Goal: Task Accomplishment & Management: Use online tool/utility

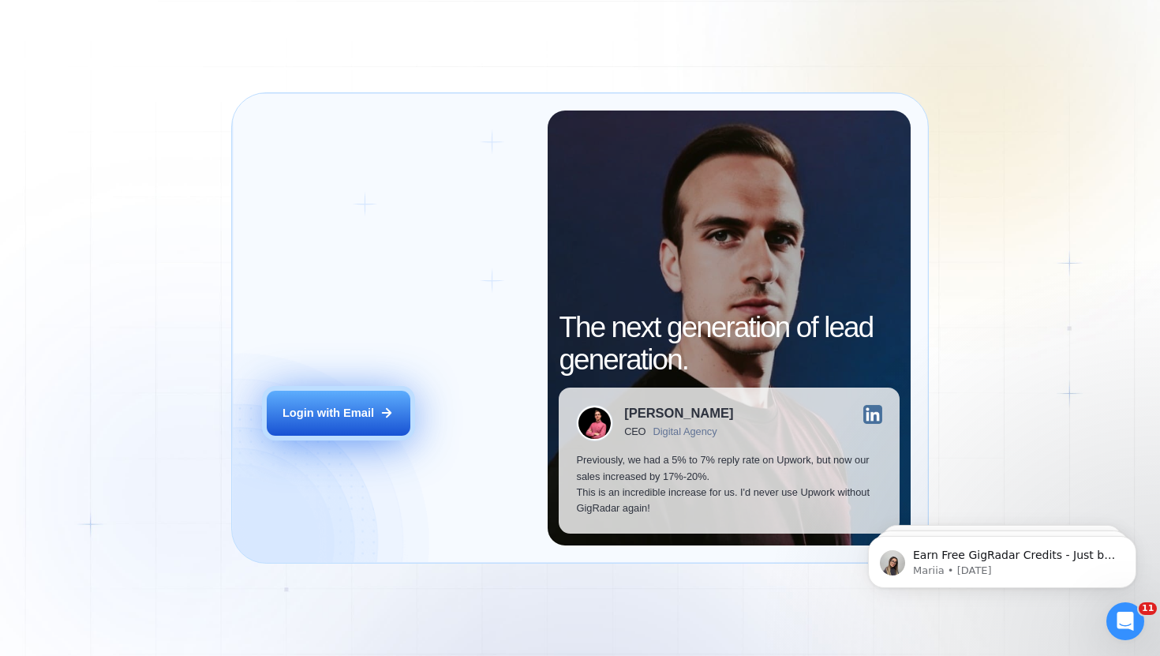
click at [307, 407] on div "Login with Email" at bounding box center [329, 413] width 92 height 16
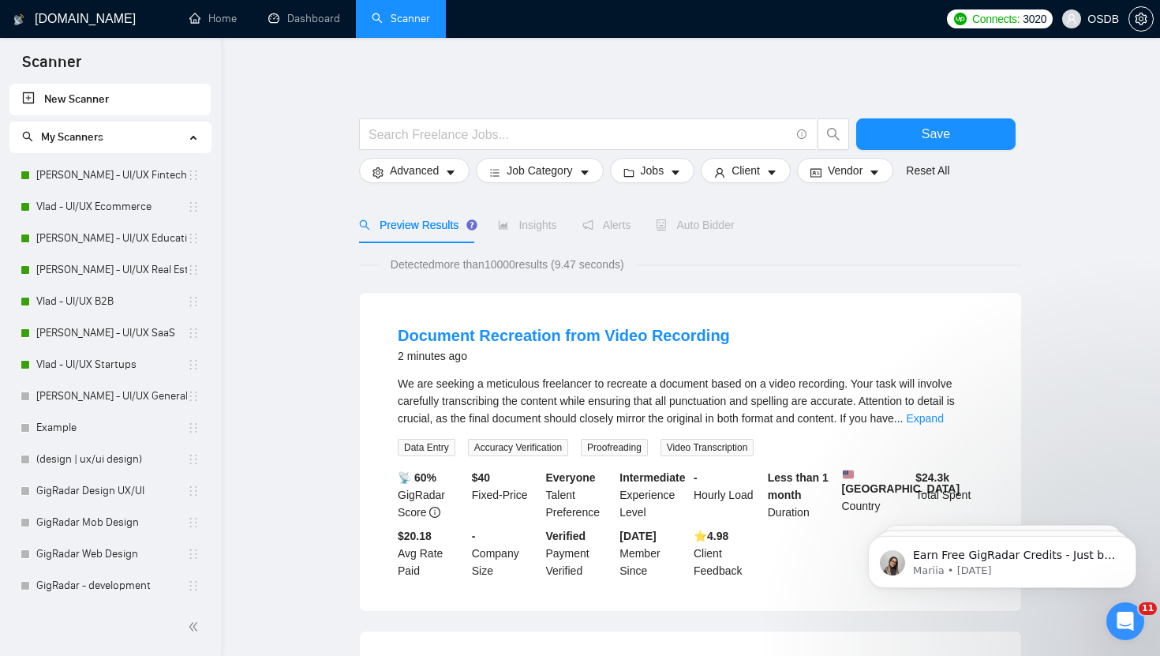
click at [158, 99] on link "New Scanner" at bounding box center [110, 100] width 176 height 32
click at [394, 140] on input "text" at bounding box center [580, 135] width 422 height 20
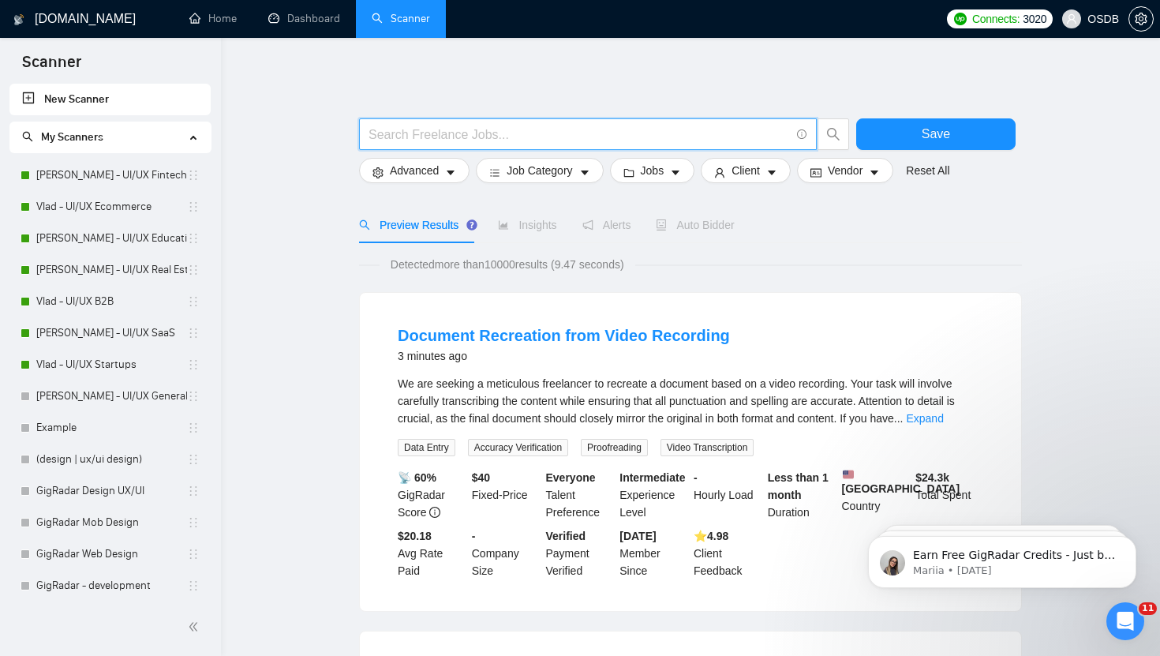
paste input "(mobile | ios | android | "mobile-first" | "cross-platform" | "mobile interface…"
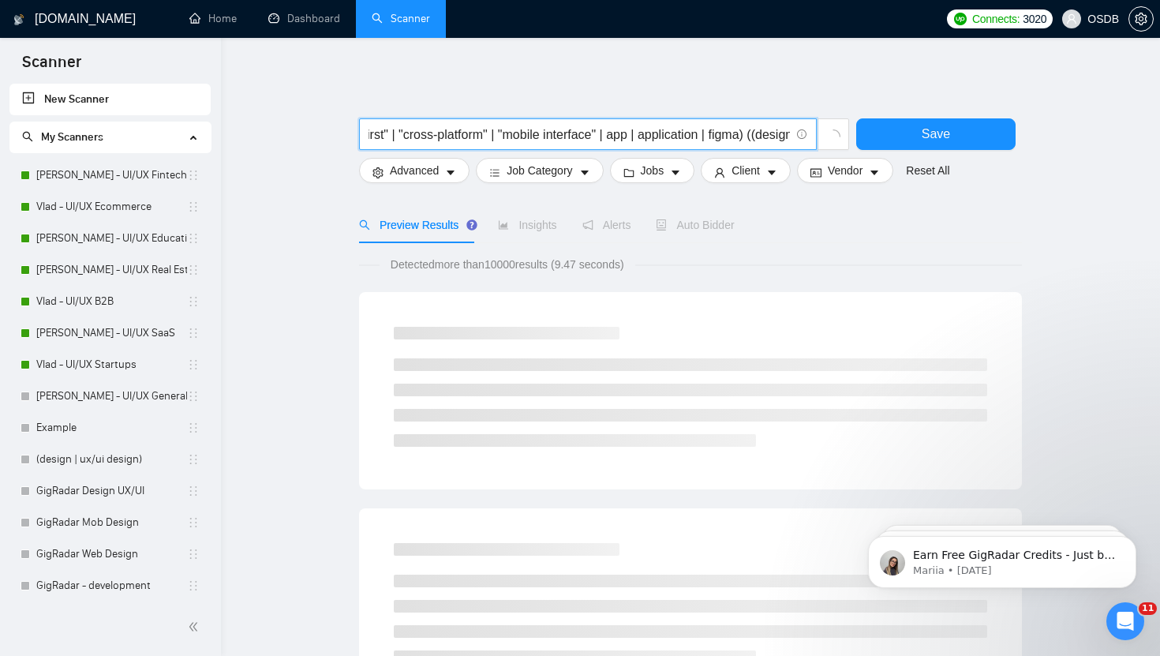
scroll to position [0, 174]
type input "(mobile | ios | android | "mobile-first" | "cross-platform" | "mobile interface…"
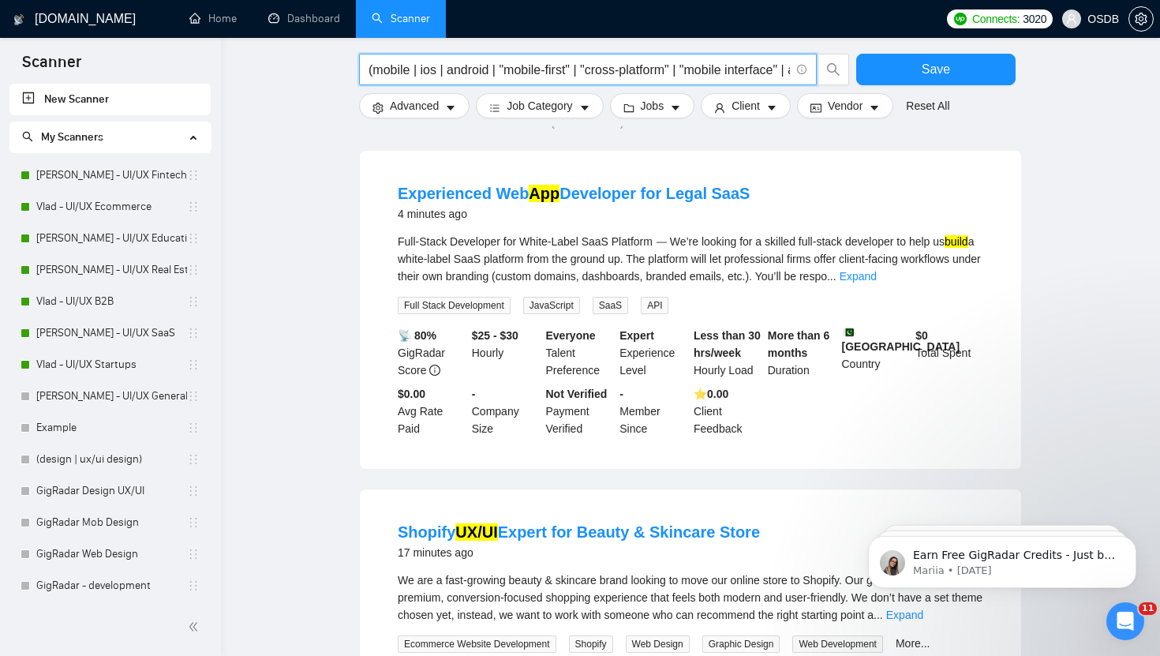
scroll to position [0, 0]
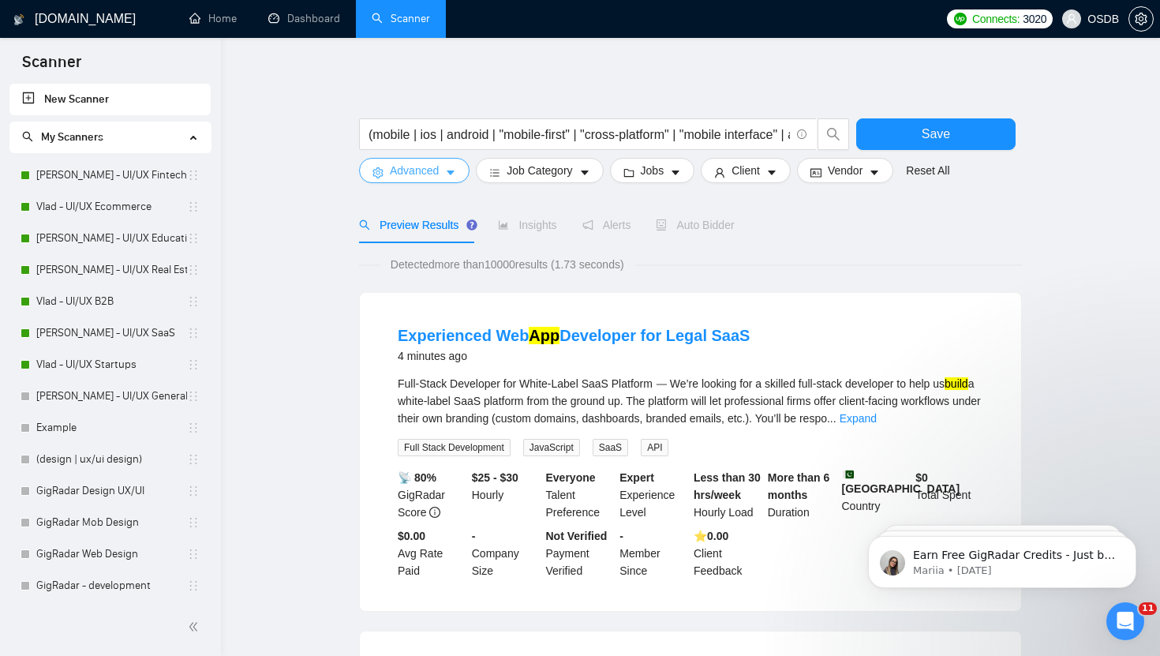
click at [446, 168] on icon "caret-down" at bounding box center [450, 172] width 11 height 11
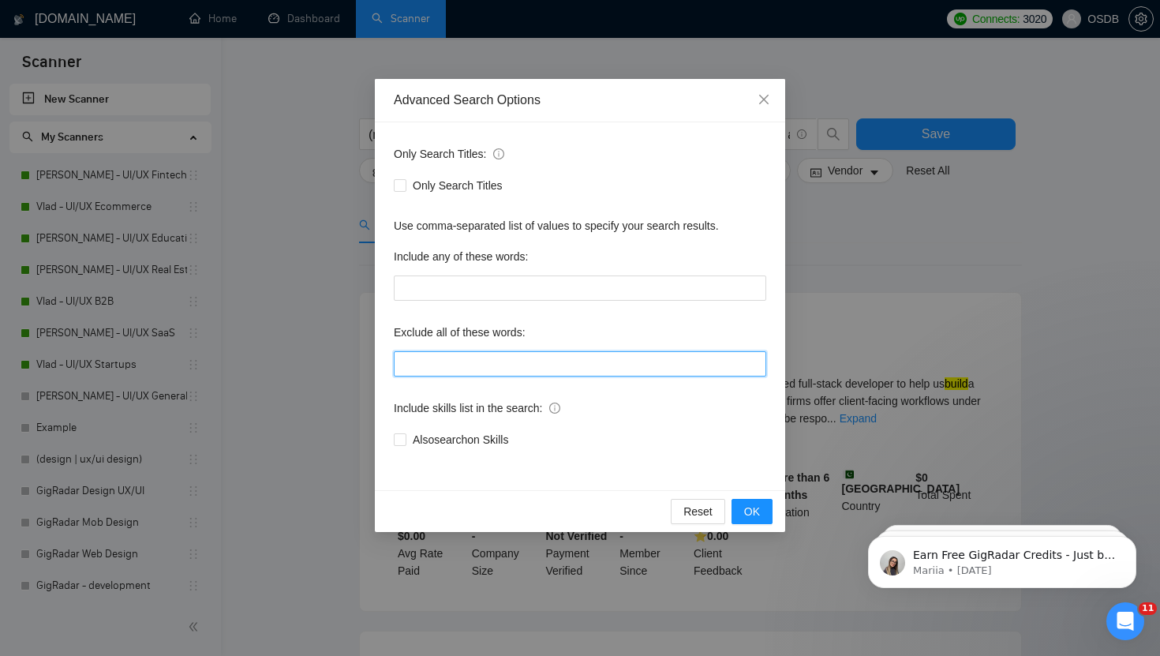
click at [484, 369] on input "text" at bounding box center [580, 363] width 373 height 25
click at [774, 103] on span "Close" at bounding box center [764, 100] width 43 height 43
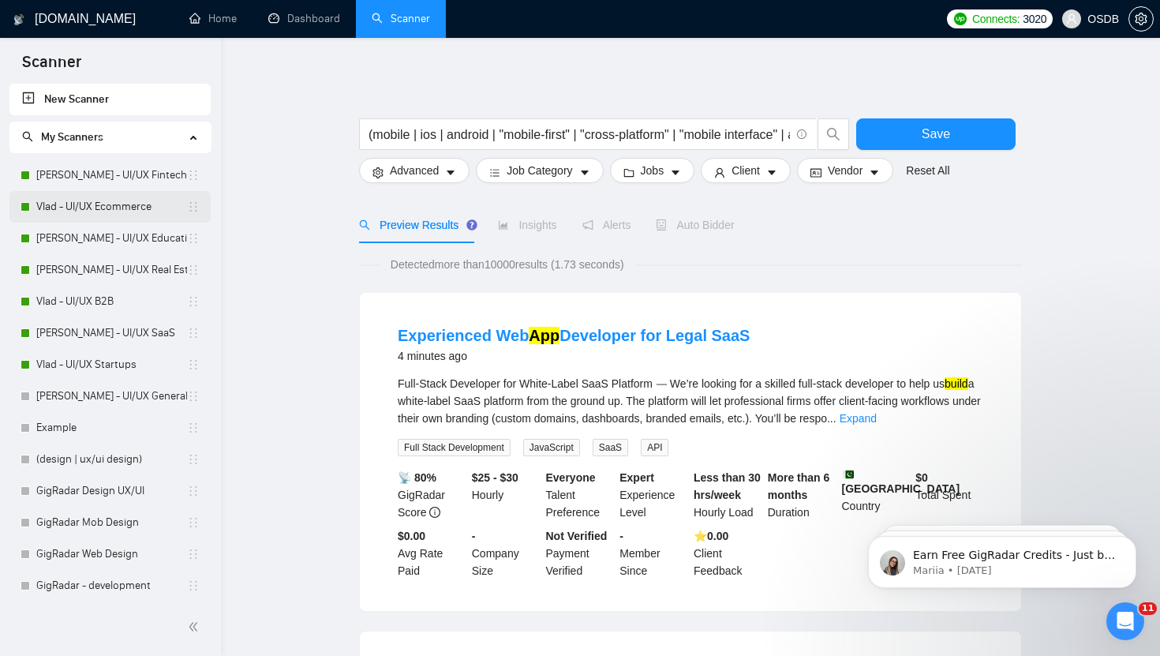
click at [58, 211] on link "Vlad - UI/UX Ecommerce" at bounding box center [111, 207] width 151 height 32
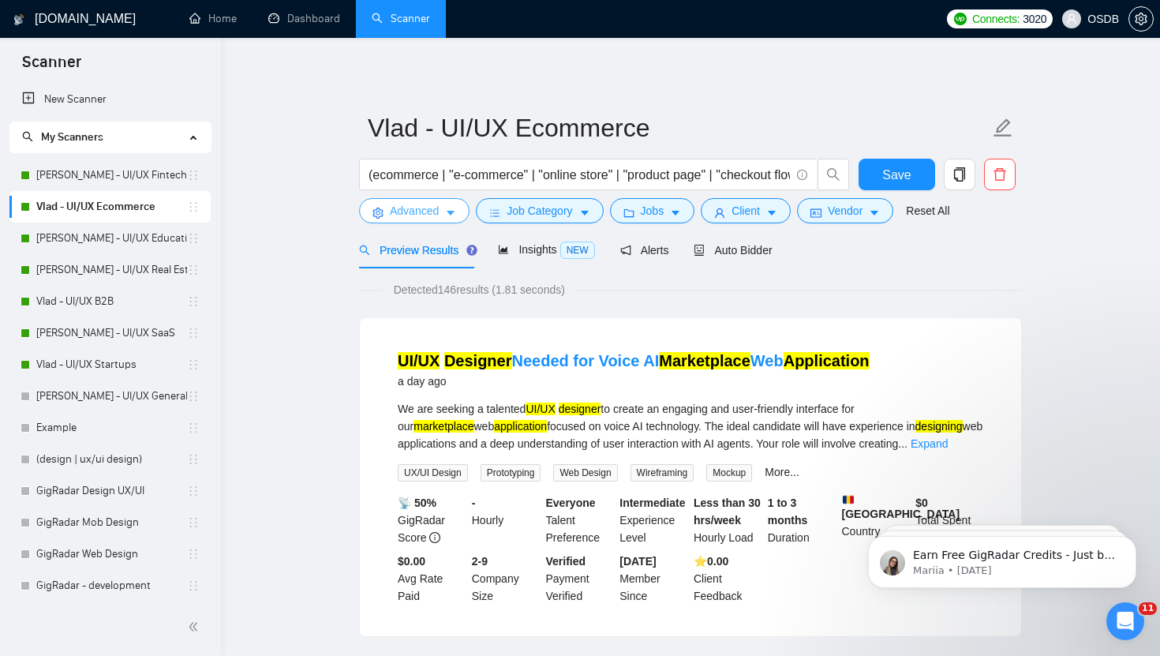
click at [458, 212] on button "Advanced" at bounding box center [414, 210] width 111 height 25
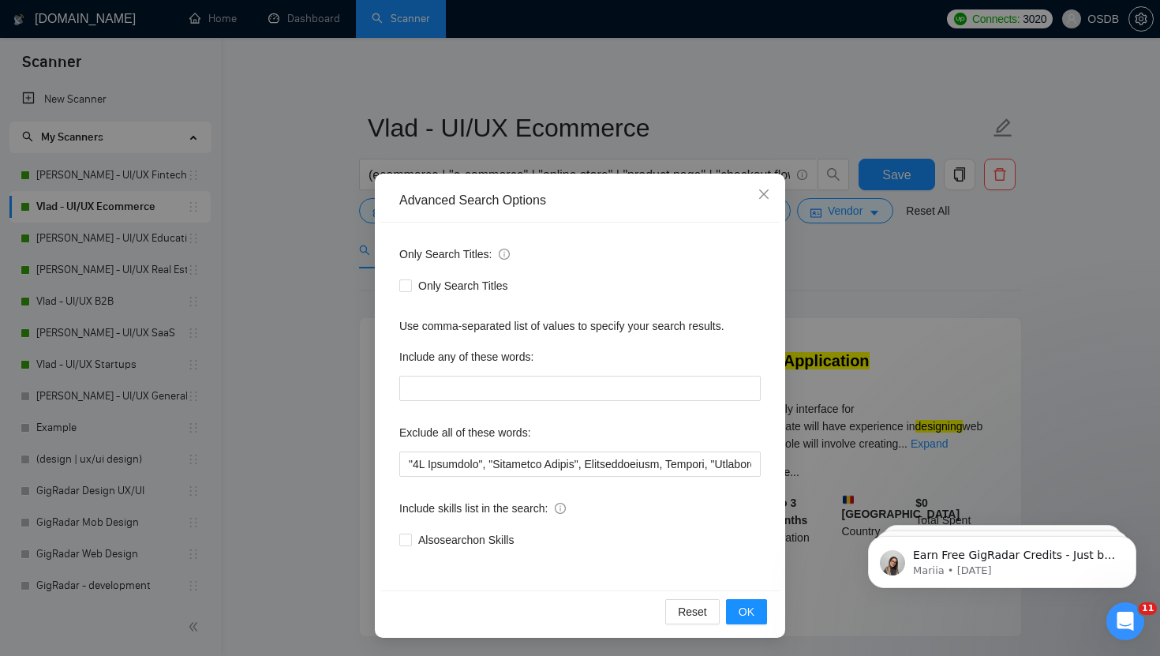
scroll to position [1, 0]
click at [763, 200] on icon "close" at bounding box center [764, 193] width 13 height 13
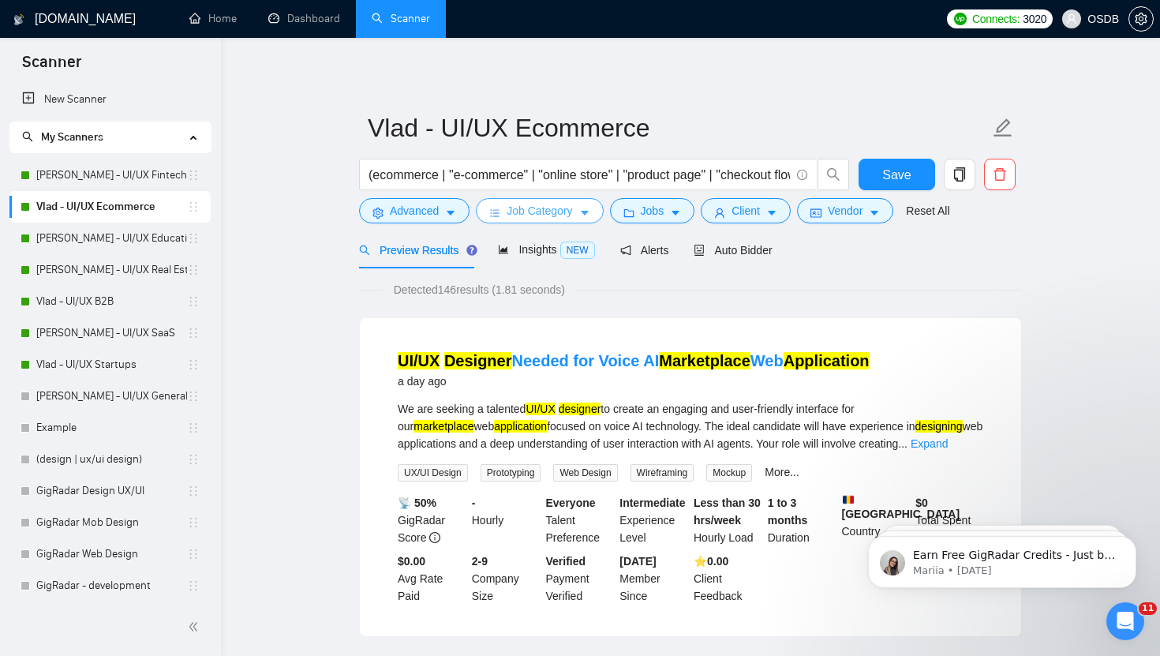
click at [513, 216] on span "Job Category" at bounding box center [540, 210] width 66 height 17
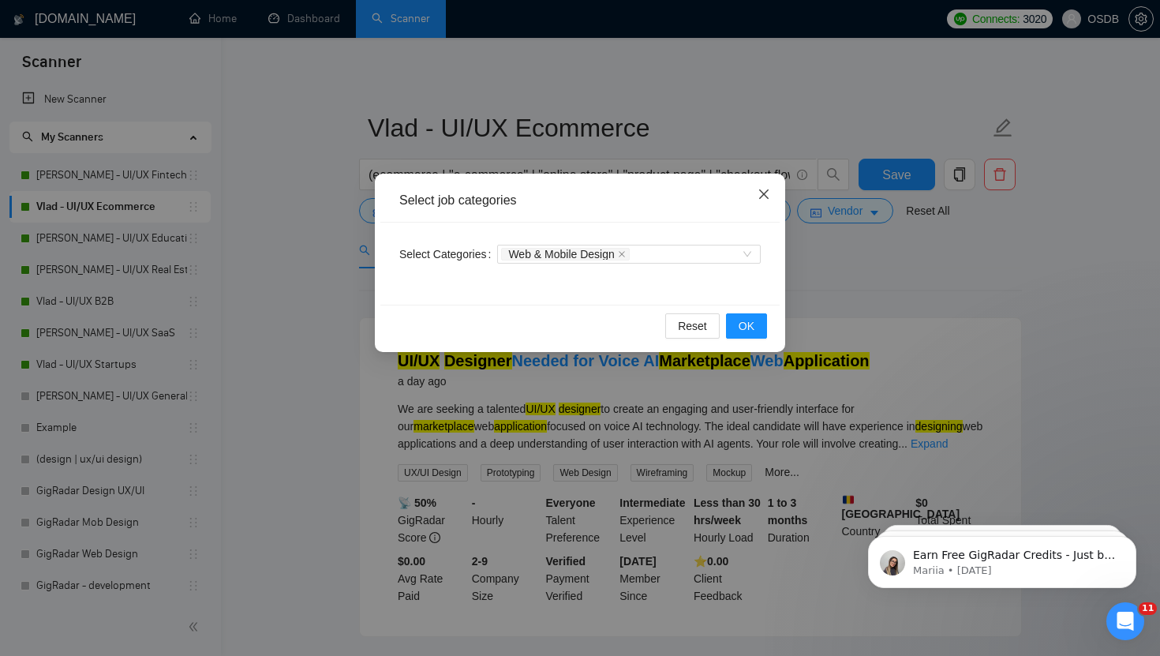
click at [761, 200] on icon "close" at bounding box center [764, 194] width 13 height 13
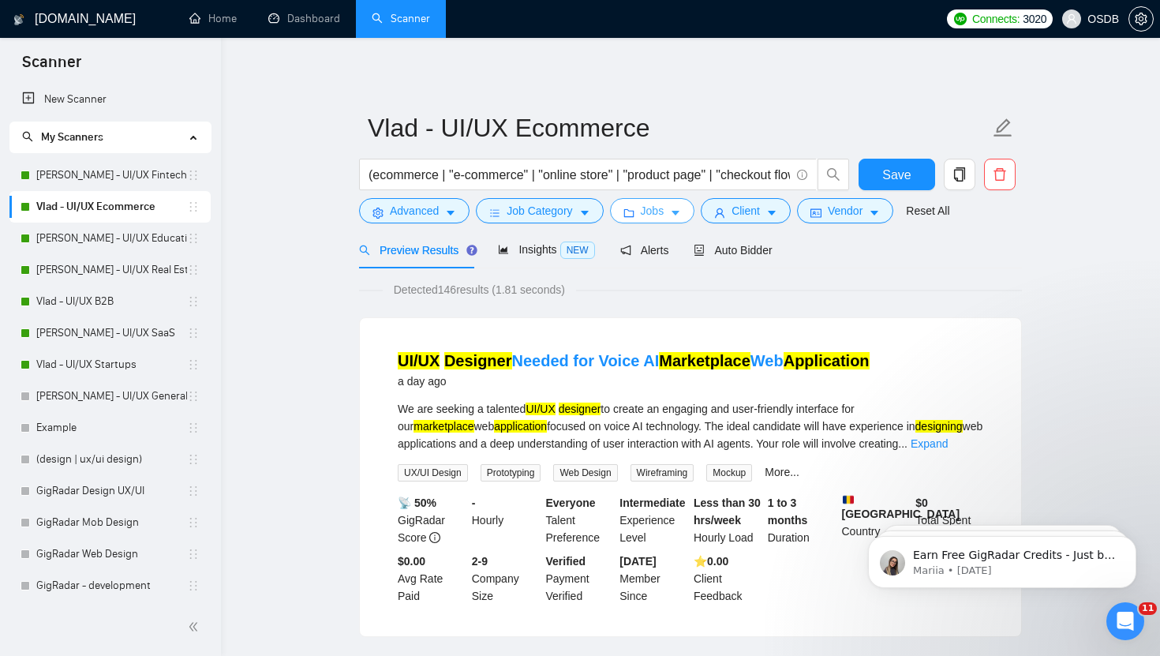
click at [678, 212] on icon "caret-down" at bounding box center [676, 214] width 8 height 5
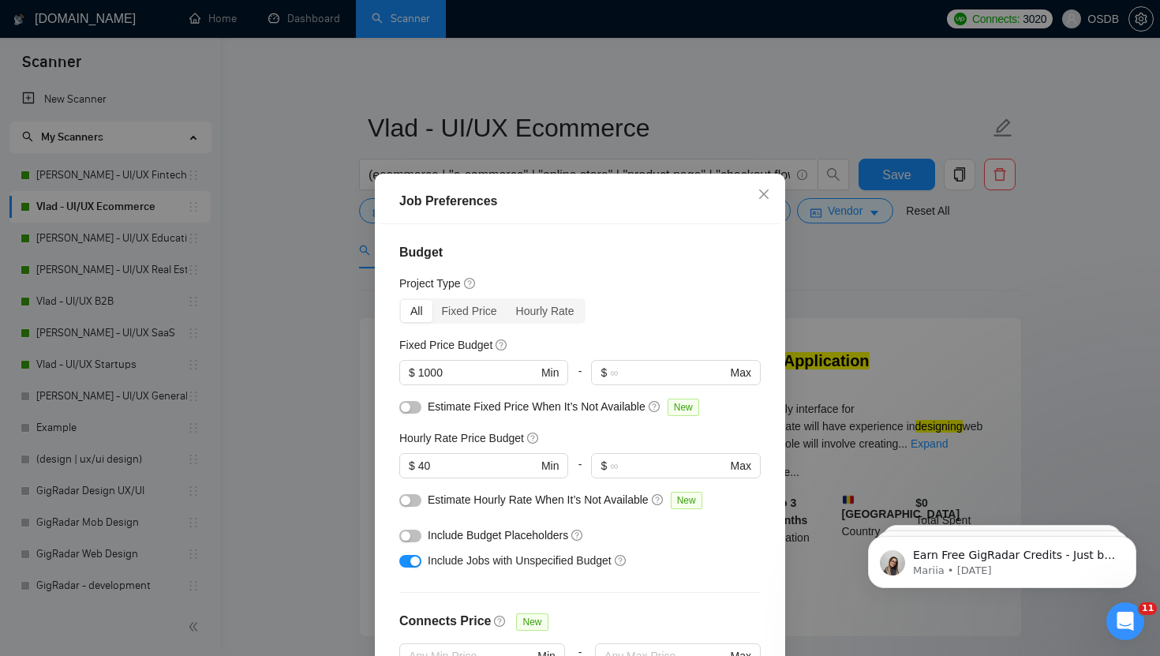
click at [806, 288] on div "Job Preferences Budget Project Type All Fixed Price Hourly Rate Fixed Price Bud…" at bounding box center [580, 328] width 1160 height 656
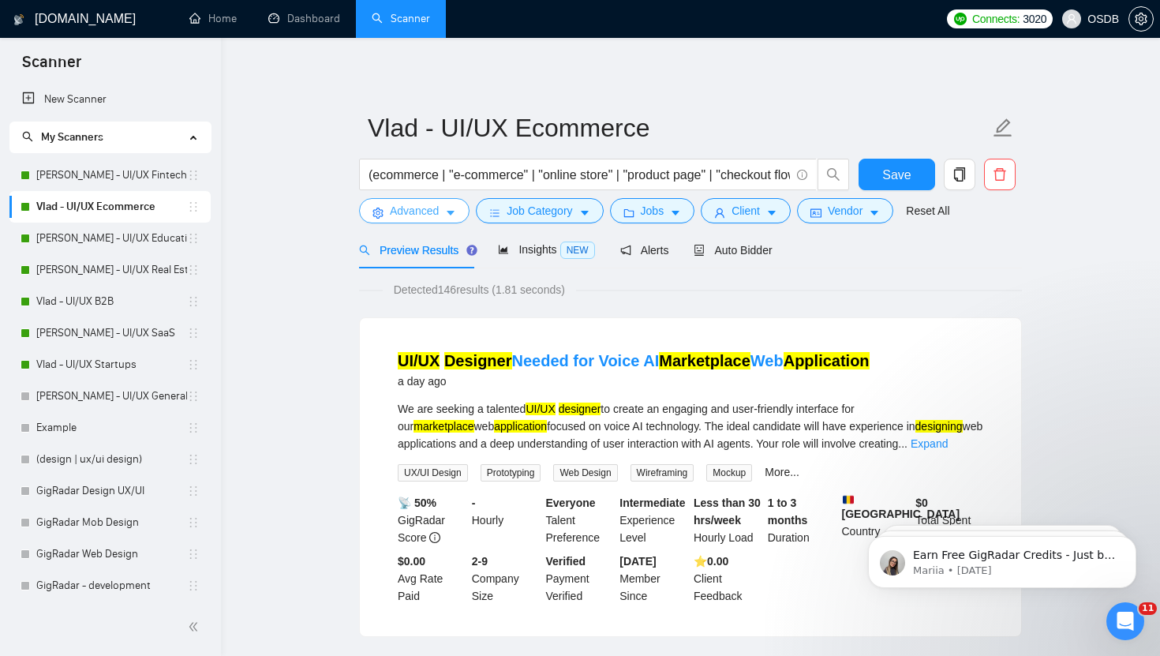
click at [456, 216] on icon "caret-down" at bounding box center [450, 213] width 11 height 11
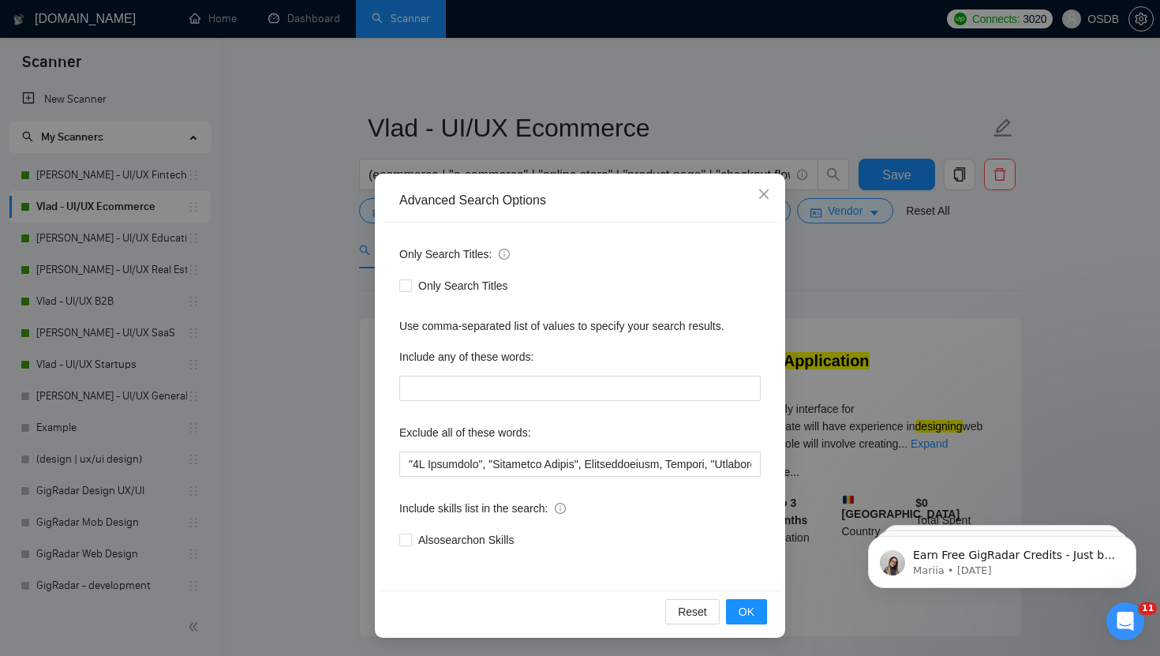
scroll to position [1, 0]
click at [834, 255] on div "Advanced Search Options Only Search Titles: Only Search Titles Use comma-separa…" at bounding box center [580, 328] width 1160 height 656
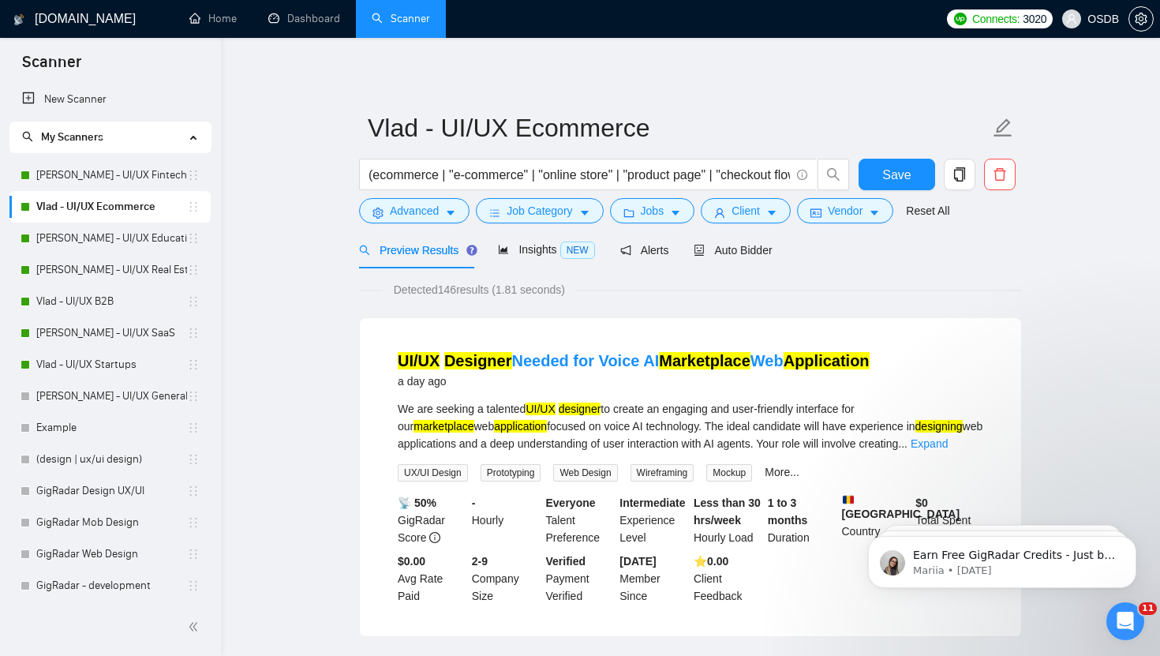
scroll to position [0, 0]
click at [581, 216] on button "Job Category" at bounding box center [539, 210] width 127 height 25
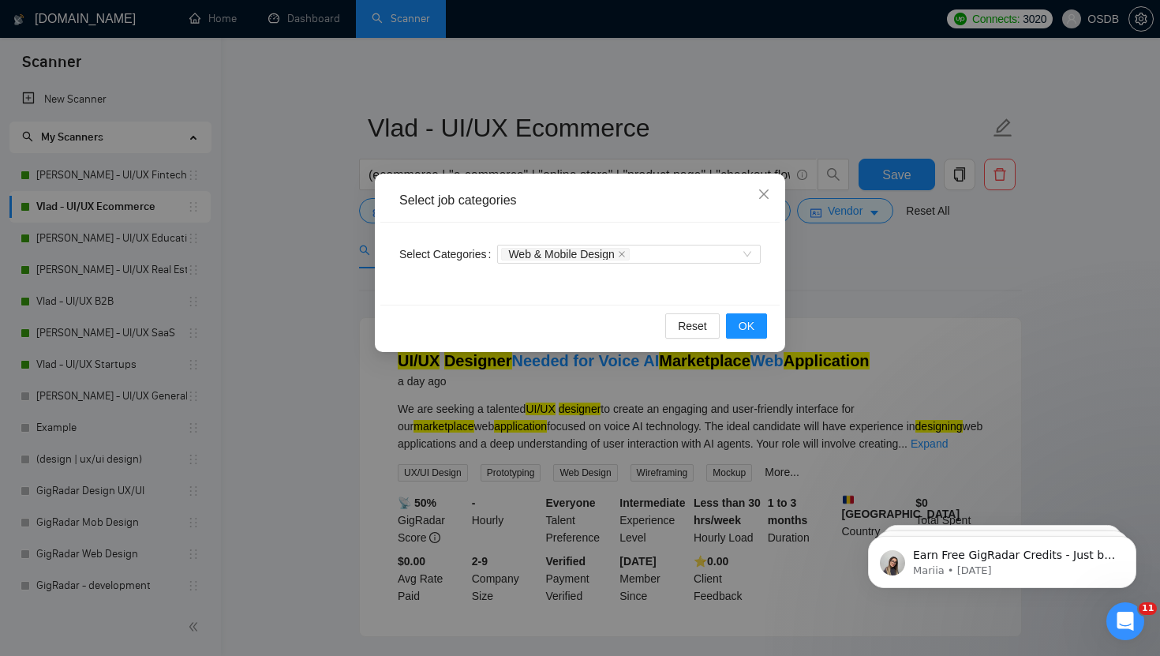
click at [857, 264] on div "Select job categories Select Categories Web & Mobile Design Reset OK" at bounding box center [580, 328] width 1160 height 656
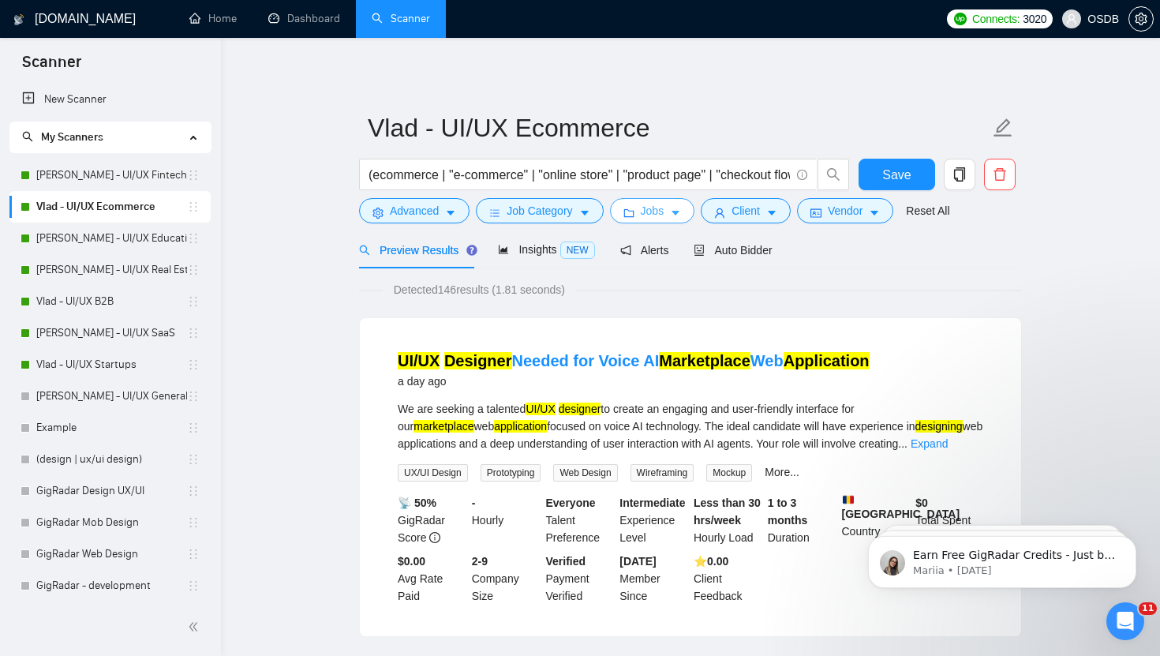
click at [665, 209] on span "Jobs" at bounding box center [653, 210] width 24 height 17
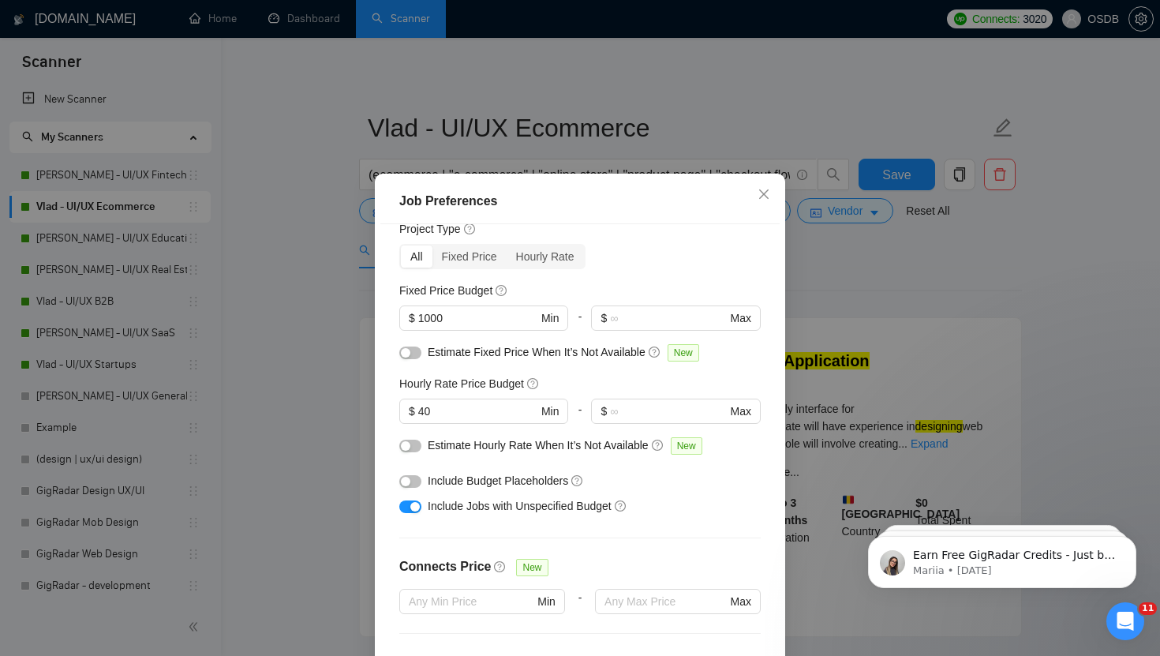
scroll to position [55, 0]
click at [765, 196] on icon "close" at bounding box center [763, 193] width 9 height 9
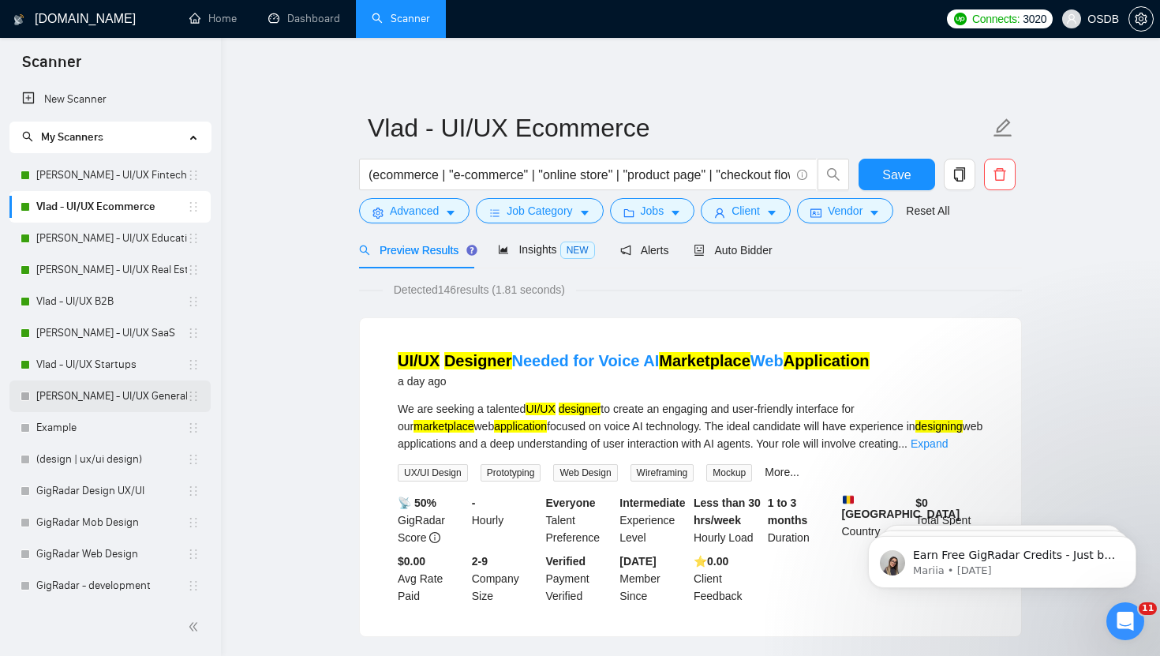
click at [123, 394] on link "[PERSON_NAME] - UI/UX General" at bounding box center [111, 397] width 151 height 32
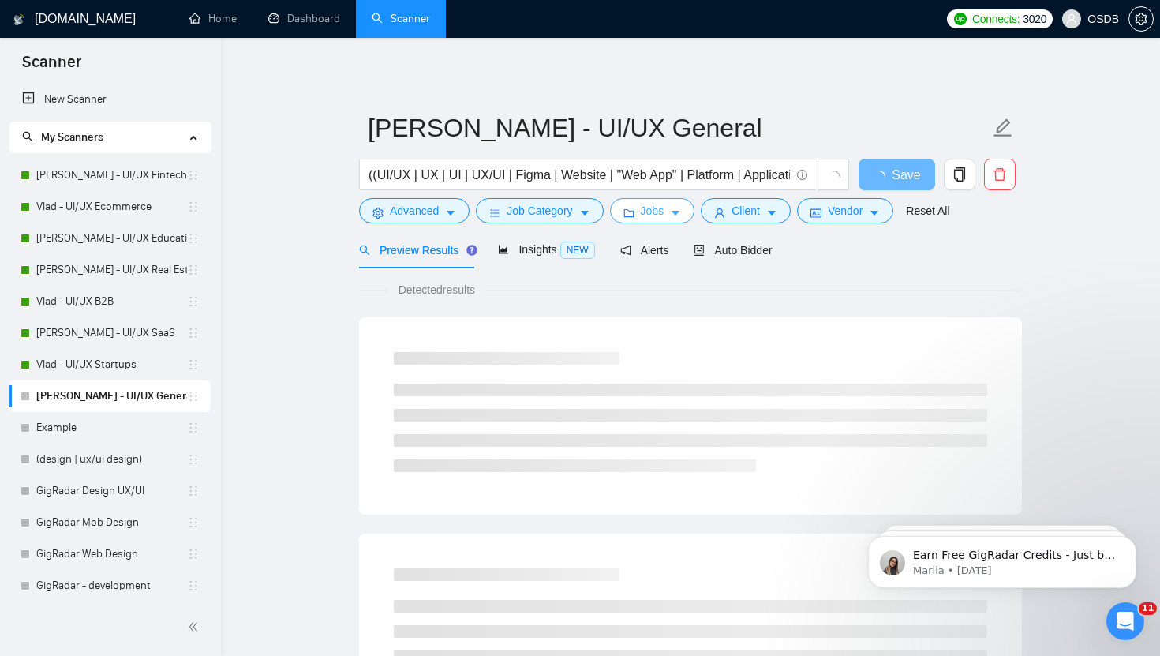
click at [639, 213] on button "Jobs" at bounding box center [652, 210] width 85 height 25
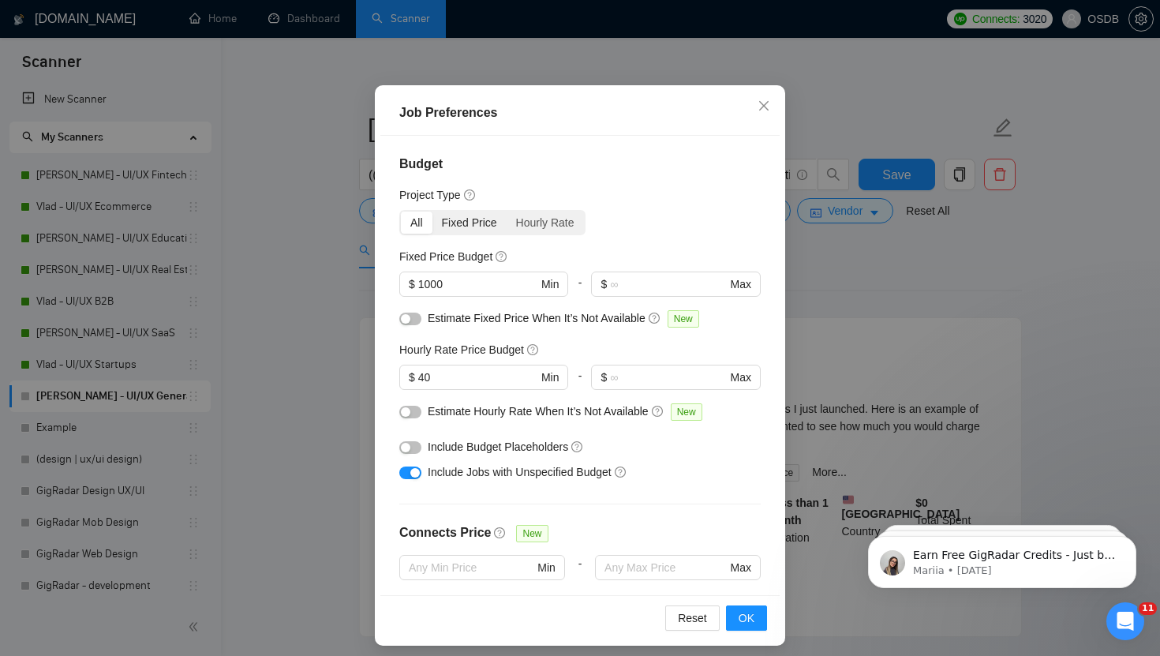
click at [454, 220] on div "Fixed Price" at bounding box center [470, 223] width 74 height 22
click at [433, 212] on input "Fixed Price" at bounding box center [433, 212] width 0 height 0
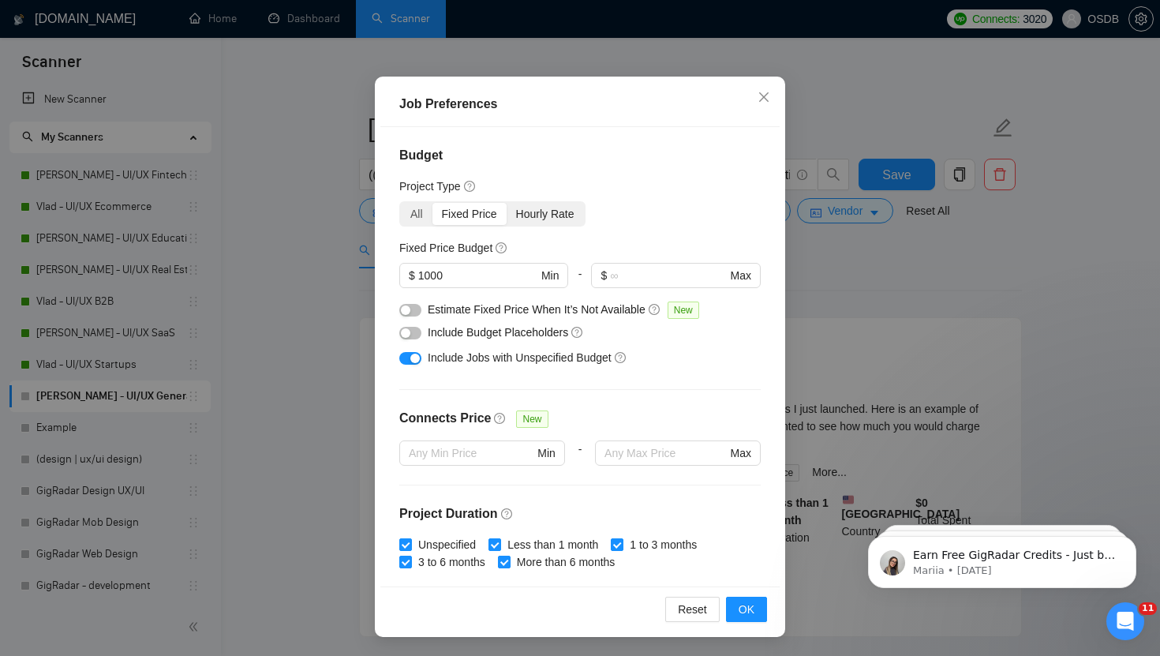
click at [562, 216] on div "Hourly Rate" at bounding box center [545, 214] width 77 height 22
click at [507, 203] on input "Hourly Rate" at bounding box center [507, 203] width 0 height 0
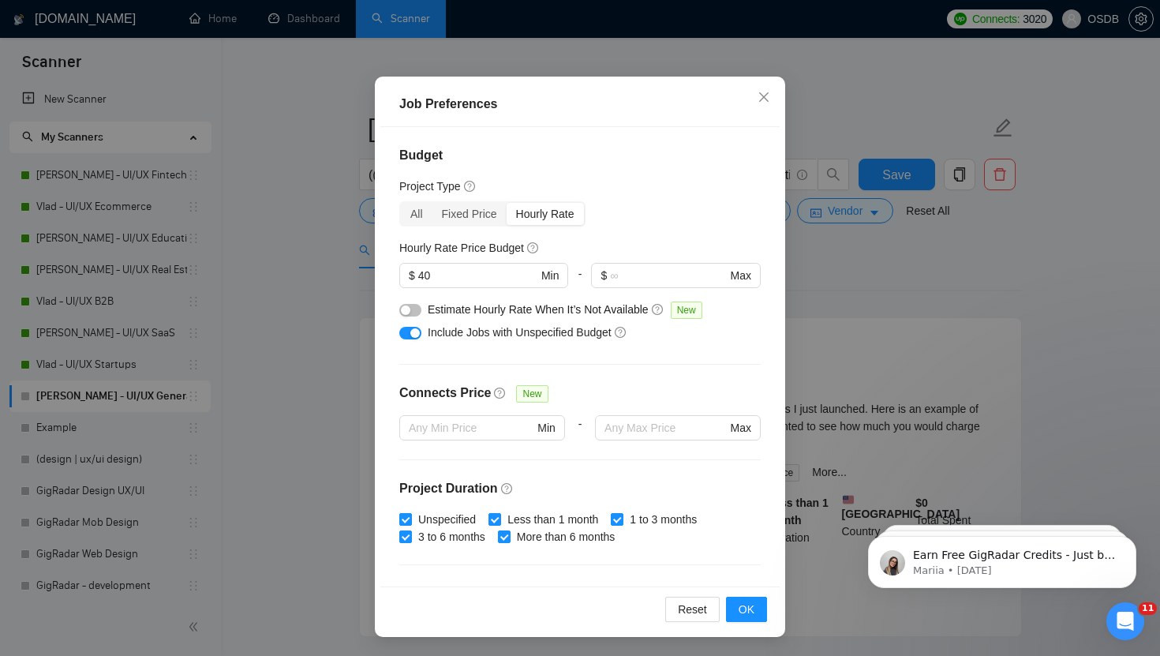
click at [852, 276] on div "Job Preferences Budget Project Type All Fixed Price Hourly Rate Fixed Price Bud…" at bounding box center [580, 328] width 1160 height 656
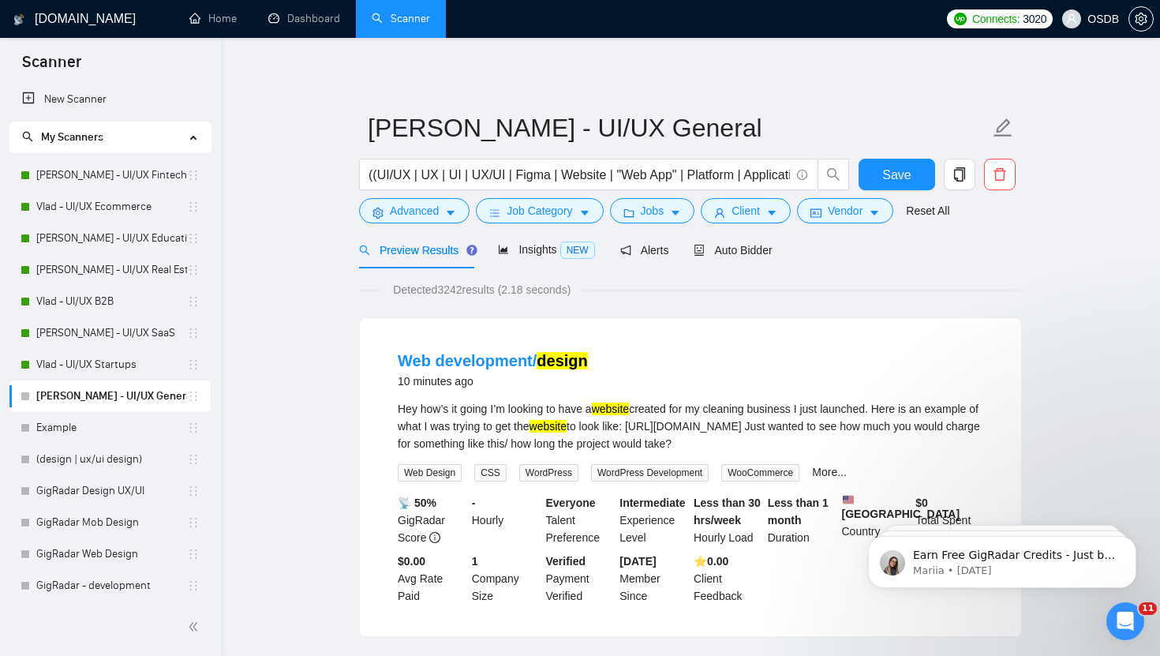
scroll to position [17, 0]
click at [759, 216] on span "Client" at bounding box center [746, 210] width 28 height 17
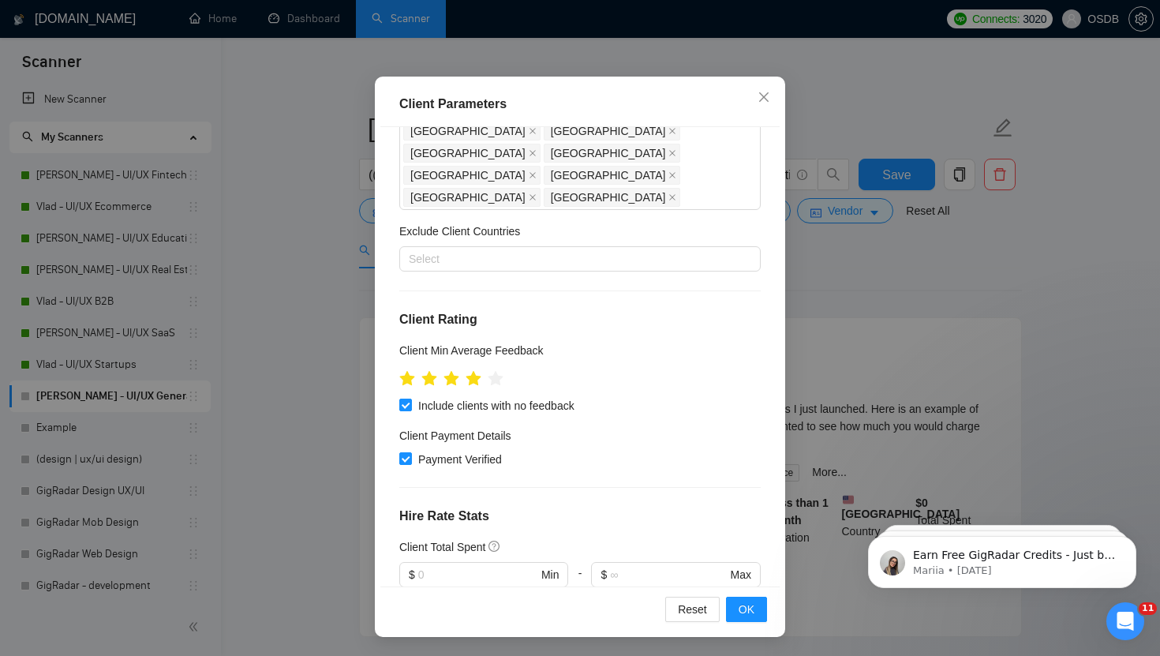
scroll to position [415, 0]
click at [861, 238] on div "Client Parameters Client Location Include Client Countries United States United…" at bounding box center [580, 328] width 1160 height 656
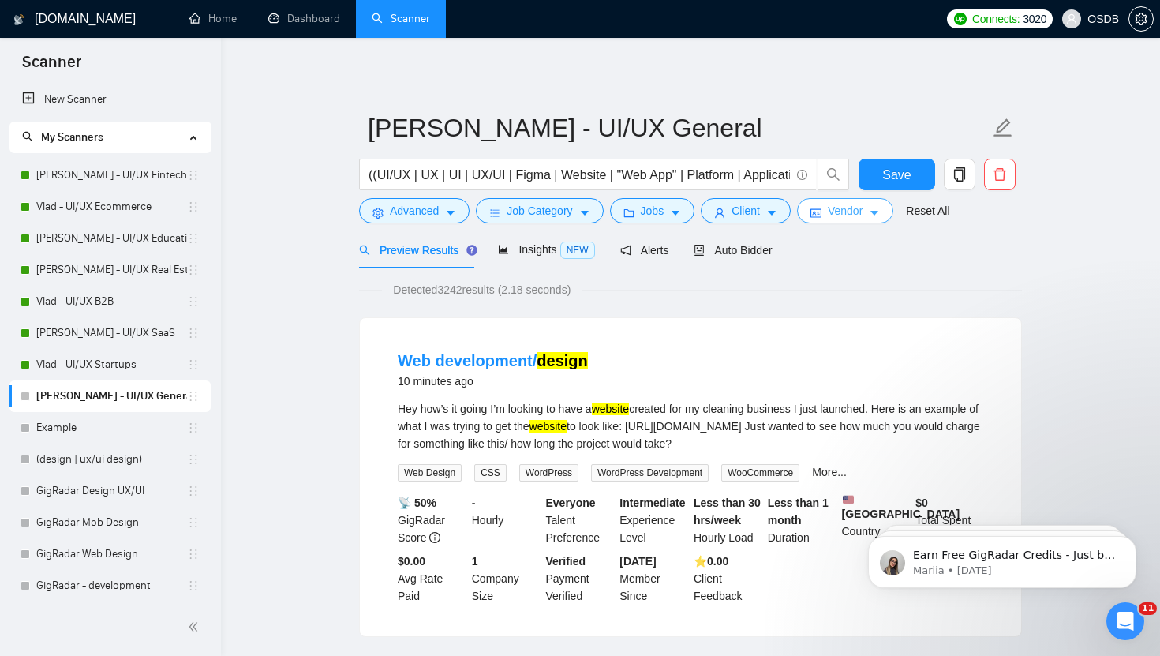
click at [860, 222] on button "Vendor" at bounding box center [845, 210] width 96 height 25
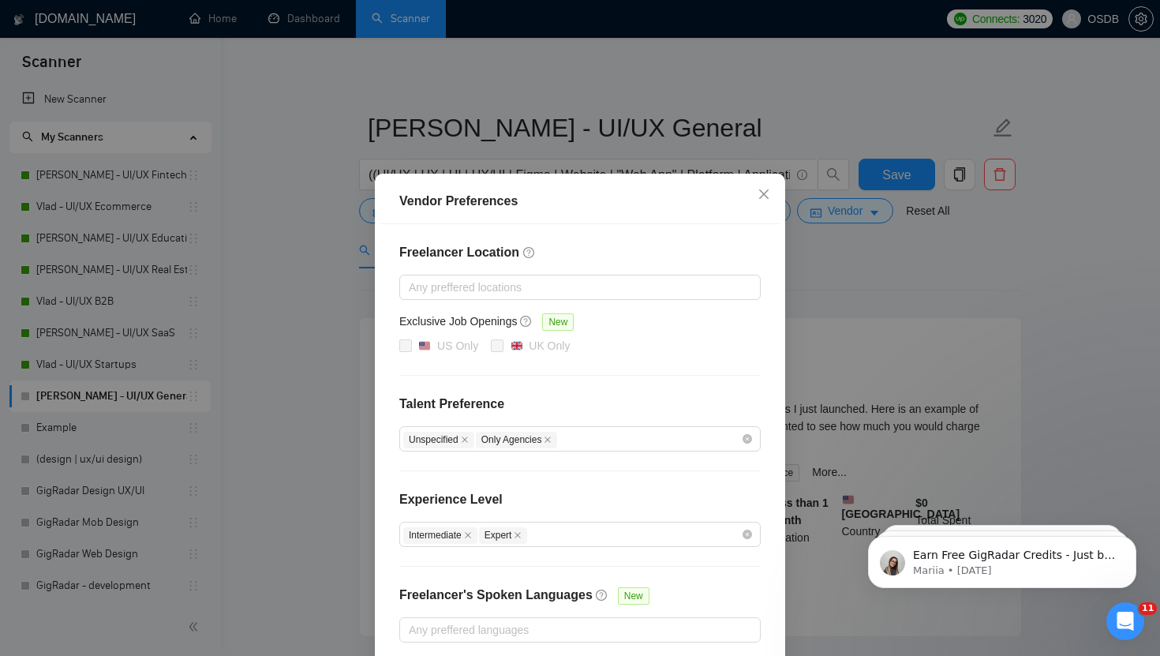
scroll to position [74, 0]
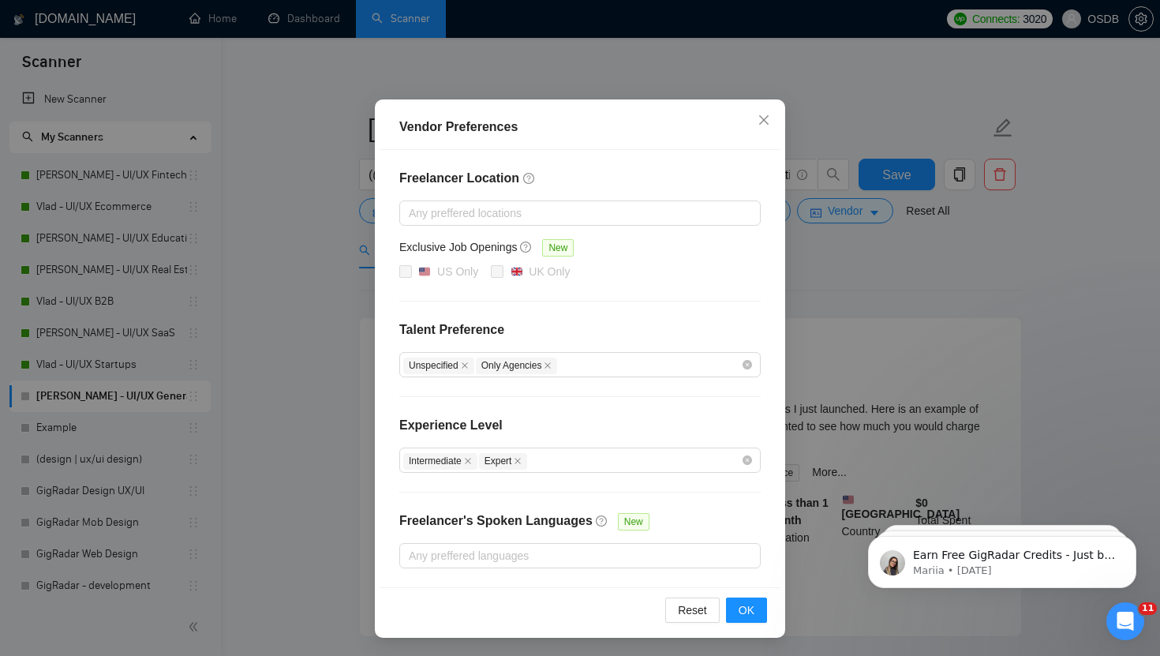
click at [869, 286] on div "Vendor Preferences Freelancer Location Any preffered locations Exclusive Job Op…" at bounding box center [580, 328] width 1160 height 656
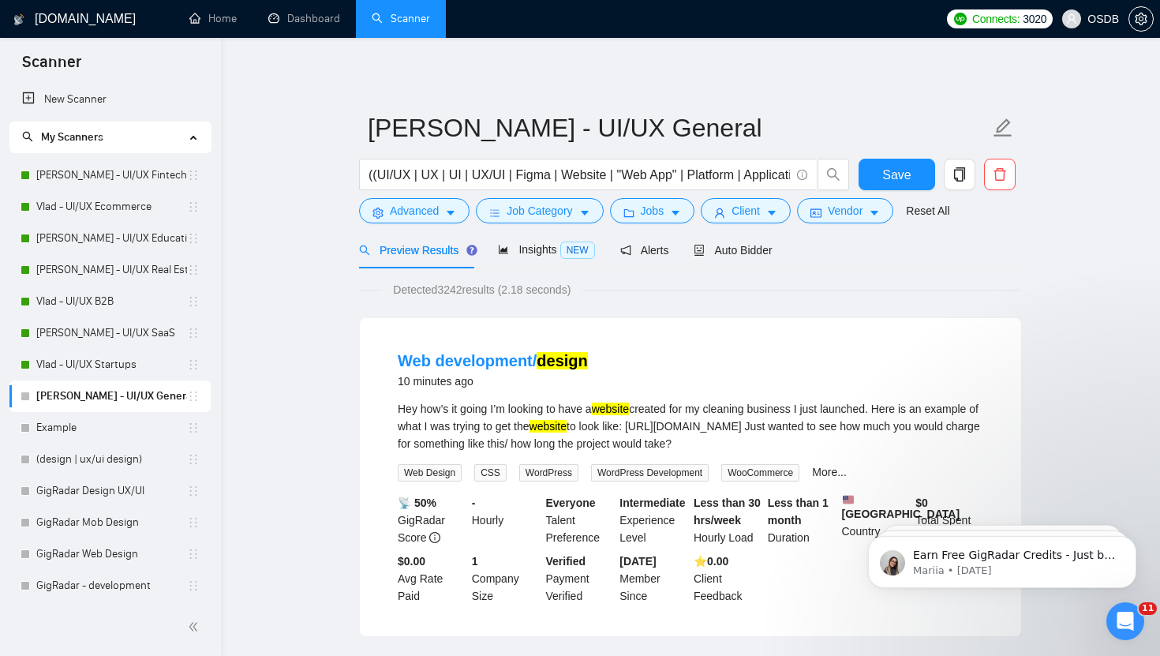
scroll to position [0, 0]
click at [523, 254] on span "Insights NEW" at bounding box center [546, 249] width 96 height 13
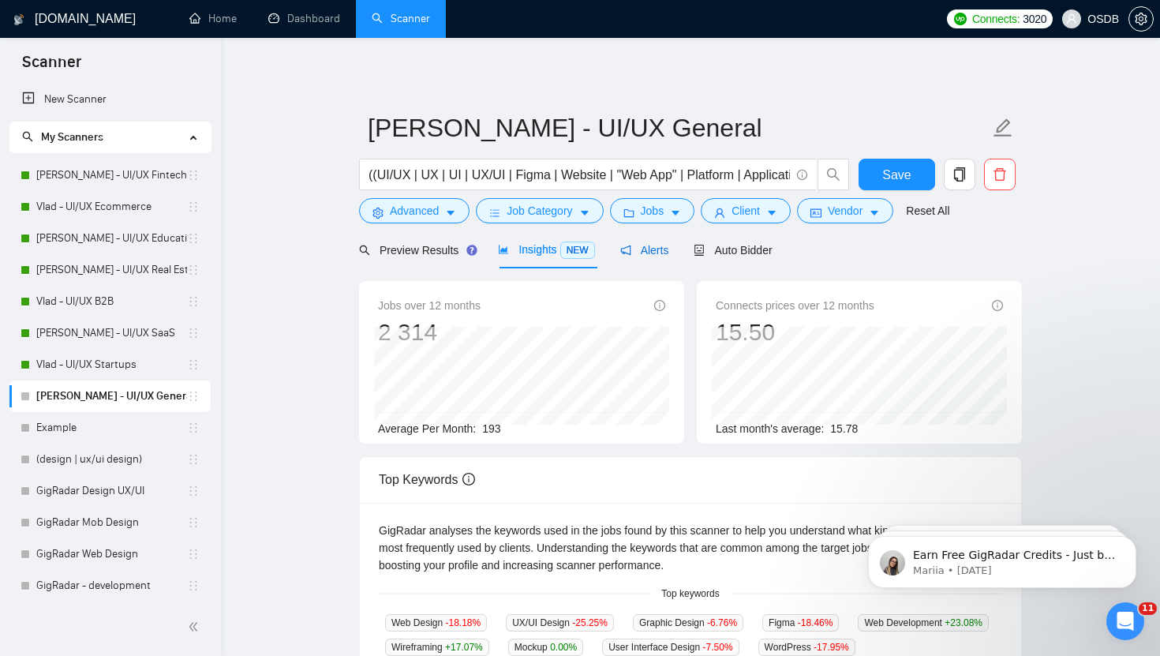
click at [632, 253] on icon "notification" at bounding box center [625, 250] width 11 height 11
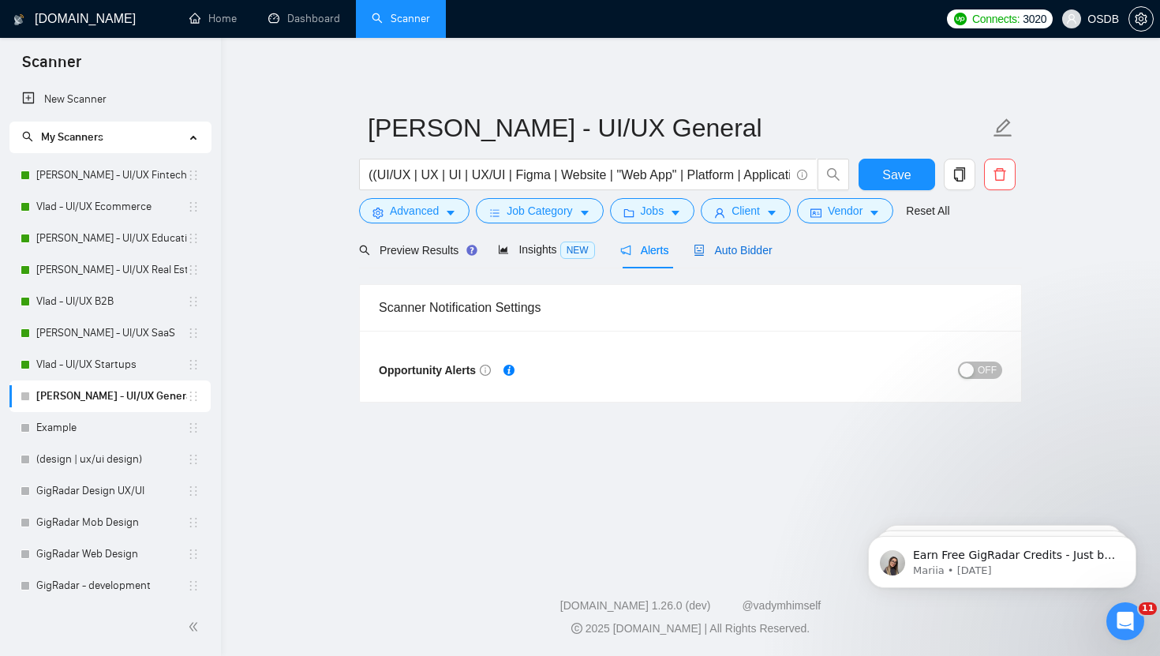
click at [713, 249] on span "Auto Bidder" at bounding box center [733, 250] width 78 height 13
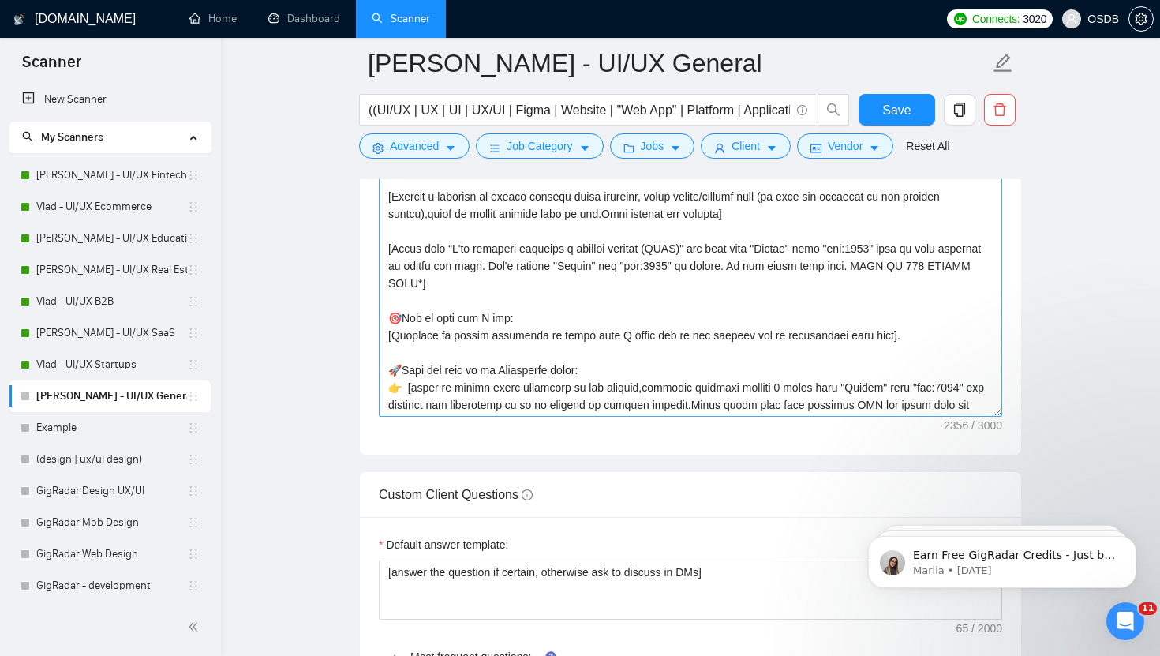
scroll to position [281, 0]
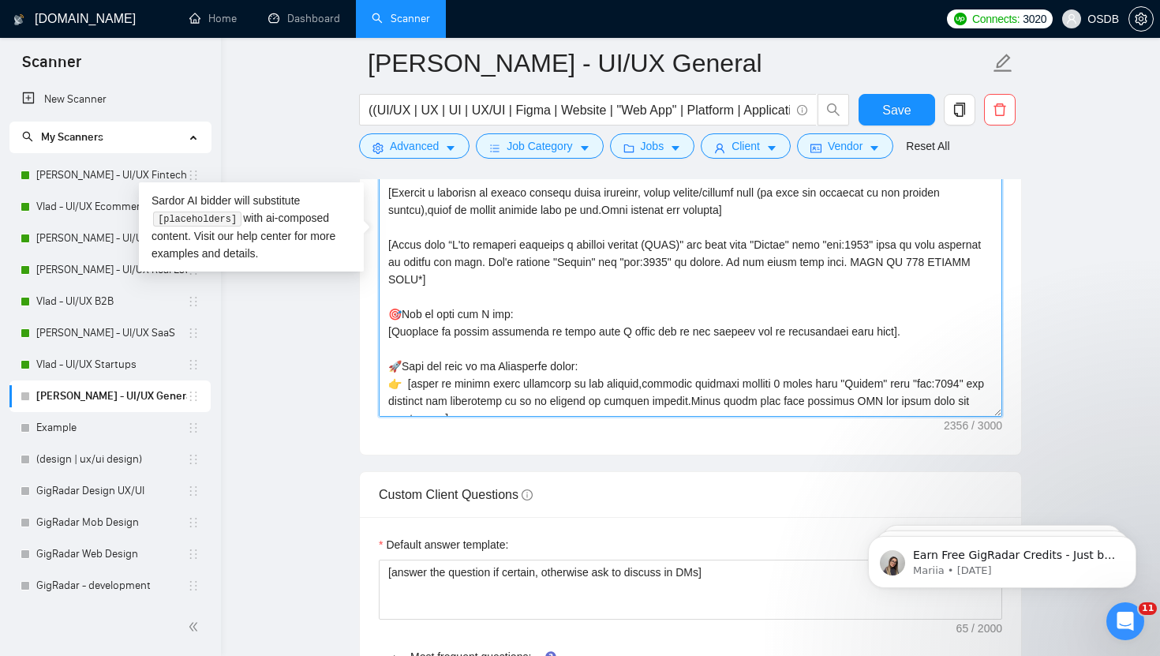
drag, startPoint x: 388, startPoint y: 332, endPoint x: 900, endPoint y: 334, distance: 512.3
click at [900, 334] on textarea "Cover letter template:" at bounding box center [691, 239] width 624 height 355
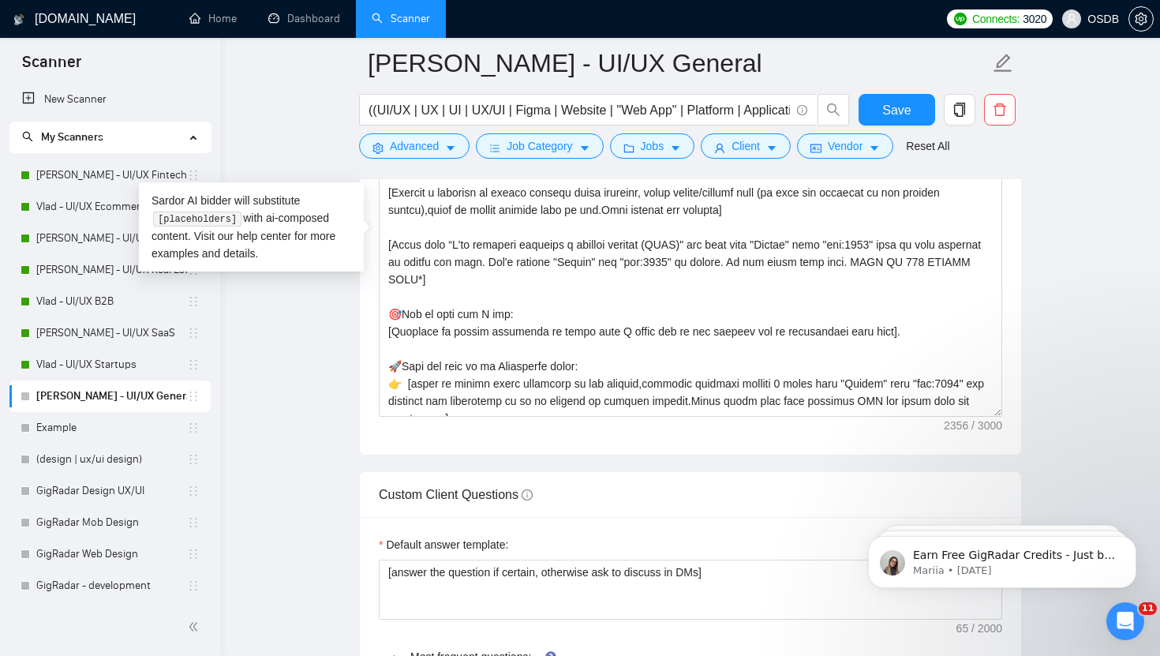
click at [272, 319] on main "Vlad - UI/UX General ((UI/UX | UX | UI | UX/UI | Figma | Website | "Web App" | …" at bounding box center [690, 335] width 889 height 4557
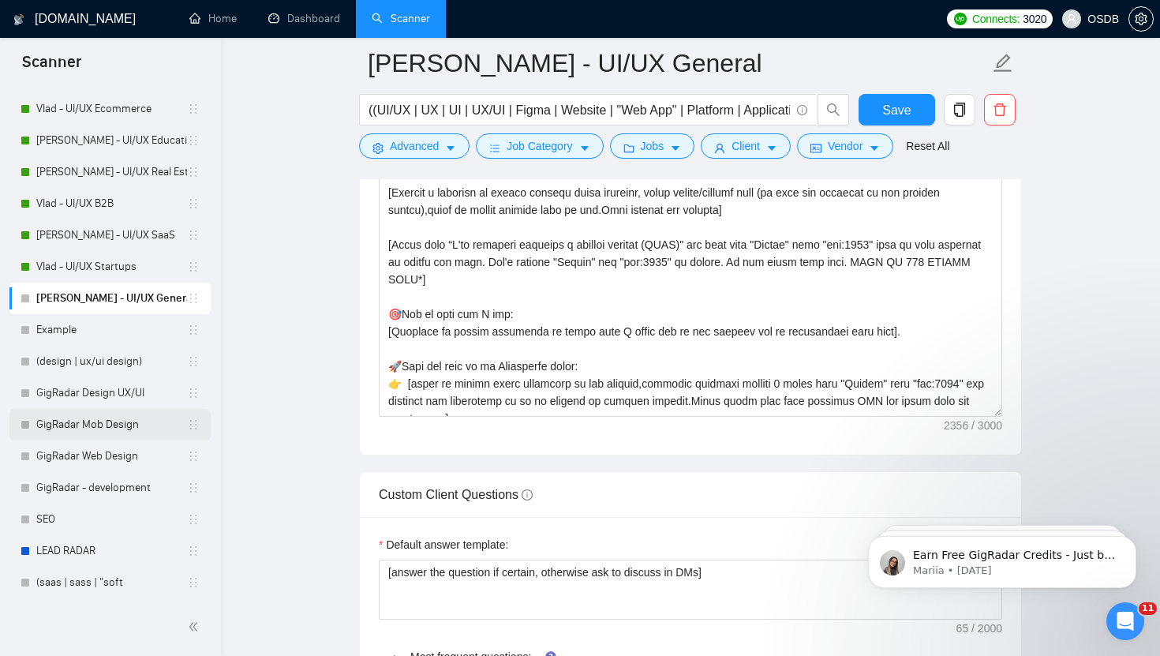
scroll to position [0, 0]
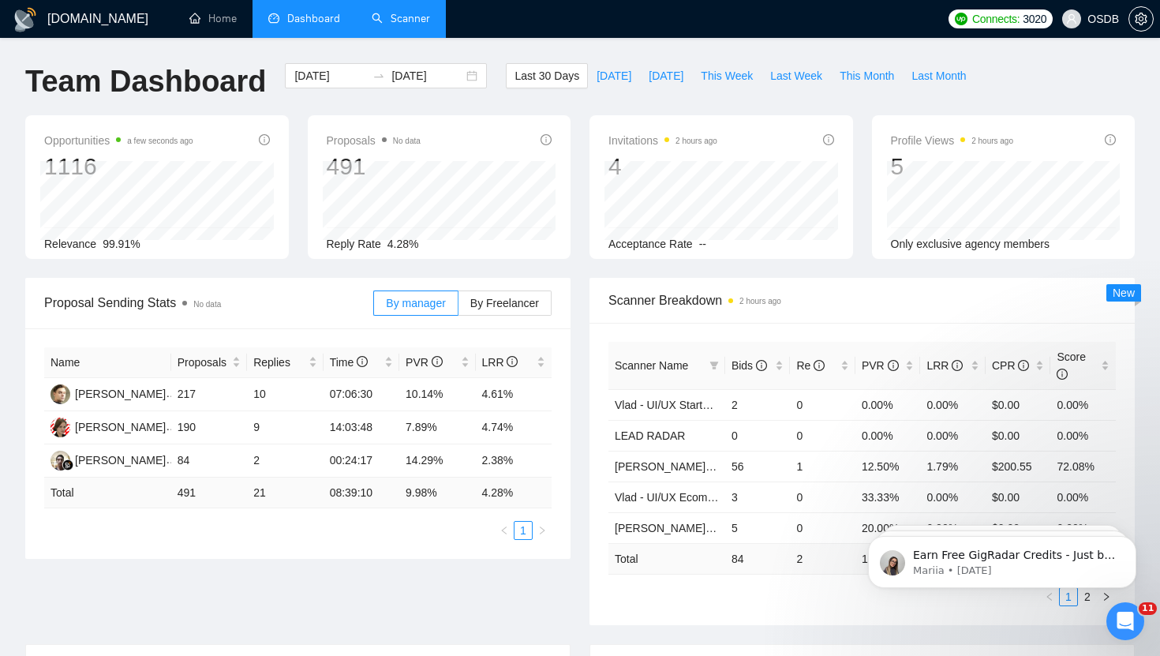
click at [384, 25] on link "Scanner" at bounding box center [401, 18] width 58 height 13
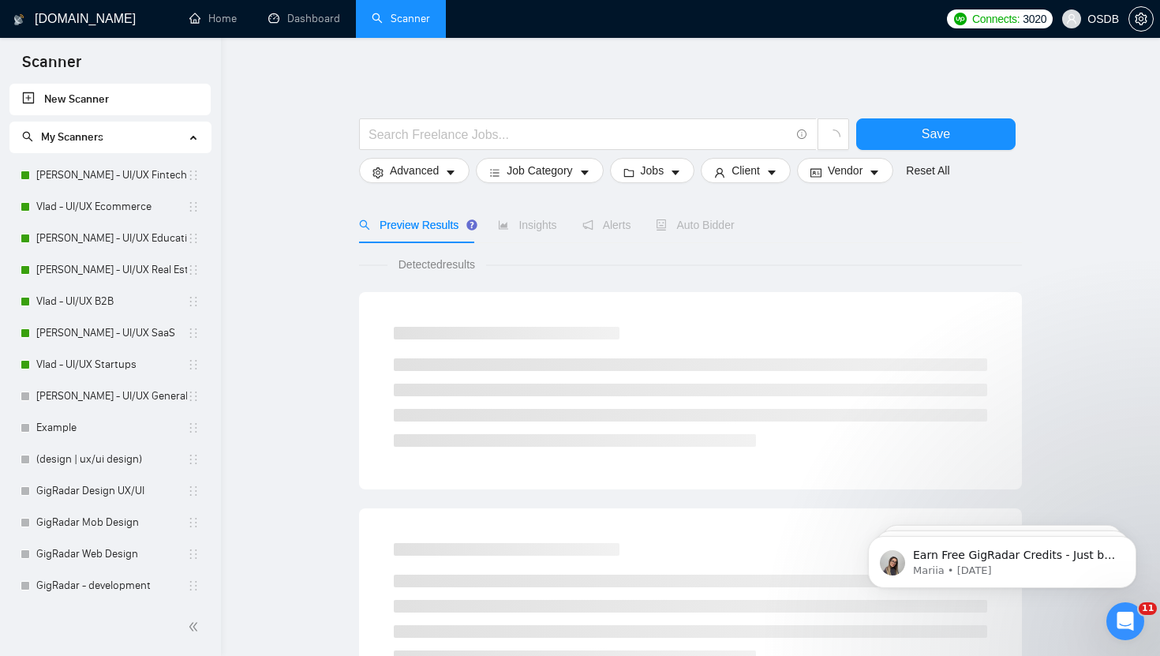
click at [110, 95] on link "New Scanner" at bounding box center [110, 100] width 176 height 32
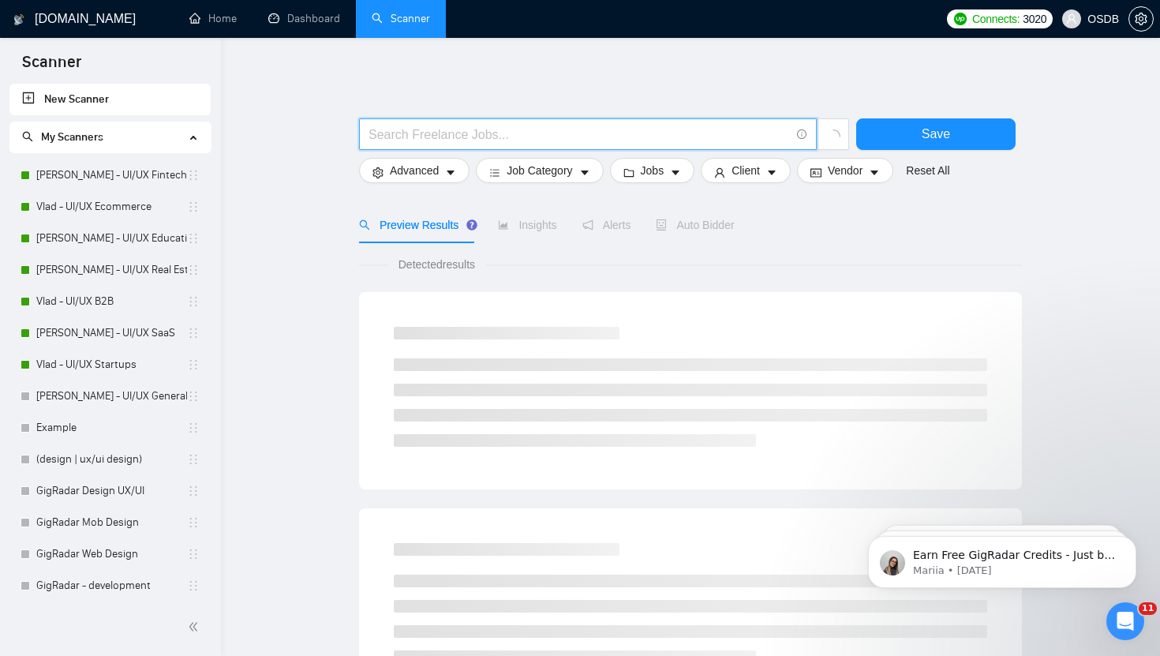
click at [400, 133] on input "text" at bounding box center [580, 135] width 422 height 20
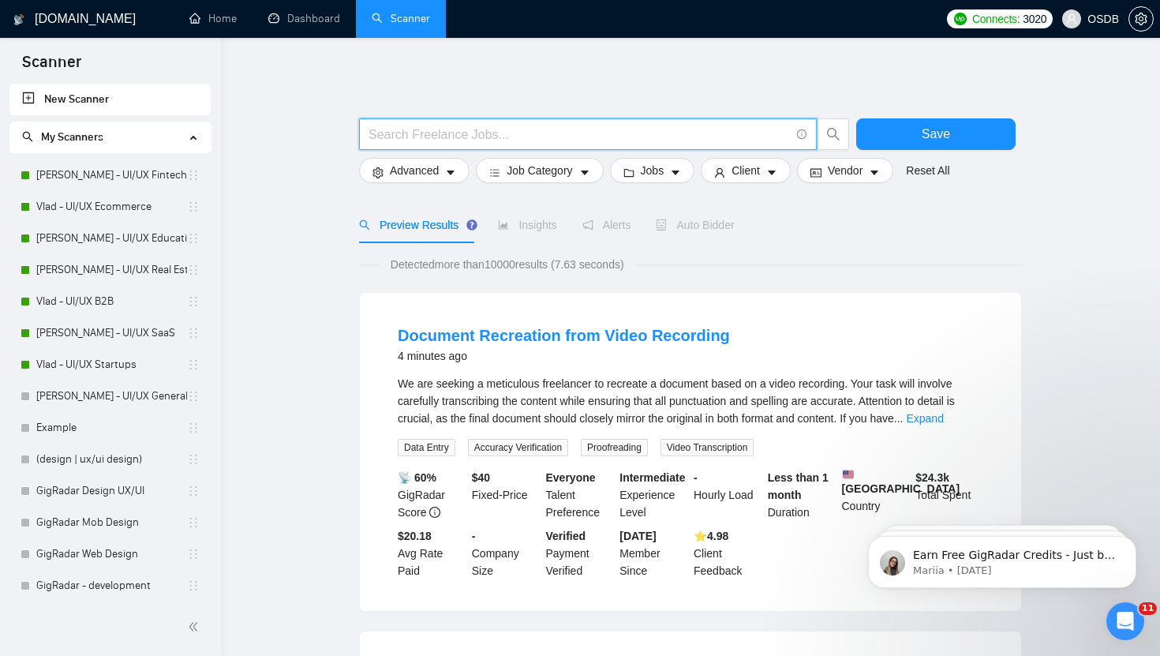
paste input "(mobile | ios | android | "mobile-first" | "cross-platform" | "mobile interface…"
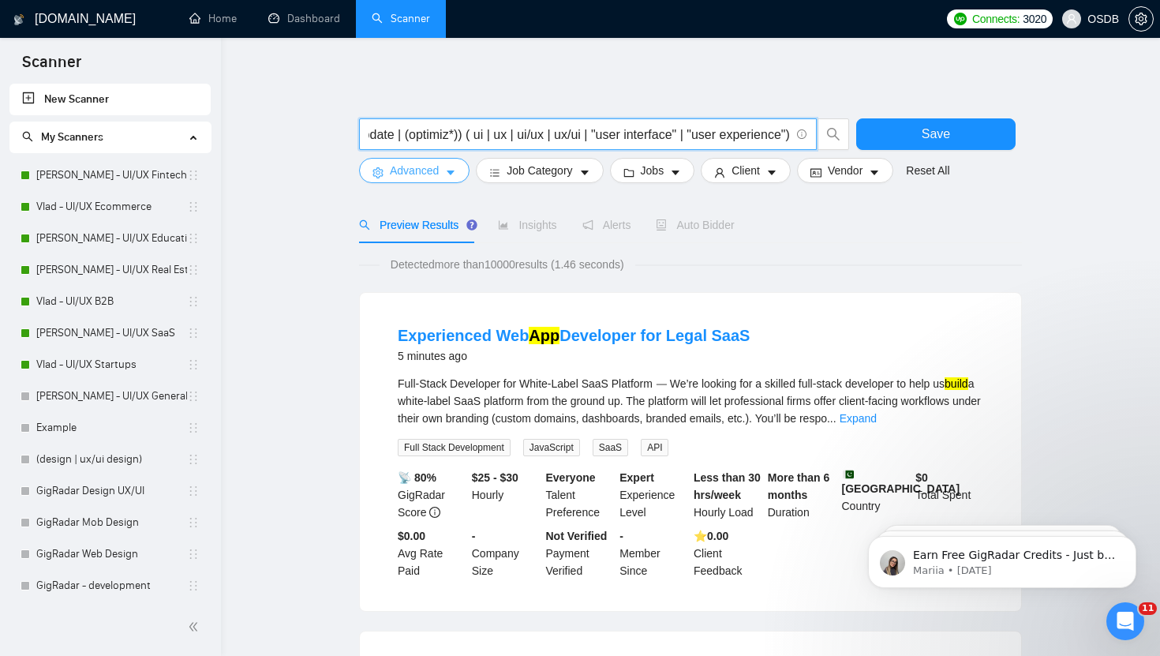
type input "(mobile | ios | android | "mobile-first" | "cross-platform" | "mobile interface…"
click at [454, 170] on icon "caret-down" at bounding box center [450, 172] width 11 height 11
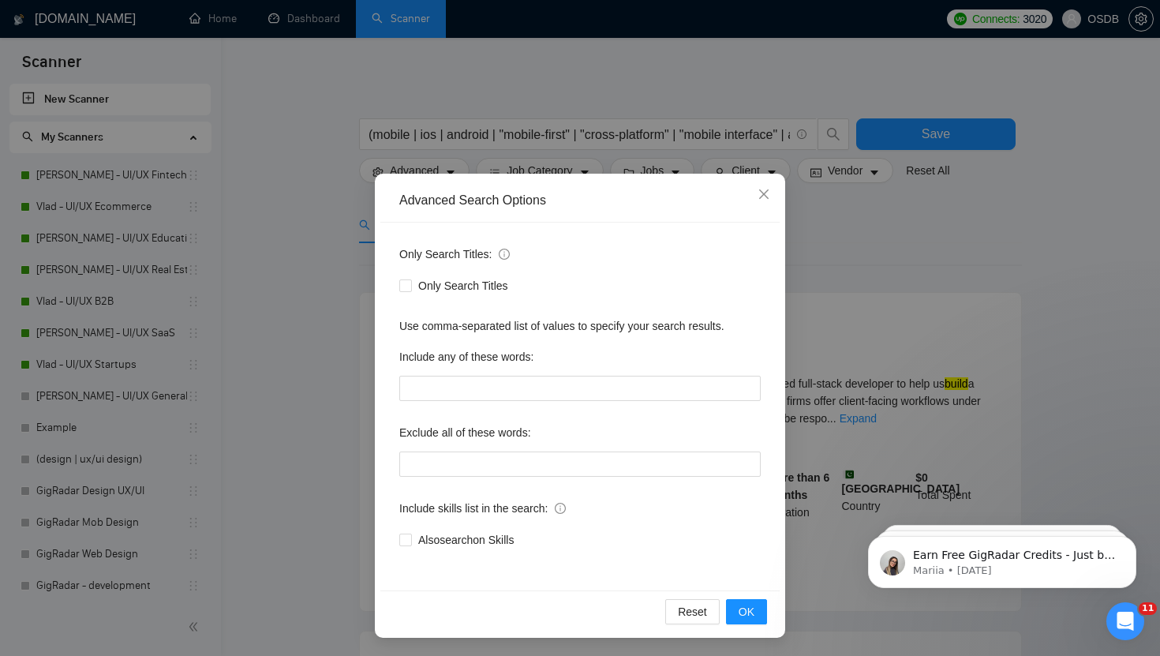
scroll to position [1, 0]
click at [466, 474] on input "text" at bounding box center [580, 463] width 362 height 25
paste input "Consultant, "no-code", nocode, "no code", Beta, Tester, "beta/rester", Template…"
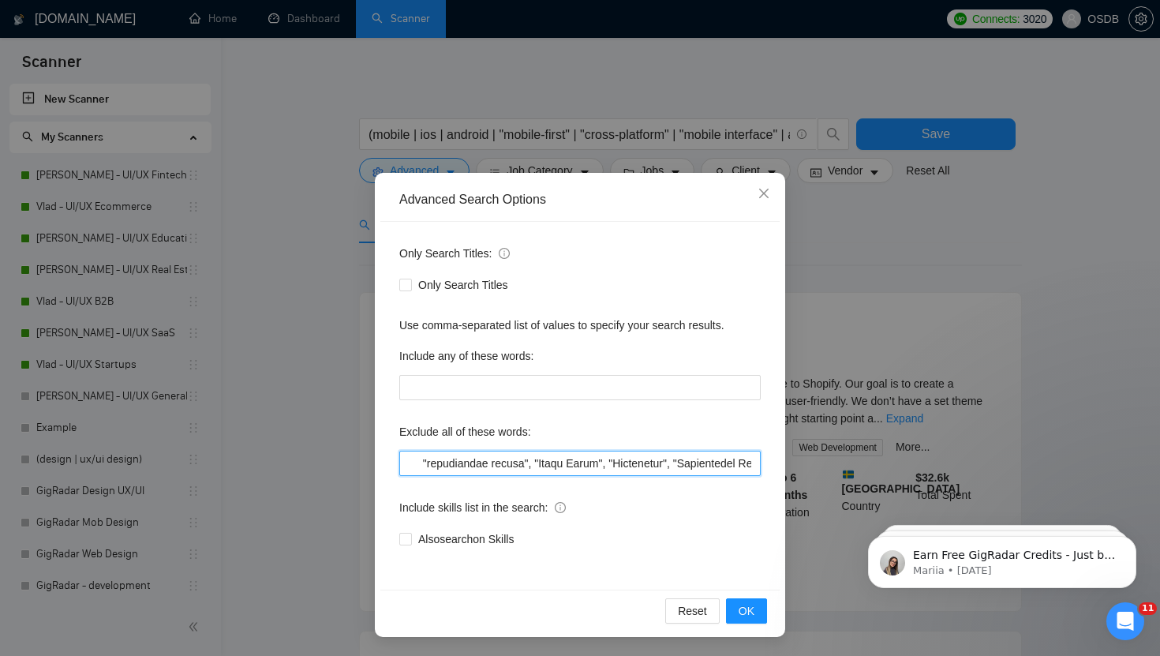
scroll to position [0, 3893]
type input "Consultant, "no-code", nocode, "no code", Beta, Tester, "beta/rester", Template…"
click at [744, 608] on span "OK" at bounding box center [747, 610] width 16 height 17
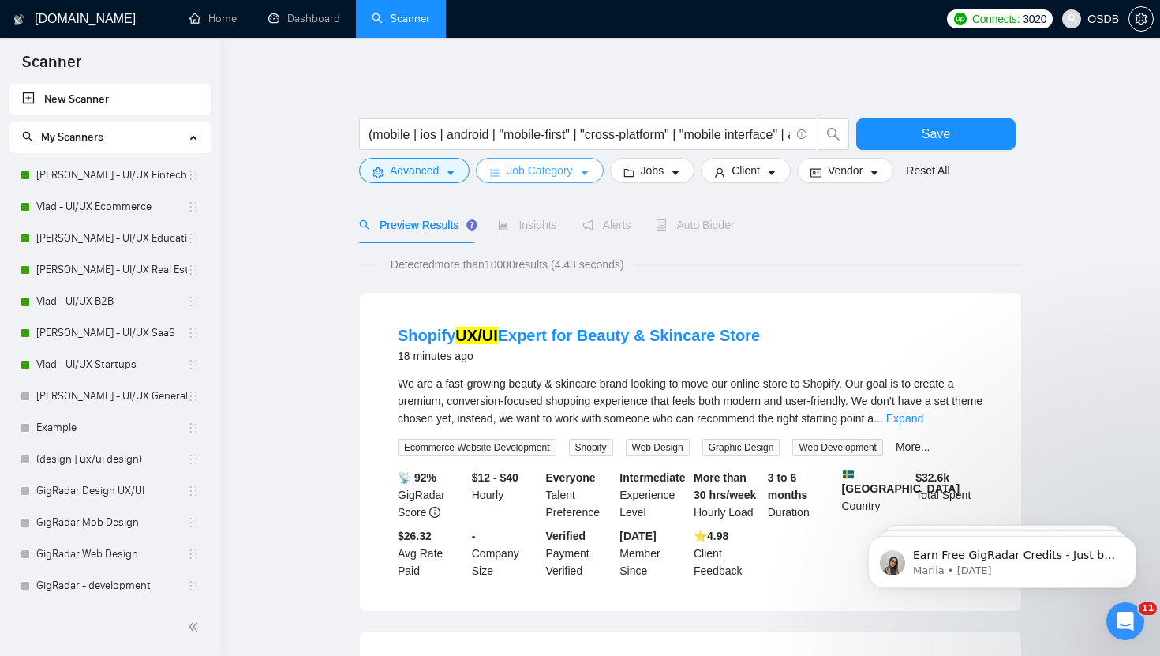
click at [531, 174] on span "Job Category" at bounding box center [540, 170] width 66 height 17
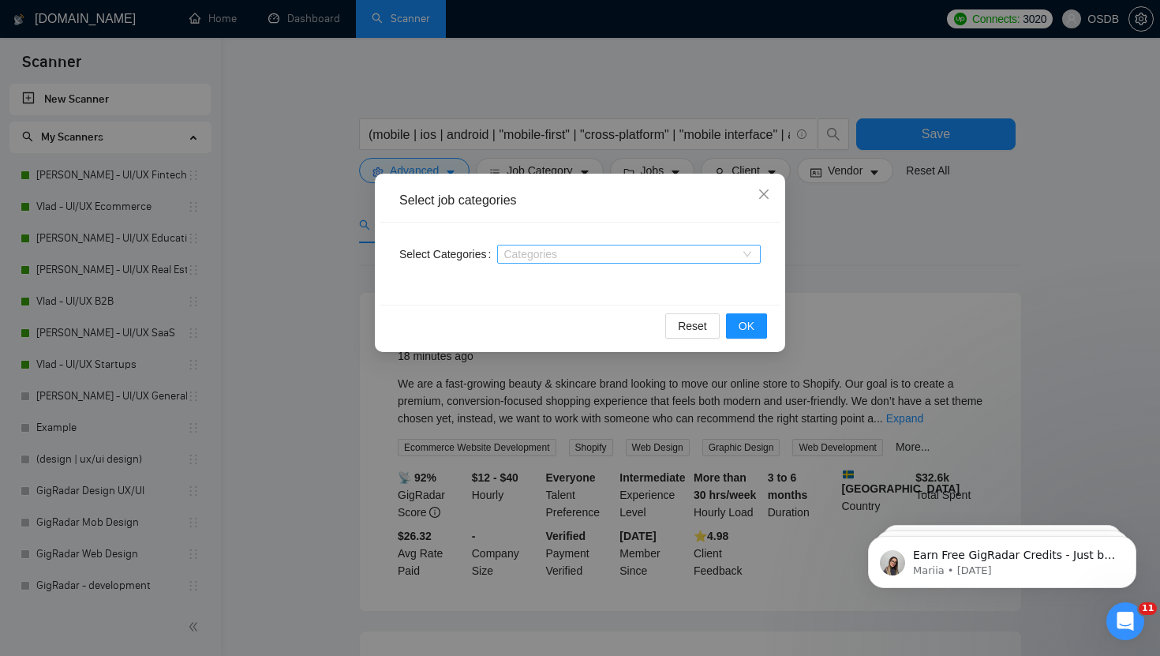
click at [530, 249] on div at bounding box center [621, 254] width 240 height 13
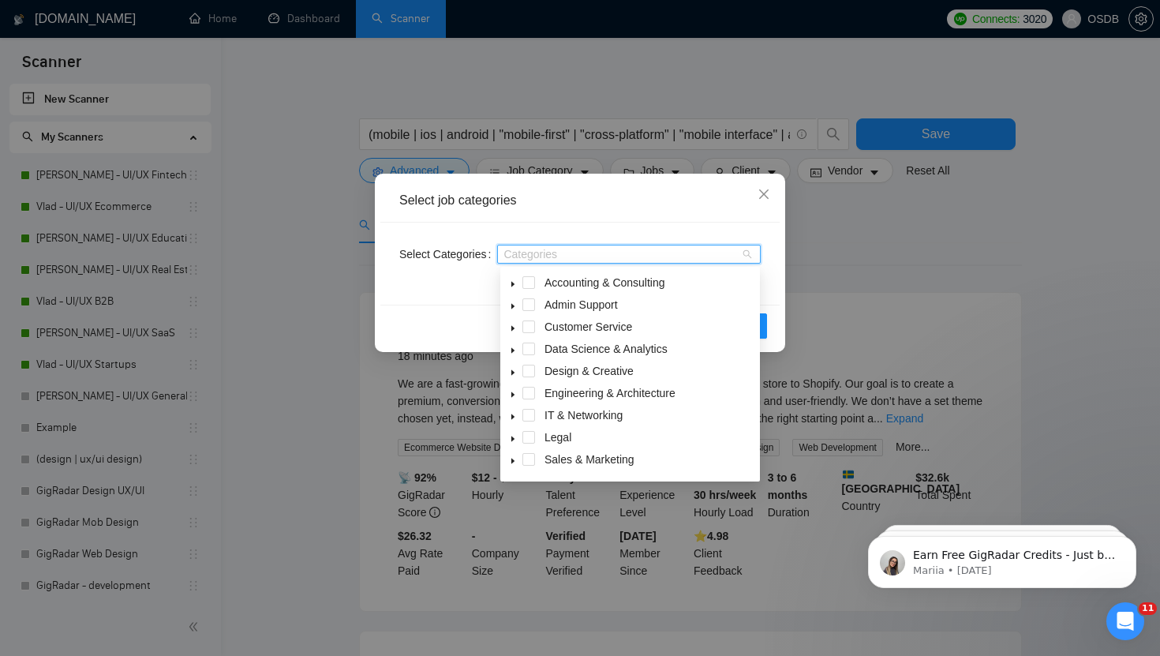
click at [512, 418] on icon "caret-down" at bounding box center [513, 417] width 3 height 6
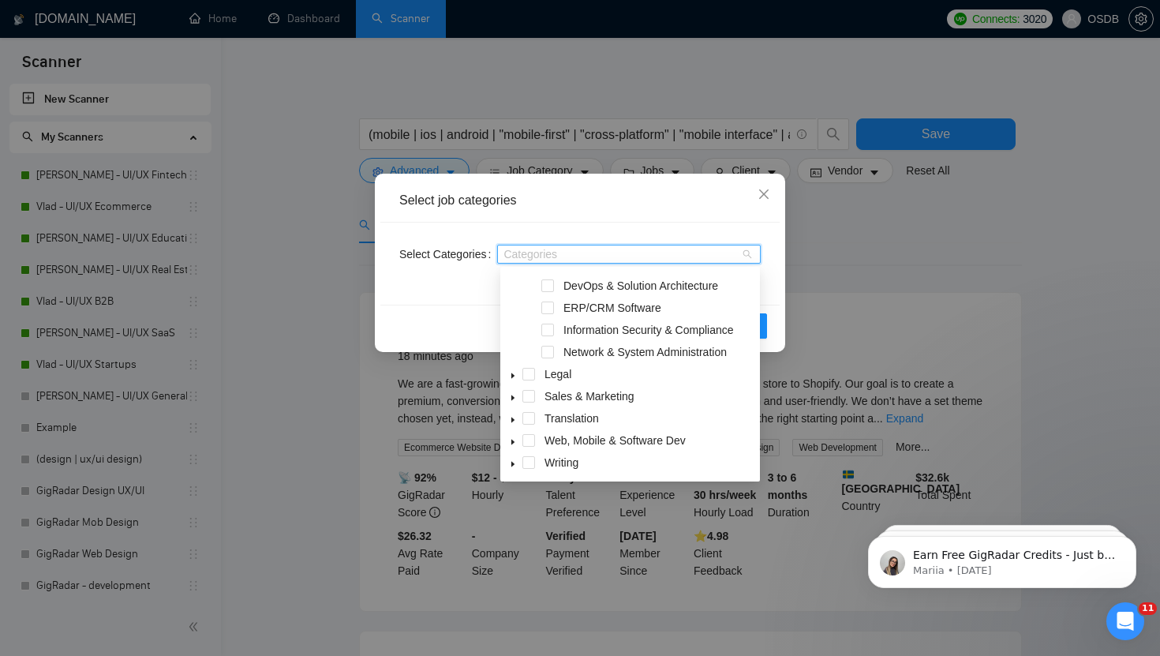
scroll to position [191, 0]
click at [512, 442] on icon "caret-down" at bounding box center [513, 444] width 3 height 6
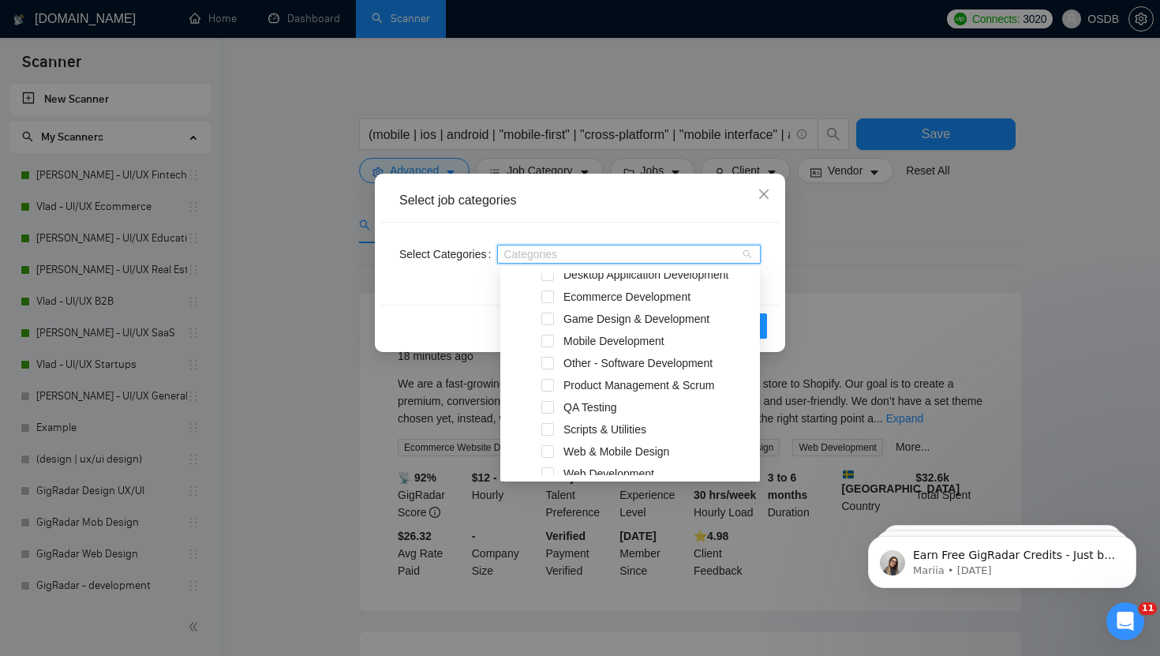
scroll to position [458, 0]
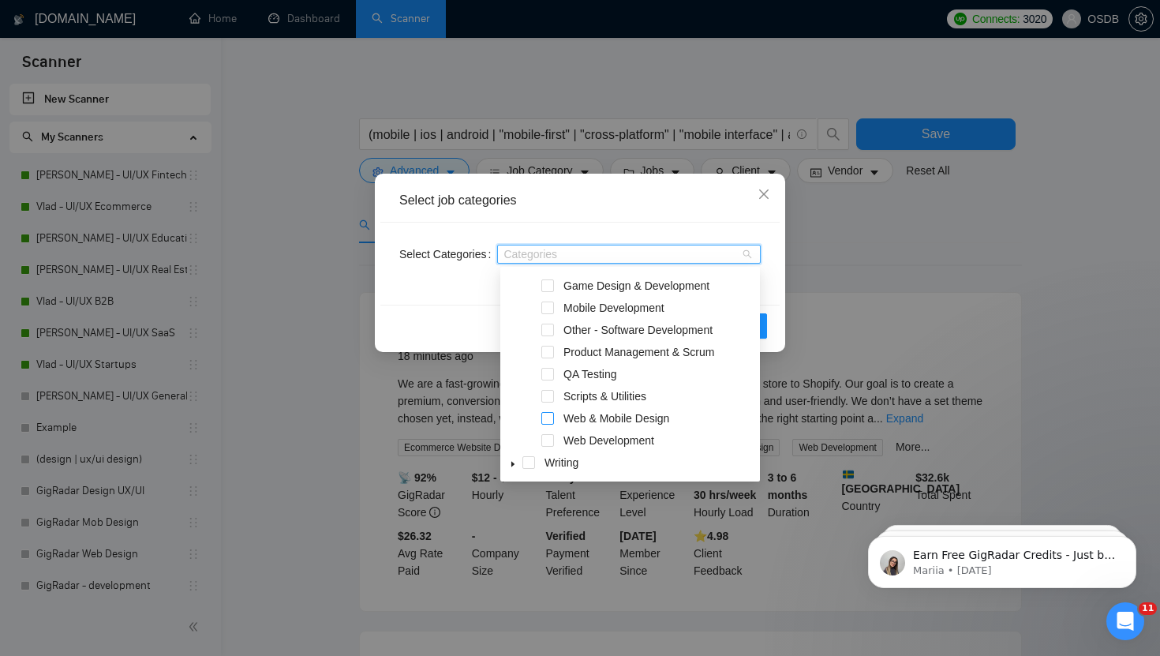
click at [547, 422] on span at bounding box center [548, 418] width 13 height 13
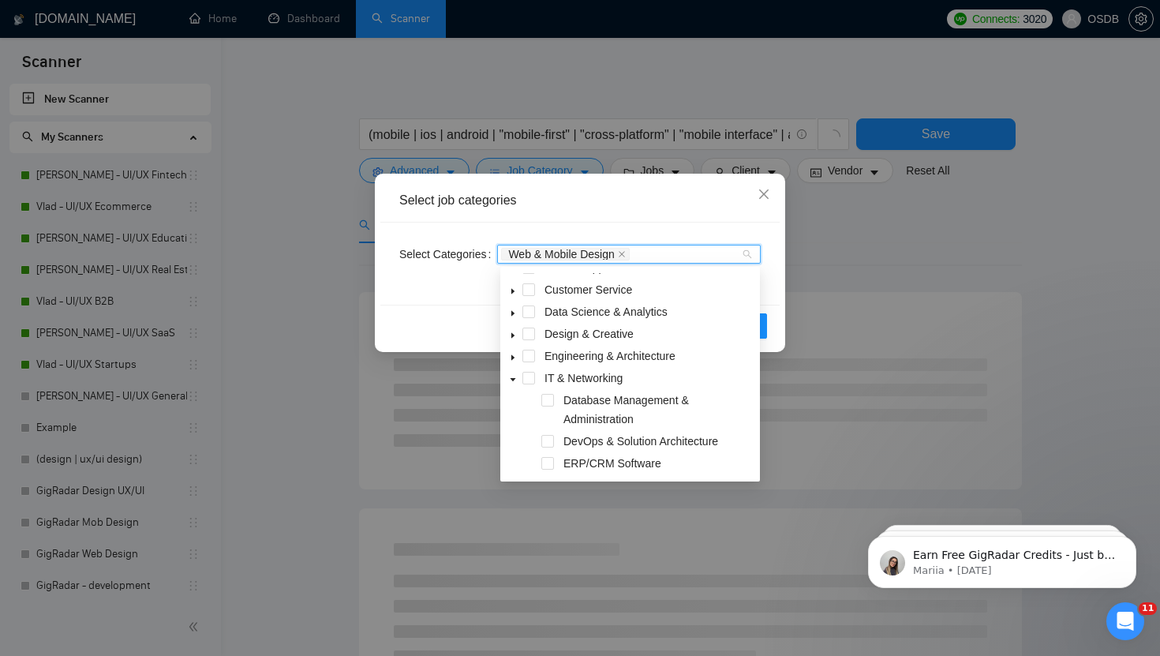
scroll to position [0, 0]
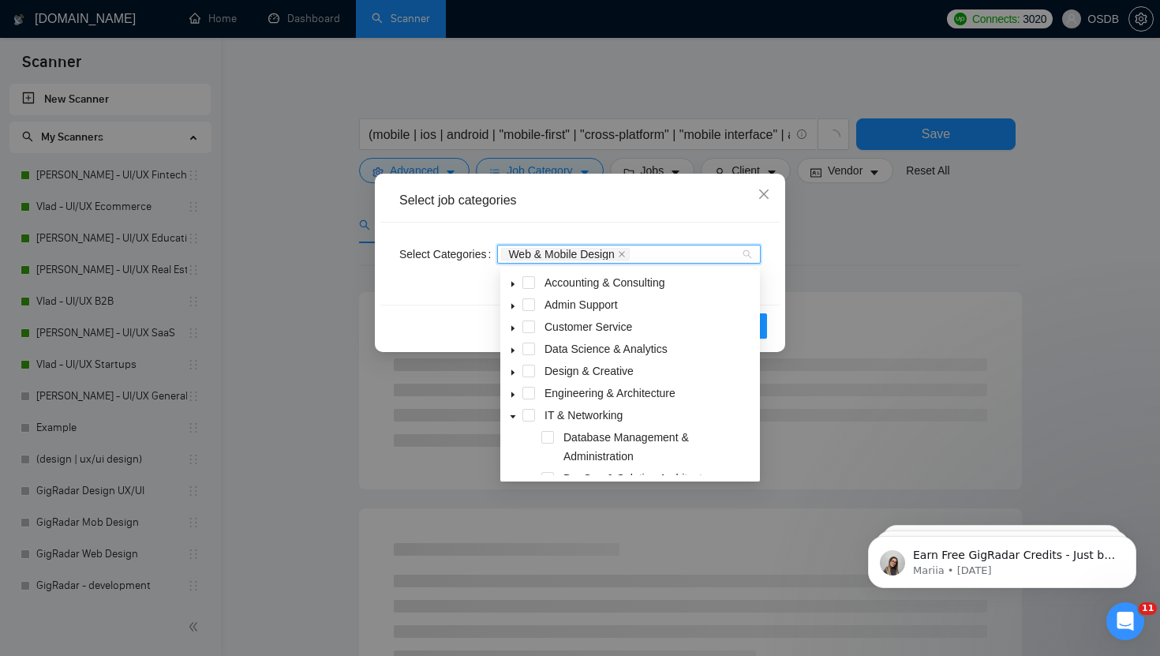
click at [770, 291] on div "Select Categories Web & Mobile Design" at bounding box center [580, 264] width 399 height 82
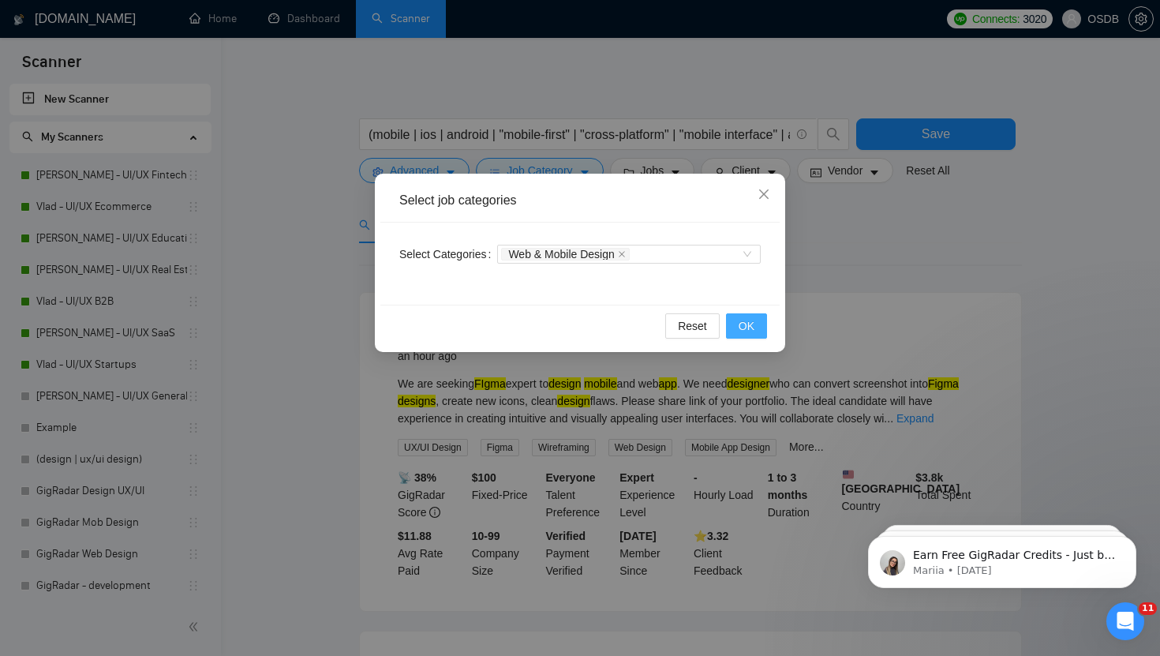
click at [747, 324] on span "OK" at bounding box center [747, 325] width 16 height 17
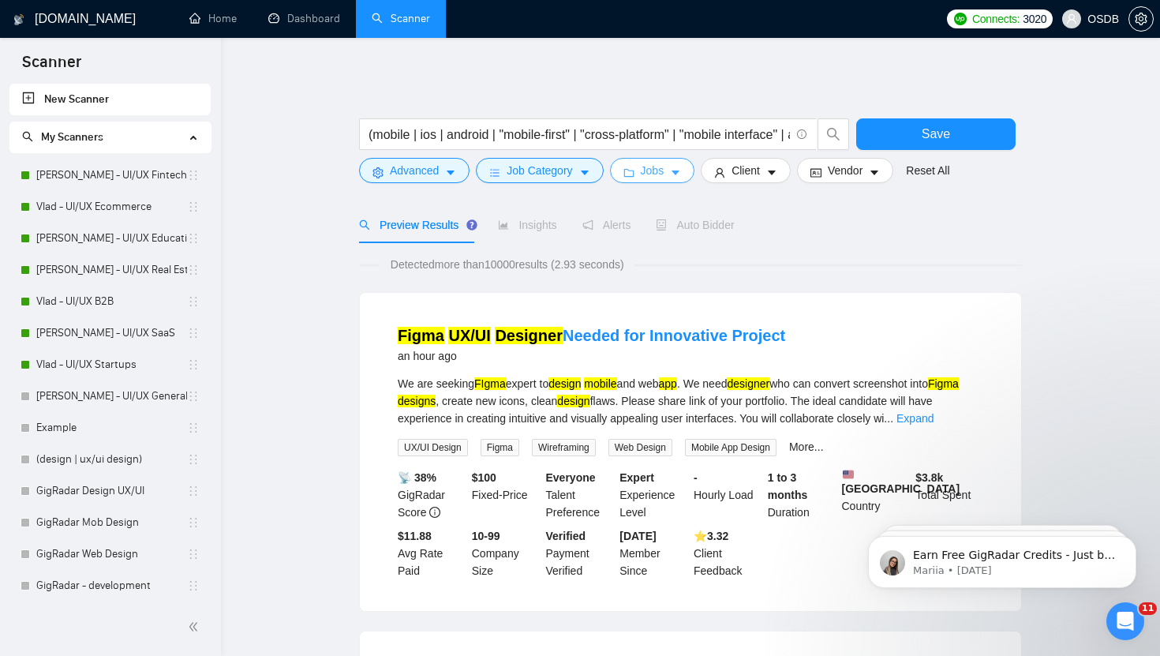
click at [673, 167] on button "Jobs" at bounding box center [652, 170] width 85 height 25
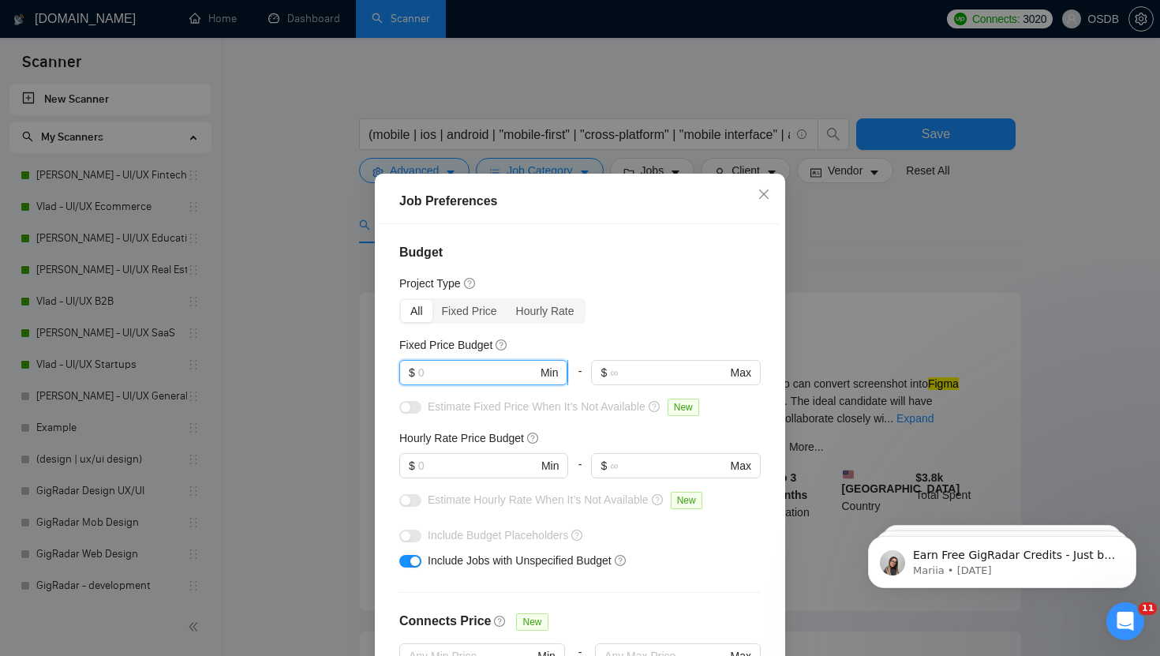
click at [482, 371] on input "text" at bounding box center [477, 372] width 119 height 17
type input "1000"
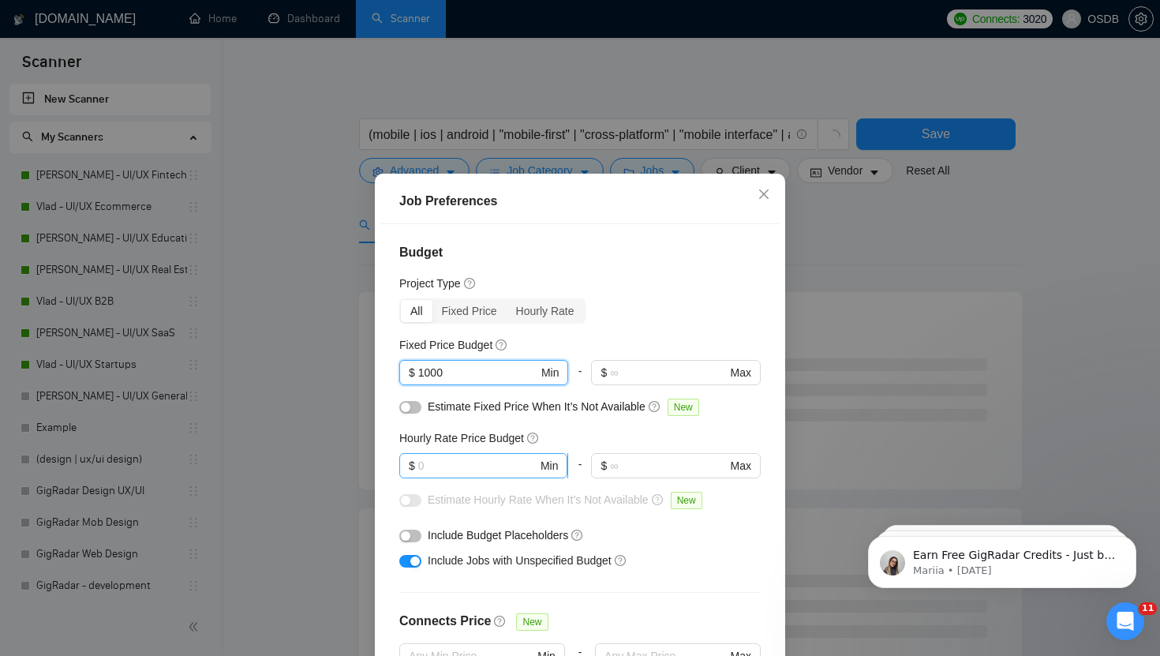
click at [490, 463] on input "text" at bounding box center [477, 465] width 119 height 17
type input "40"
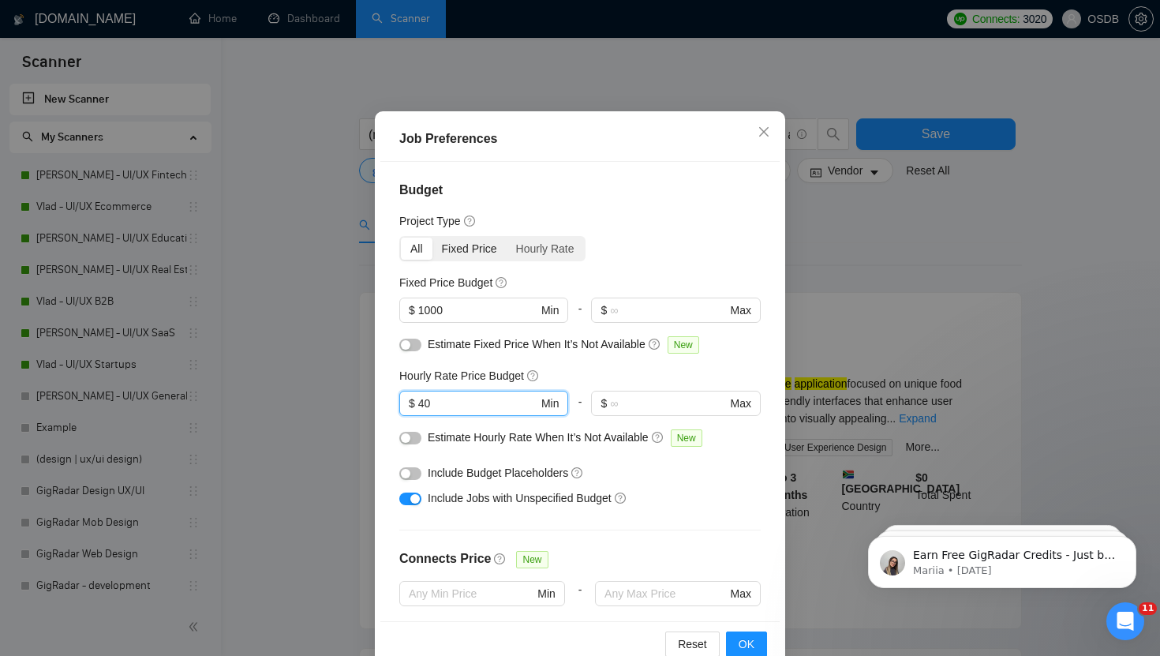
click at [463, 251] on div "Fixed Price" at bounding box center [470, 249] width 74 height 22
click at [433, 238] on input "Fixed Price" at bounding box center [433, 238] width 0 height 0
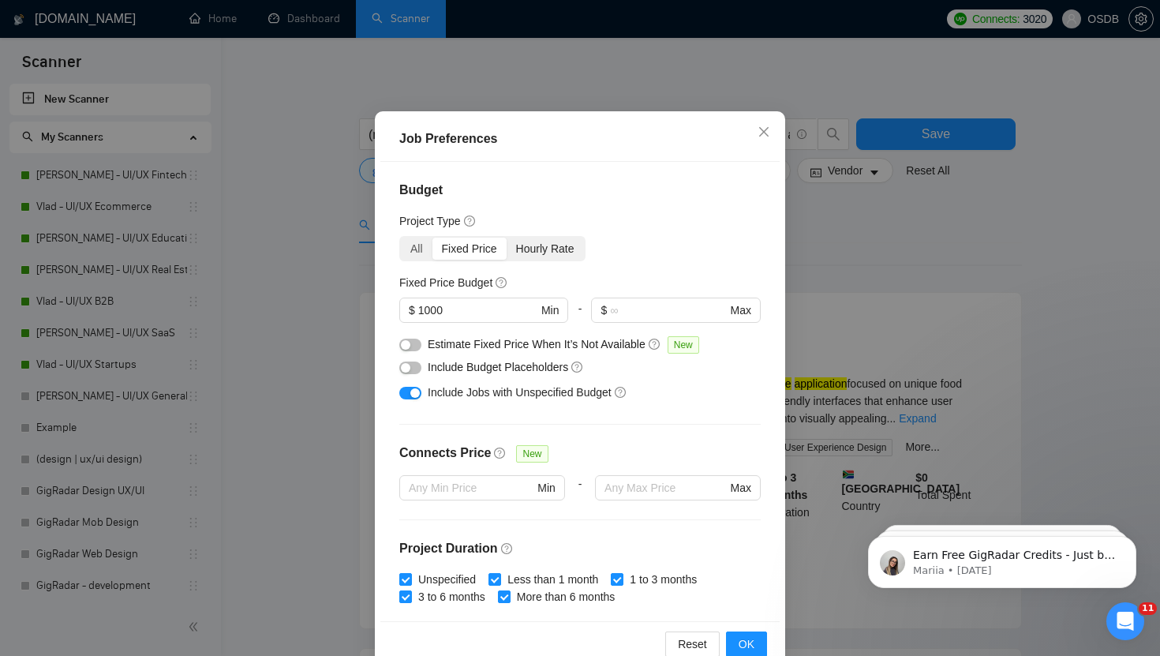
click at [546, 246] on div "Hourly Rate" at bounding box center [545, 249] width 77 height 22
click at [507, 238] on input "Hourly Rate" at bounding box center [507, 238] width 0 height 0
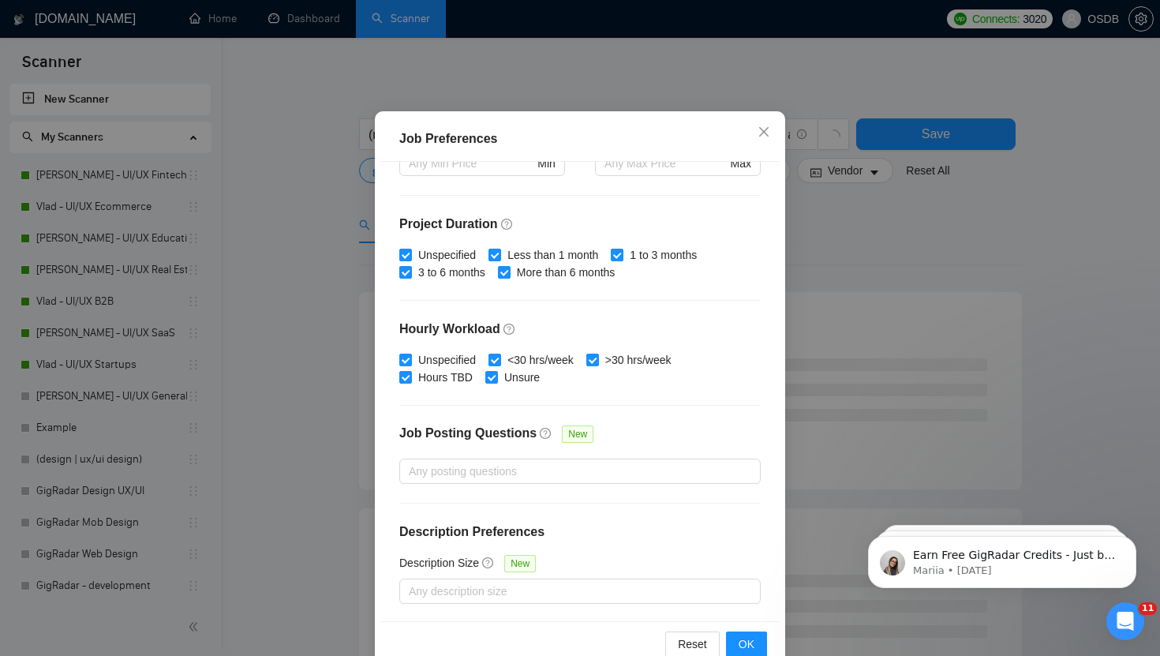
scroll to position [299, 0]
click at [754, 628] on button "OK" at bounding box center [746, 644] width 41 height 25
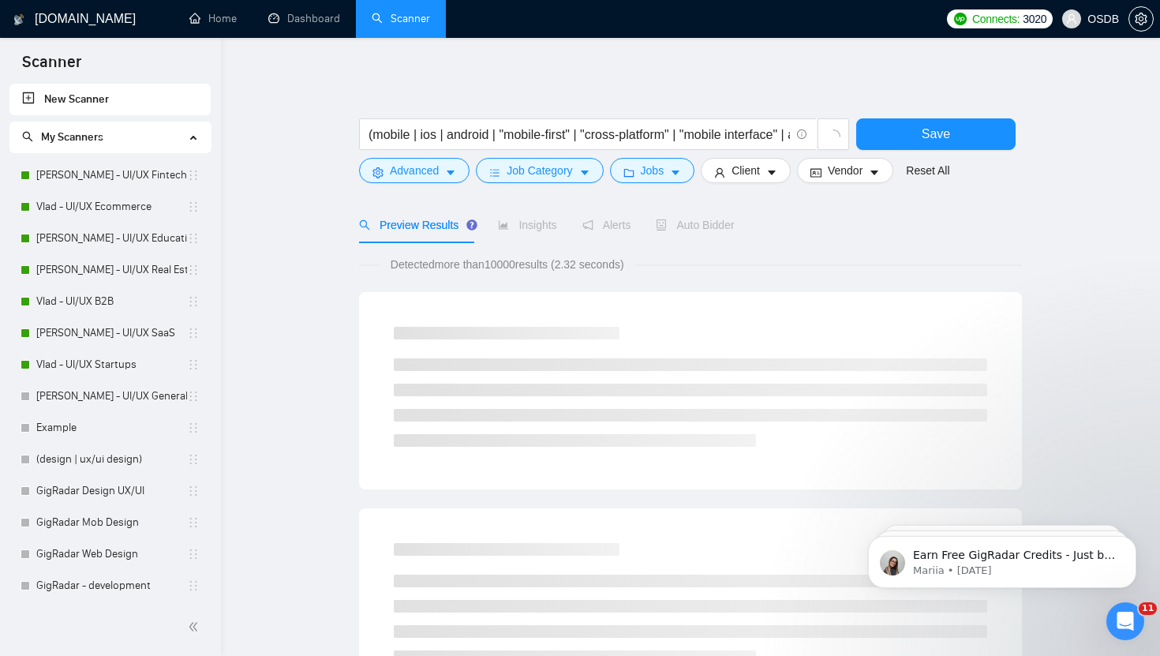
scroll to position [17, 0]
click at [756, 175] on span "Client" at bounding box center [746, 170] width 28 height 17
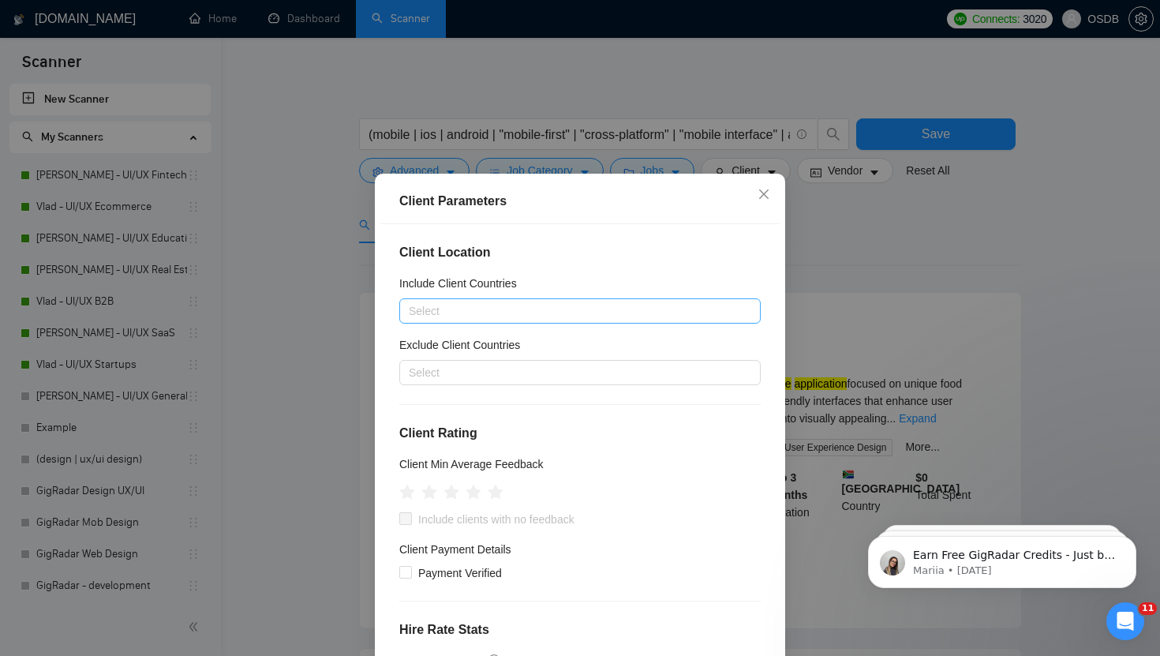
click at [499, 323] on div "Select" at bounding box center [580, 310] width 362 height 25
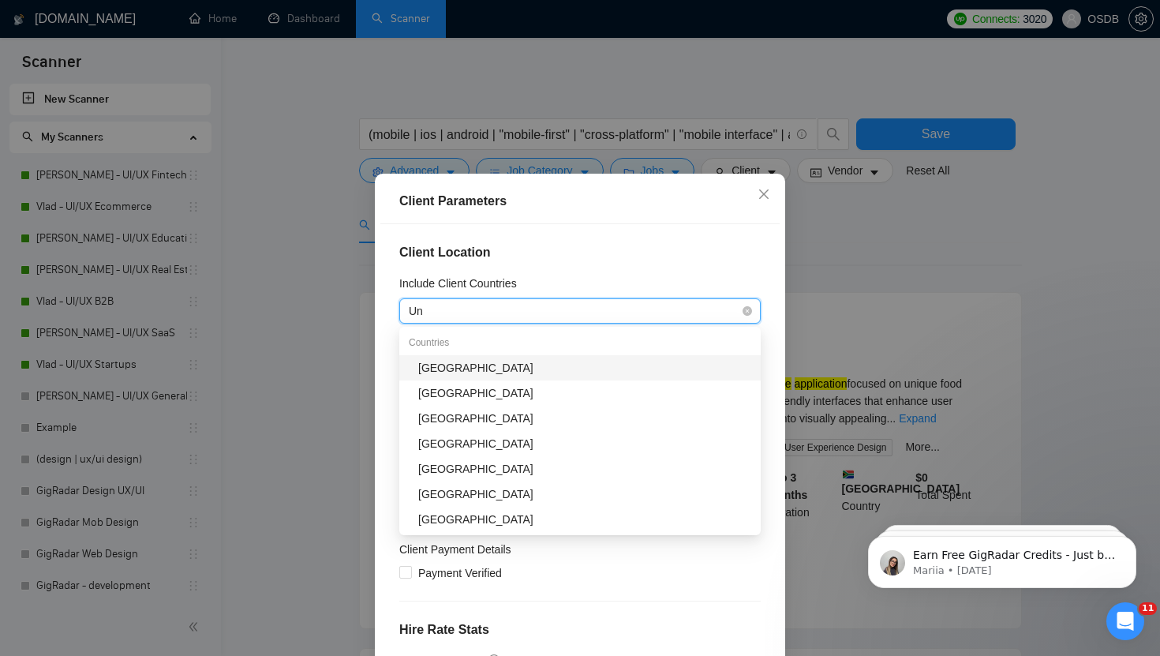
type input "Uni"
click at [476, 368] on div "[GEOGRAPHIC_DATA]" at bounding box center [584, 367] width 333 height 17
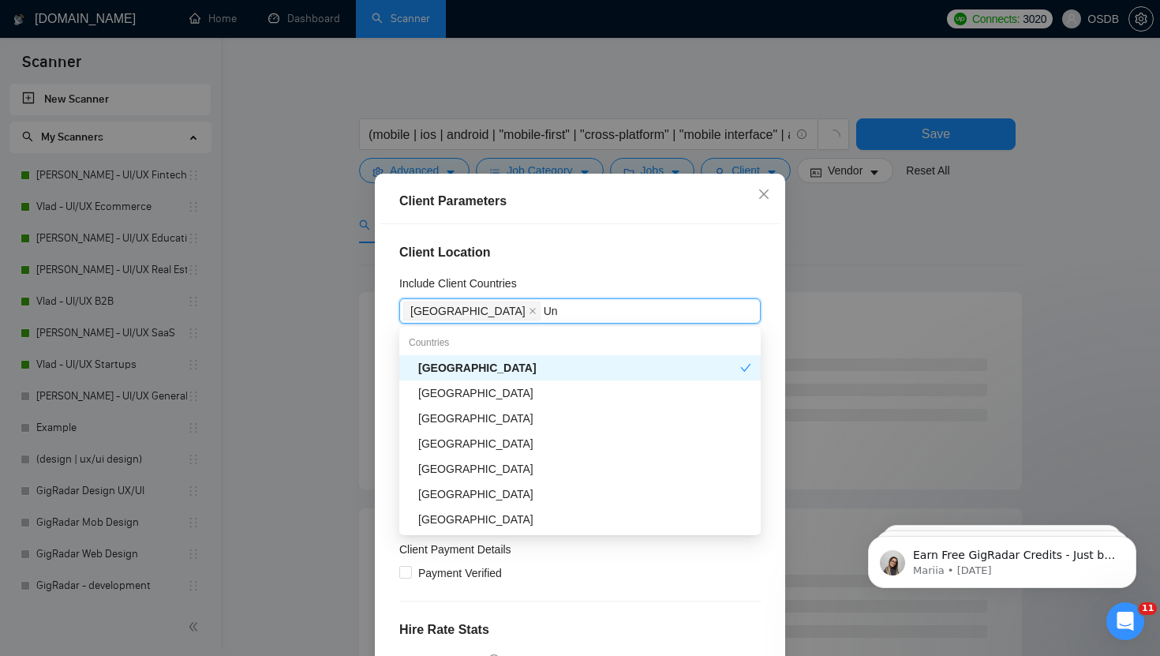
type input "Uni"
click at [474, 392] on div "[GEOGRAPHIC_DATA]" at bounding box center [584, 392] width 333 height 17
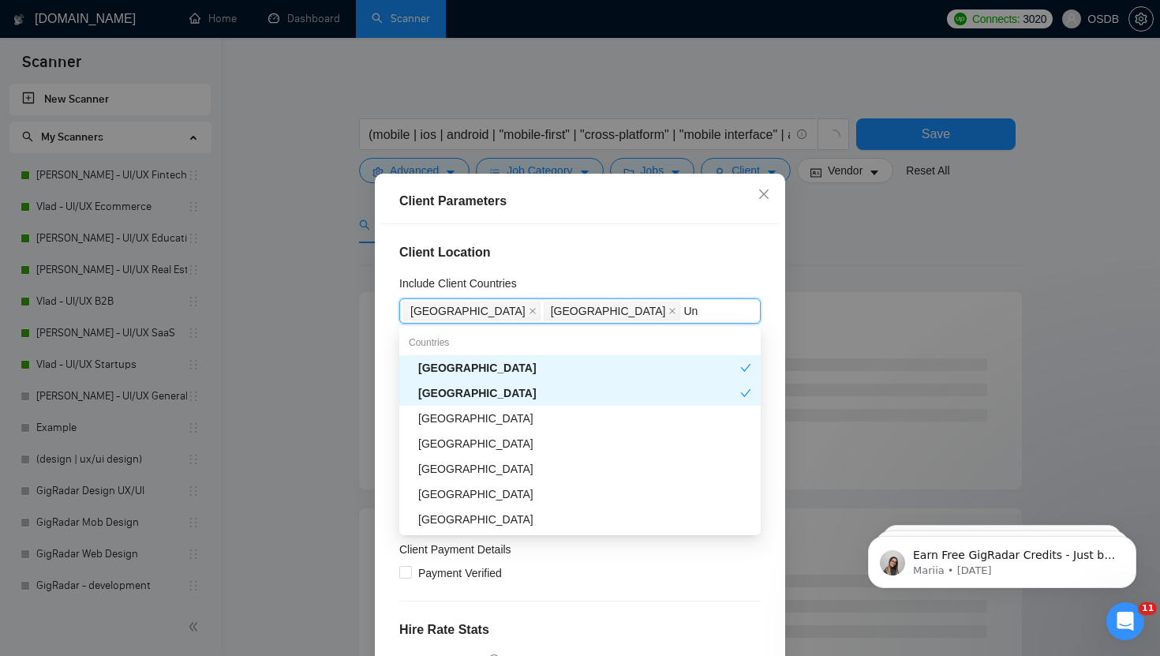
type input "Uni"
click at [532, 420] on div "[GEOGRAPHIC_DATA]" at bounding box center [584, 418] width 333 height 17
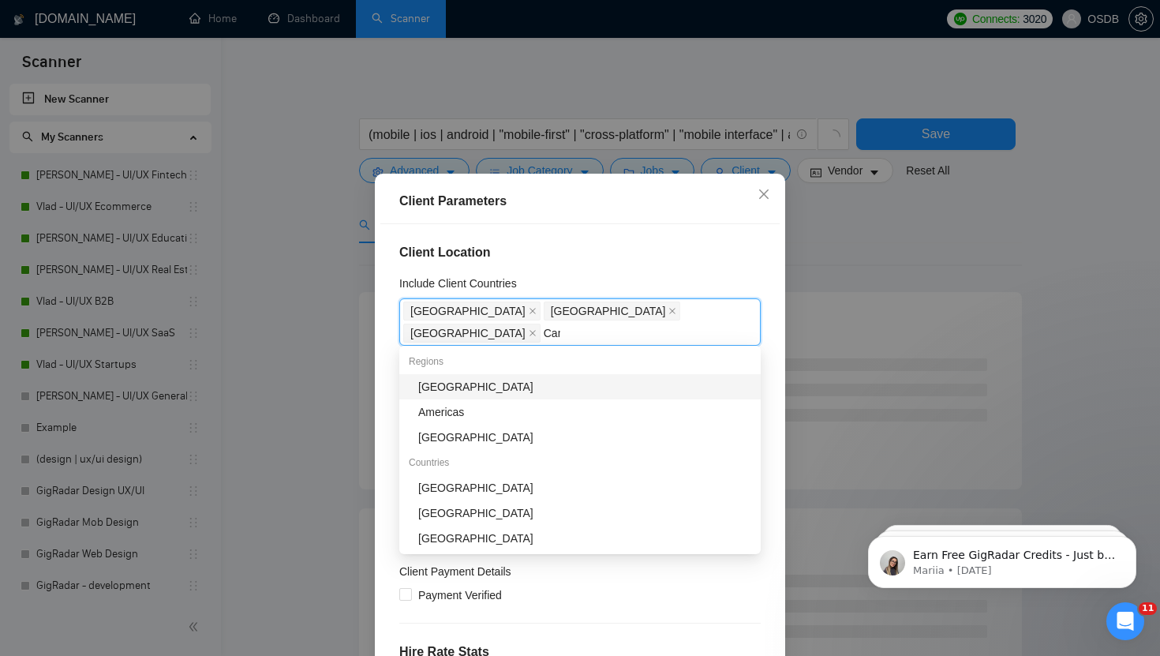
type input "Cana"
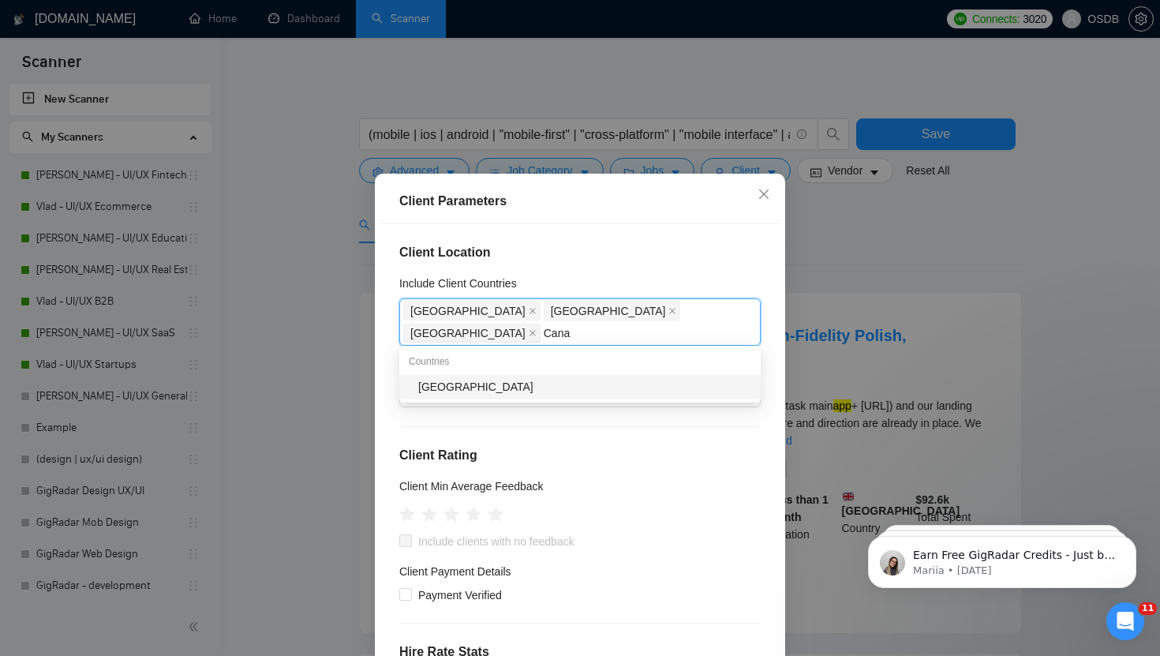
click at [573, 390] on div "[GEOGRAPHIC_DATA]" at bounding box center [584, 386] width 333 height 17
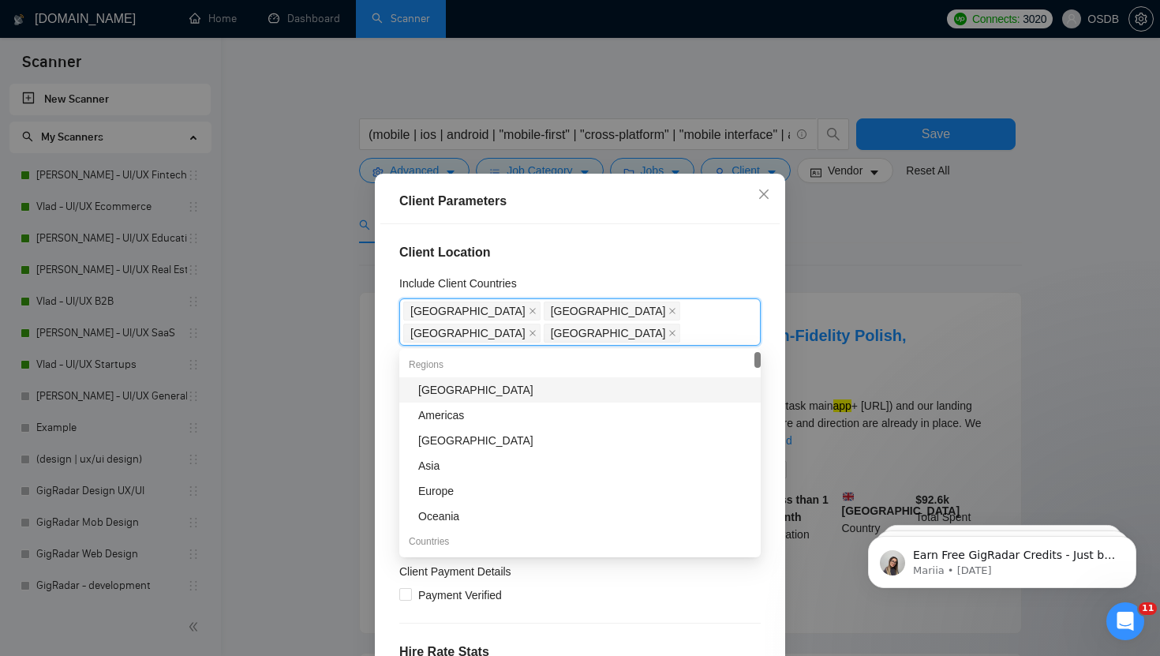
type input "f"
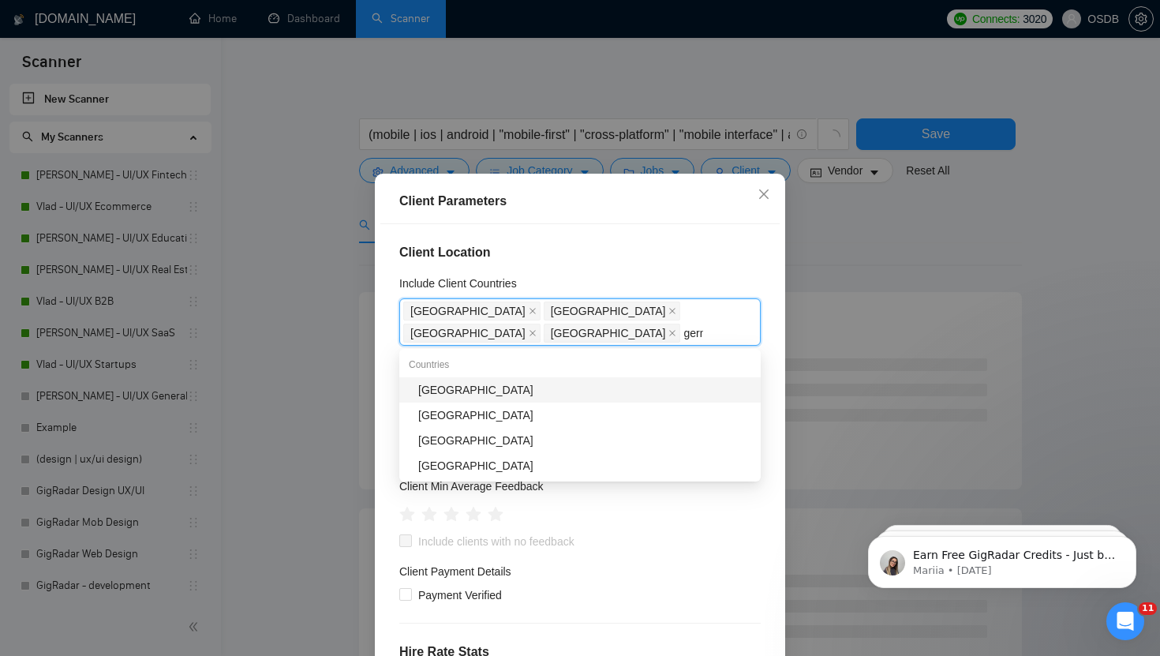
type input "germa"
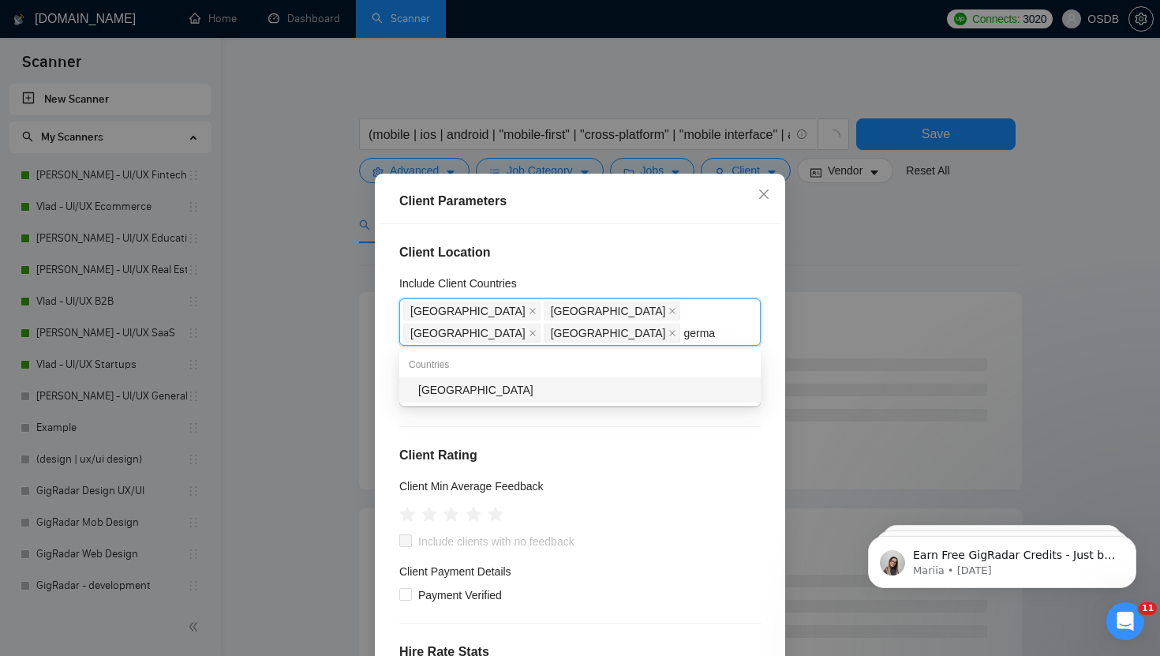
click at [557, 399] on div "[GEOGRAPHIC_DATA]" at bounding box center [580, 389] width 362 height 25
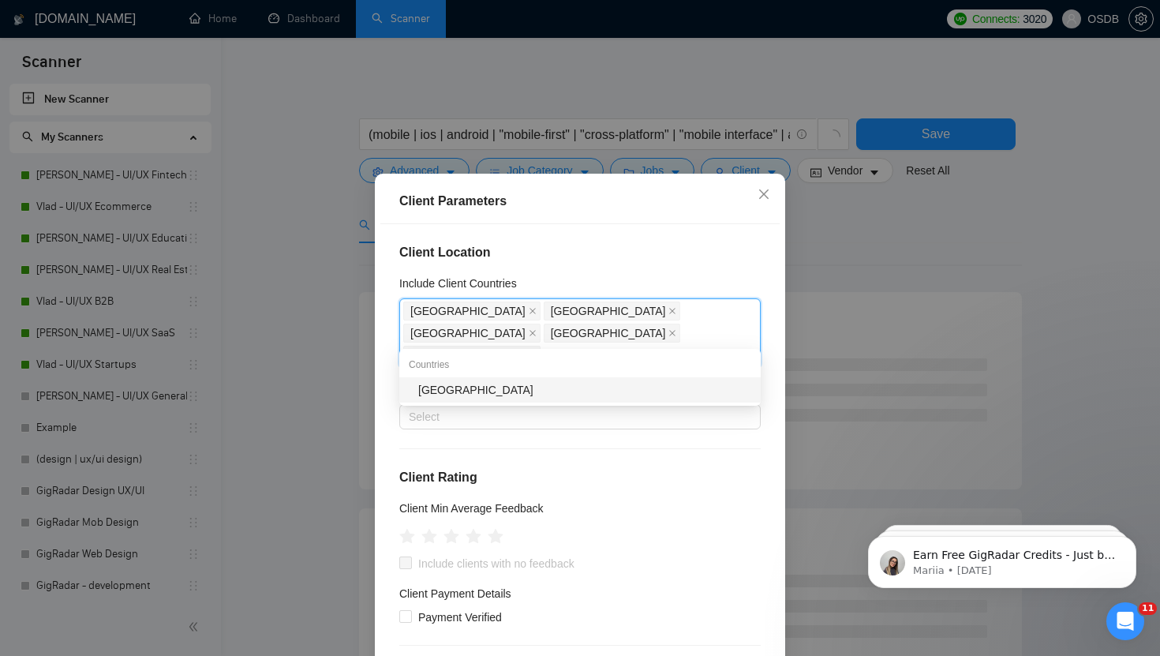
type input "spai"
click at [545, 397] on div "[GEOGRAPHIC_DATA]" at bounding box center [584, 389] width 333 height 17
type input "austr"
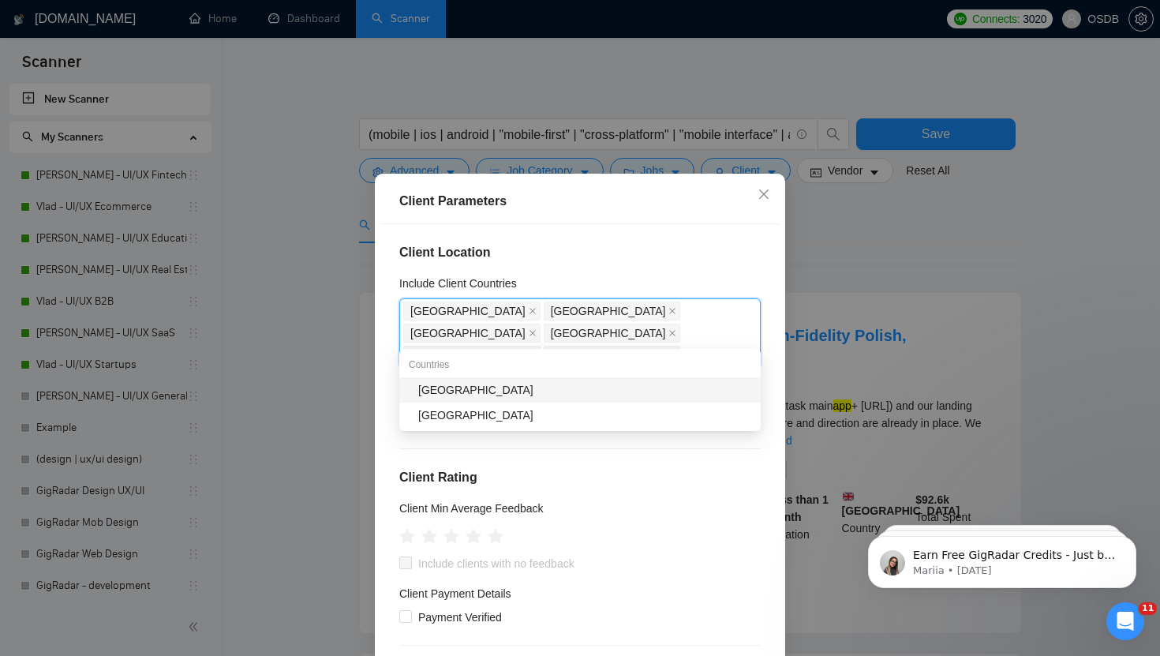
click at [541, 397] on div "[GEOGRAPHIC_DATA]" at bounding box center [584, 389] width 333 height 17
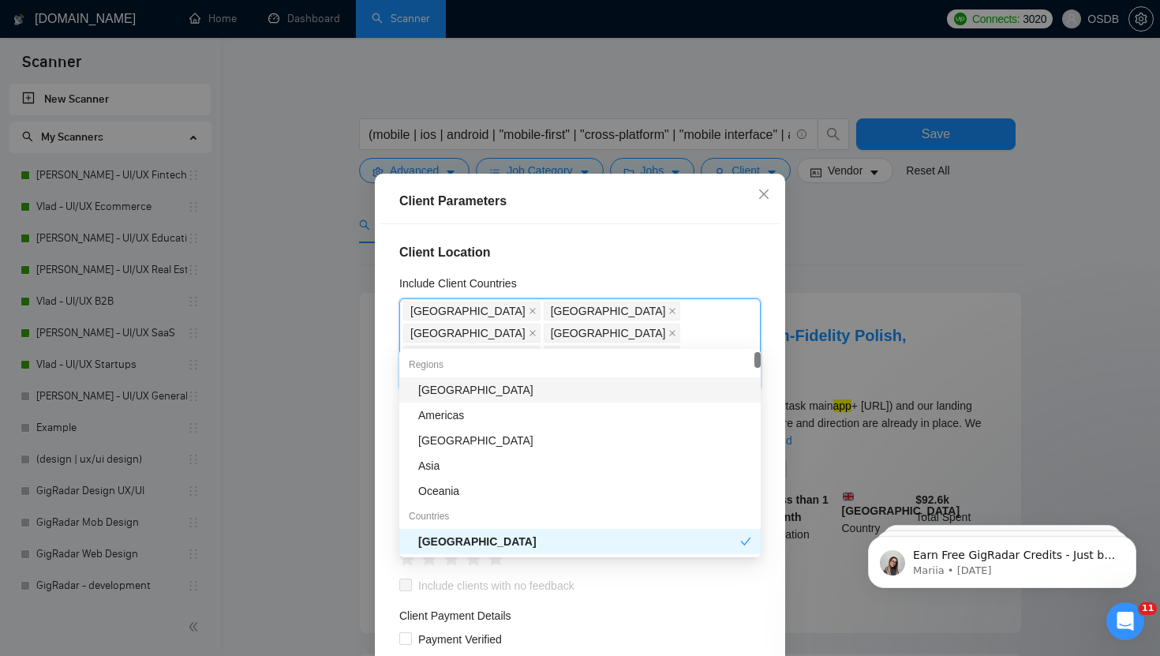
type input "au"
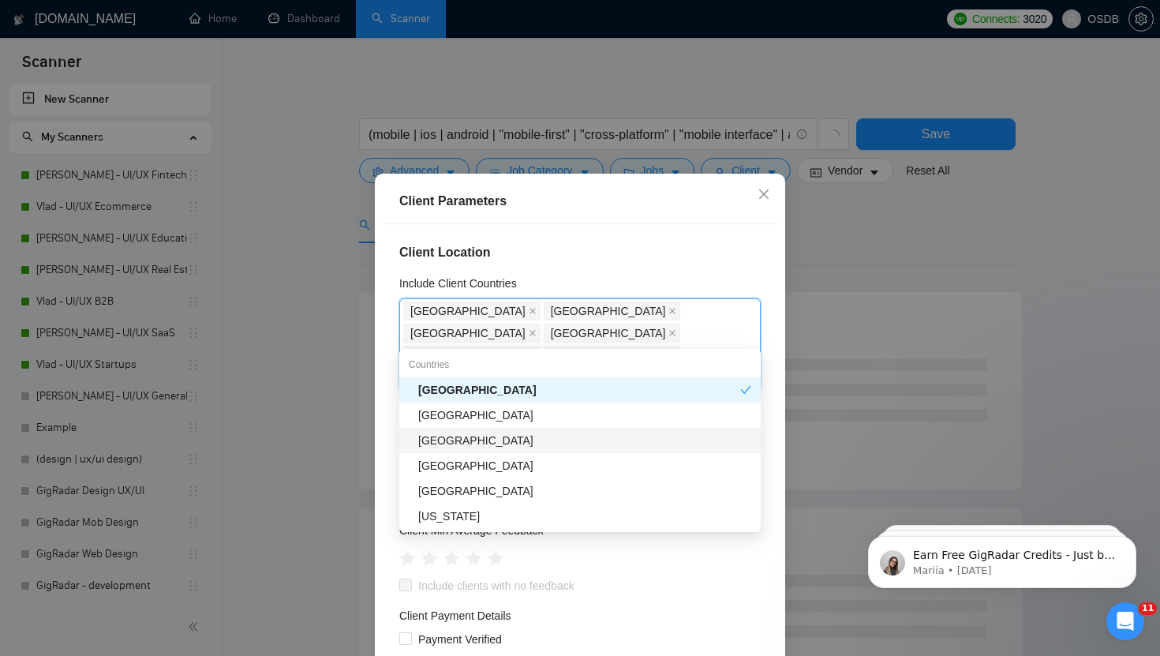
click at [530, 444] on div "[GEOGRAPHIC_DATA]" at bounding box center [584, 440] width 333 height 17
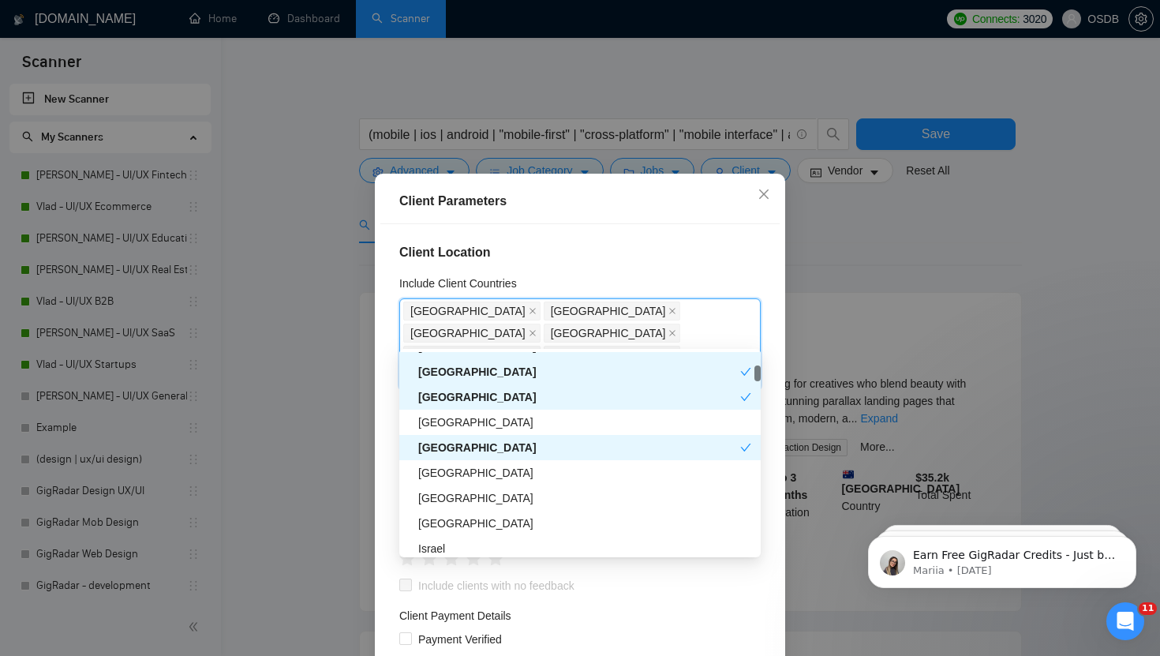
scroll to position [305, 0]
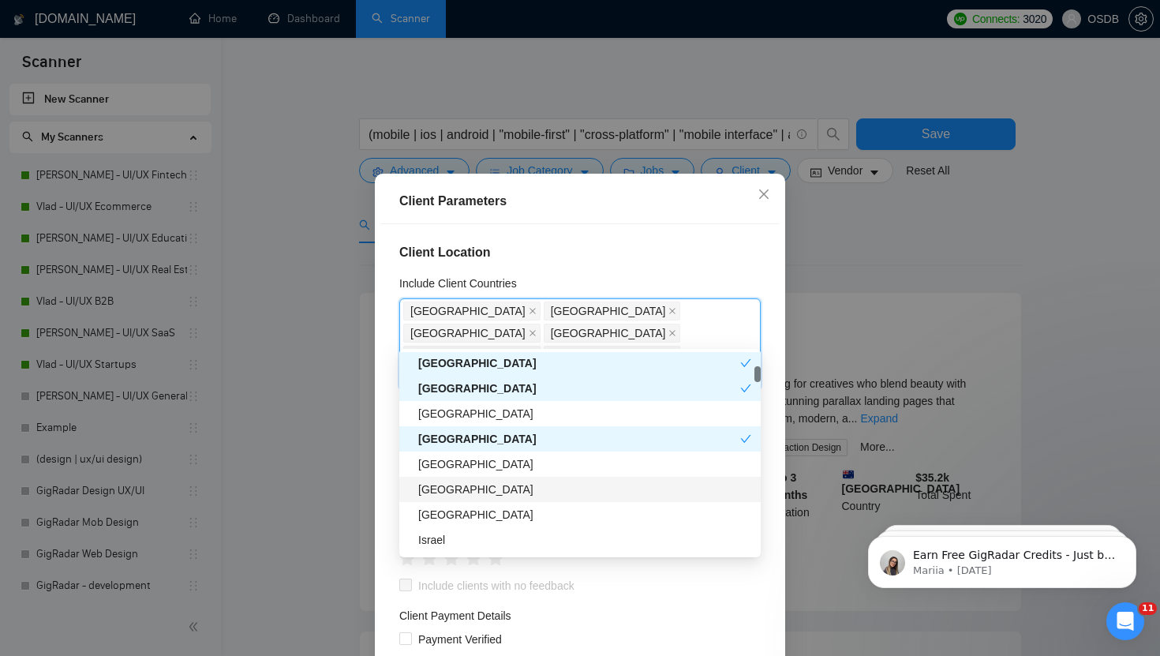
click at [476, 493] on div "[GEOGRAPHIC_DATA]" at bounding box center [584, 489] width 333 height 17
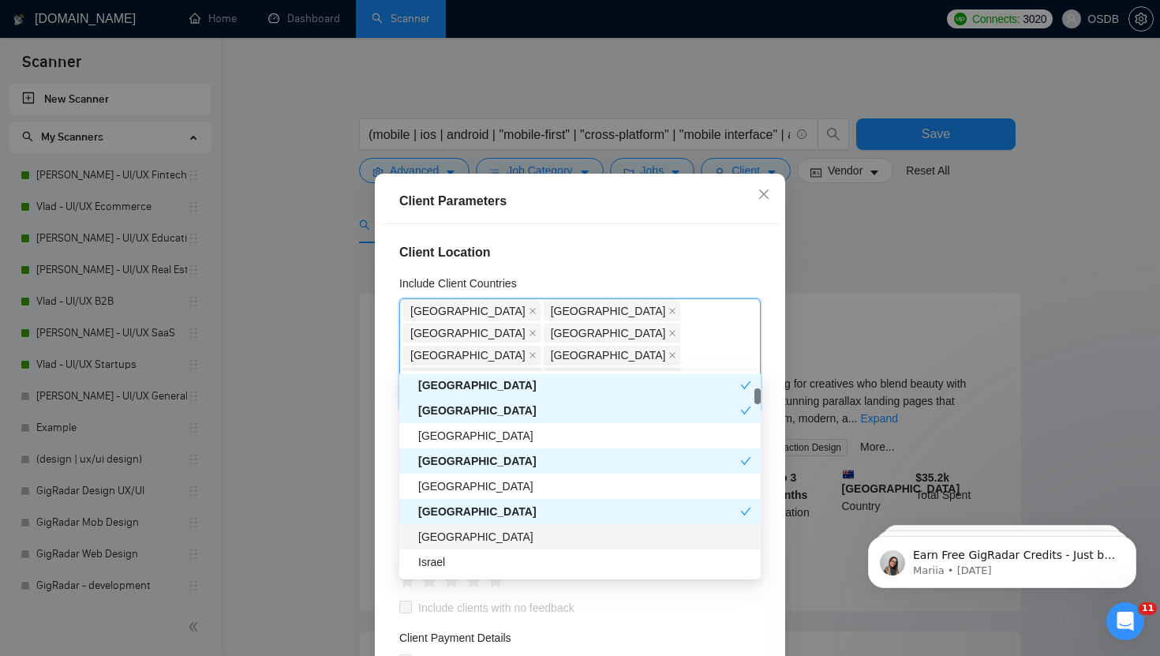
scroll to position [324, 0]
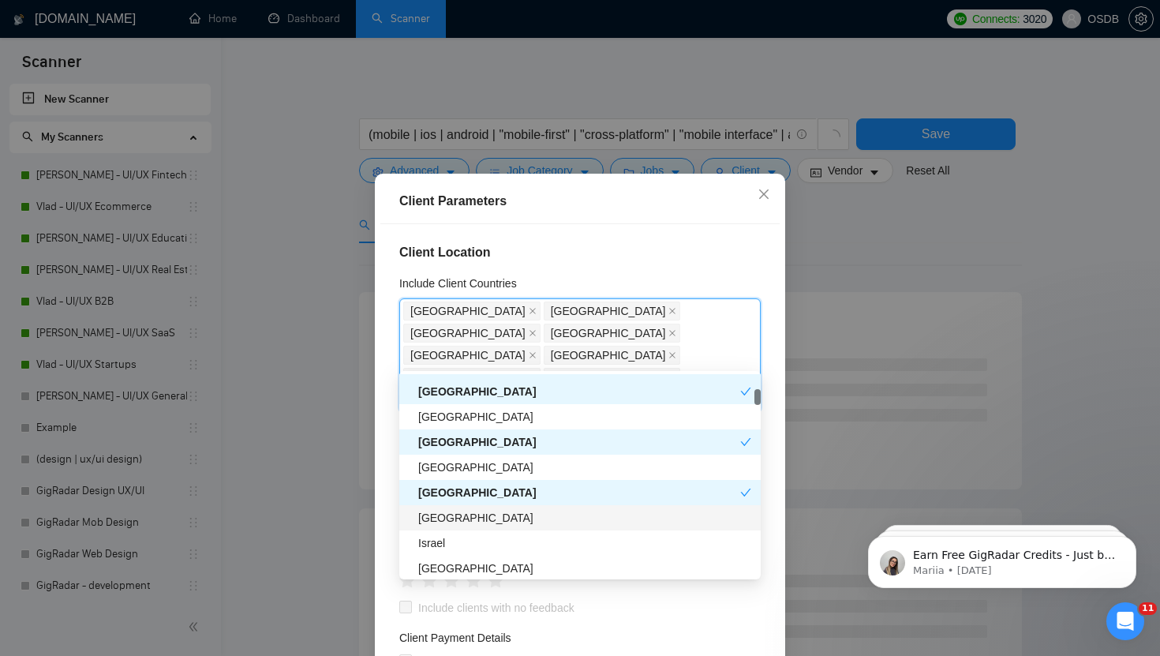
click at [475, 525] on div "[GEOGRAPHIC_DATA]" at bounding box center [584, 517] width 333 height 17
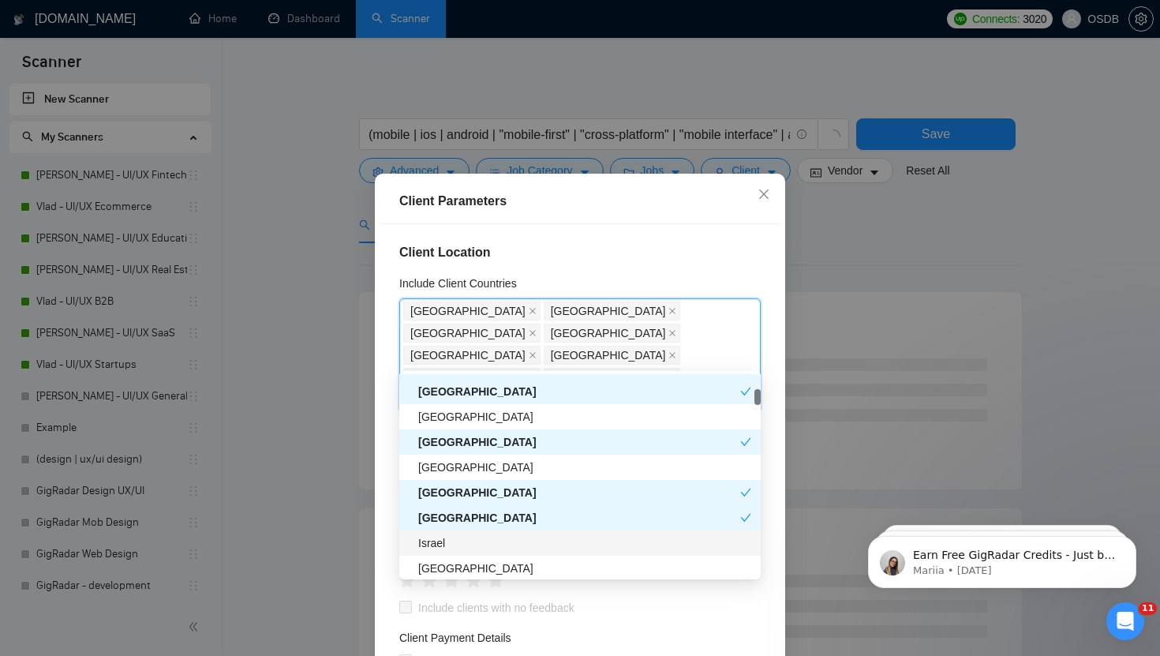
click at [472, 550] on div "Israel" at bounding box center [584, 542] width 333 height 17
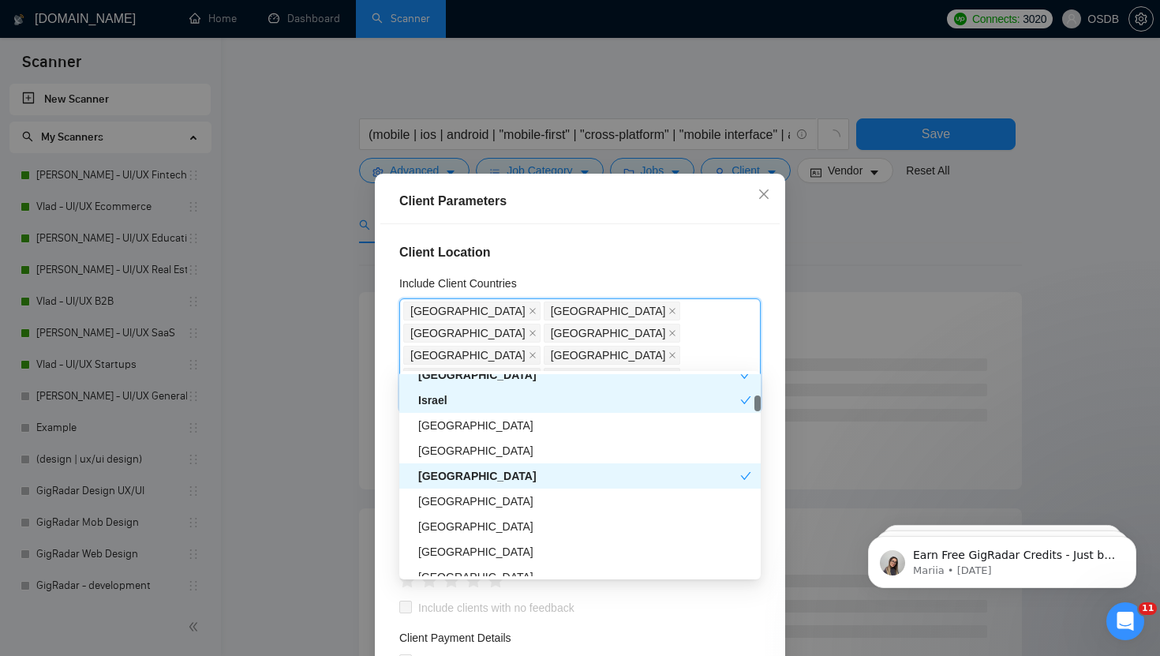
scroll to position [486, 0]
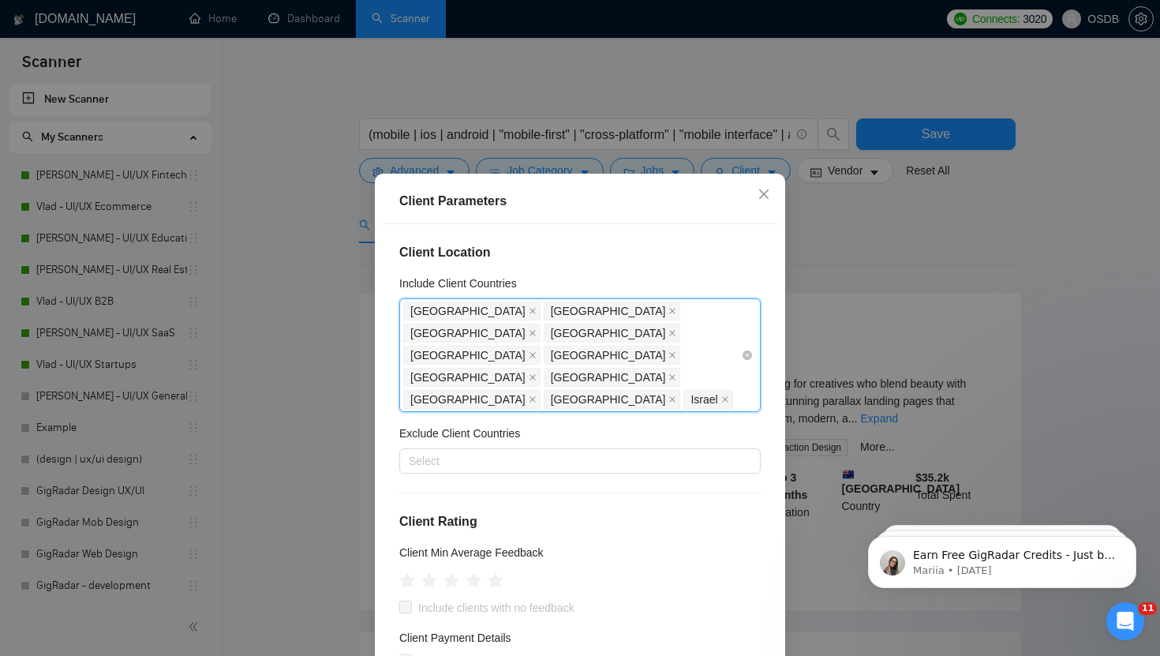
click at [626, 361] on div "United States United Kingdom United Arab Emirates Canada Germany Spain Australi…" at bounding box center [572, 355] width 338 height 111
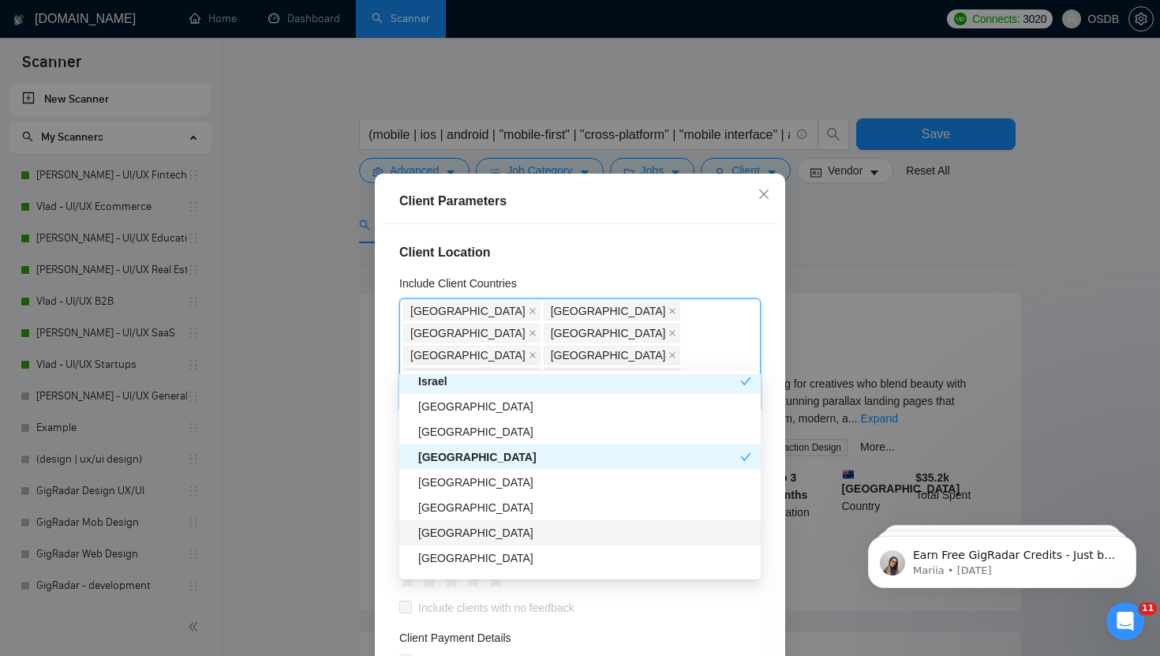
scroll to position [492, 0]
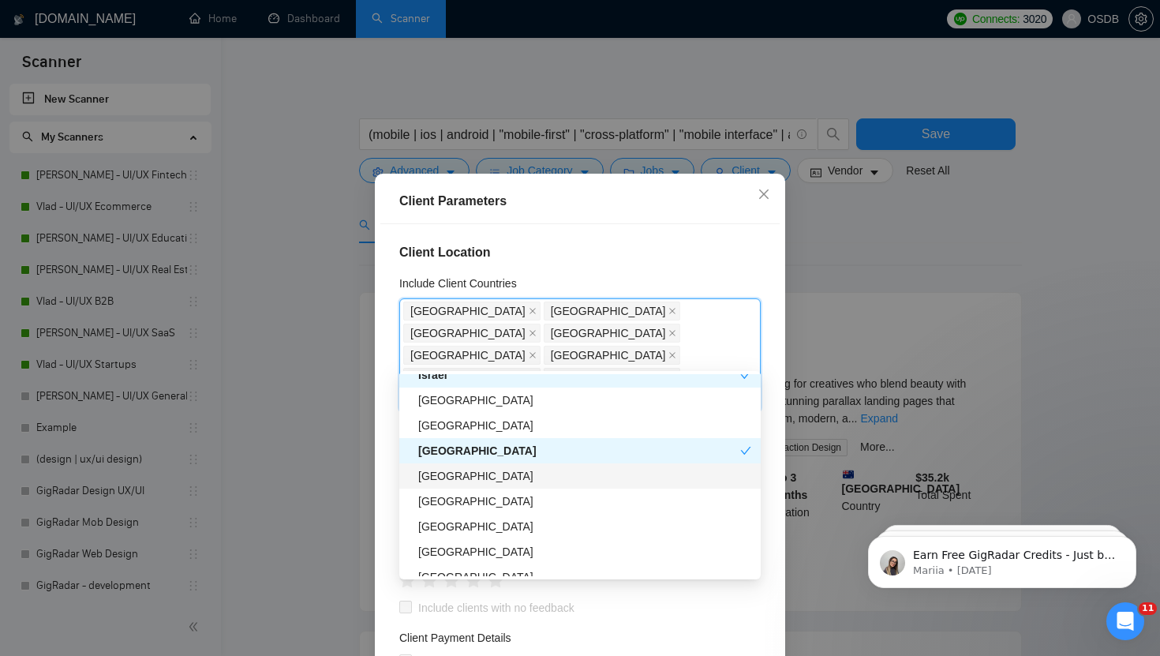
click at [524, 483] on div "[GEOGRAPHIC_DATA]" at bounding box center [584, 475] width 333 height 17
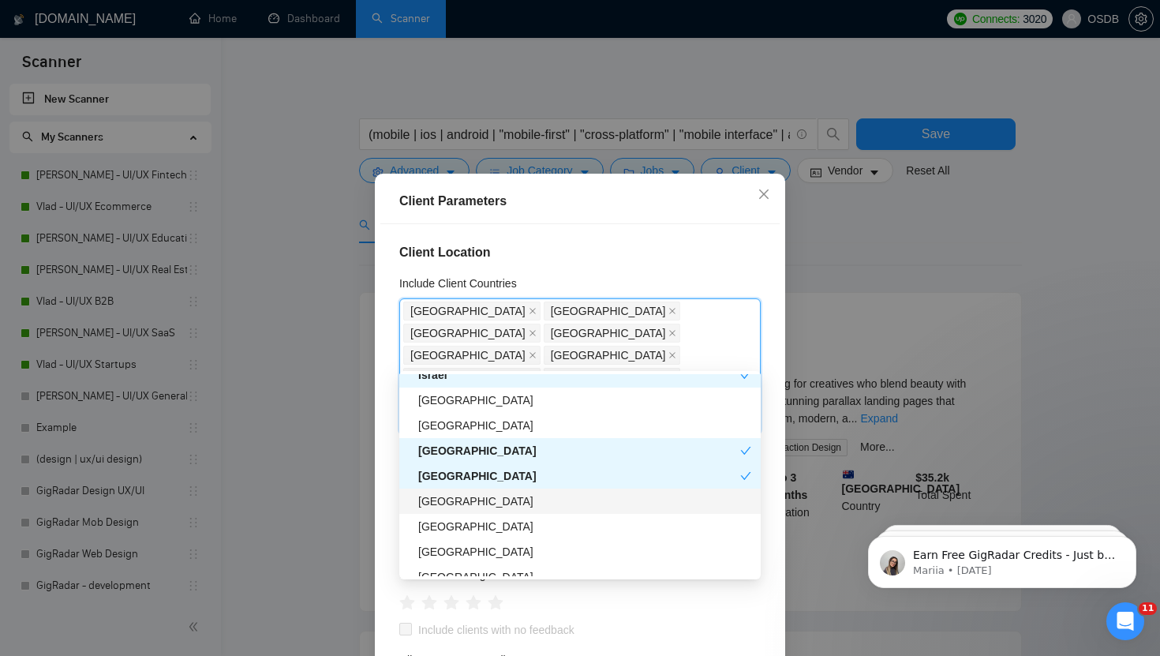
click at [527, 494] on div "[GEOGRAPHIC_DATA]" at bounding box center [584, 501] width 333 height 17
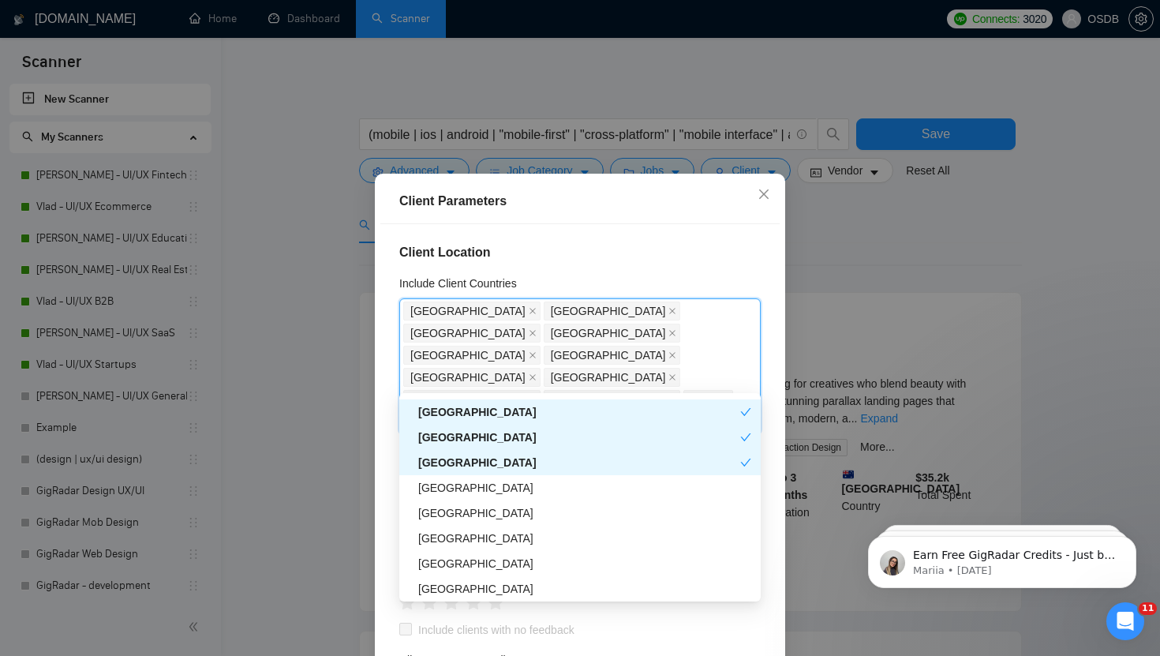
scroll to position [572, 0]
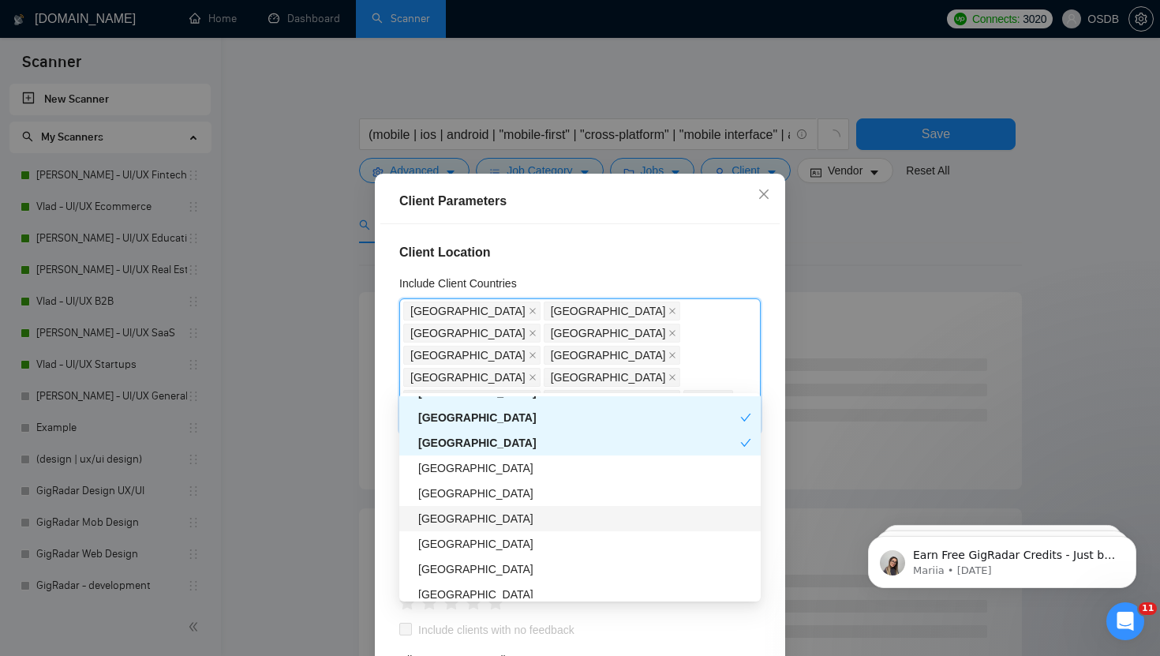
click at [502, 523] on div "[GEOGRAPHIC_DATA]" at bounding box center [584, 518] width 333 height 17
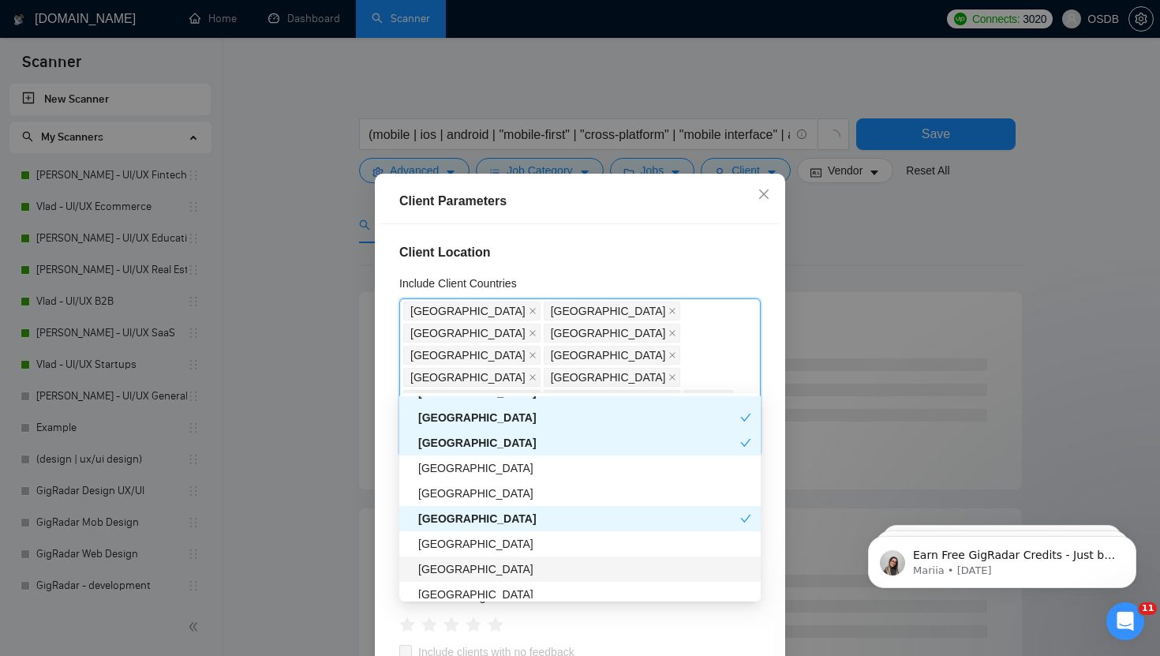
click at [502, 567] on div "[GEOGRAPHIC_DATA]" at bounding box center [584, 568] width 333 height 17
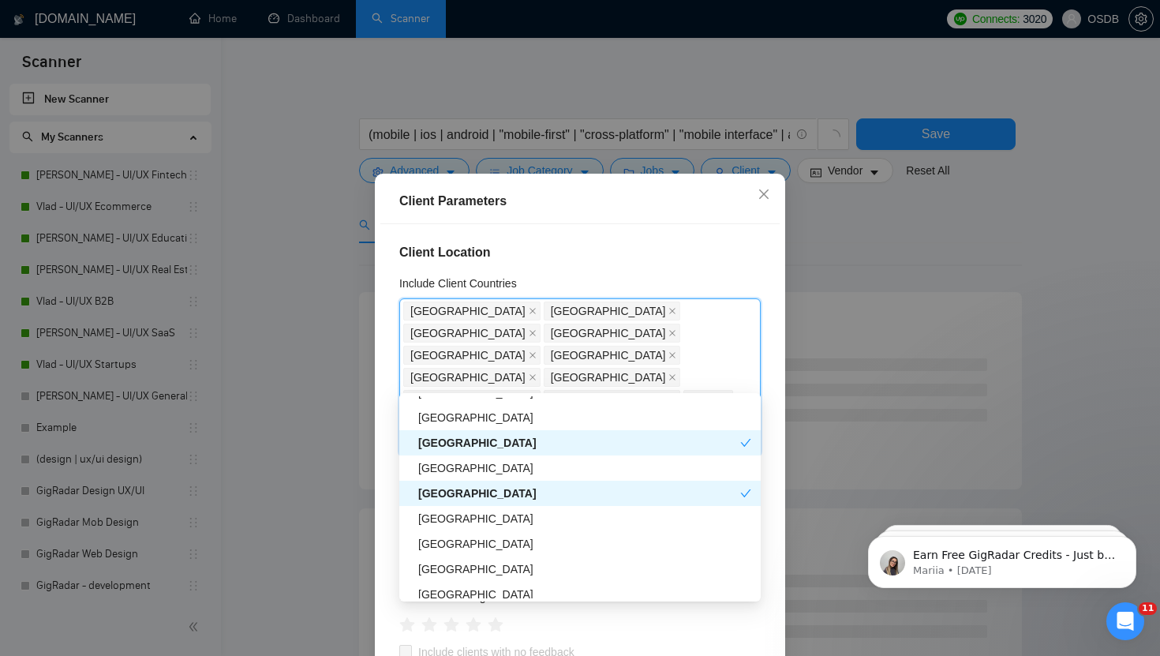
scroll to position [650, 0]
click at [494, 540] on div "[GEOGRAPHIC_DATA]" at bounding box center [584, 541] width 333 height 17
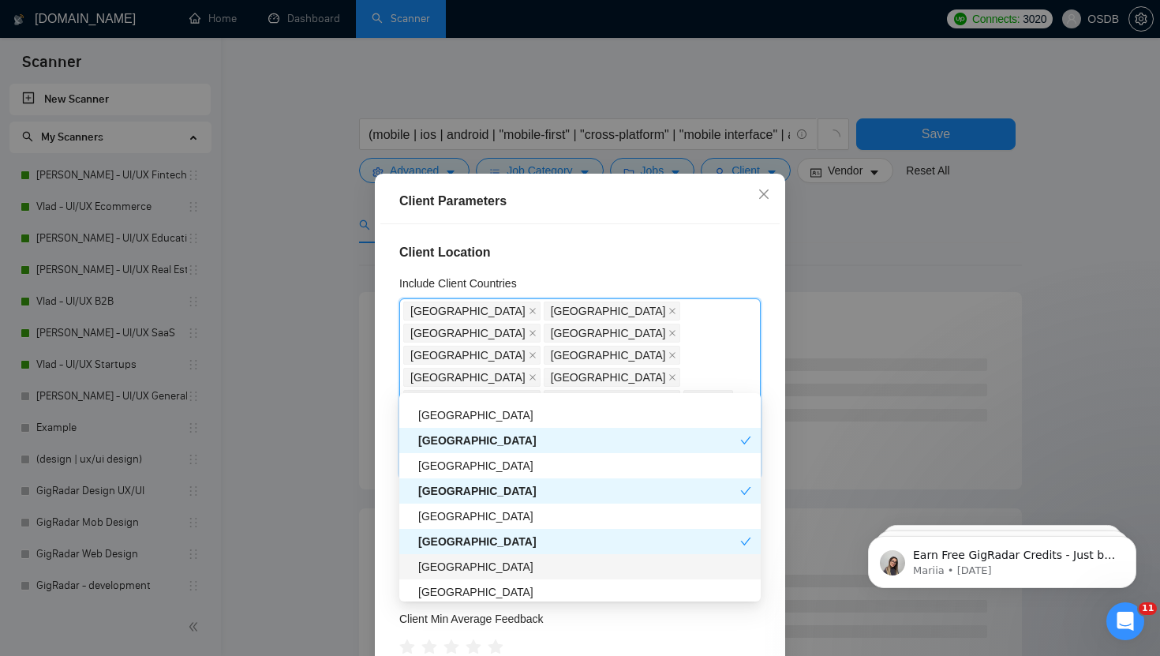
click at [478, 566] on div "[GEOGRAPHIC_DATA]" at bounding box center [584, 566] width 333 height 17
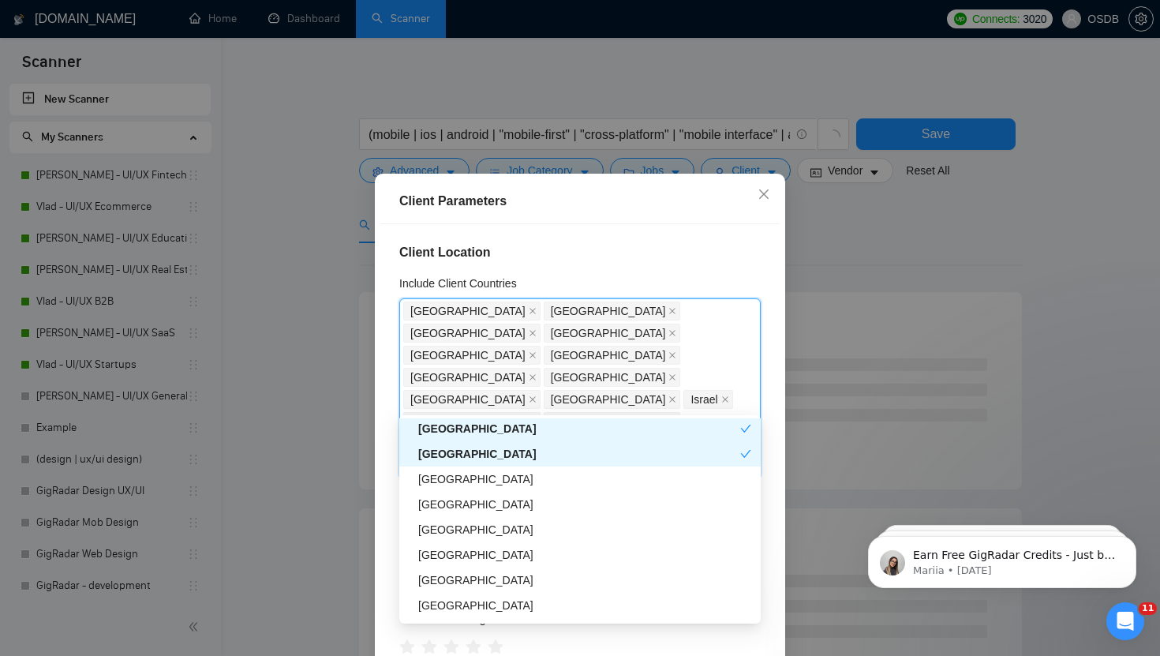
scroll to position [795, 0]
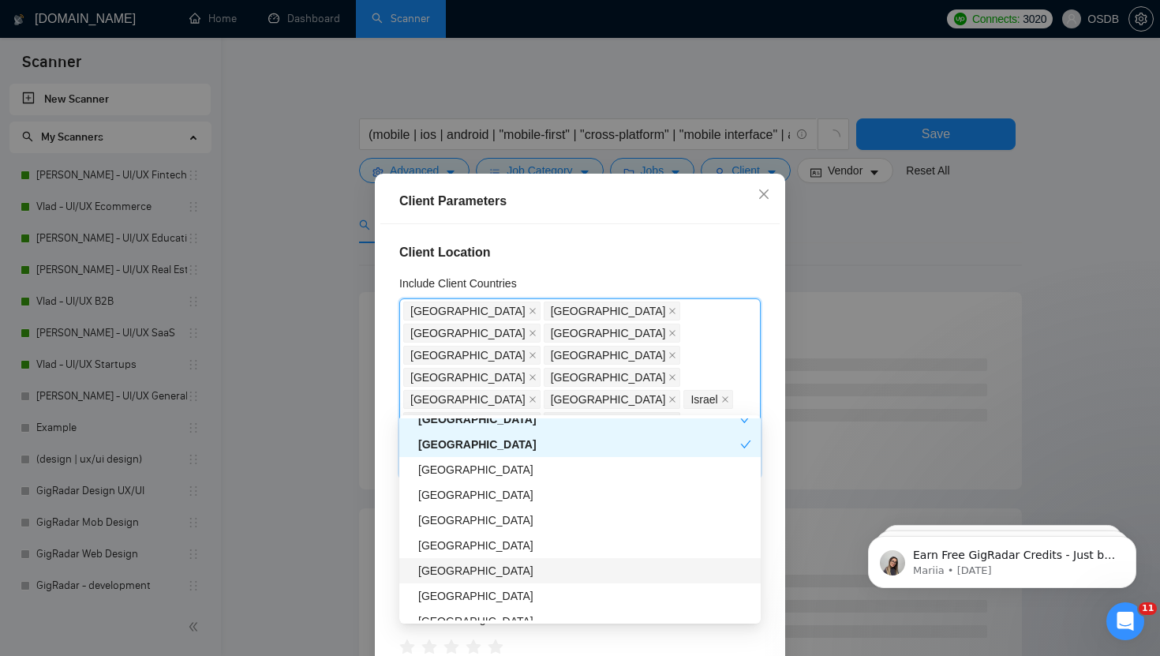
click at [449, 569] on div "[GEOGRAPHIC_DATA]" at bounding box center [584, 570] width 333 height 17
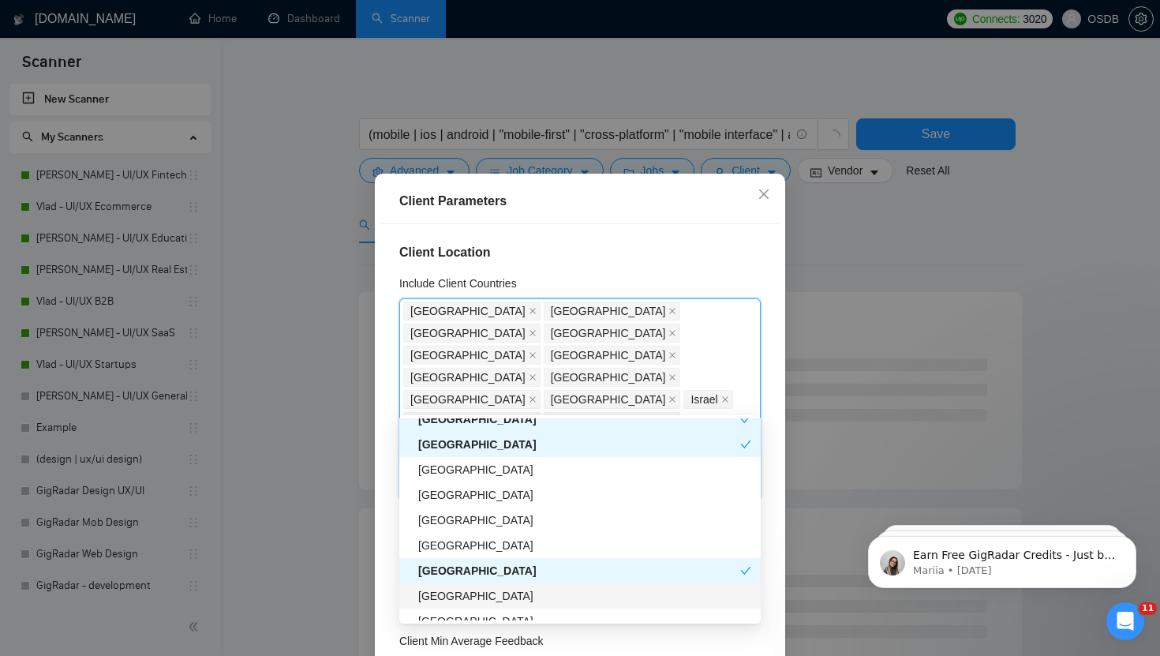
click at [449, 594] on div "[GEOGRAPHIC_DATA]" at bounding box center [584, 595] width 333 height 17
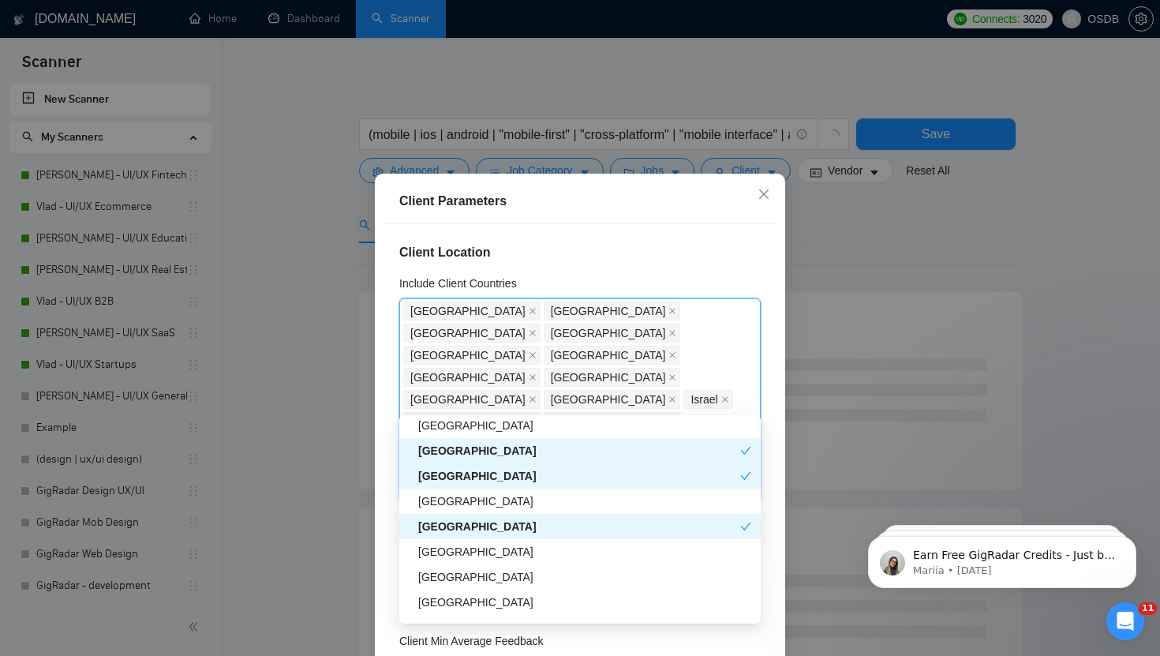
scroll to position [920, 0]
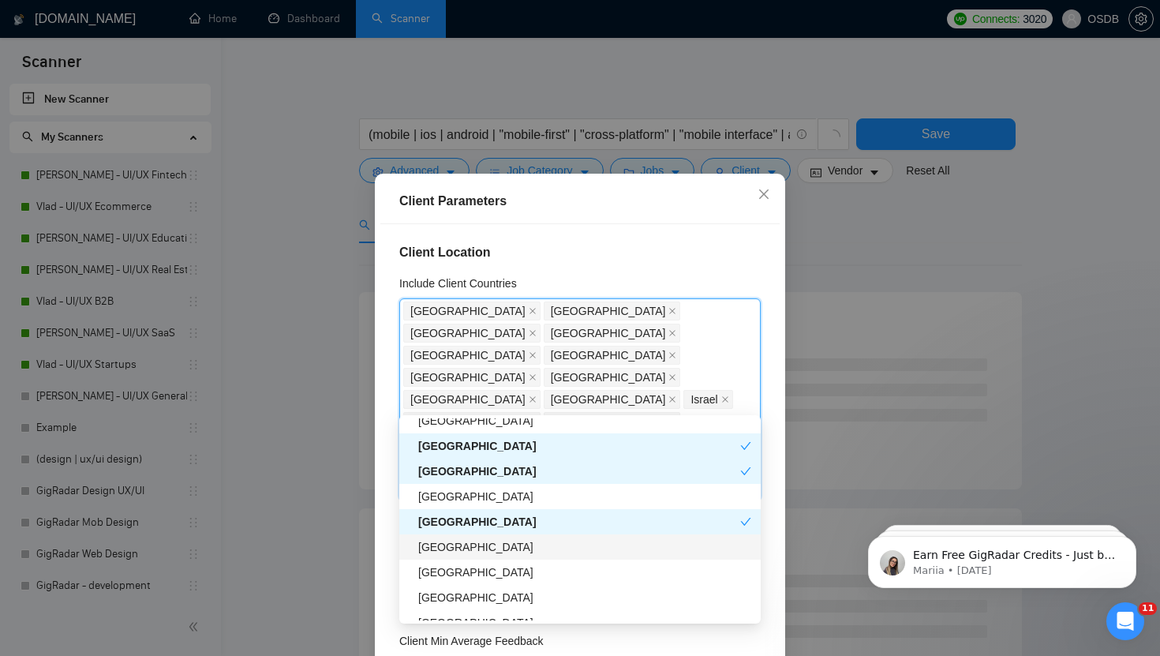
click at [449, 543] on div "[GEOGRAPHIC_DATA]" at bounding box center [584, 546] width 333 height 17
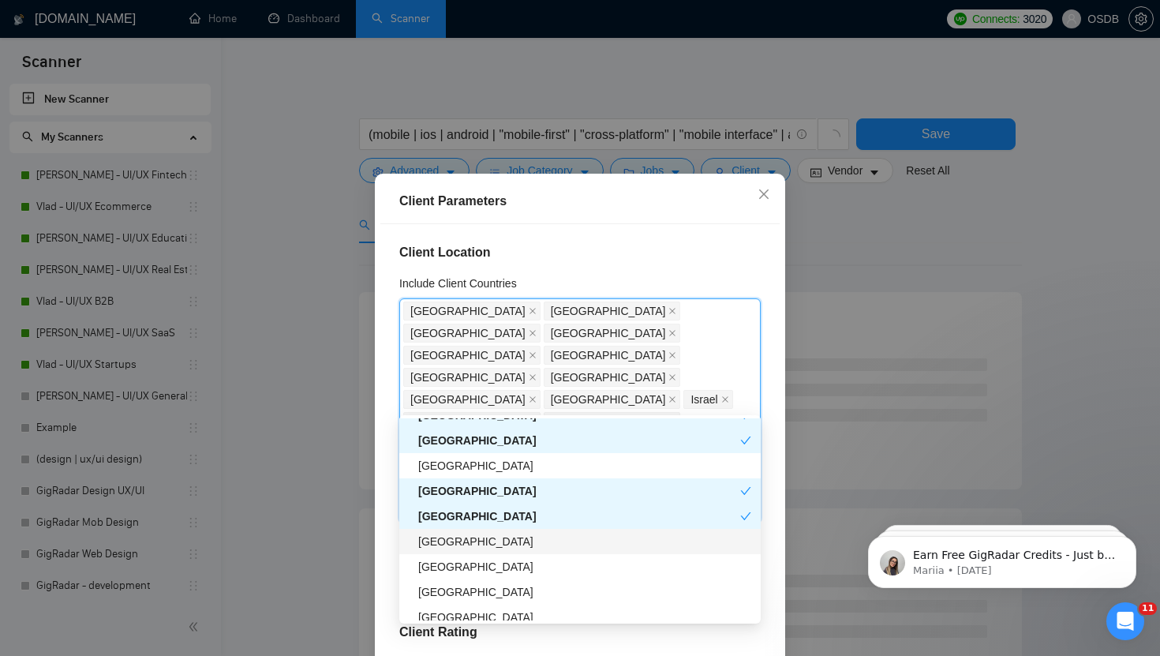
scroll to position [970, 0]
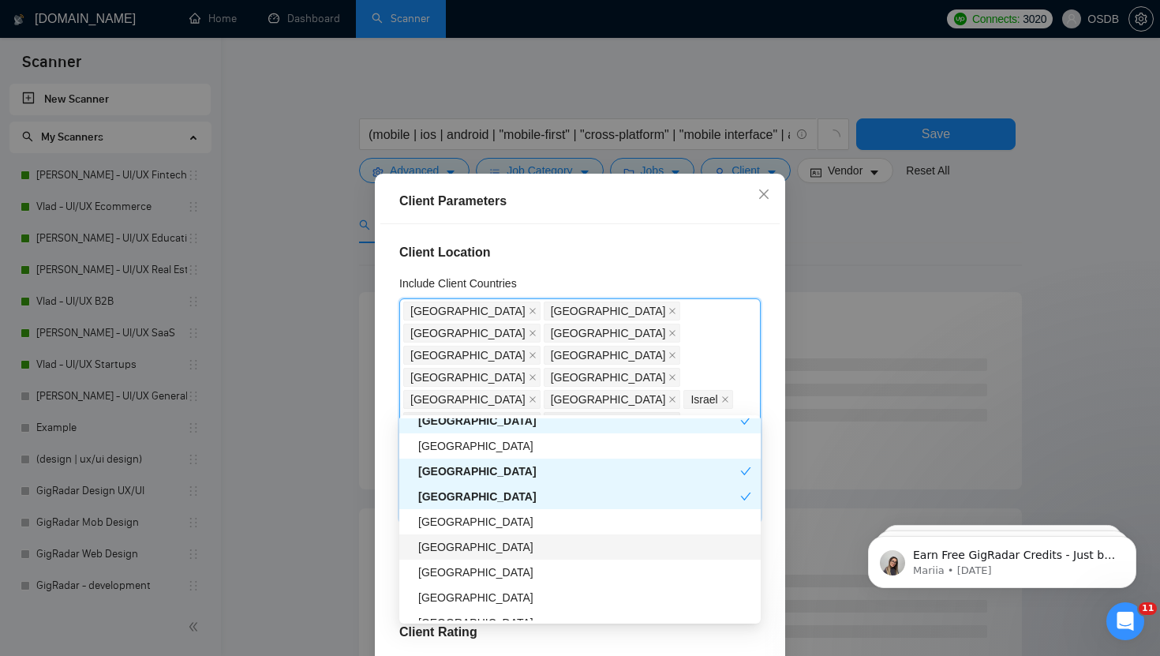
click at [451, 544] on div "[GEOGRAPHIC_DATA]" at bounding box center [584, 546] width 333 height 17
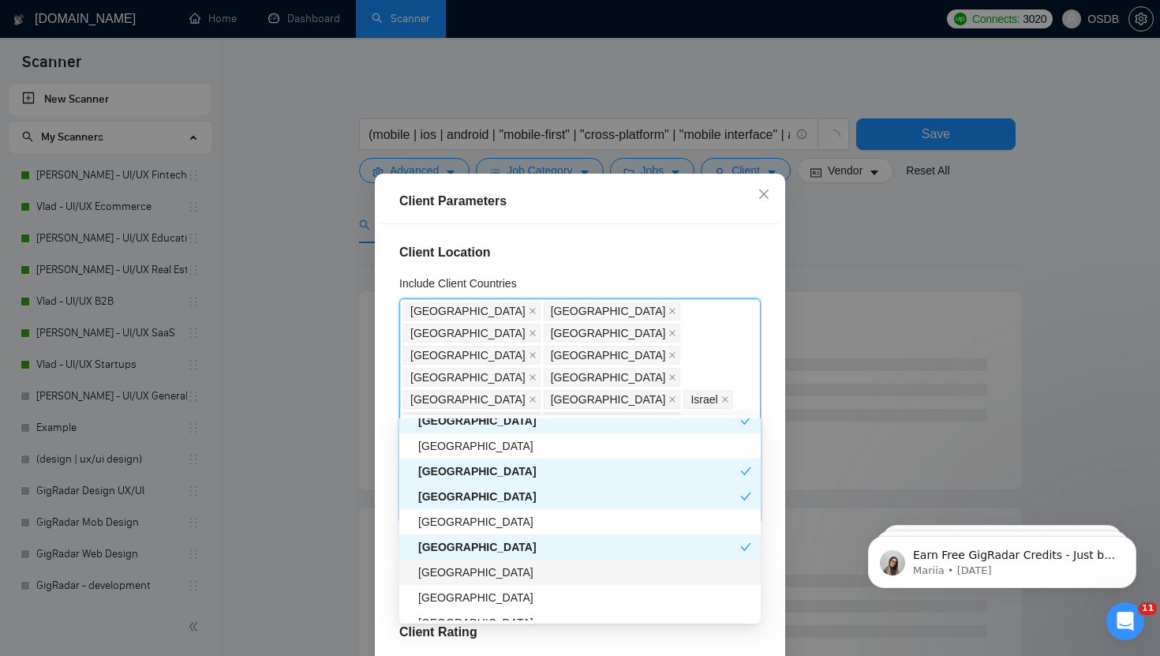
click at [451, 561] on div "[GEOGRAPHIC_DATA]" at bounding box center [580, 572] width 362 height 25
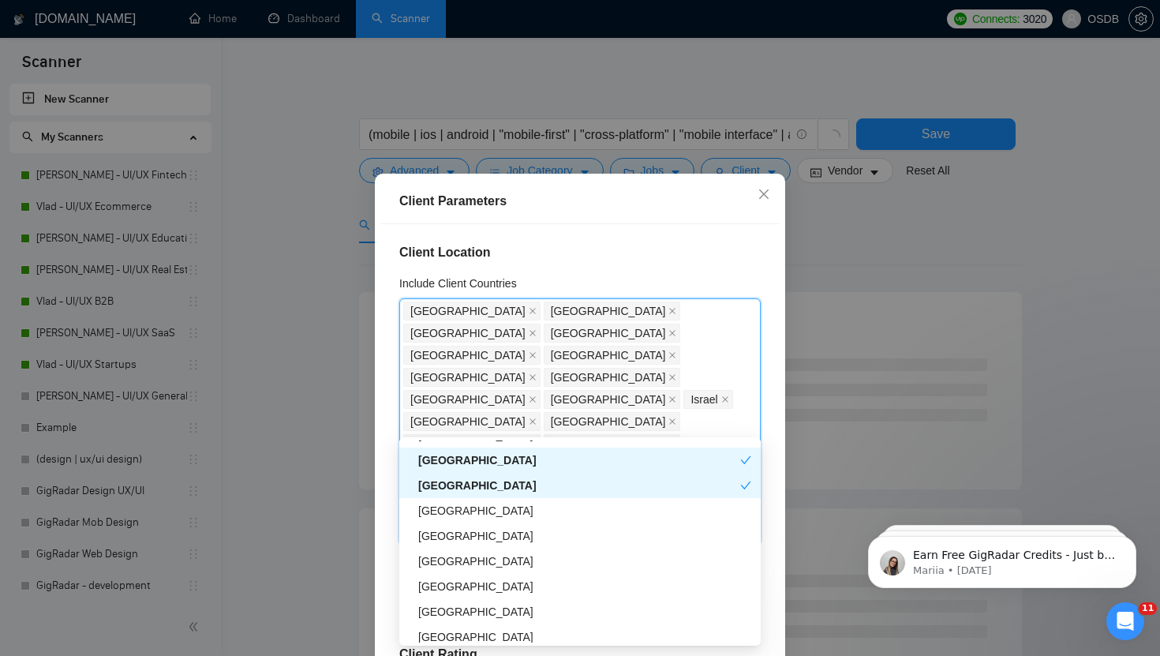
scroll to position [1080, 0]
click at [432, 586] on div "[GEOGRAPHIC_DATA]" at bounding box center [584, 585] width 333 height 17
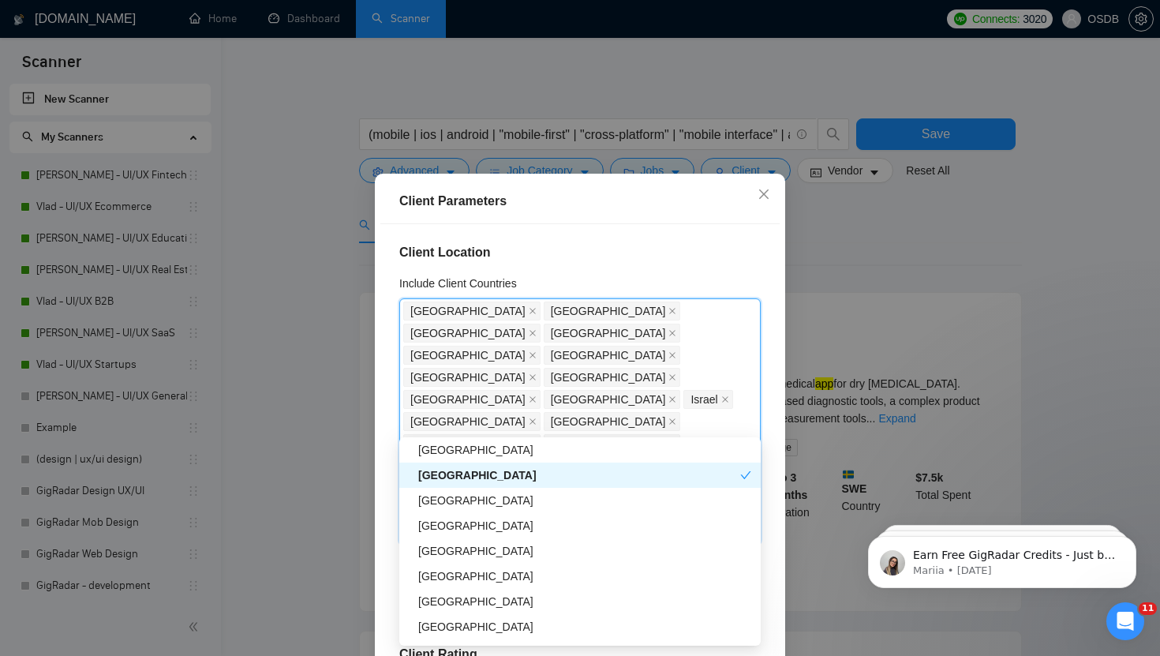
scroll to position [1200, 0]
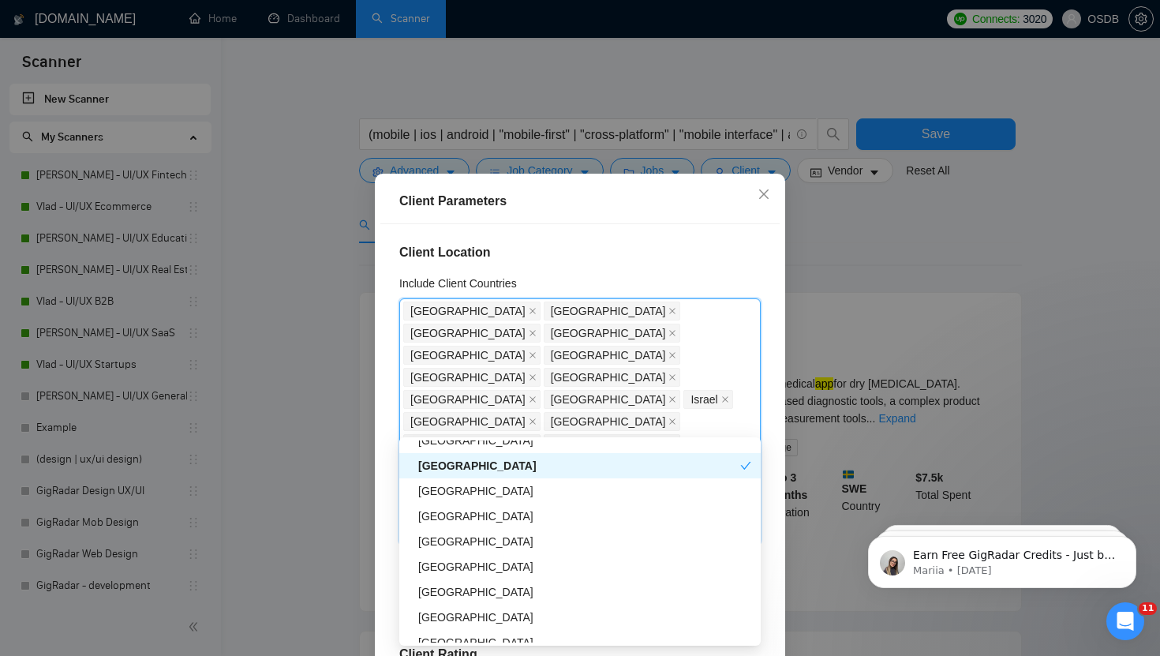
click at [452, 590] on div "[GEOGRAPHIC_DATA]" at bounding box center [584, 591] width 333 height 17
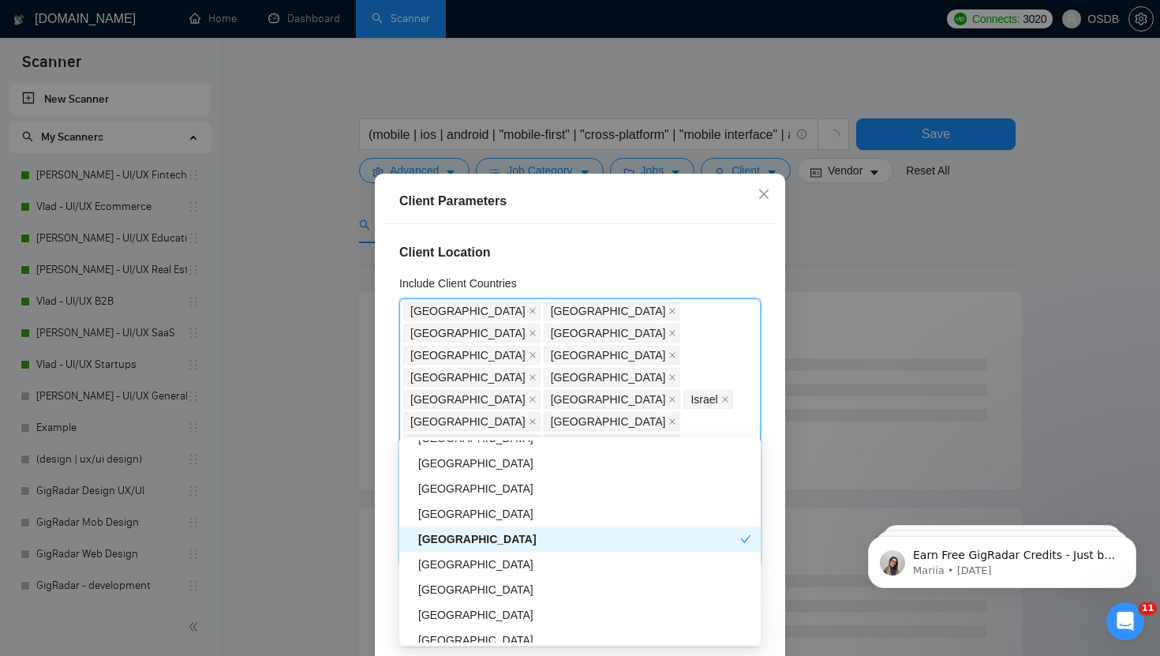
scroll to position [1265, 0]
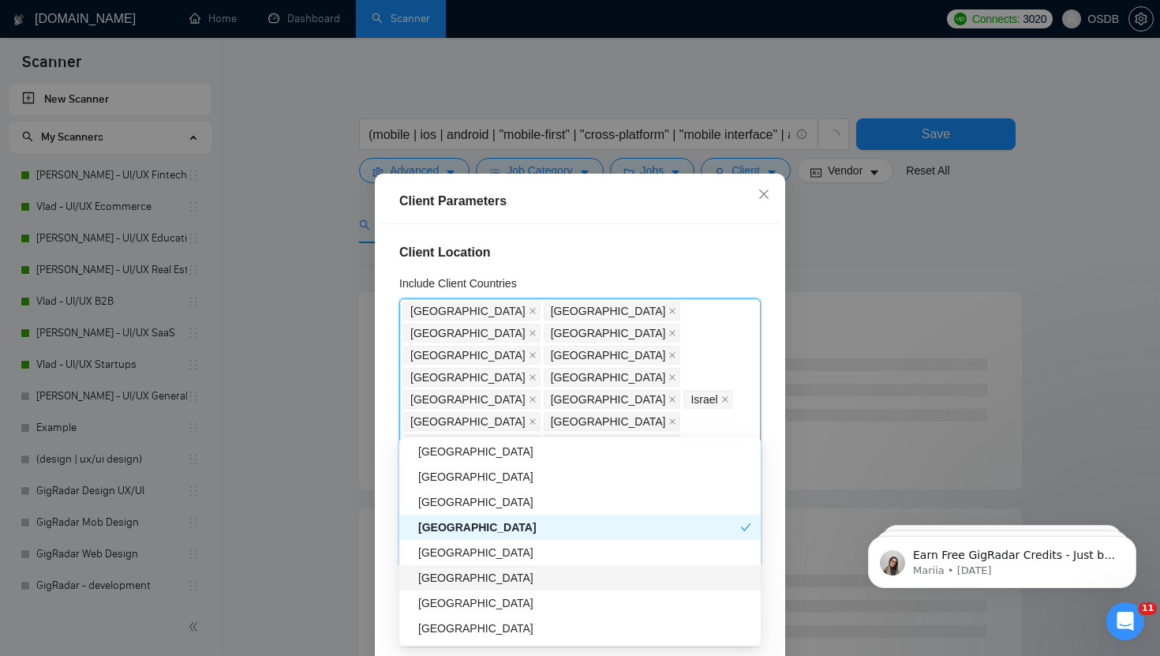
click at [449, 572] on div "[GEOGRAPHIC_DATA]" at bounding box center [584, 577] width 333 height 17
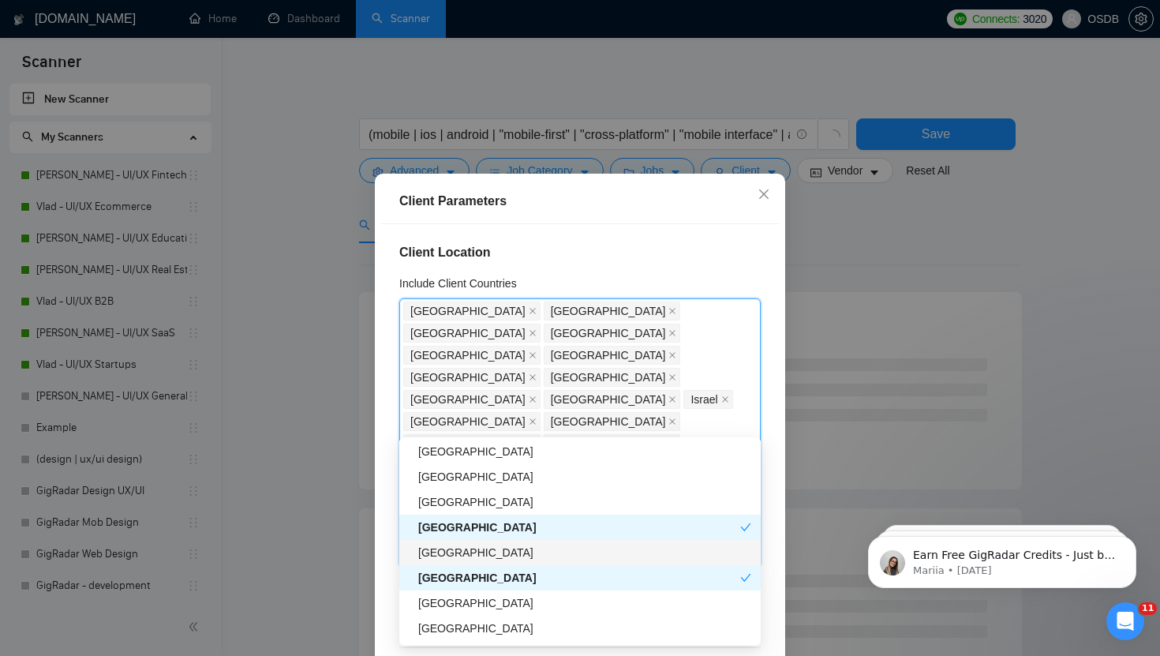
click at [449, 556] on div "[GEOGRAPHIC_DATA]" at bounding box center [584, 552] width 333 height 17
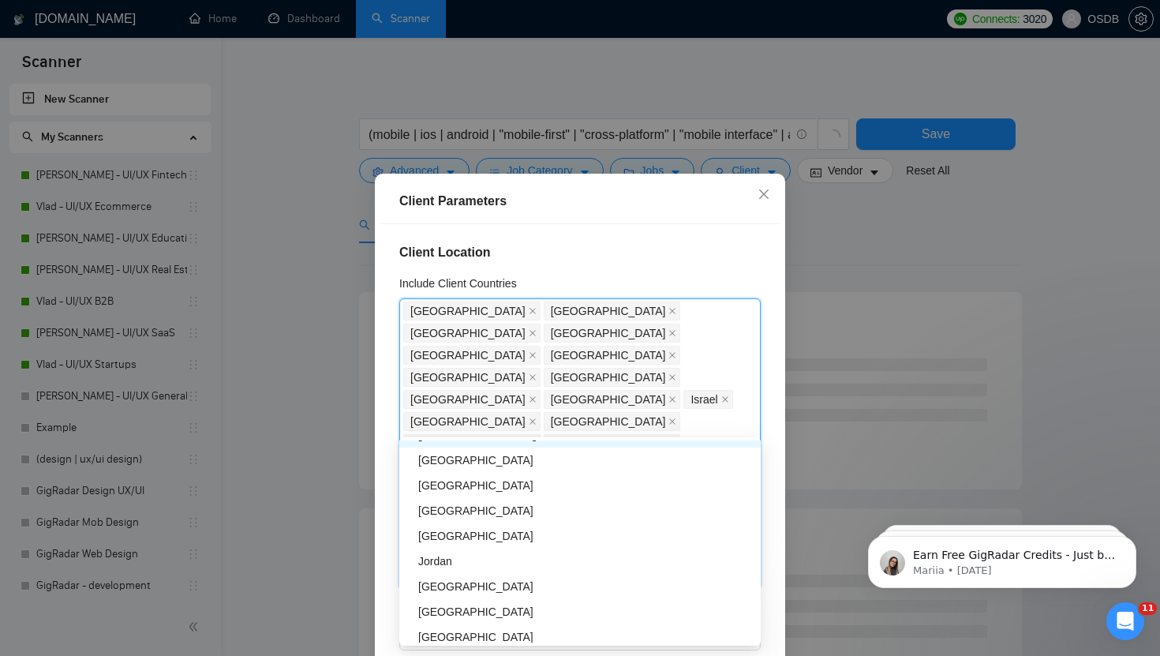
scroll to position [1406, 0]
click at [454, 610] on div "[GEOGRAPHIC_DATA]" at bounding box center [584, 613] width 333 height 17
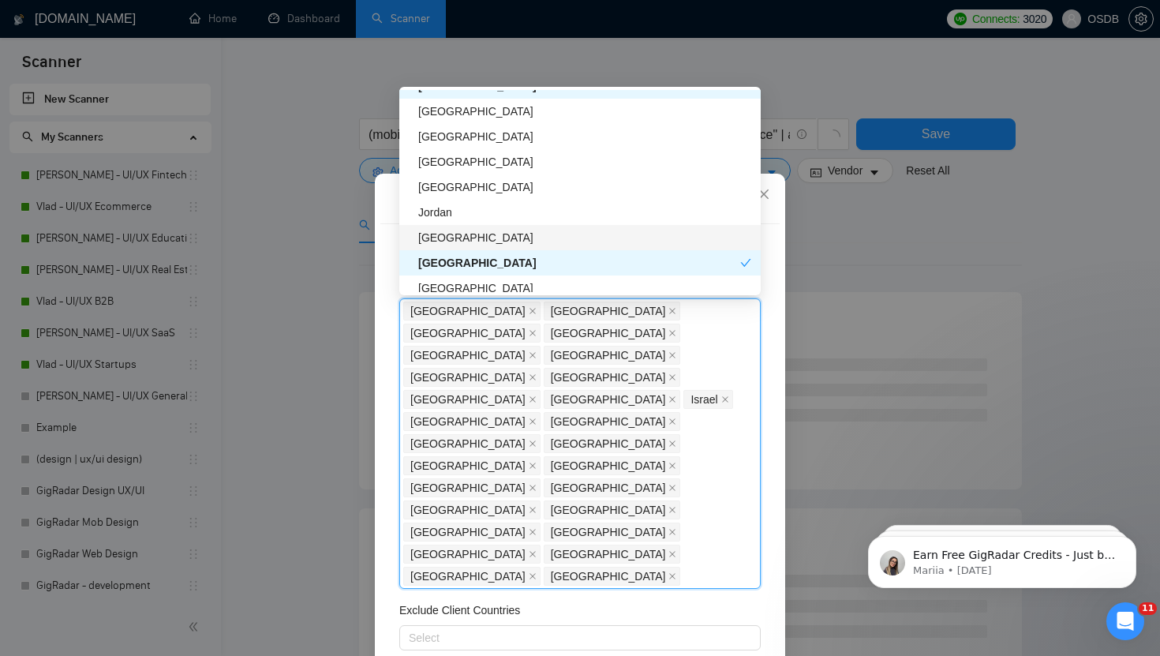
scroll to position [1456, 0]
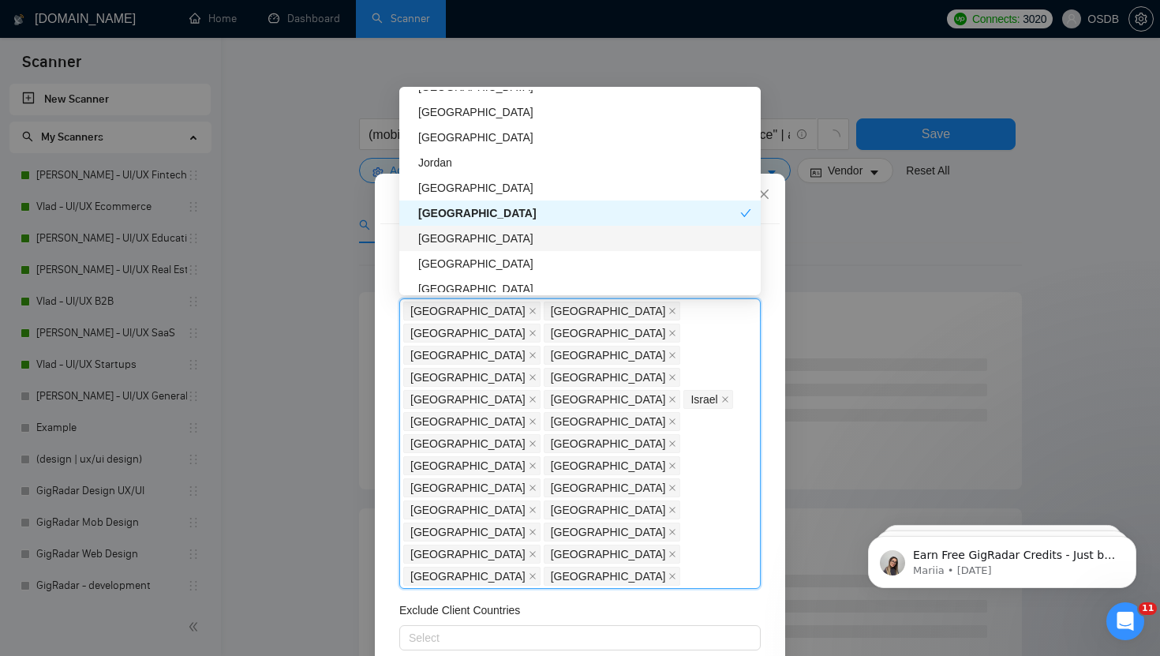
click at [468, 247] on div "[GEOGRAPHIC_DATA]" at bounding box center [580, 238] width 362 height 25
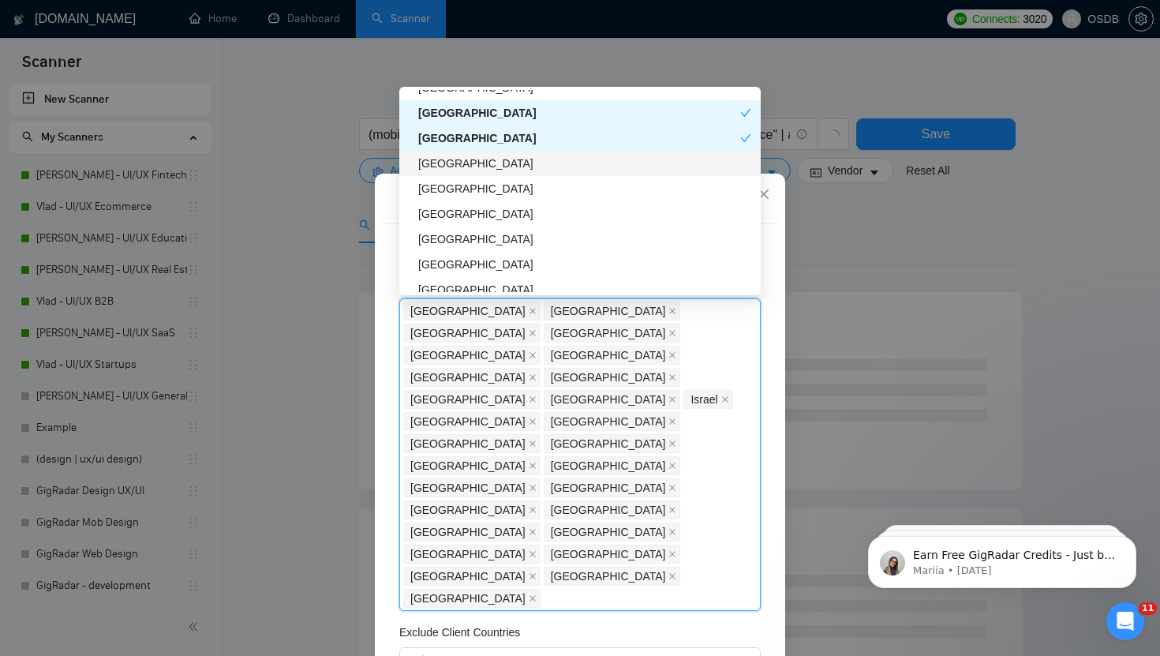
scroll to position [1560, 0]
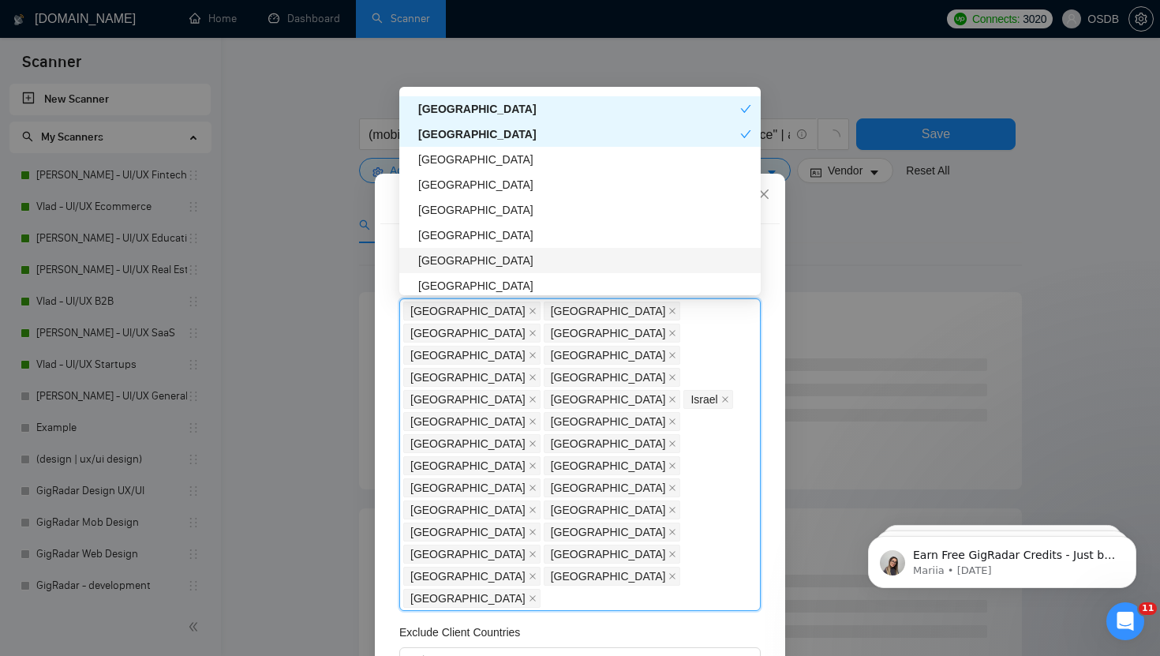
click at [442, 256] on div "[GEOGRAPHIC_DATA]" at bounding box center [584, 260] width 333 height 17
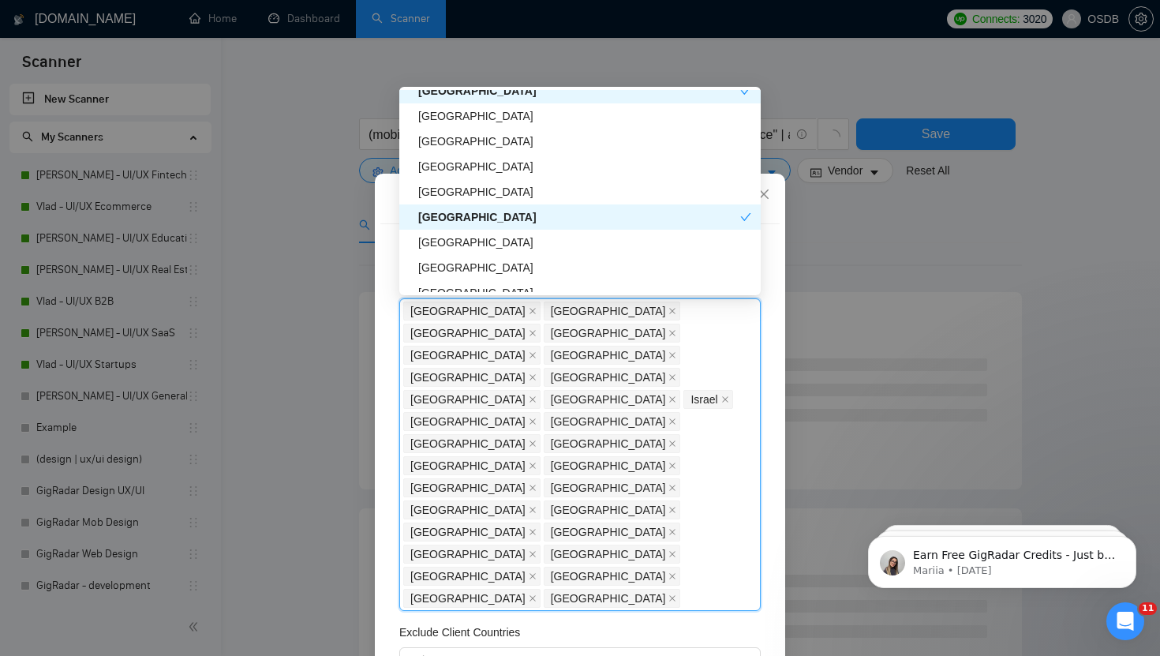
scroll to position [1611, 0]
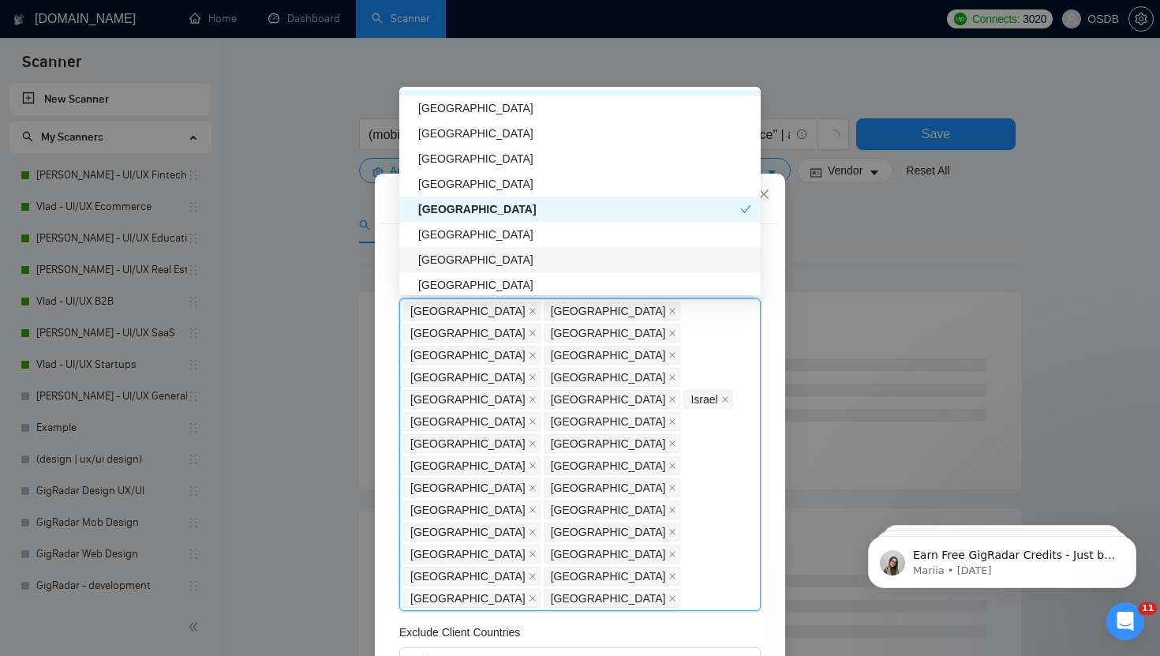
click at [443, 258] on div "[GEOGRAPHIC_DATA]" at bounding box center [584, 259] width 333 height 17
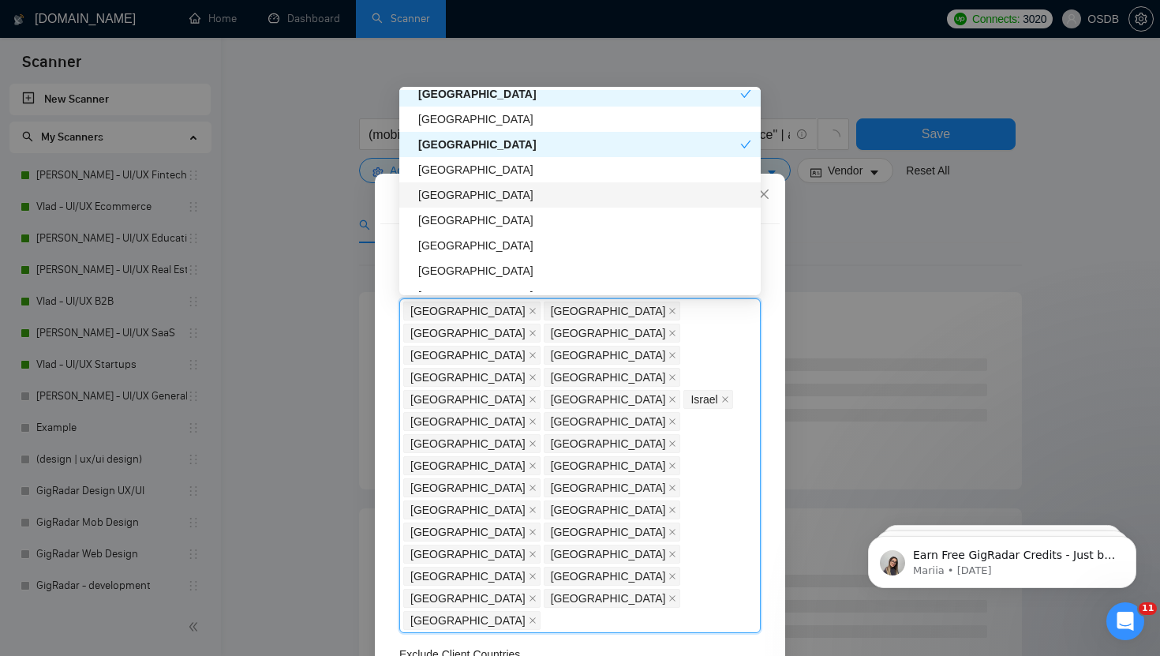
scroll to position [1726, 0]
click at [451, 219] on div "[GEOGRAPHIC_DATA]" at bounding box center [584, 220] width 333 height 17
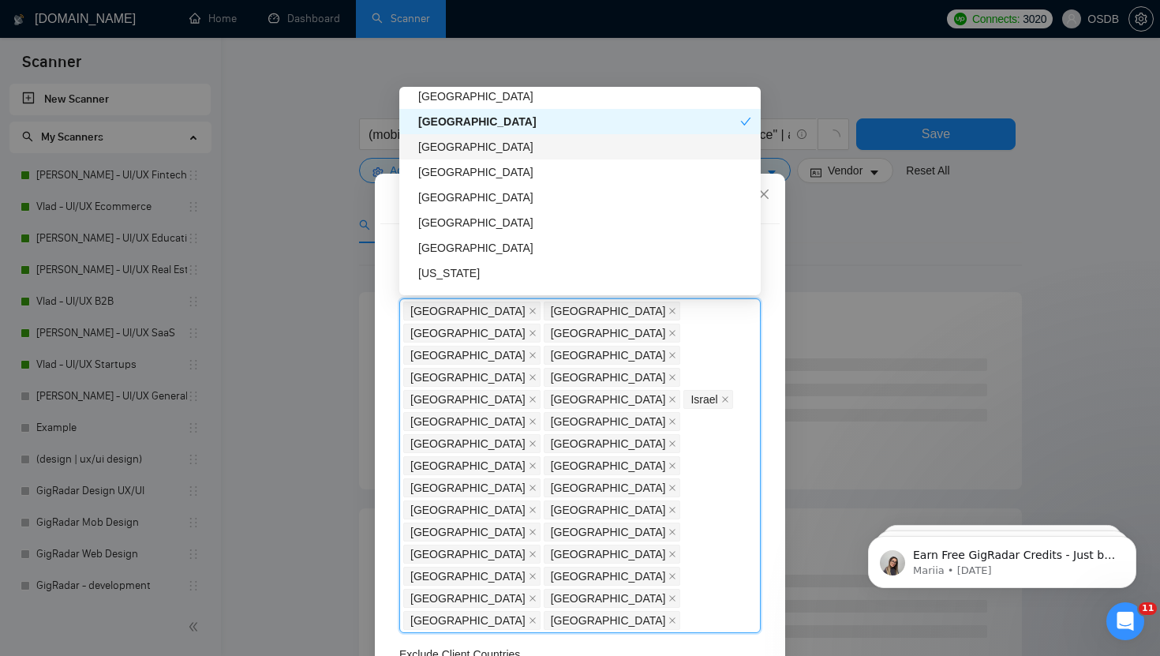
scroll to position [1825, 0]
click at [446, 226] on div "[GEOGRAPHIC_DATA]" at bounding box center [584, 222] width 333 height 17
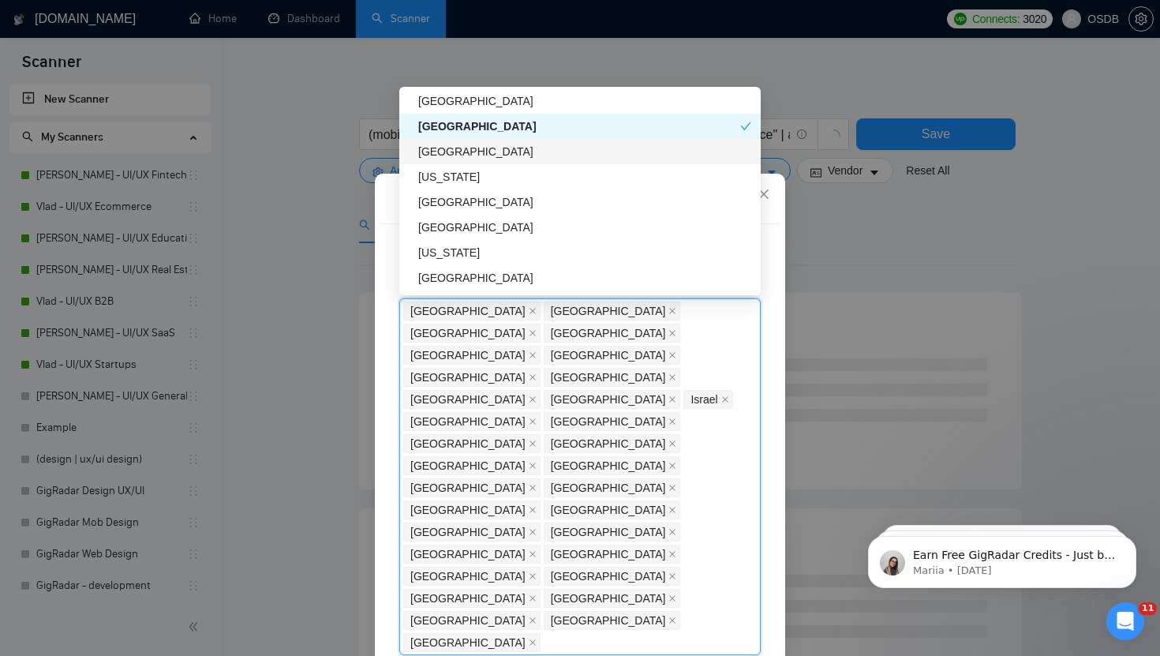
scroll to position [1918, 0]
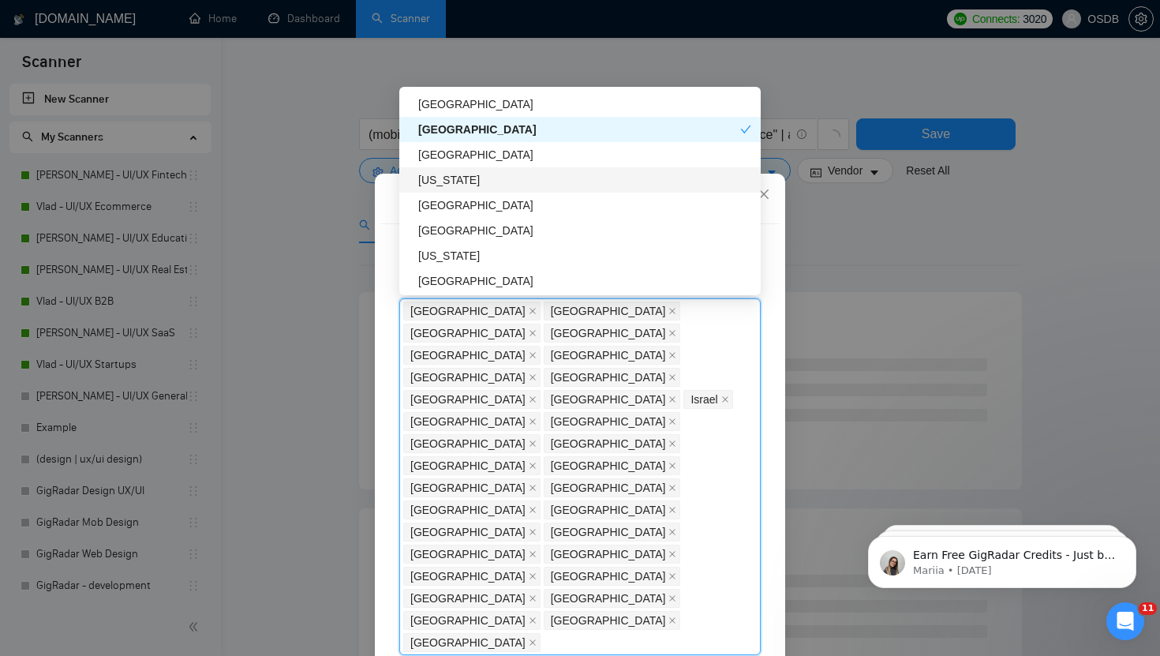
click at [444, 175] on div "[US_STATE]" at bounding box center [584, 179] width 333 height 17
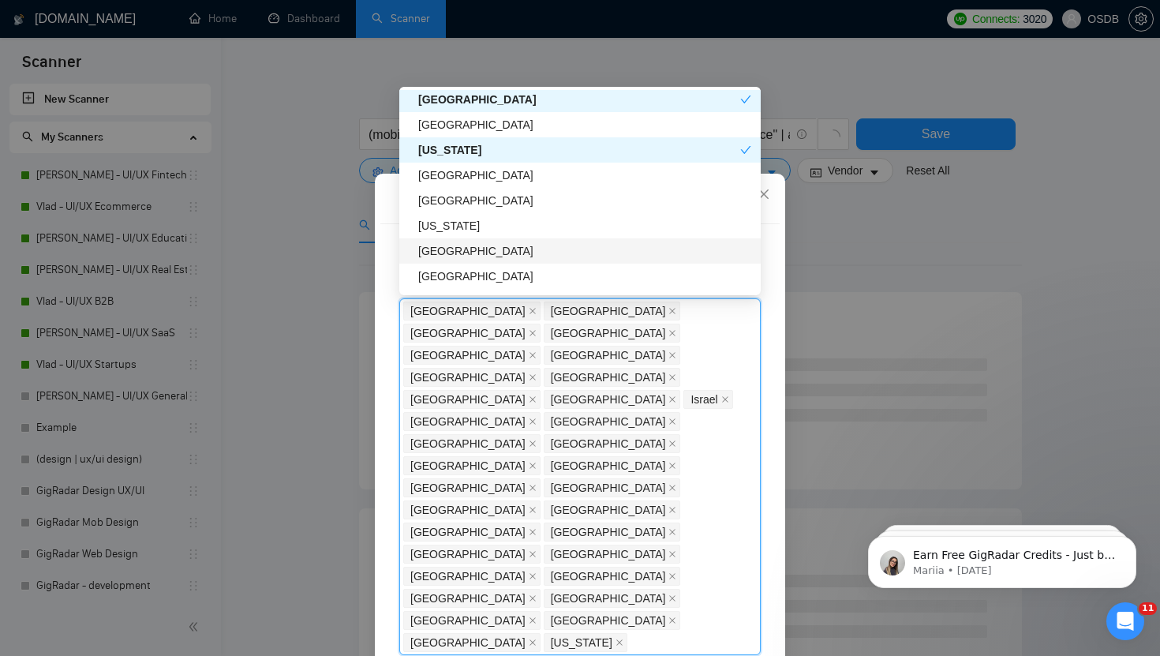
click at [454, 256] on div "[GEOGRAPHIC_DATA]" at bounding box center [584, 250] width 333 height 17
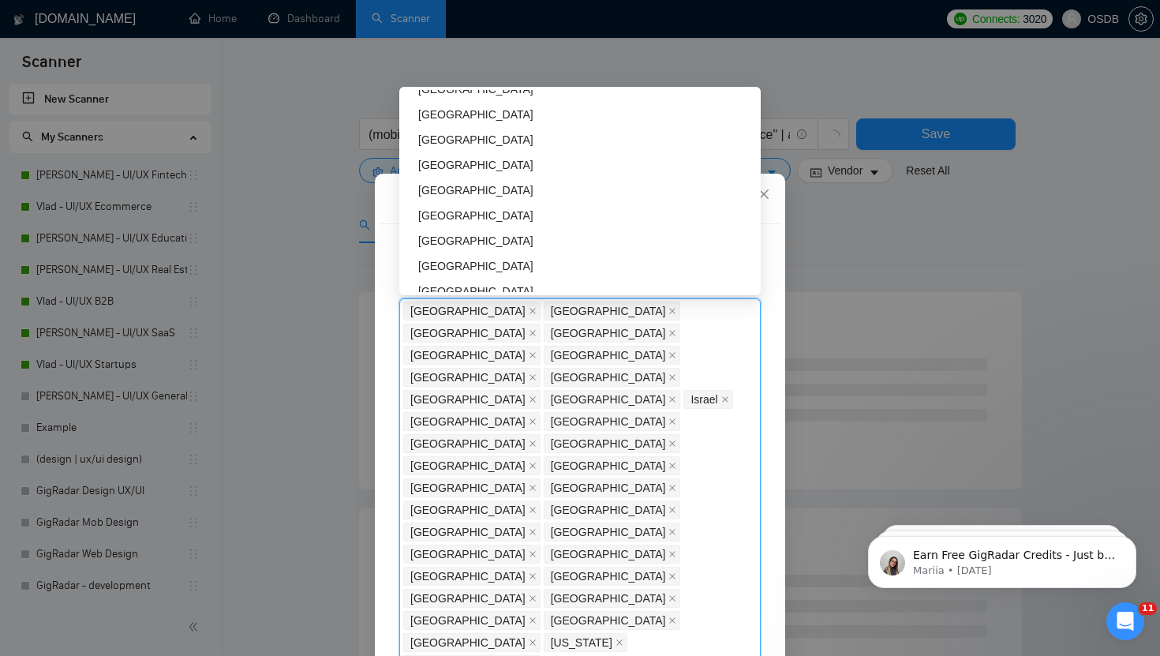
scroll to position [2338, 0]
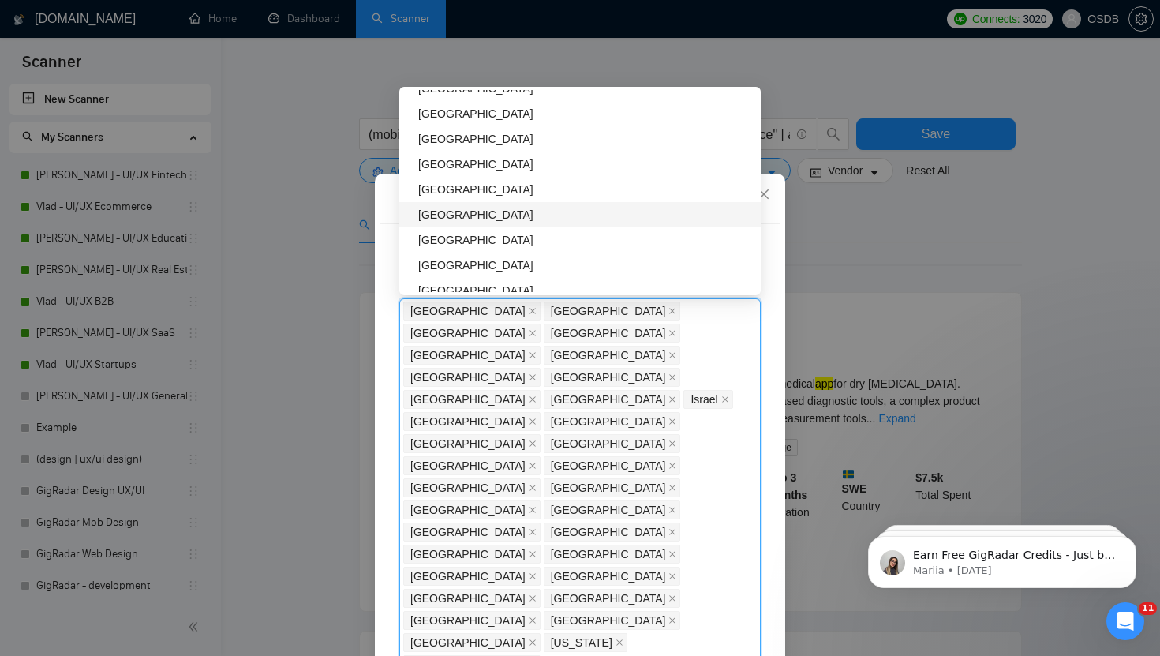
click at [454, 211] on div "[GEOGRAPHIC_DATA]" at bounding box center [584, 214] width 333 height 17
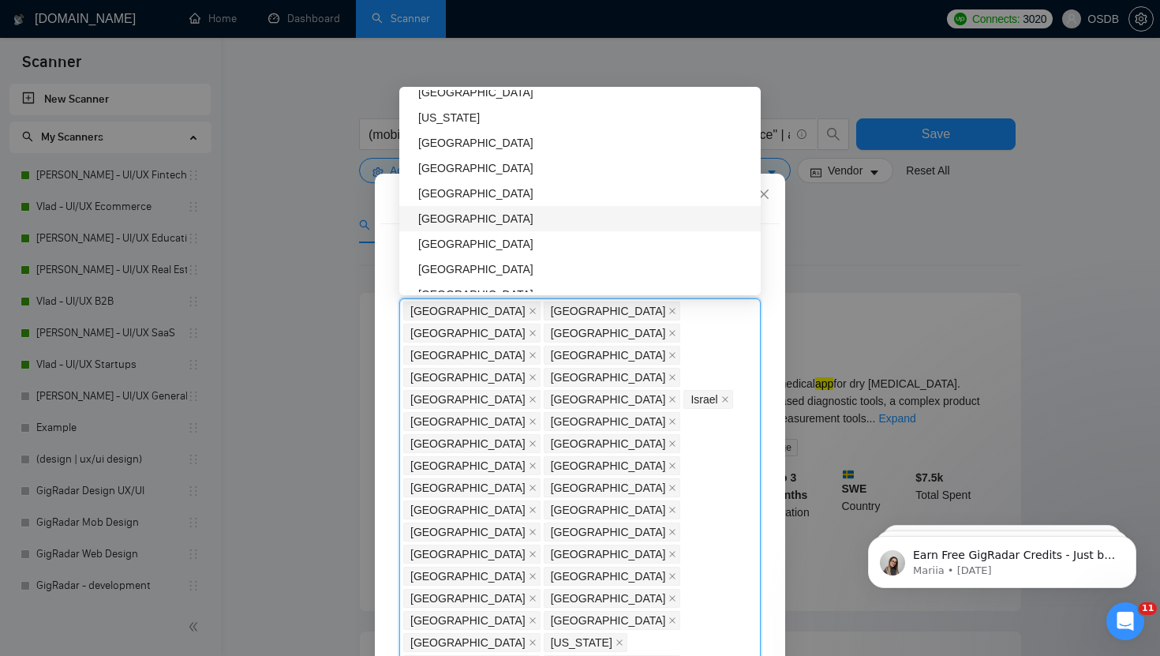
click at [460, 224] on div "[GEOGRAPHIC_DATA]" at bounding box center [584, 218] width 333 height 17
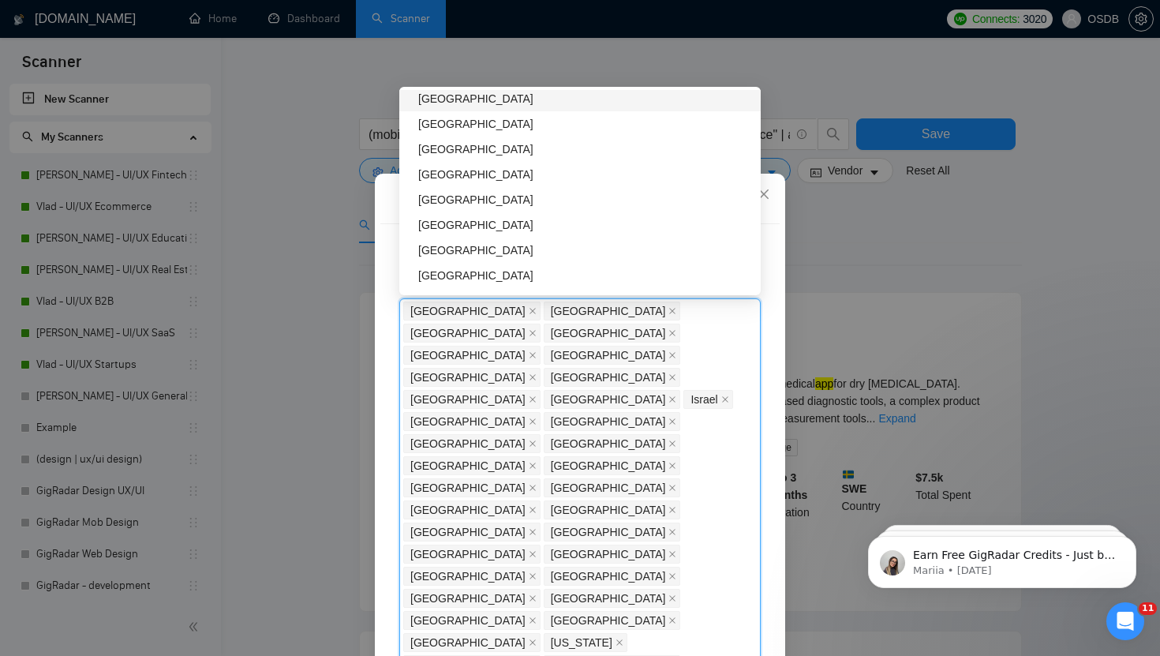
scroll to position [2941, 0]
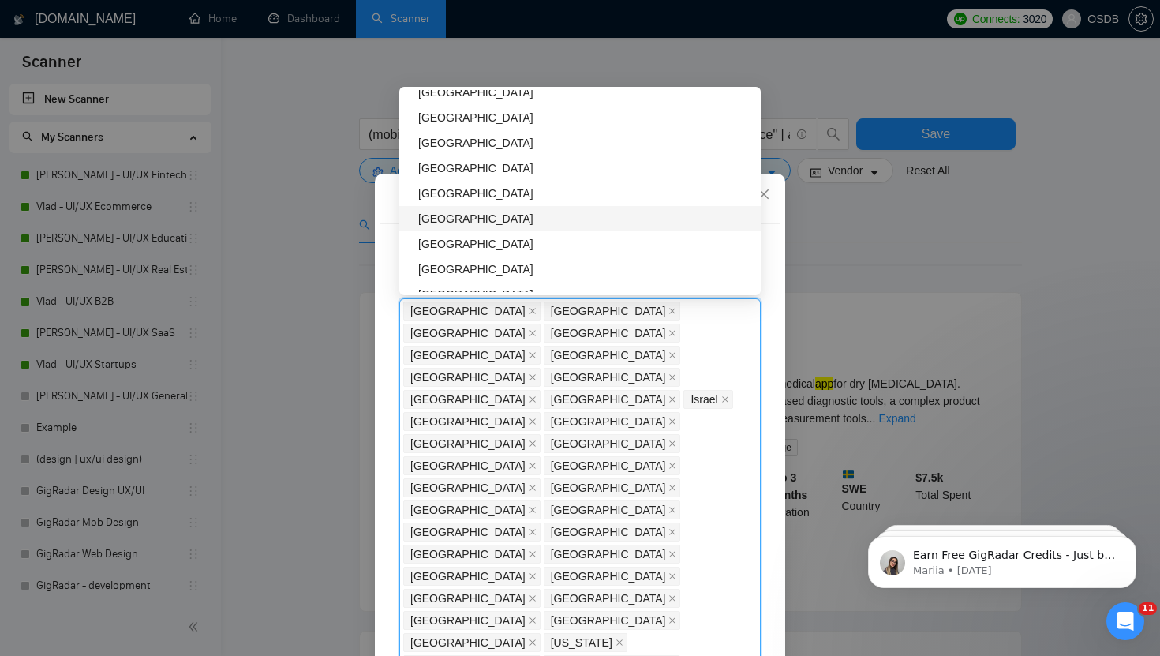
click at [433, 217] on div "[GEOGRAPHIC_DATA]" at bounding box center [584, 218] width 333 height 17
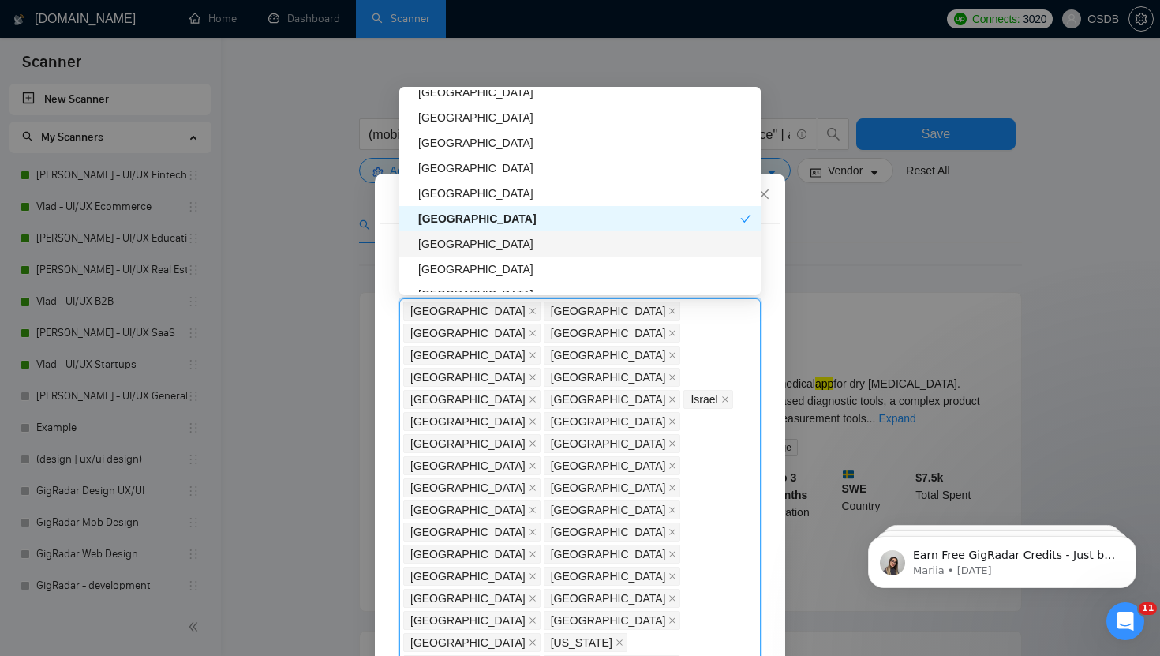
click at [437, 247] on div "[GEOGRAPHIC_DATA]" at bounding box center [584, 243] width 333 height 17
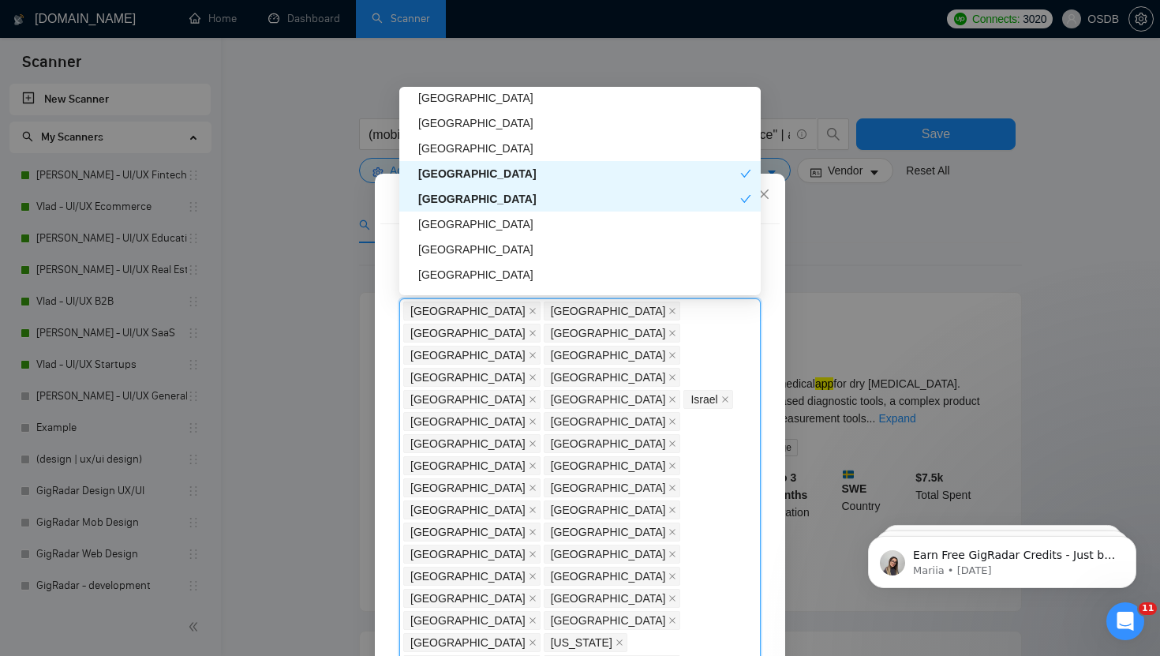
scroll to position [2990, 0]
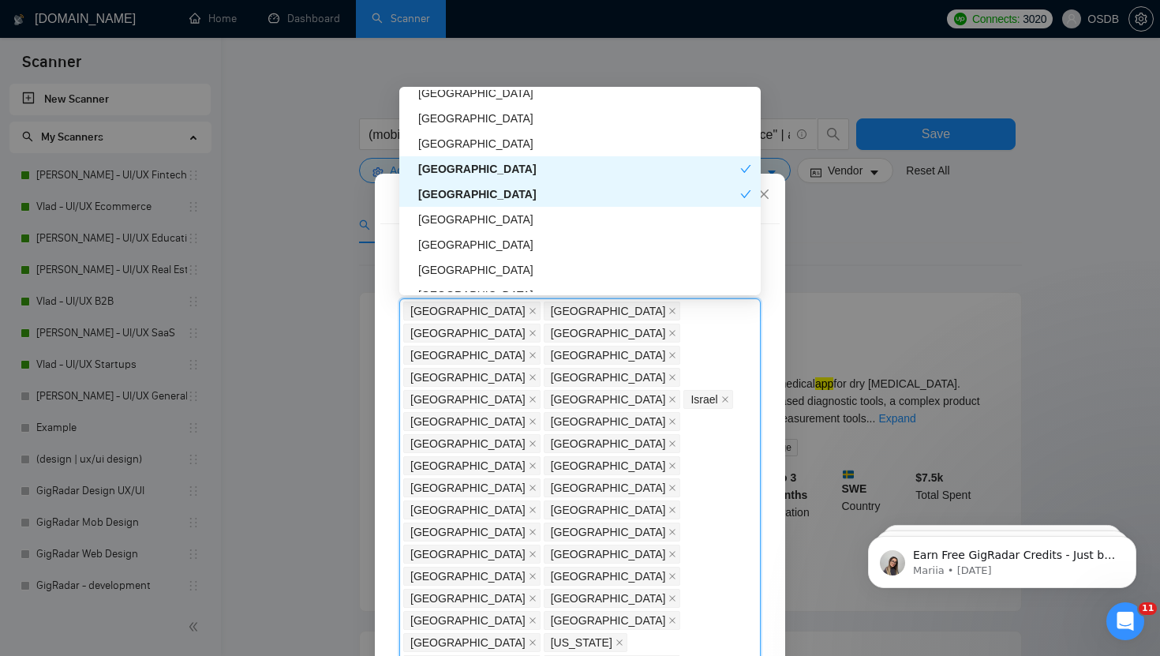
click at [437, 247] on div "[GEOGRAPHIC_DATA]" at bounding box center [584, 244] width 333 height 17
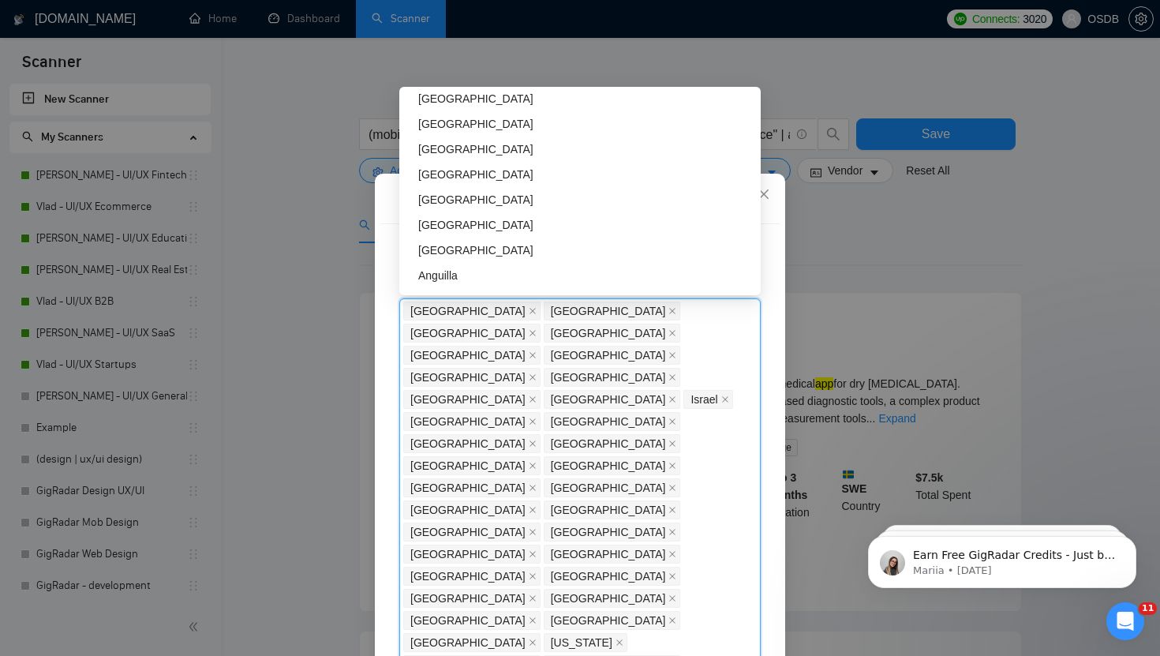
scroll to position [3442, 0]
click at [449, 224] on div "[GEOGRAPHIC_DATA]" at bounding box center [584, 222] width 333 height 17
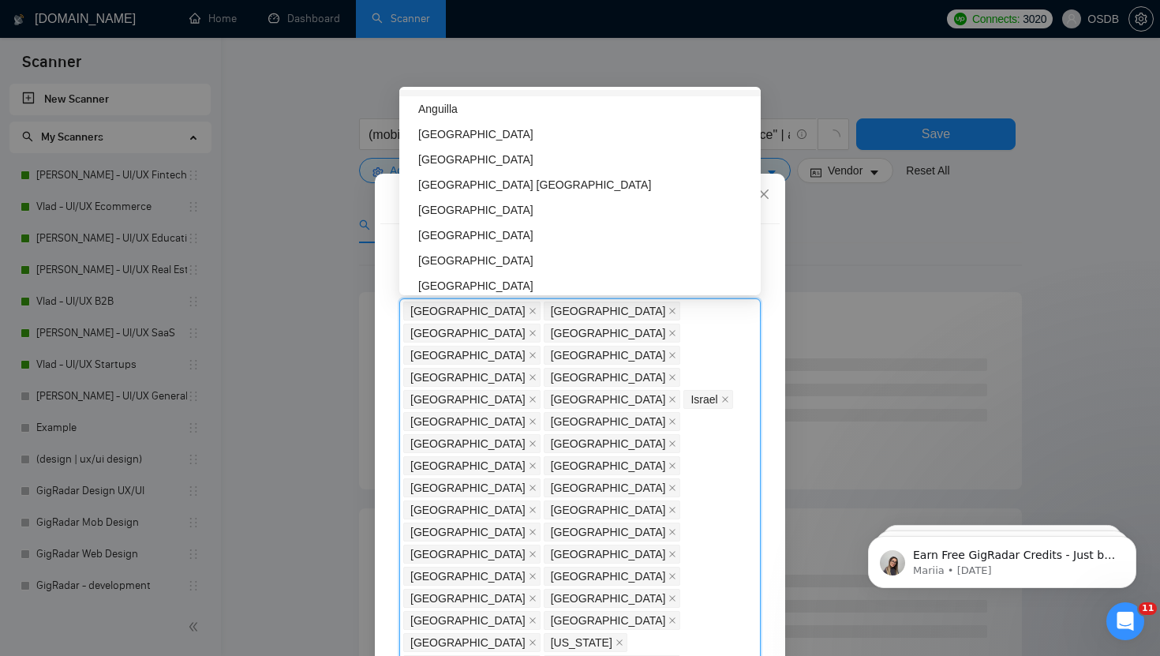
click at [449, 238] on div "[GEOGRAPHIC_DATA]" at bounding box center [584, 235] width 333 height 17
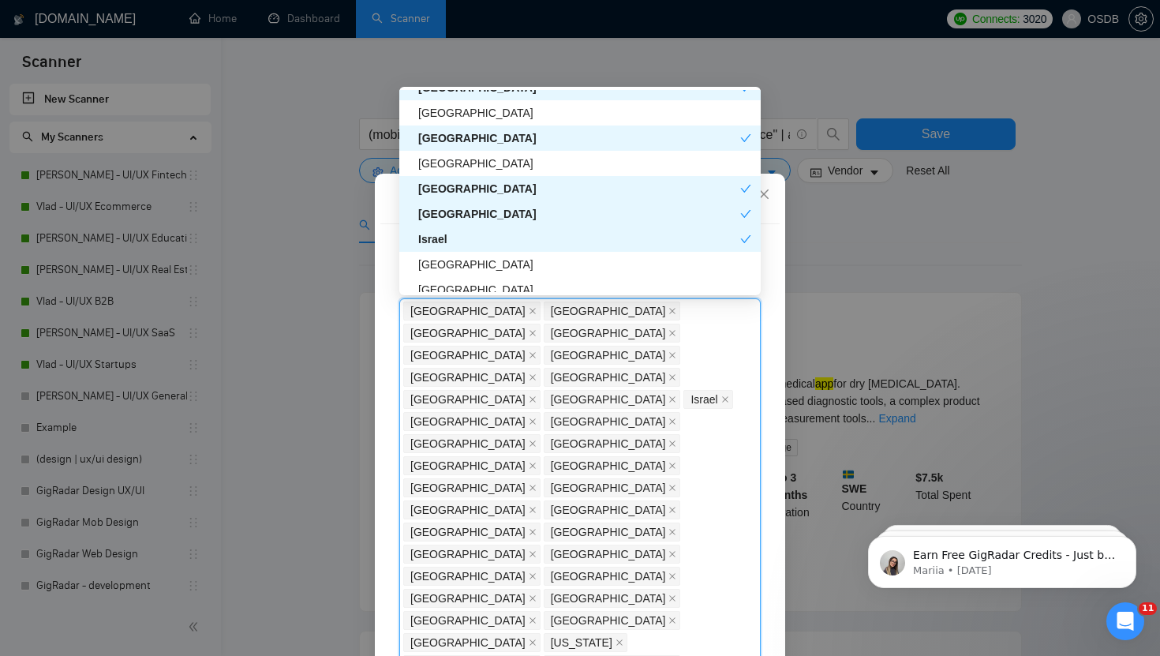
scroll to position [347, 0]
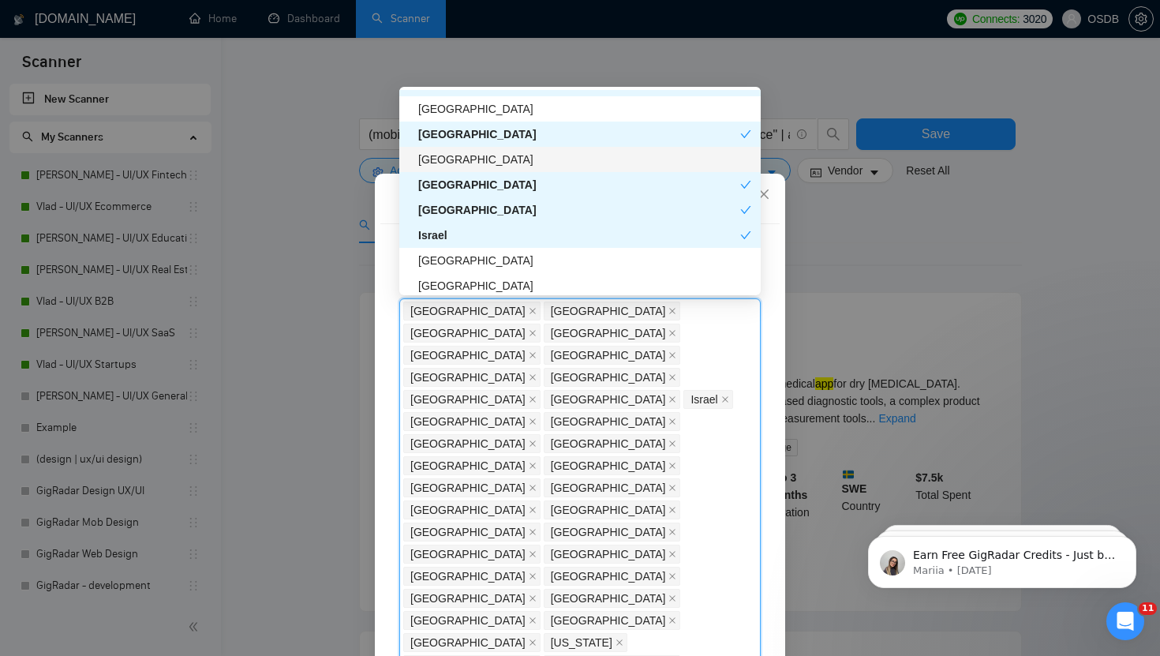
click at [459, 159] on div "[GEOGRAPHIC_DATA]" at bounding box center [584, 159] width 333 height 17
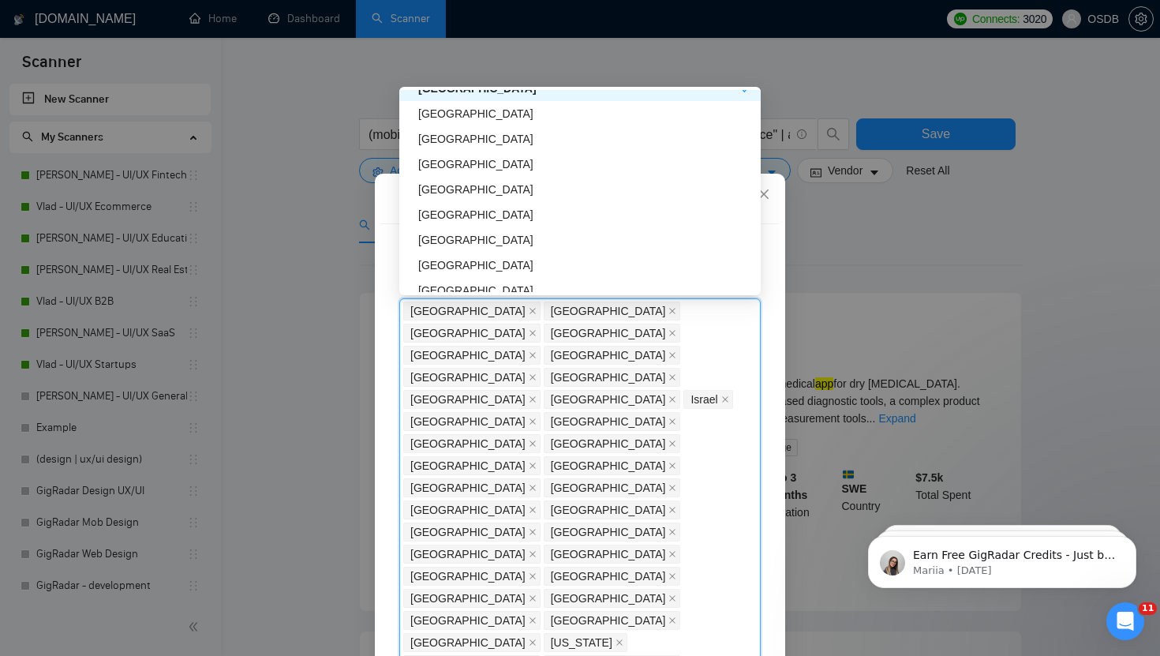
scroll to position [3147, 0]
click at [427, 189] on div "[GEOGRAPHIC_DATA]" at bounding box center [584, 188] width 333 height 17
click at [715, 504] on div "United States United Kingdom United Arab Emirates Canada Germany Spain Australi…" at bounding box center [572, 532] width 338 height 464
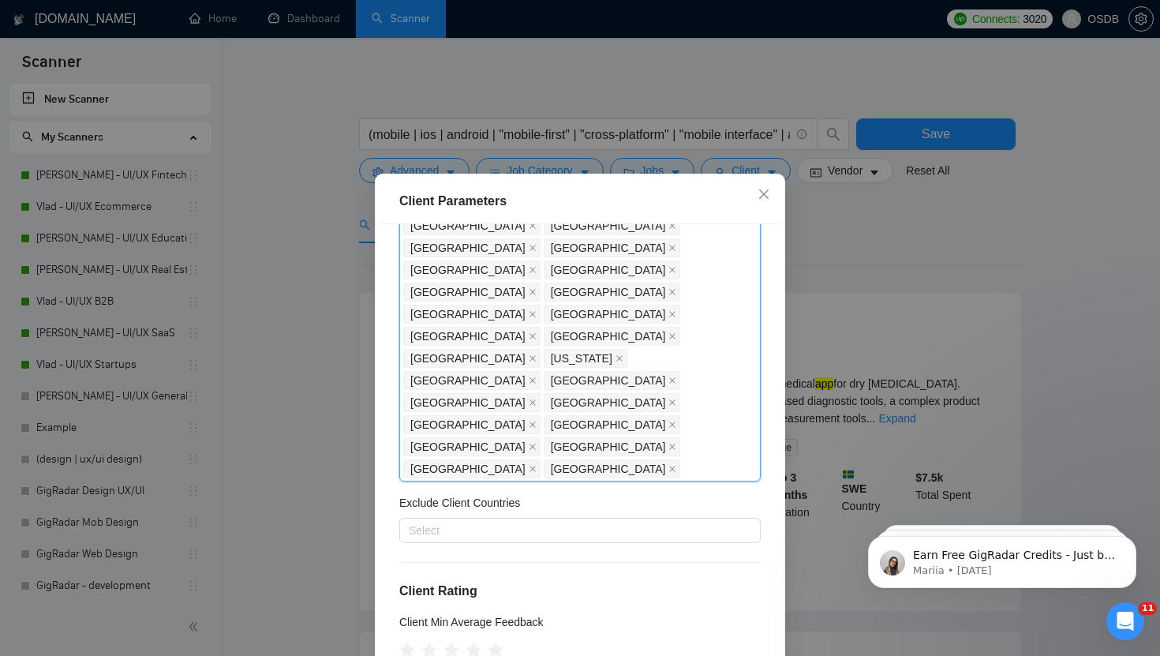
scroll to position [298, 0]
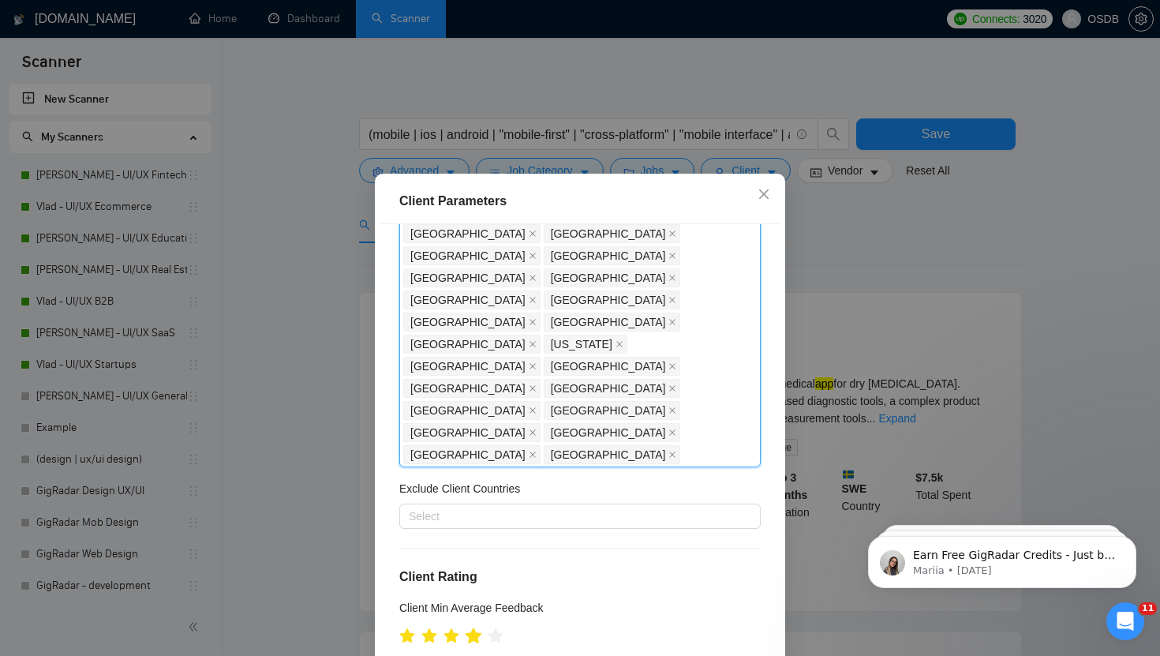
click at [478, 628] on icon "star" at bounding box center [473, 636] width 17 height 17
click at [430, 628] on span "Include clients with no feedback" at bounding box center [496, 662] width 169 height 17
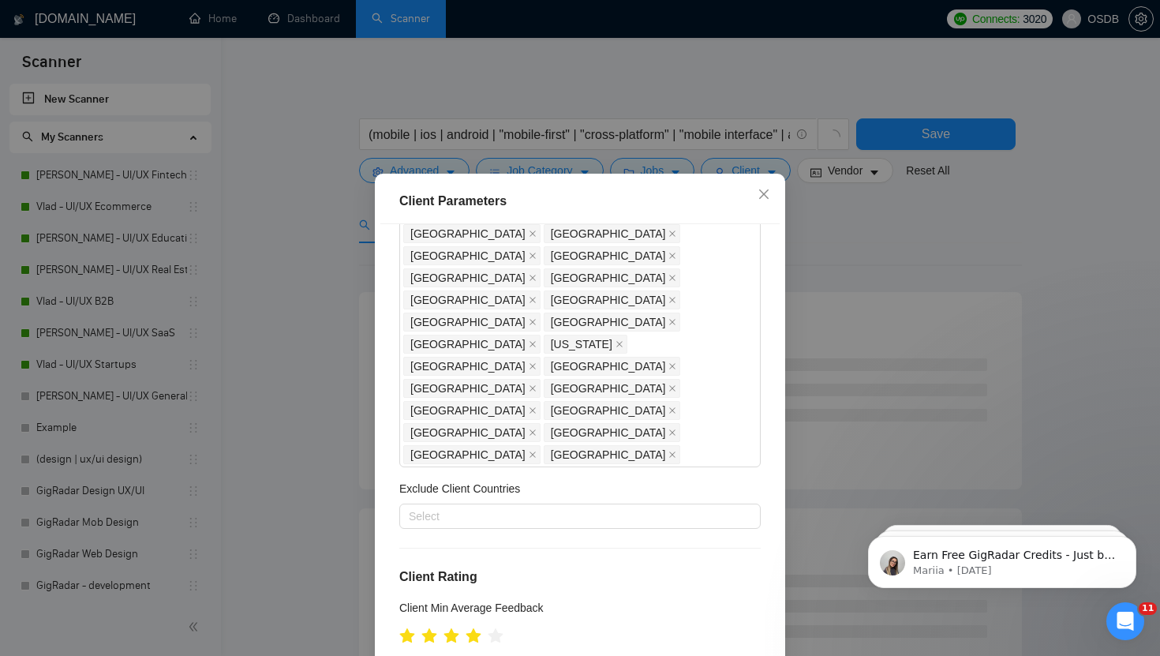
click at [408, 628] on input "Include clients with no feedback" at bounding box center [404, 661] width 11 height 11
checkbox input "true"
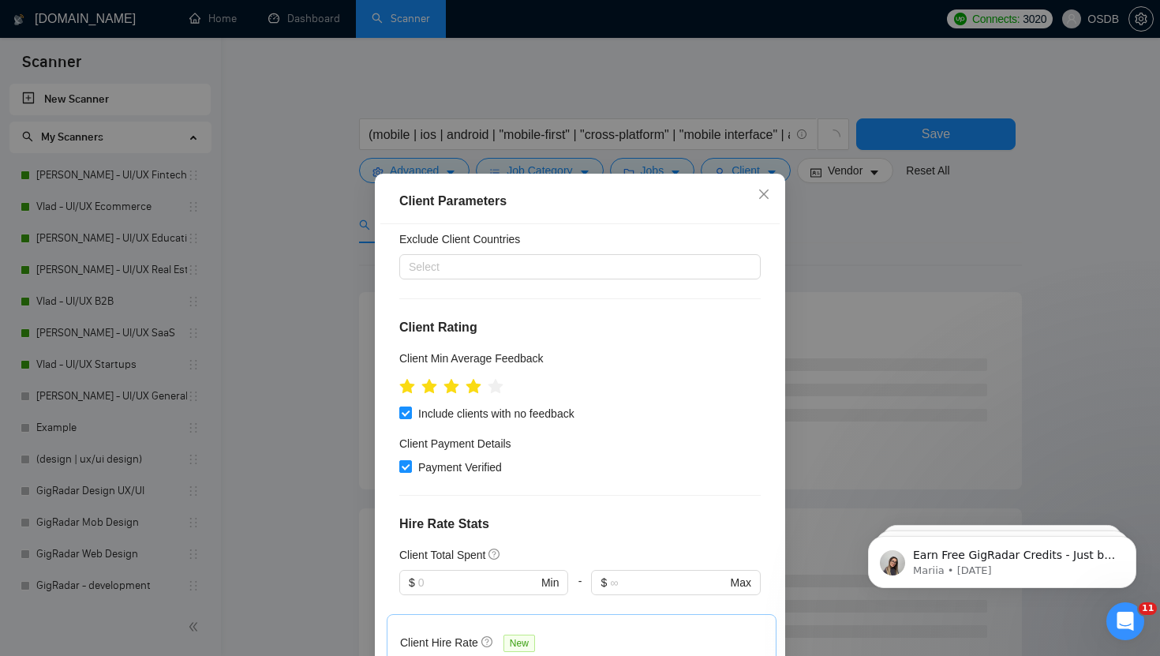
scroll to position [549, 0]
type input "17"
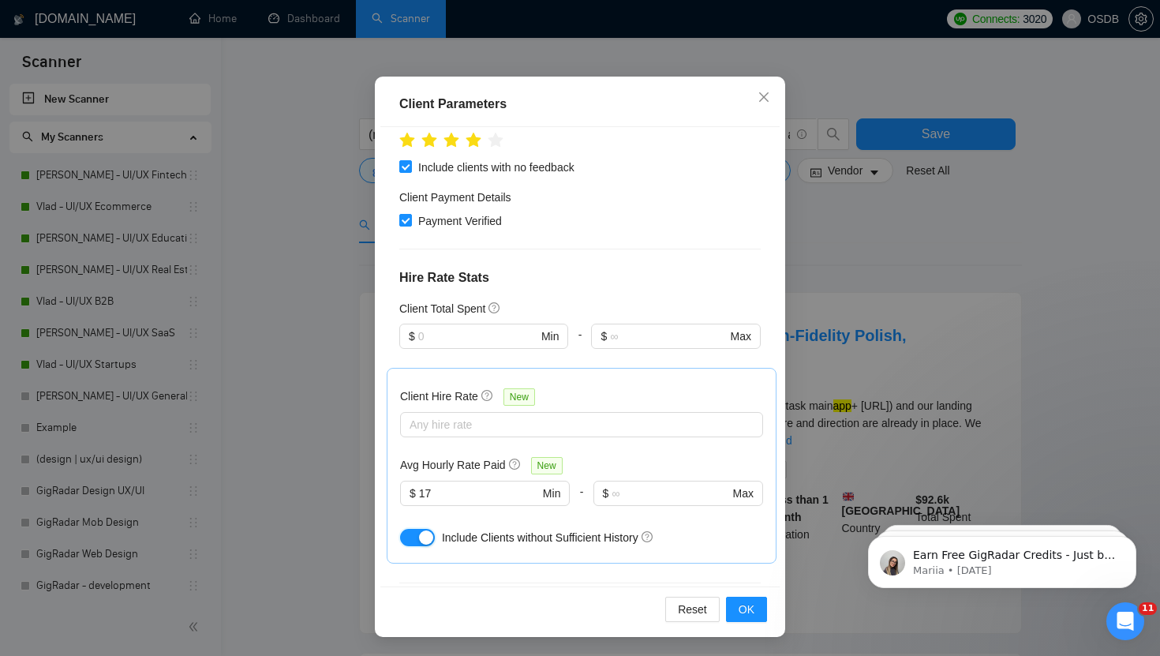
scroll to position [723, 0]
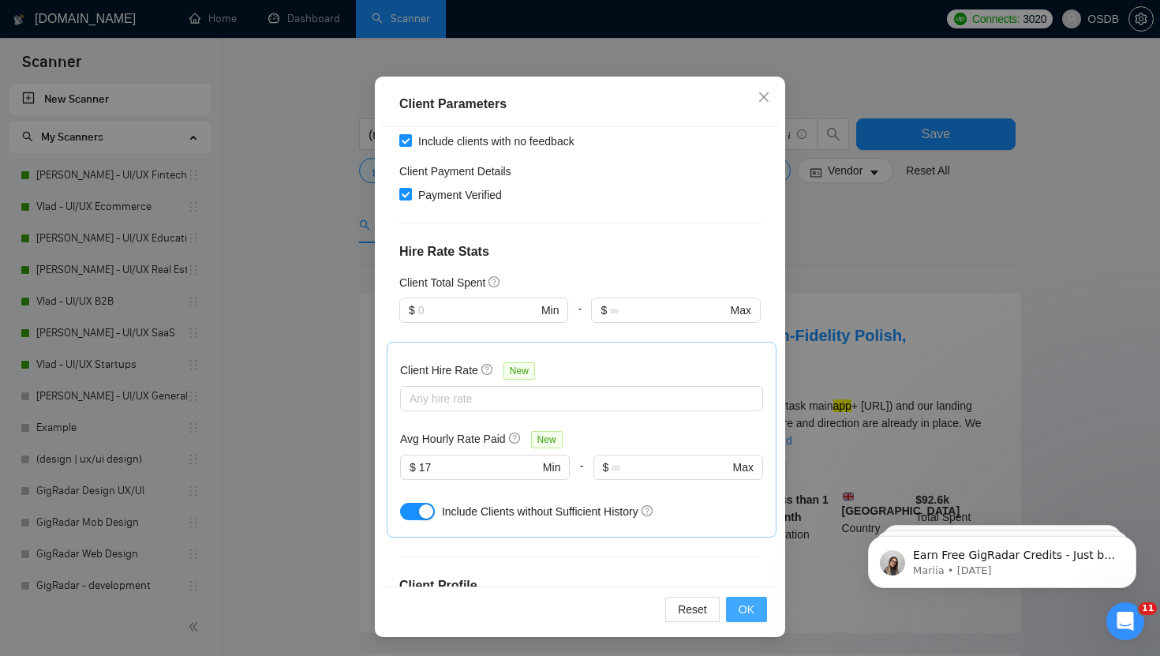
click at [743, 608] on span "OK" at bounding box center [747, 609] width 16 height 17
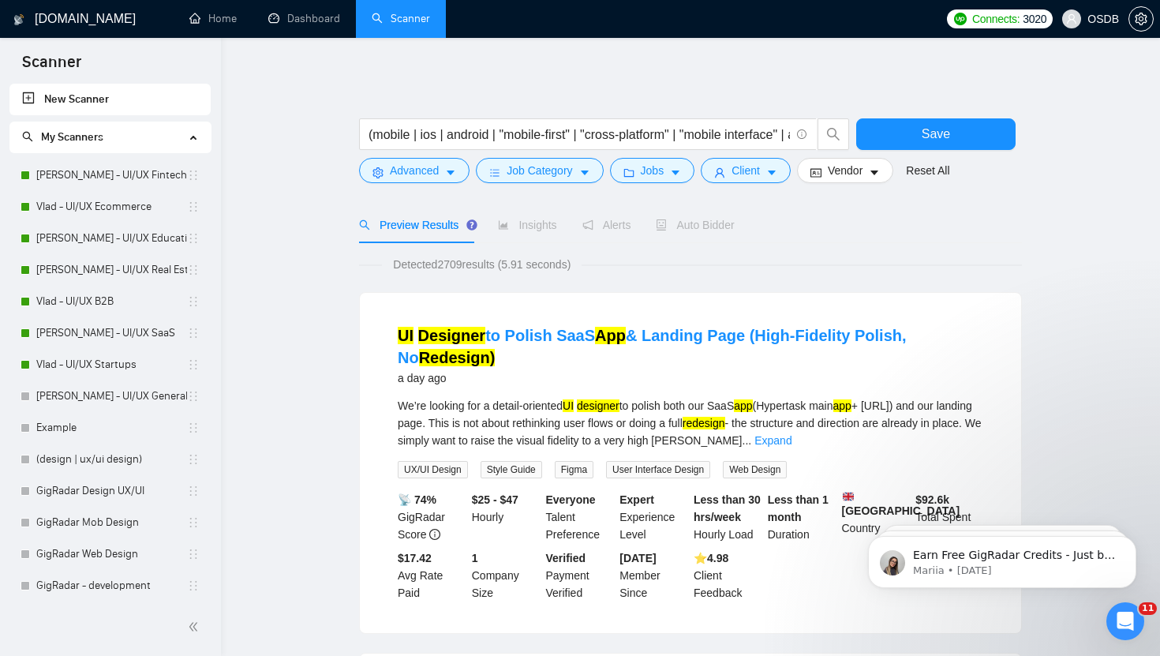
scroll to position [17, 0]
click at [838, 171] on span "Vendor" at bounding box center [845, 170] width 35 height 17
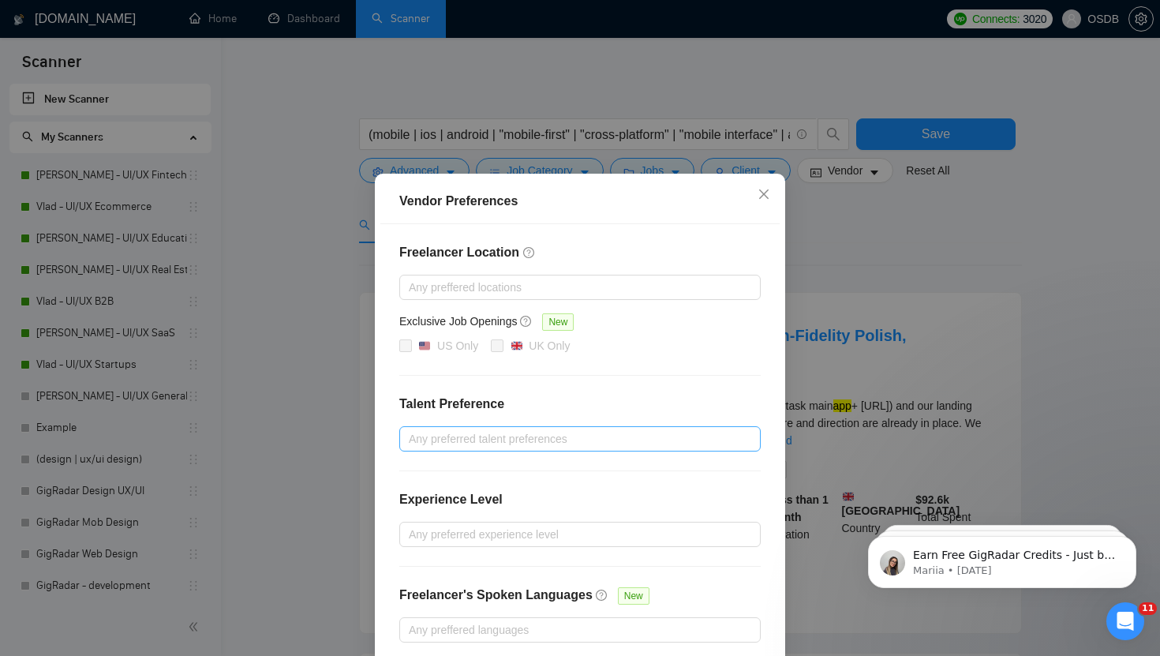
click at [521, 449] on div "Any preferred talent preferences" at bounding box center [580, 438] width 362 height 25
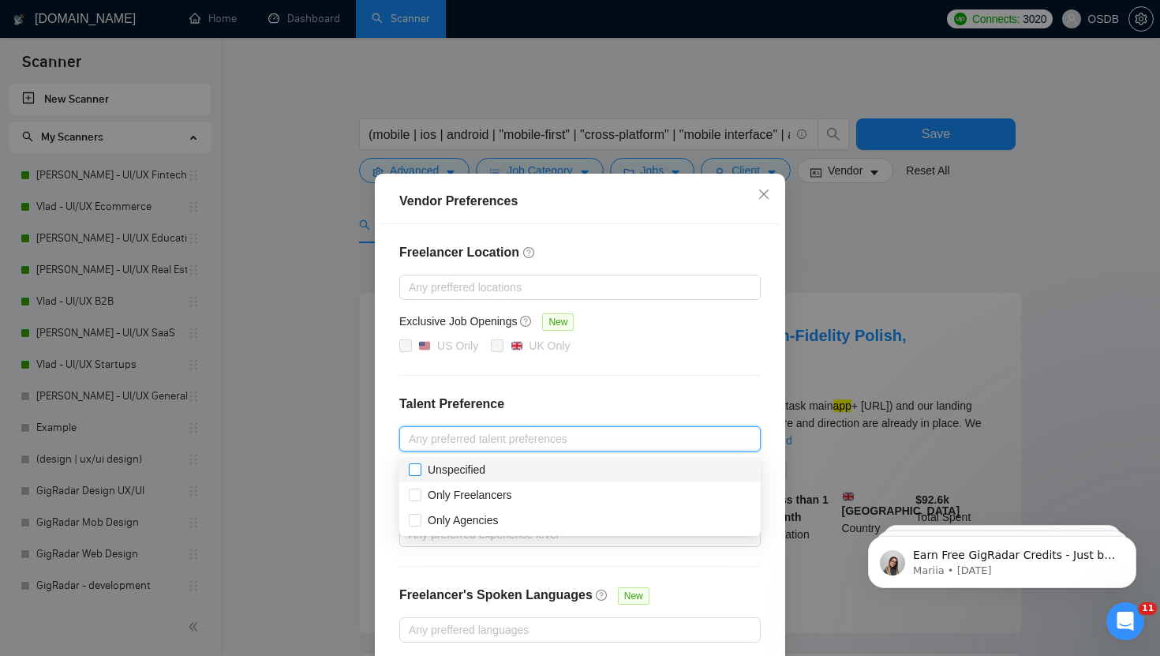
click at [422, 470] on span "Unspecified" at bounding box center [457, 469] width 70 height 17
click at [420, 470] on input "Unspecified" at bounding box center [414, 468] width 11 height 11
click at [414, 467] on input "Unspecified" at bounding box center [414, 468] width 11 height 11
checkbox input "true"
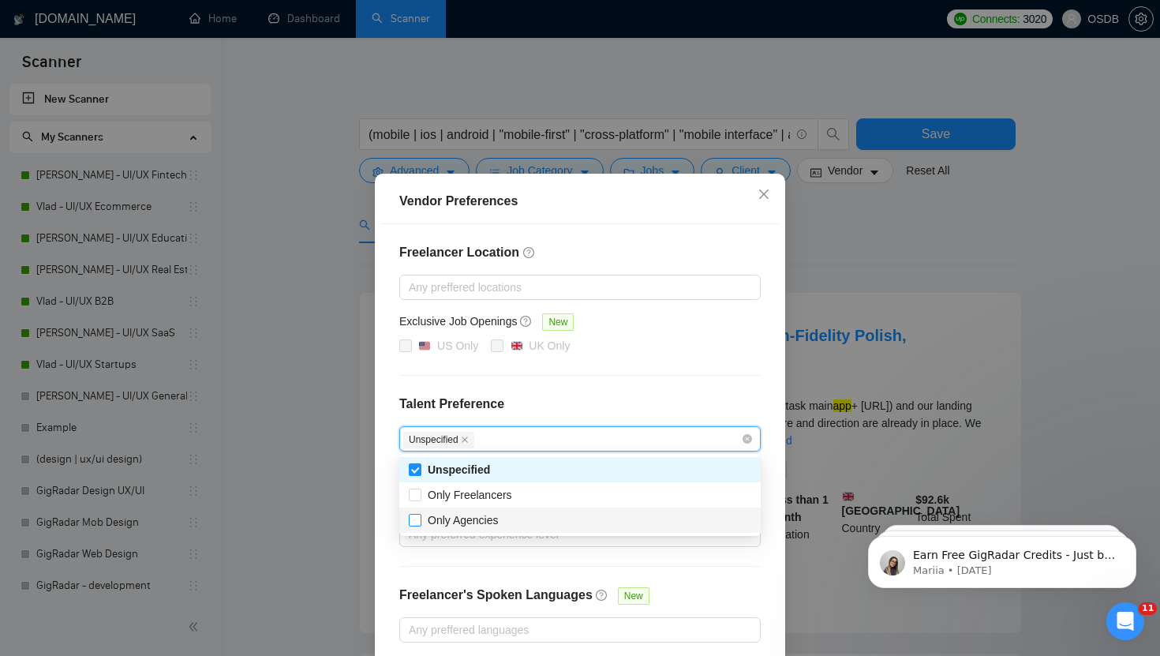
click at [415, 524] on input "Only Agencies" at bounding box center [414, 519] width 11 height 11
checkbox input "true"
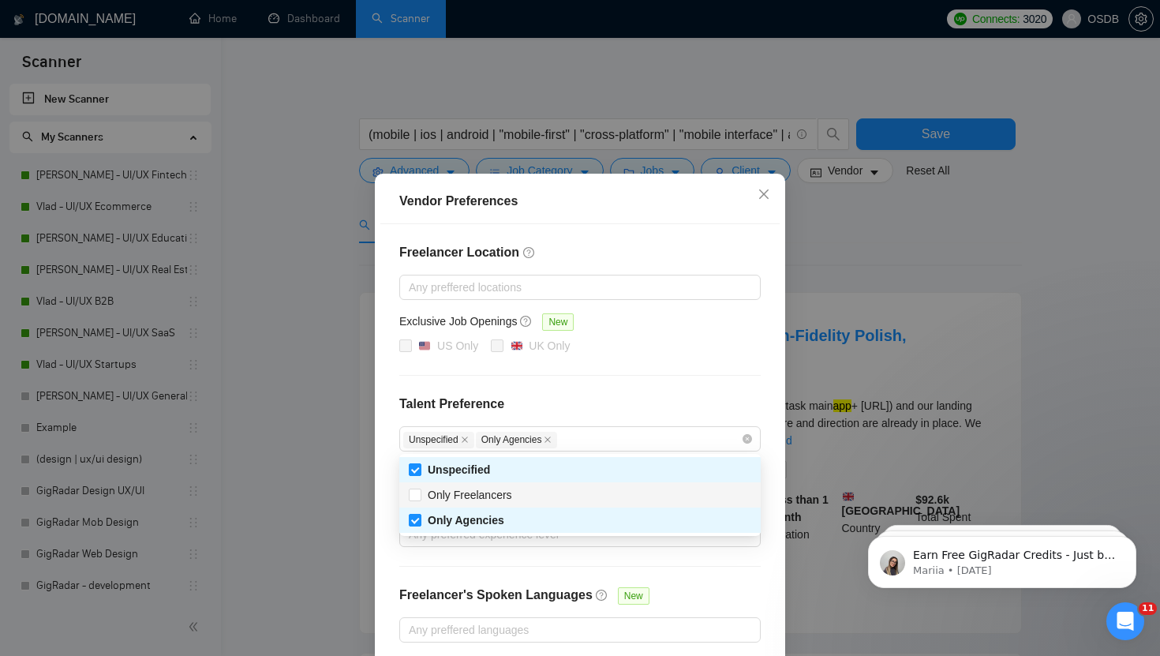
click at [391, 501] on div "Freelancer Location Any preffered locations Exclusive Job Openings New US Only …" at bounding box center [580, 442] width 399 height 437
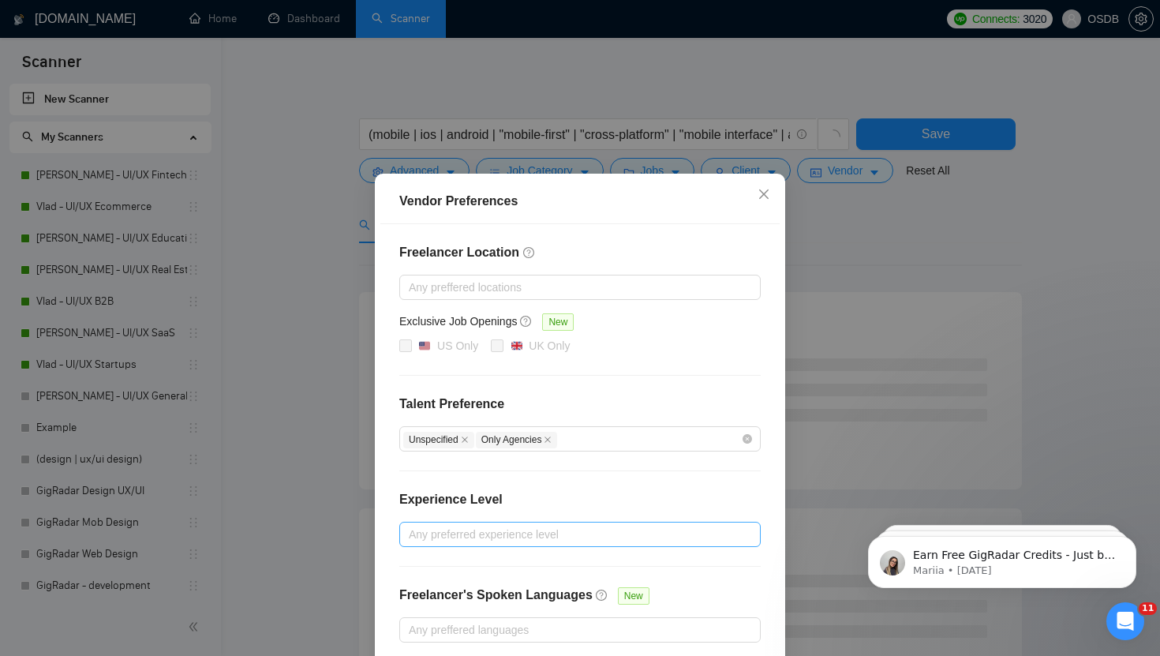
click at [447, 535] on div at bounding box center [572, 534] width 338 height 19
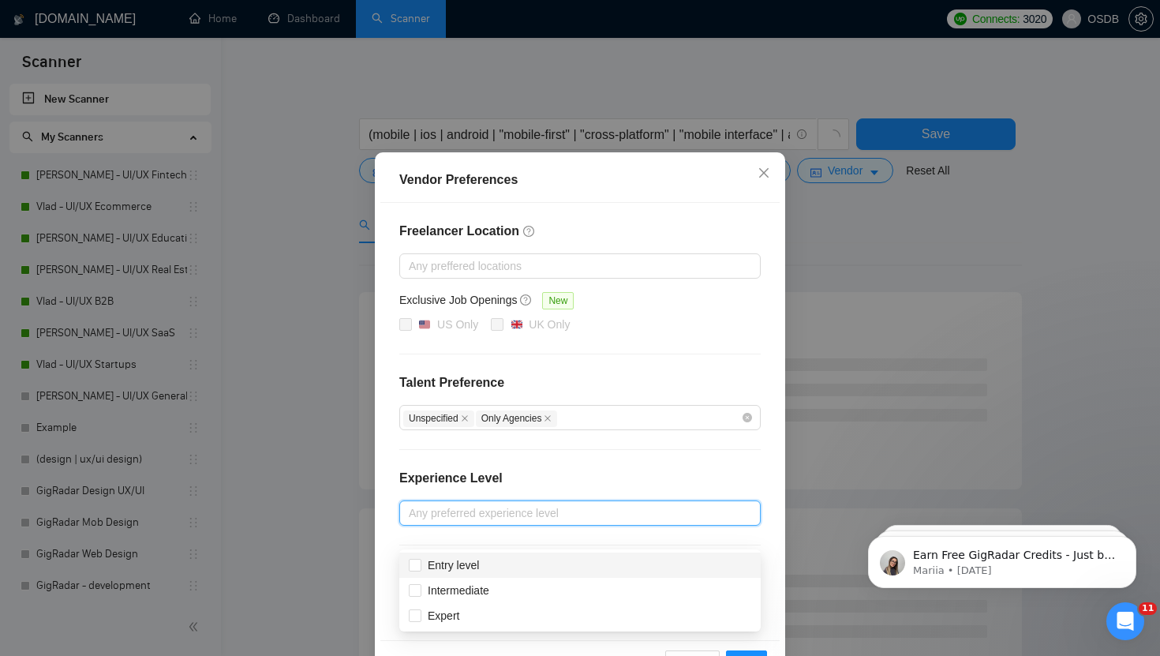
scroll to position [25, 0]
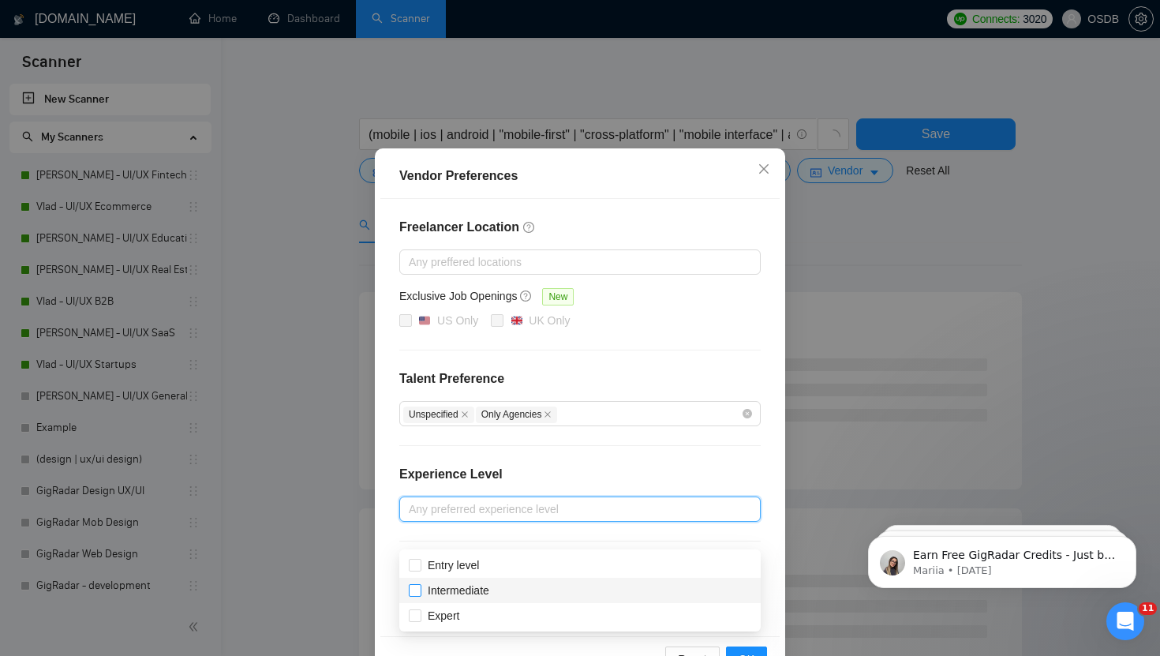
click at [414, 590] on input "Intermediate" at bounding box center [414, 589] width 11 height 11
checkbox input "true"
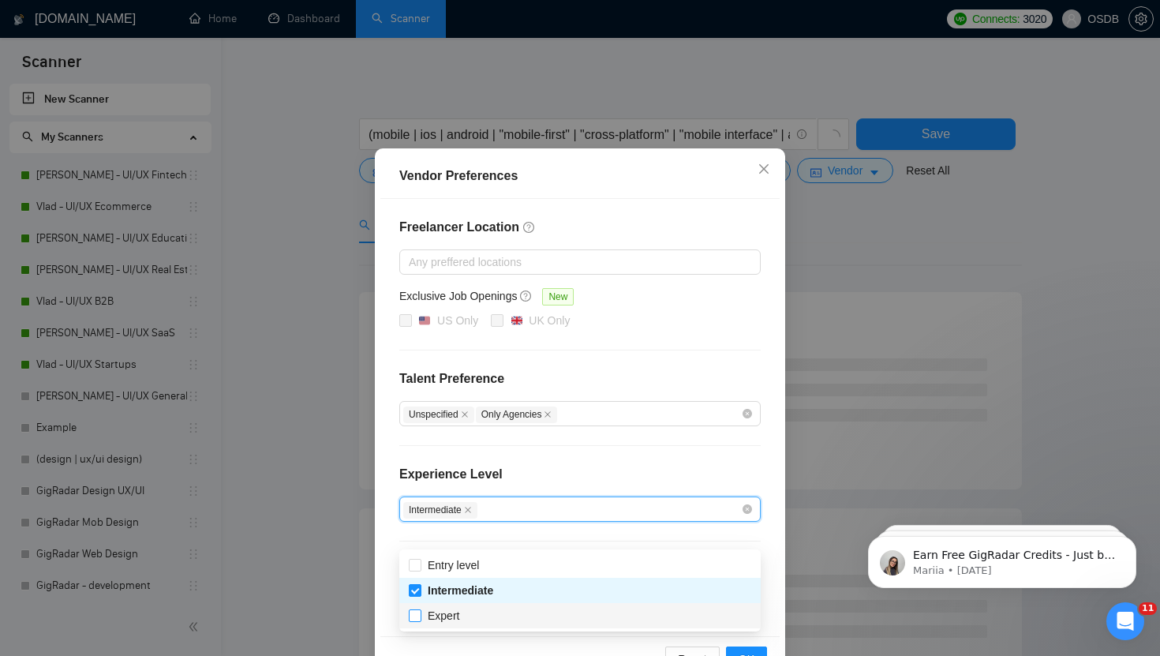
click at [414, 613] on input "Expert" at bounding box center [414, 614] width 11 height 11
checkbox input "true"
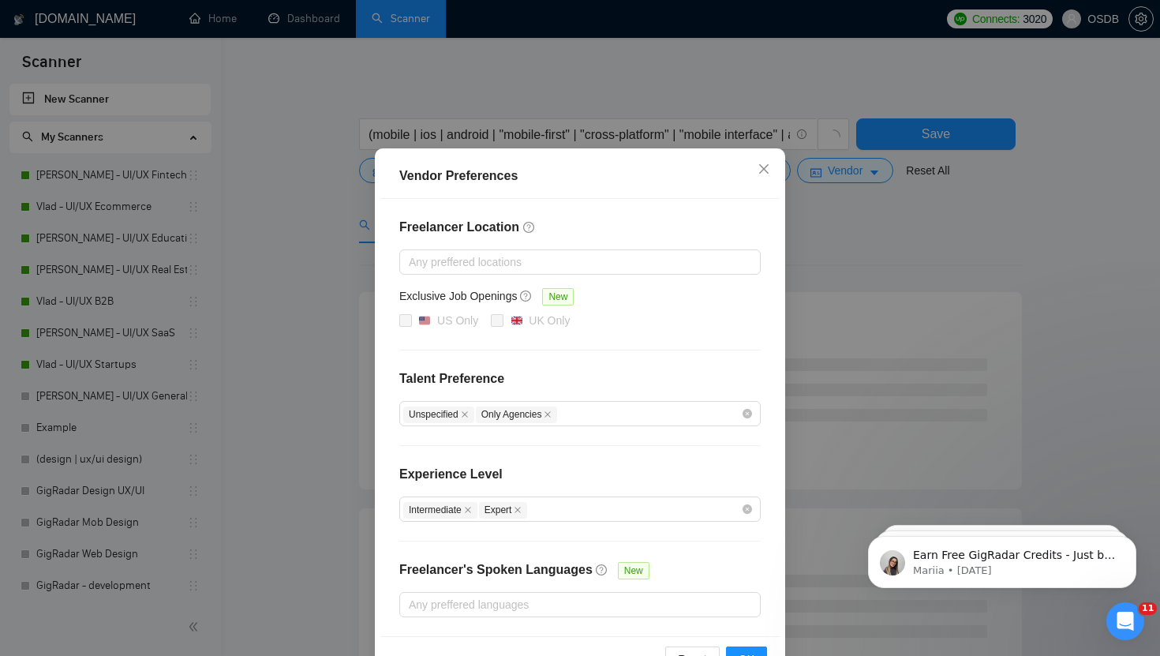
click at [389, 530] on div "Freelancer Location Any preffered locations Exclusive Job Openings New US Only …" at bounding box center [580, 417] width 399 height 437
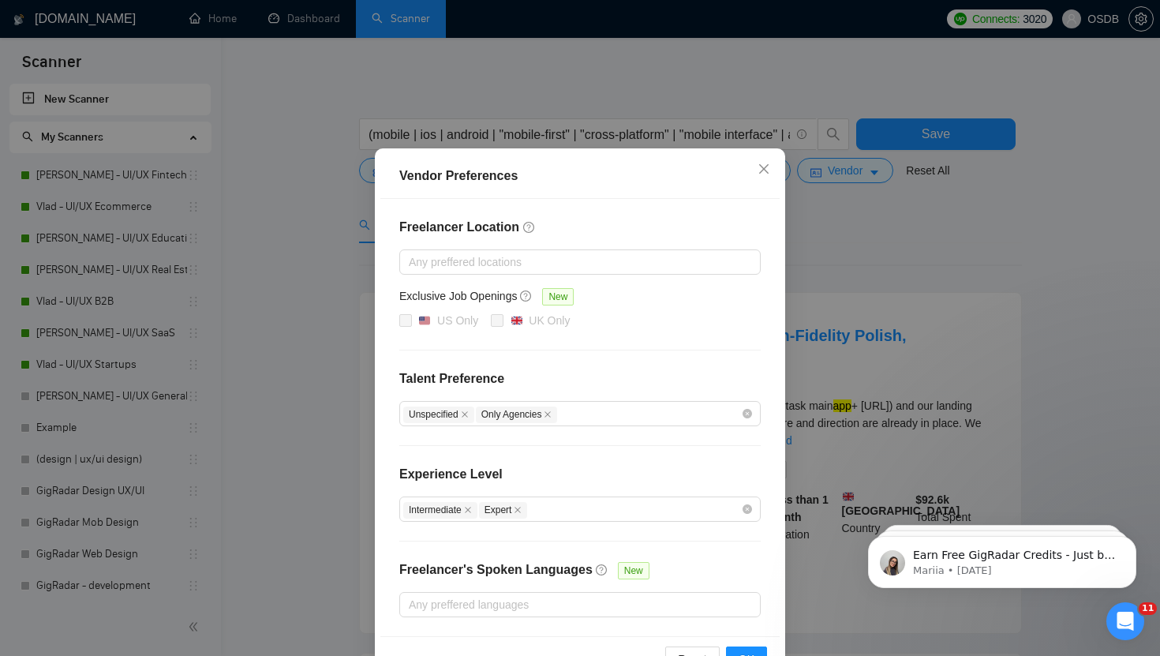
scroll to position [74, 0]
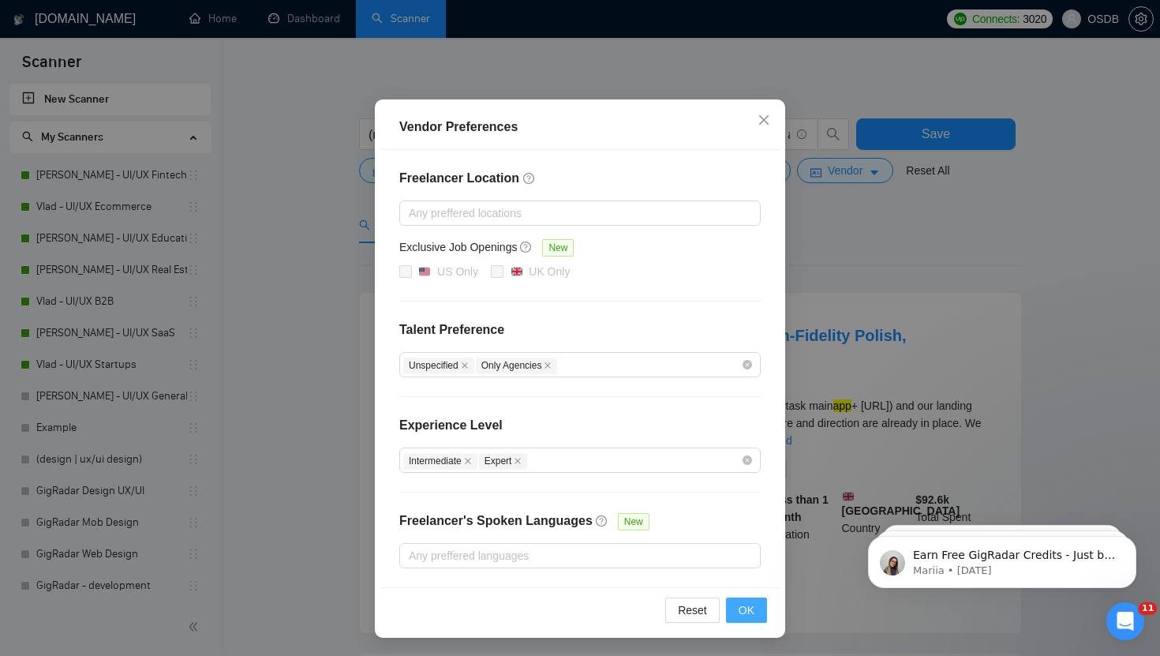
click at [736, 613] on button "OK" at bounding box center [746, 610] width 41 height 25
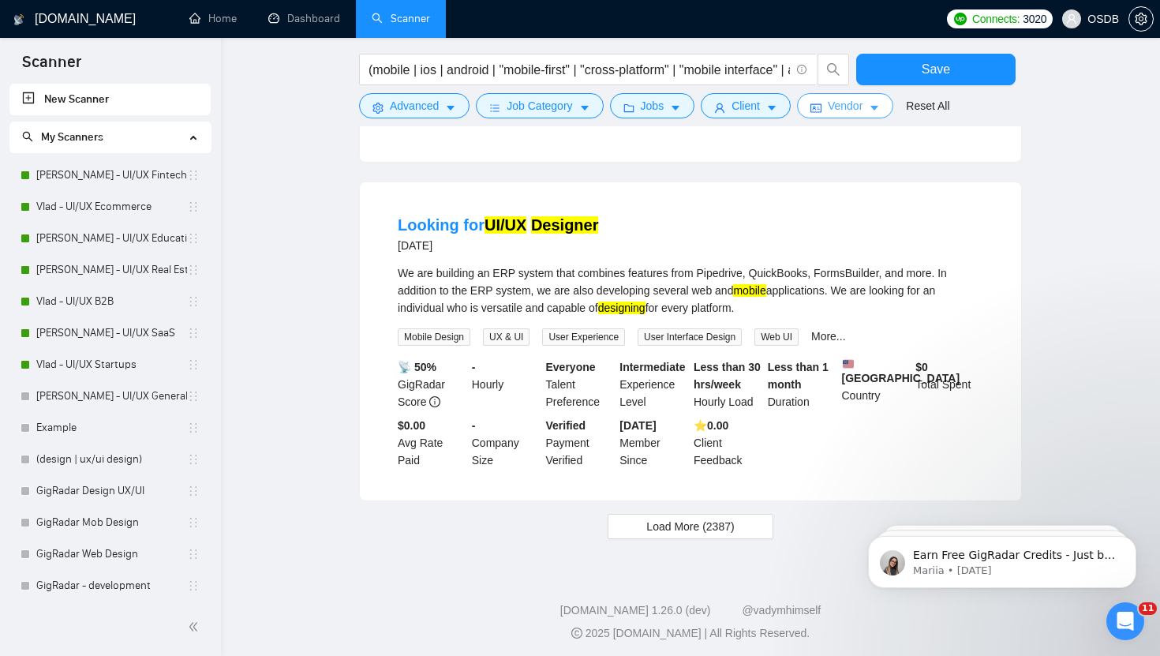
scroll to position [1512, 0]
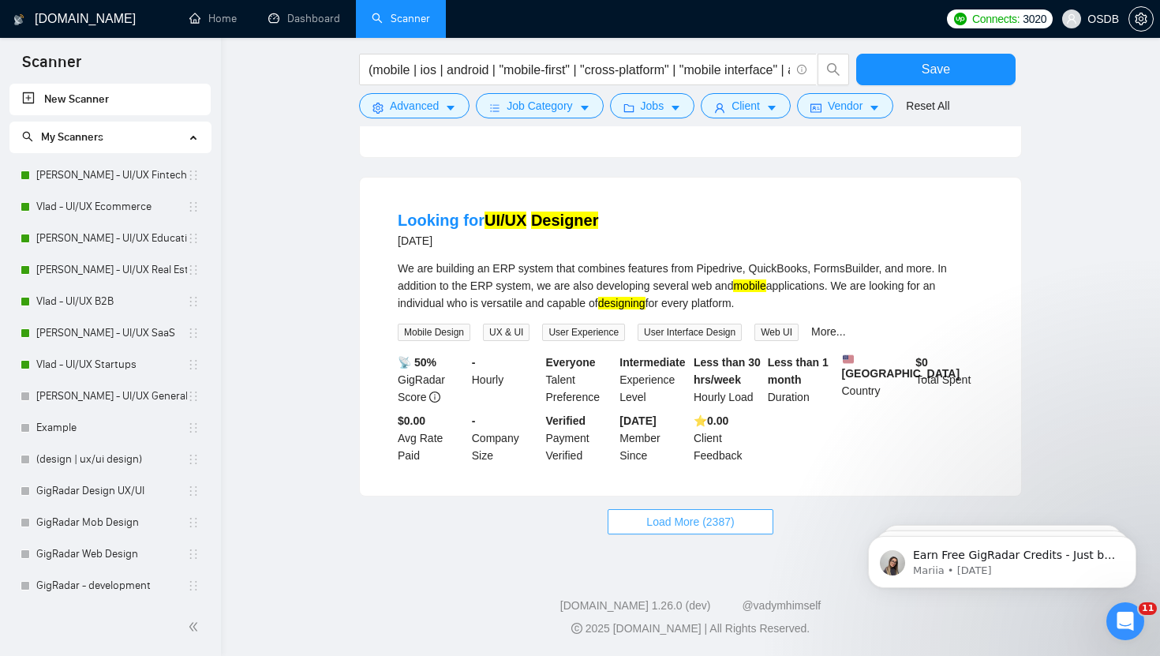
click at [625, 523] on button "Load More (2387)" at bounding box center [690, 521] width 165 height 25
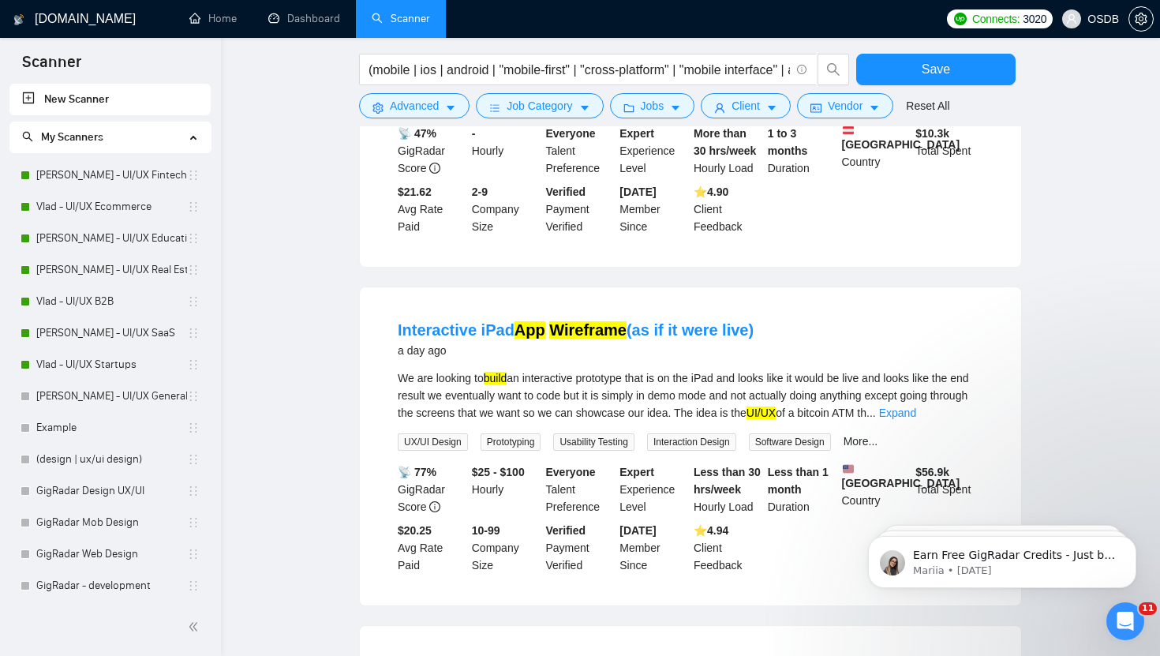
scroll to position [0, 0]
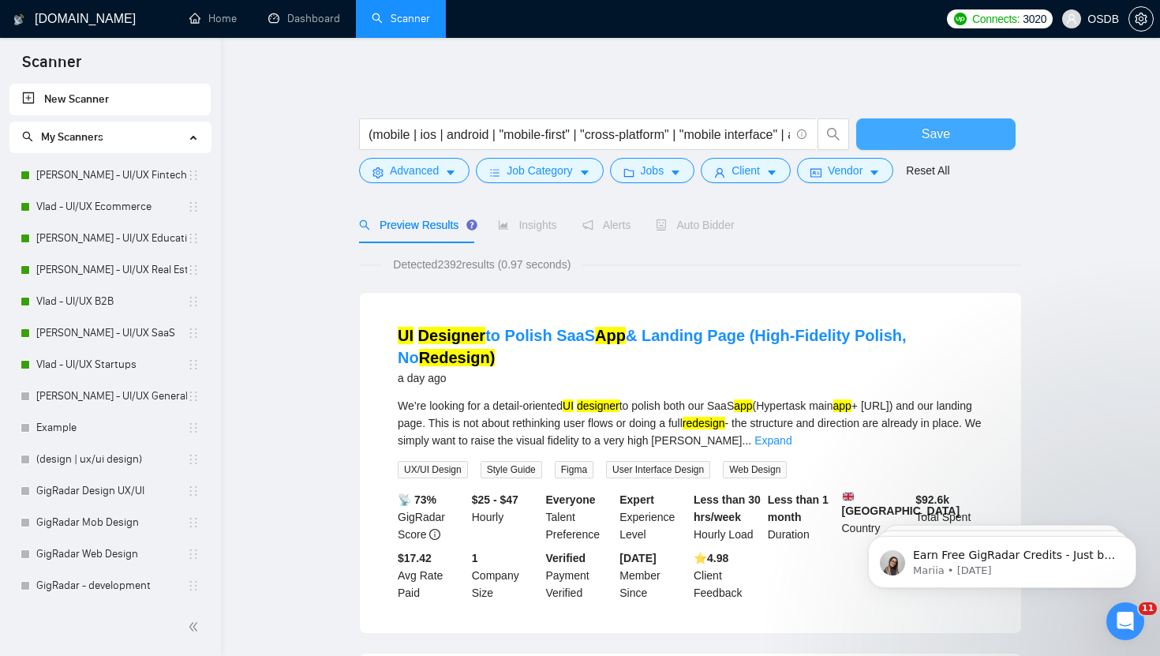
click at [871, 140] on button "Save" at bounding box center [936, 134] width 159 height 32
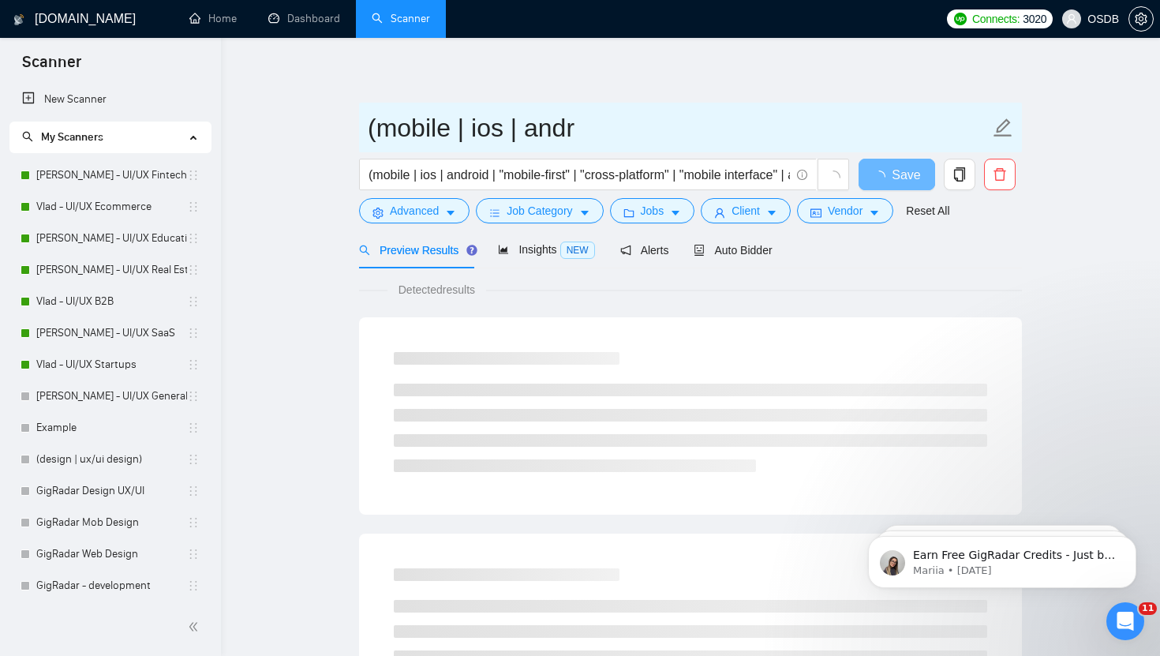
click at [1010, 126] on icon "edit" at bounding box center [1003, 128] width 21 height 21
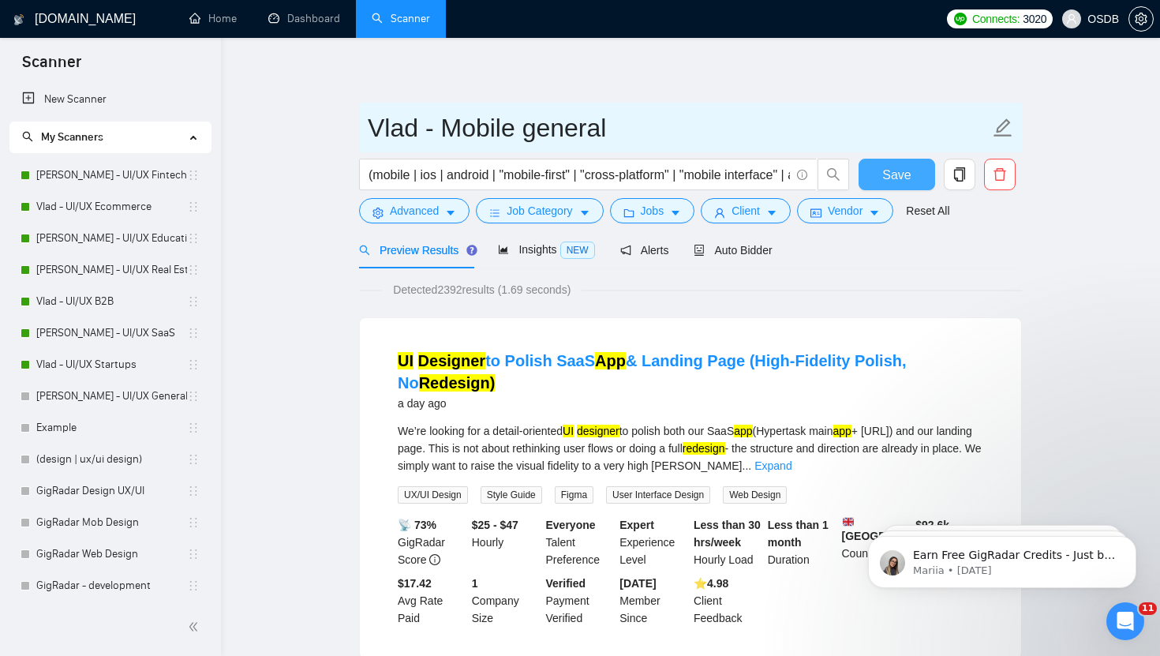
type input "Vlad - Mobile general"
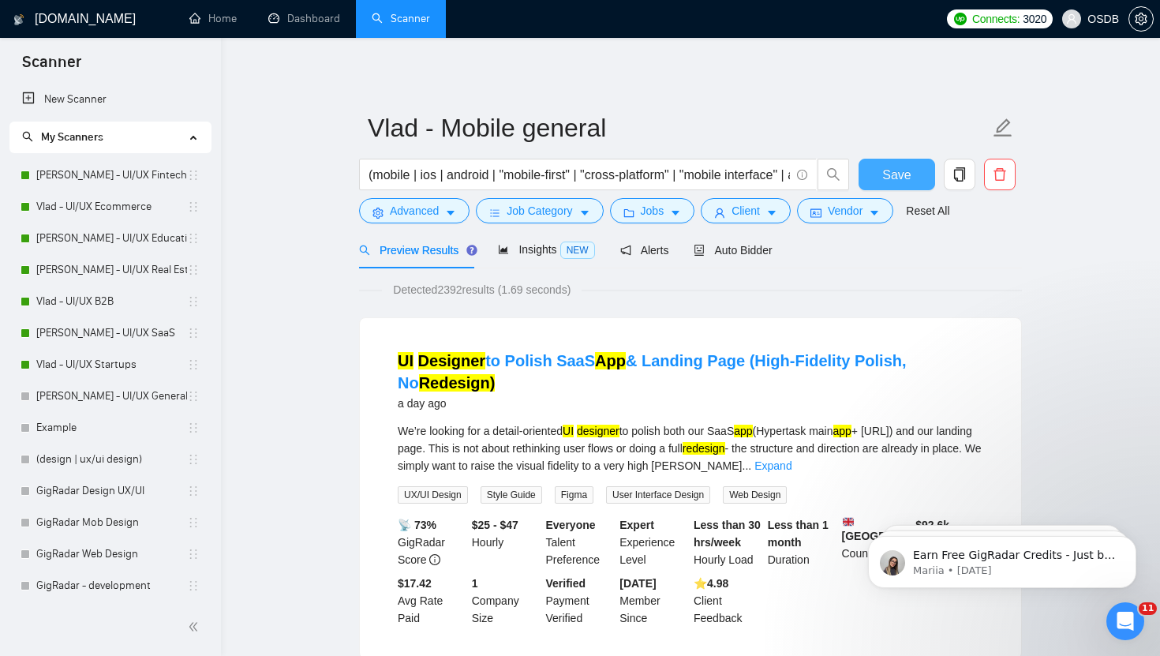
click at [879, 173] on button "Save" at bounding box center [897, 175] width 77 height 32
click at [545, 249] on span "Insights NEW" at bounding box center [546, 249] width 96 height 13
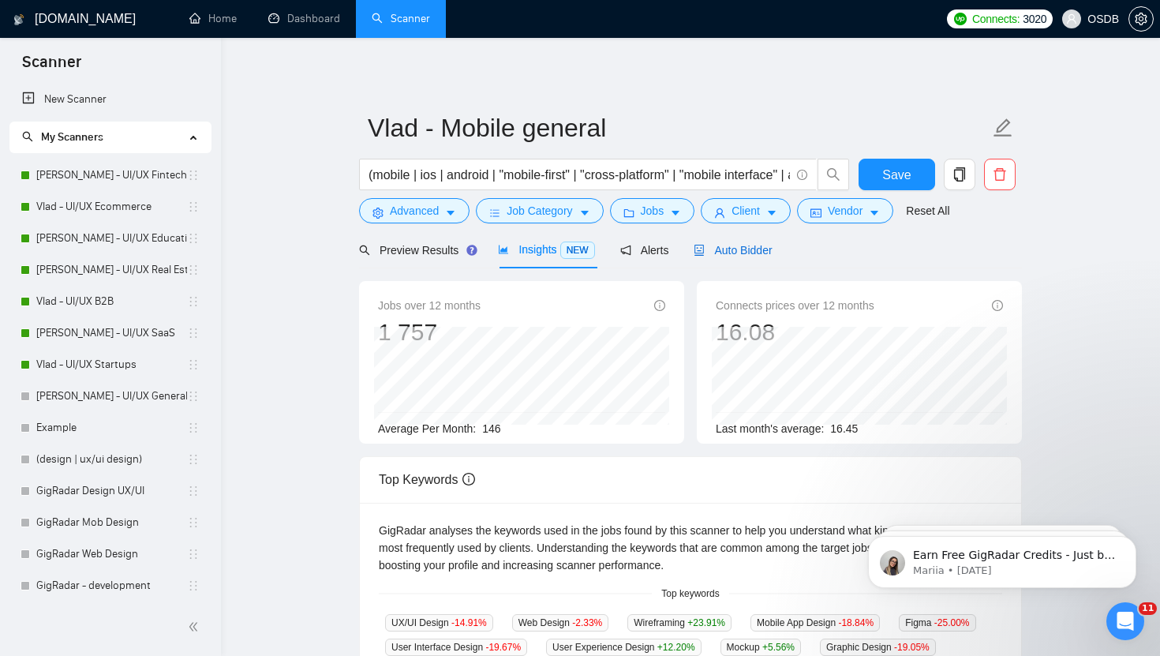
click at [711, 253] on span "Auto Bidder" at bounding box center [733, 250] width 78 height 13
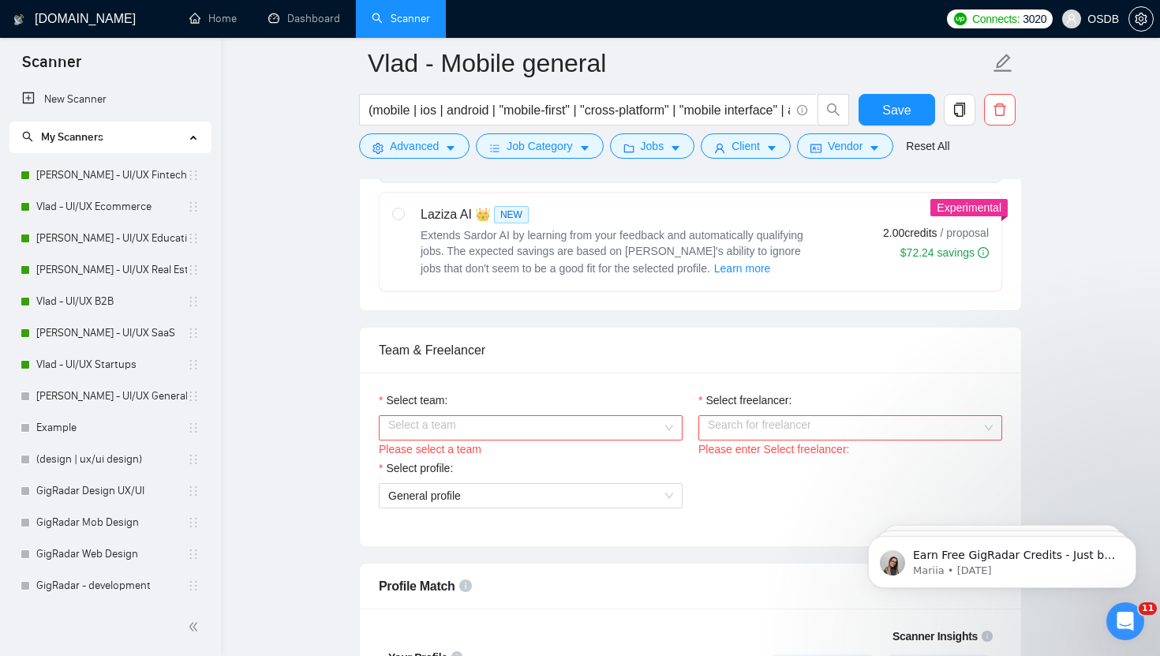
scroll to position [646, 0]
click at [638, 426] on input "Select team:" at bounding box center [525, 426] width 274 height 24
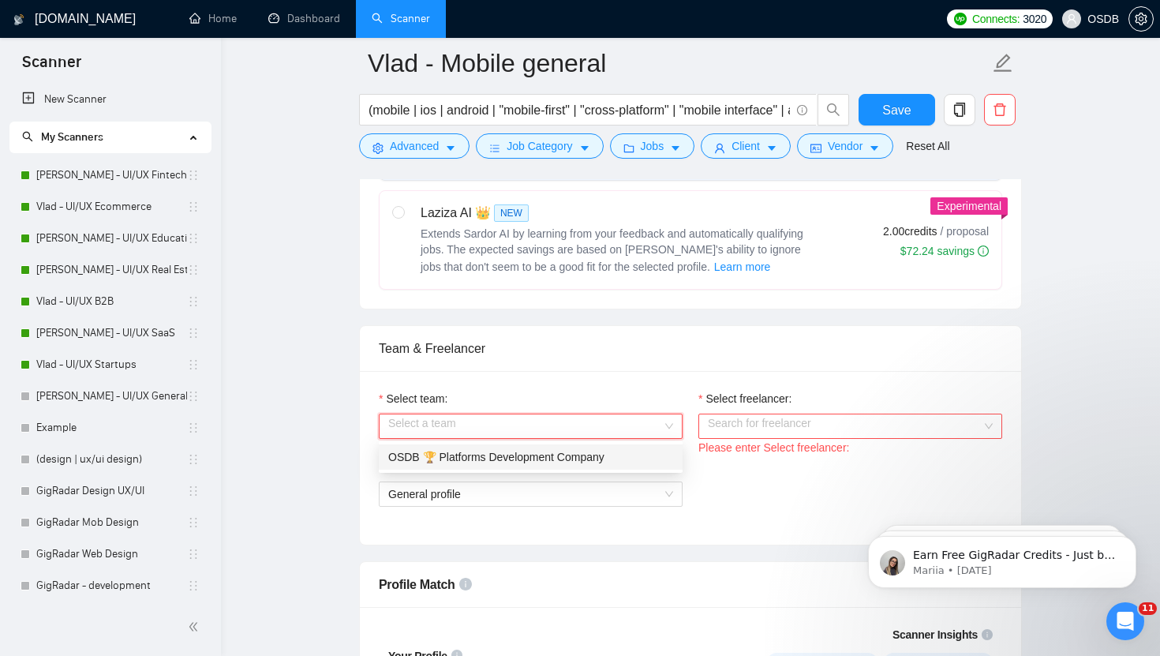
click at [622, 456] on div "OSDB 🏆 Platforms Development Company" at bounding box center [530, 456] width 285 height 17
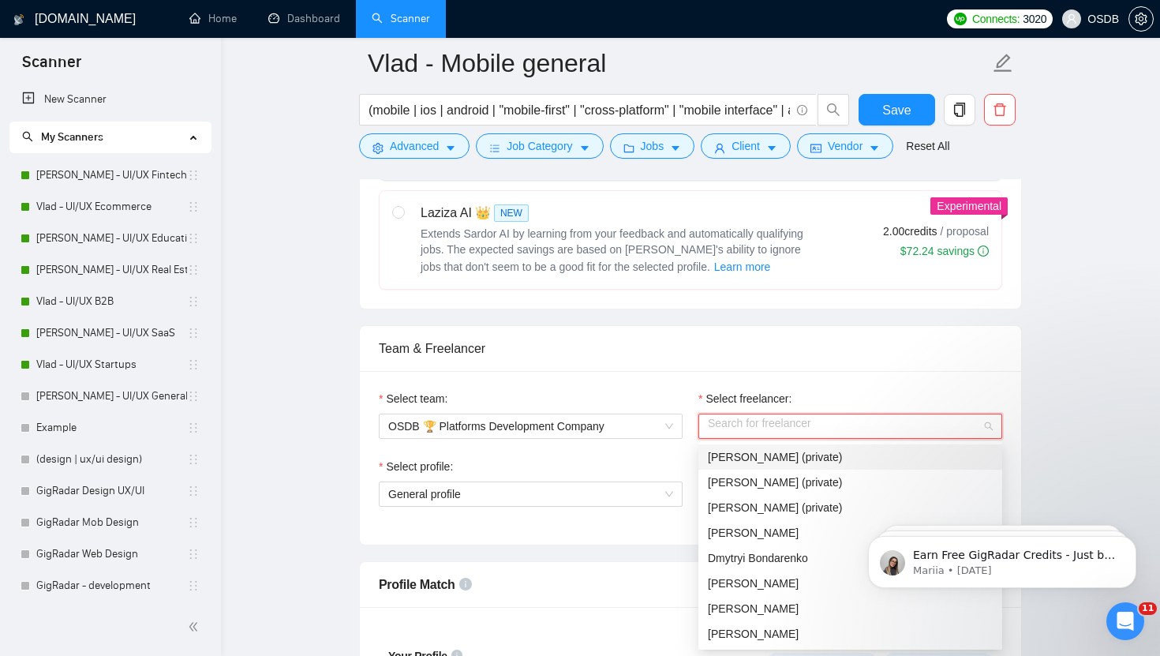
click at [749, 429] on input "Select freelancer:" at bounding box center [845, 426] width 274 height 24
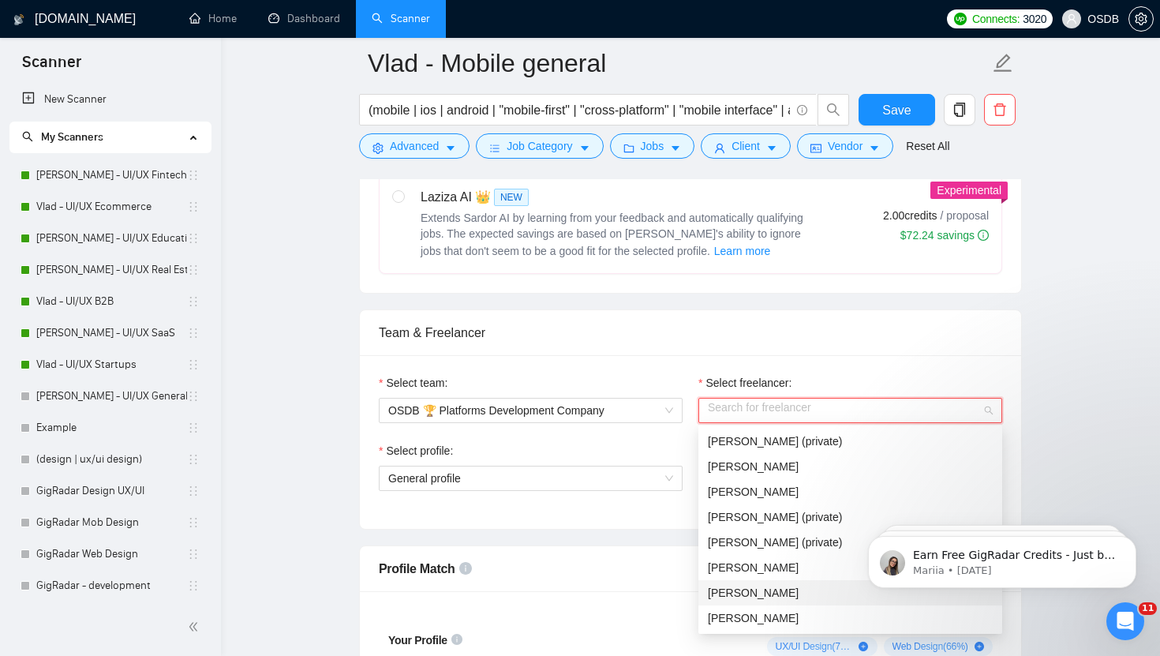
scroll to position [689, 0]
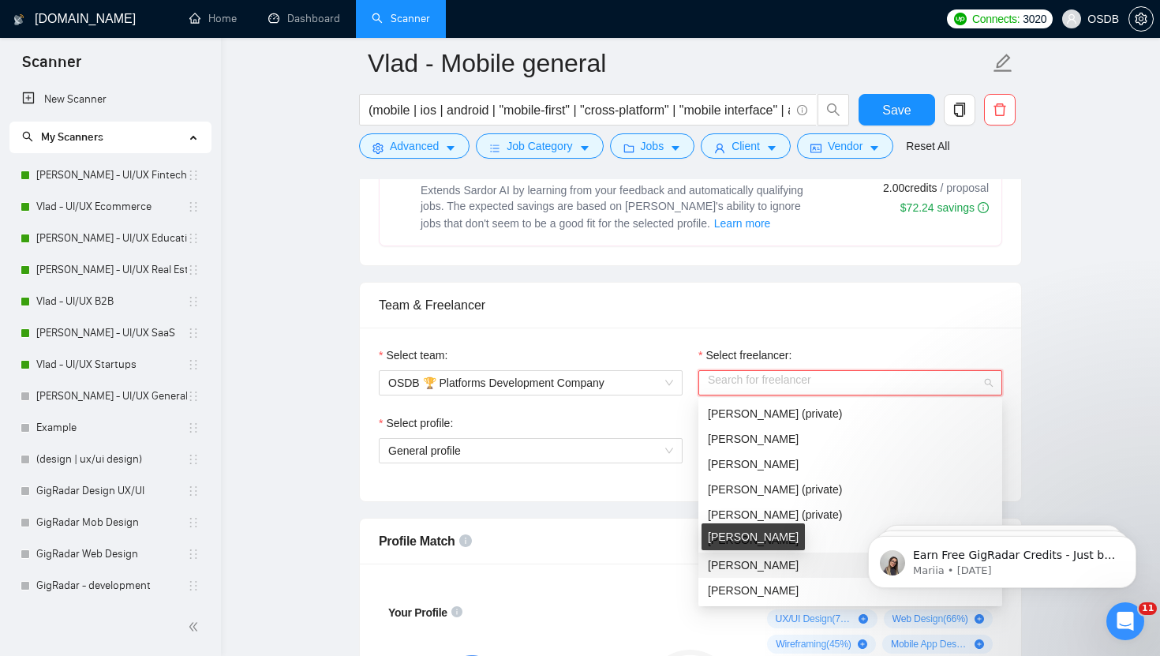
click at [780, 564] on span "[PERSON_NAME]" at bounding box center [753, 565] width 91 height 13
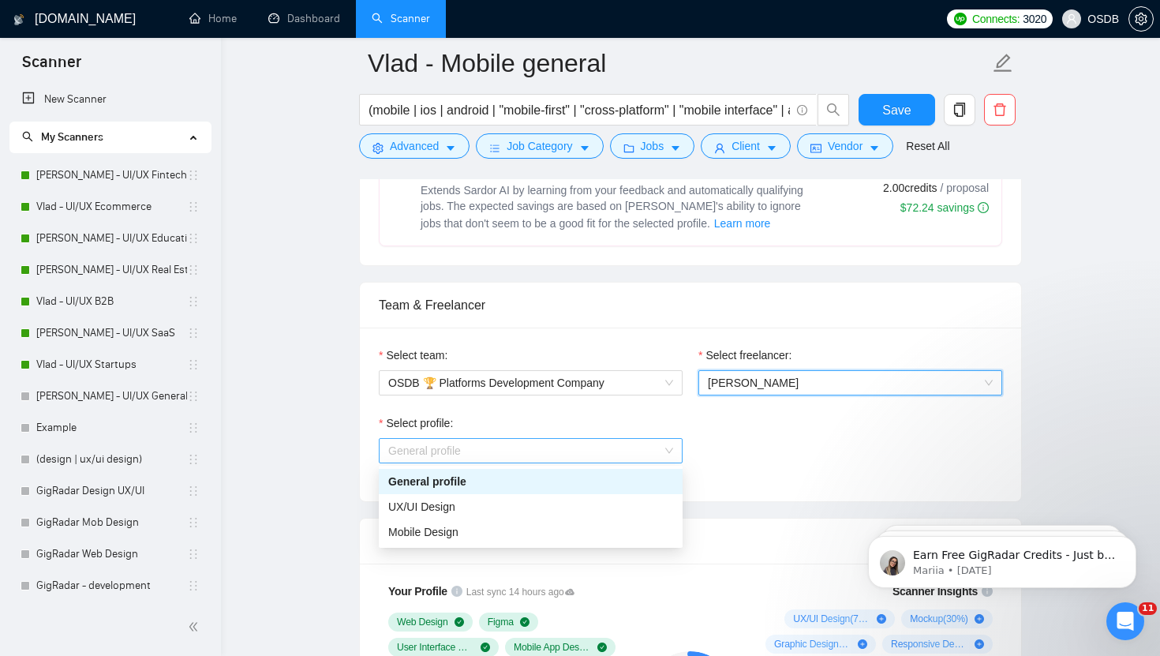
click at [647, 448] on span "General profile" at bounding box center [530, 451] width 285 height 24
click at [593, 532] on div "Mobile Design" at bounding box center [530, 531] width 285 height 17
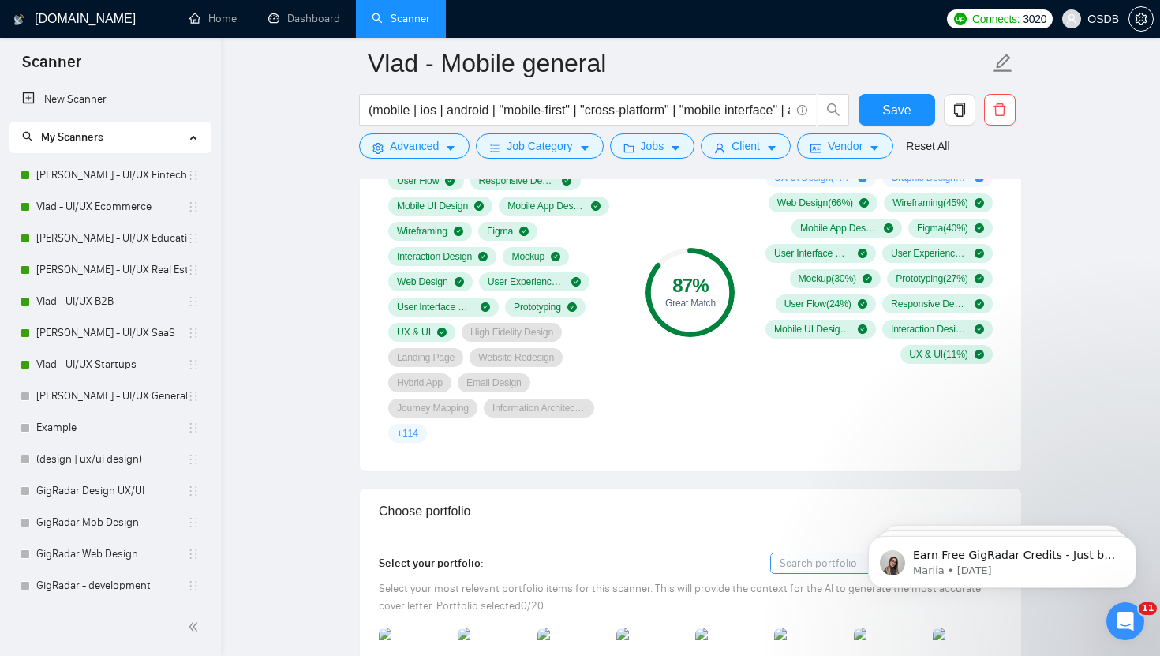
scroll to position [1132, 0]
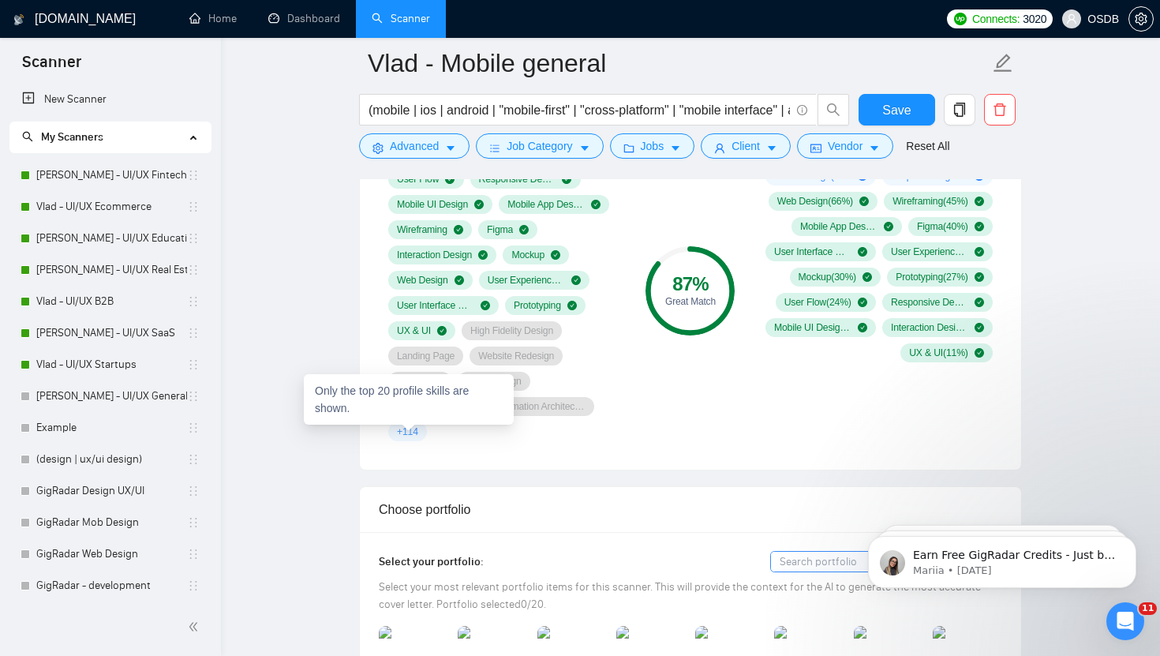
click at [417, 435] on span "+ 114" at bounding box center [407, 432] width 21 height 13
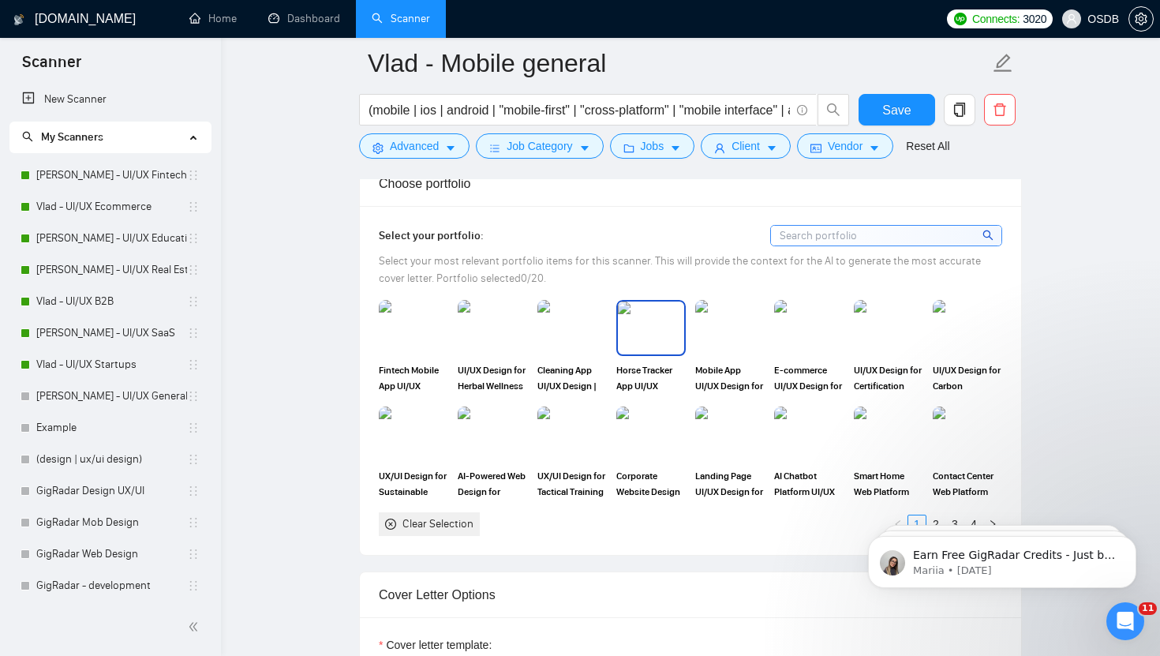
scroll to position [1462, 0]
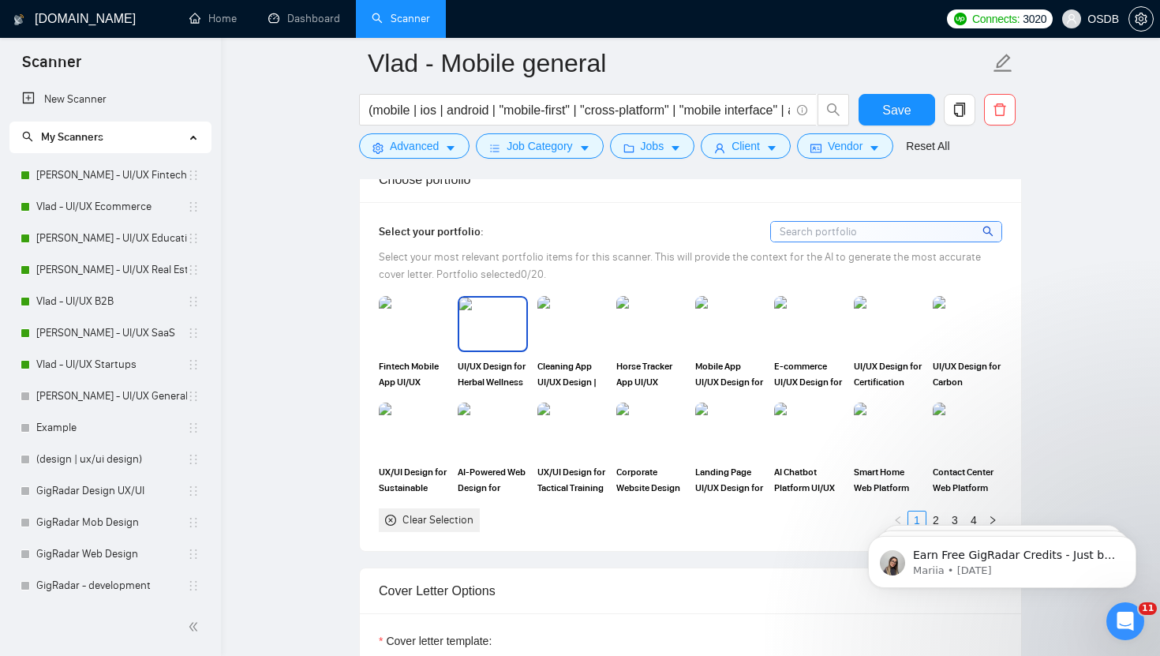
click at [482, 312] on img at bounding box center [492, 324] width 66 height 52
click at [400, 324] on img at bounding box center [414, 324] width 66 height 52
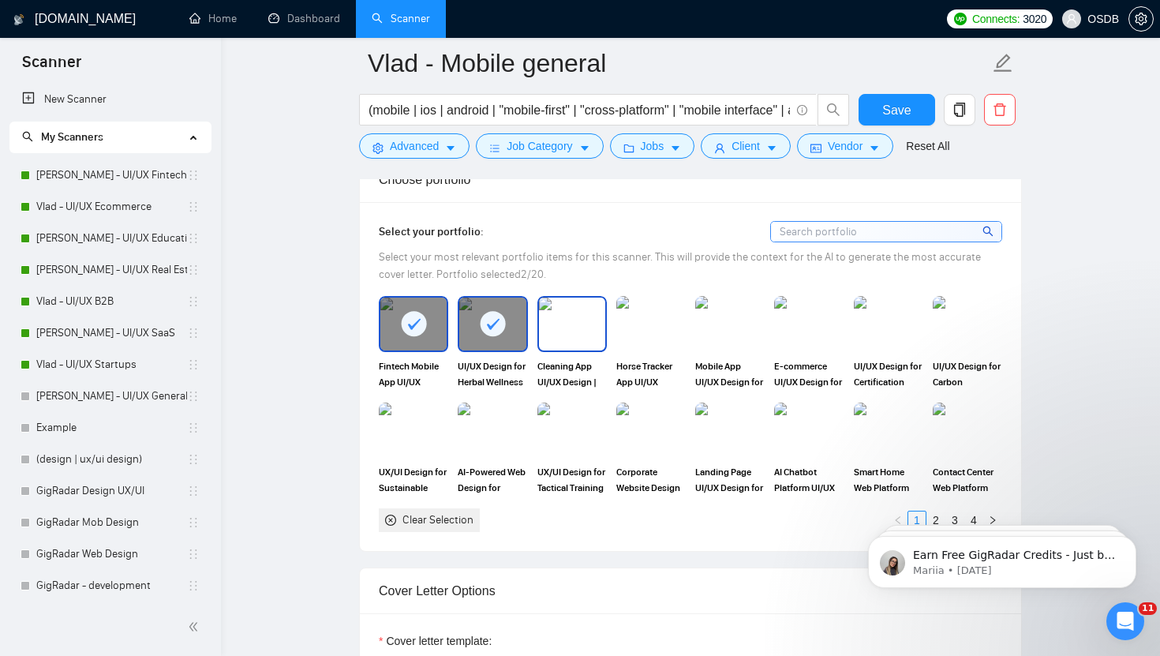
click at [567, 336] on img at bounding box center [572, 324] width 66 height 52
click at [662, 330] on img at bounding box center [651, 324] width 66 height 52
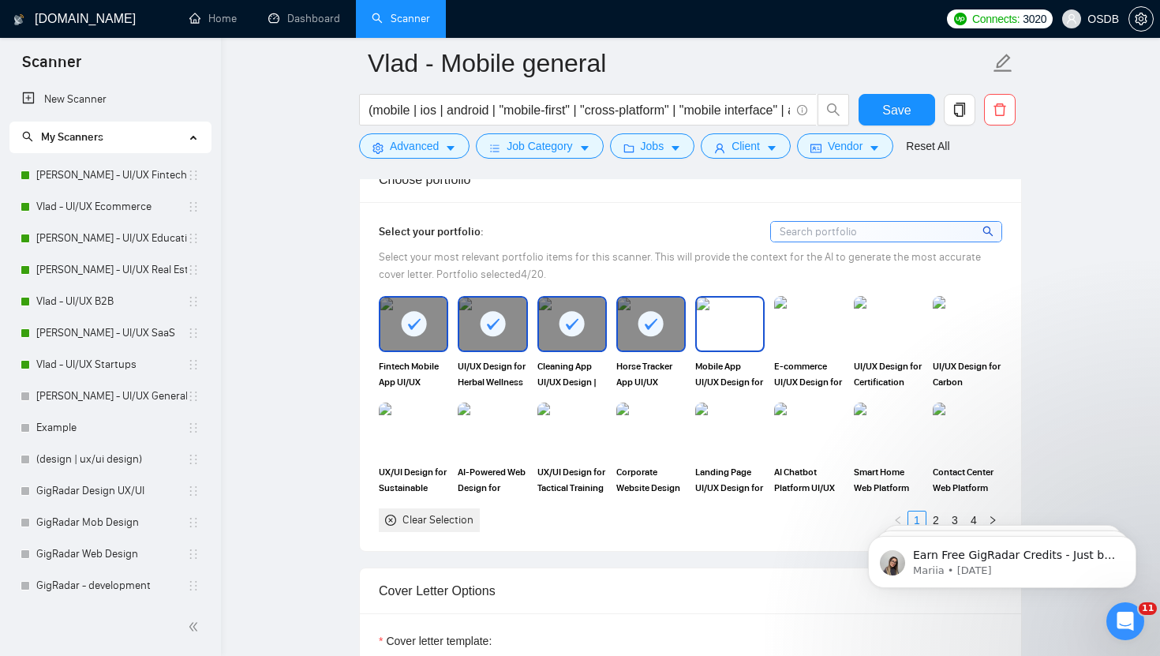
click at [732, 328] on img at bounding box center [730, 324] width 66 height 52
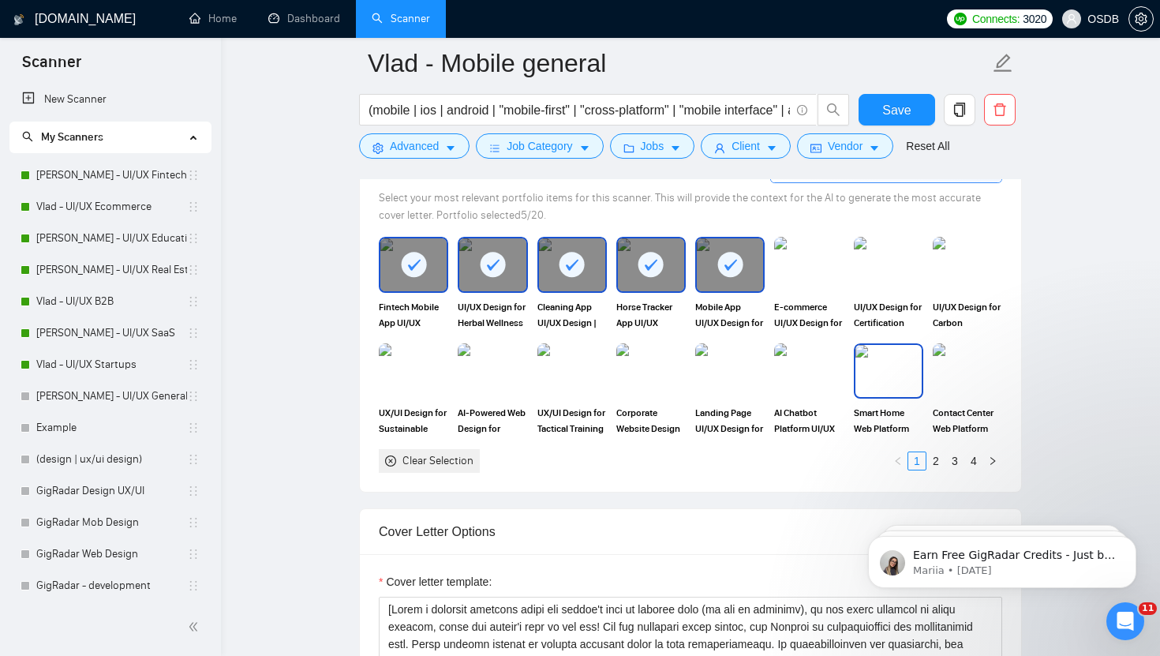
scroll to position [1539, 0]
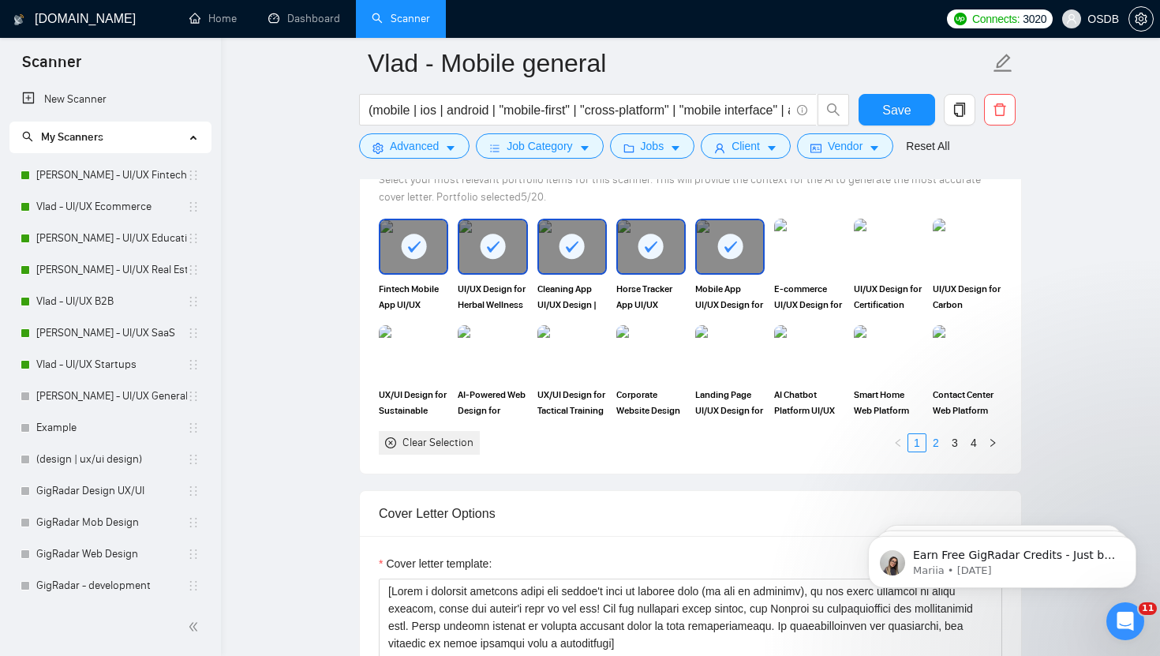
click at [938, 445] on link "2" at bounding box center [936, 442] width 17 height 17
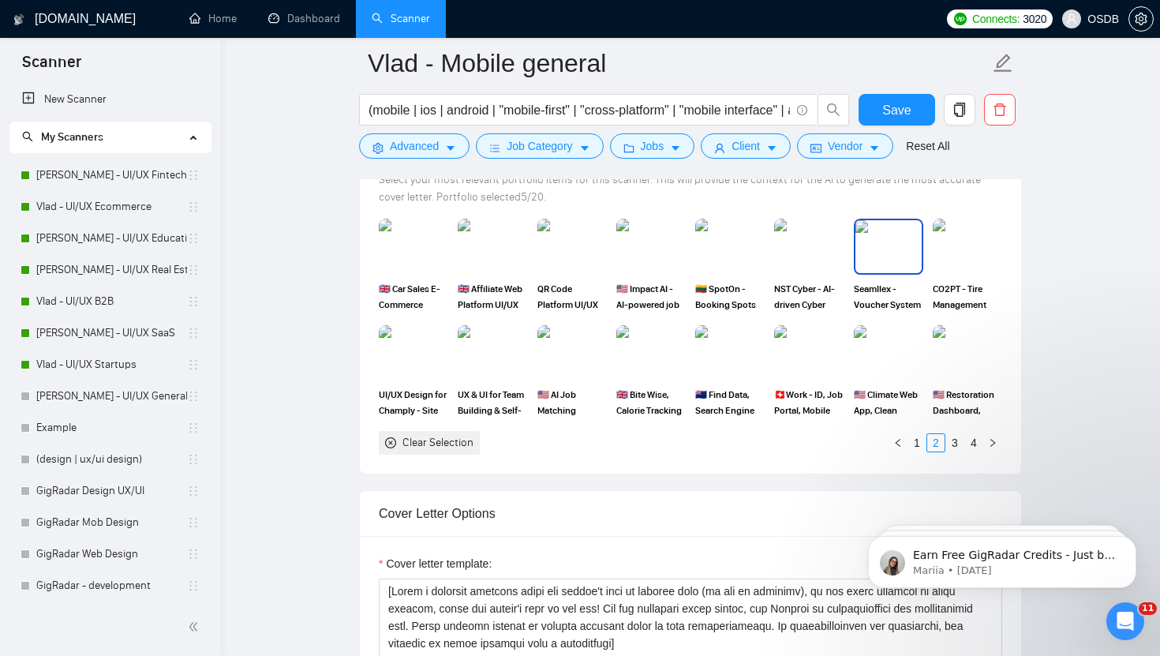
click at [892, 249] on img at bounding box center [889, 246] width 66 height 52
click at [650, 353] on img at bounding box center [651, 353] width 66 height 52
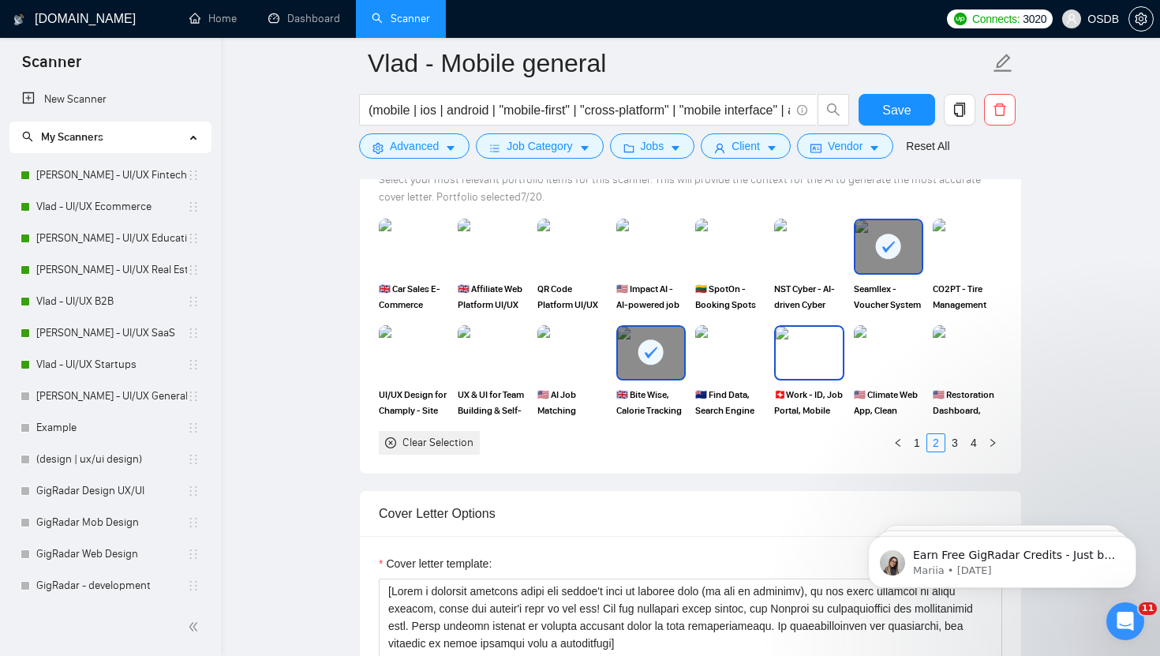
click at [825, 343] on img at bounding box center [809, 353] width 66 height 52
click at [565, 246] on img at bounding box center [572, 246] width 66 height 52
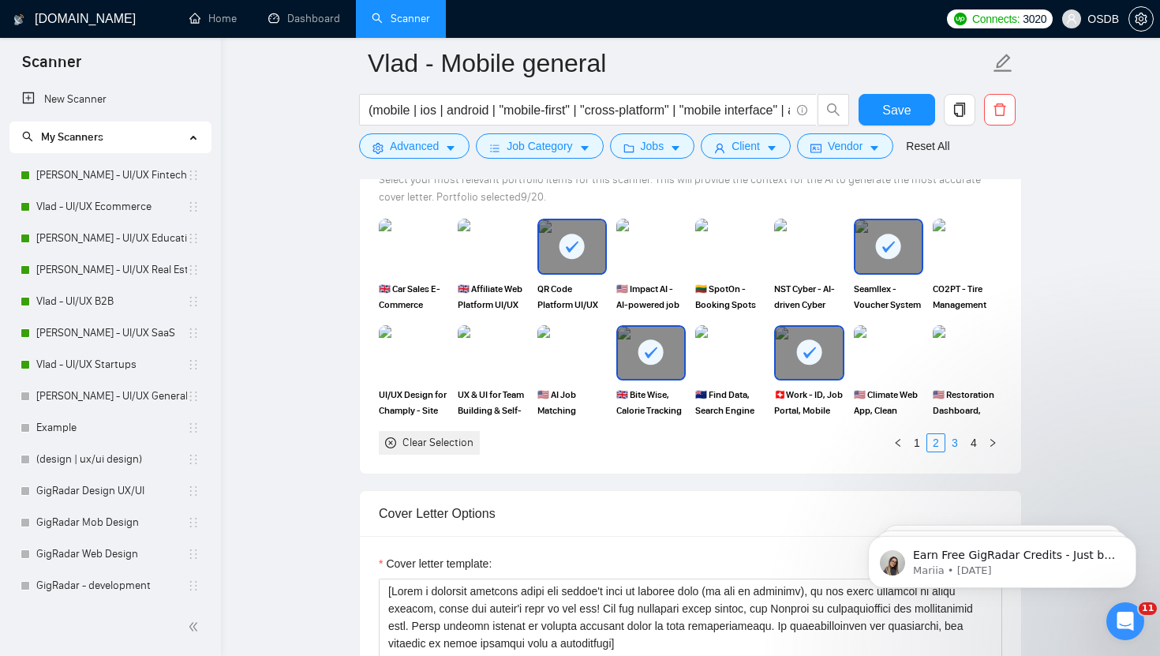
click at [958, 444] on link "3" at bounding box center [955, 442] width 17 height 17
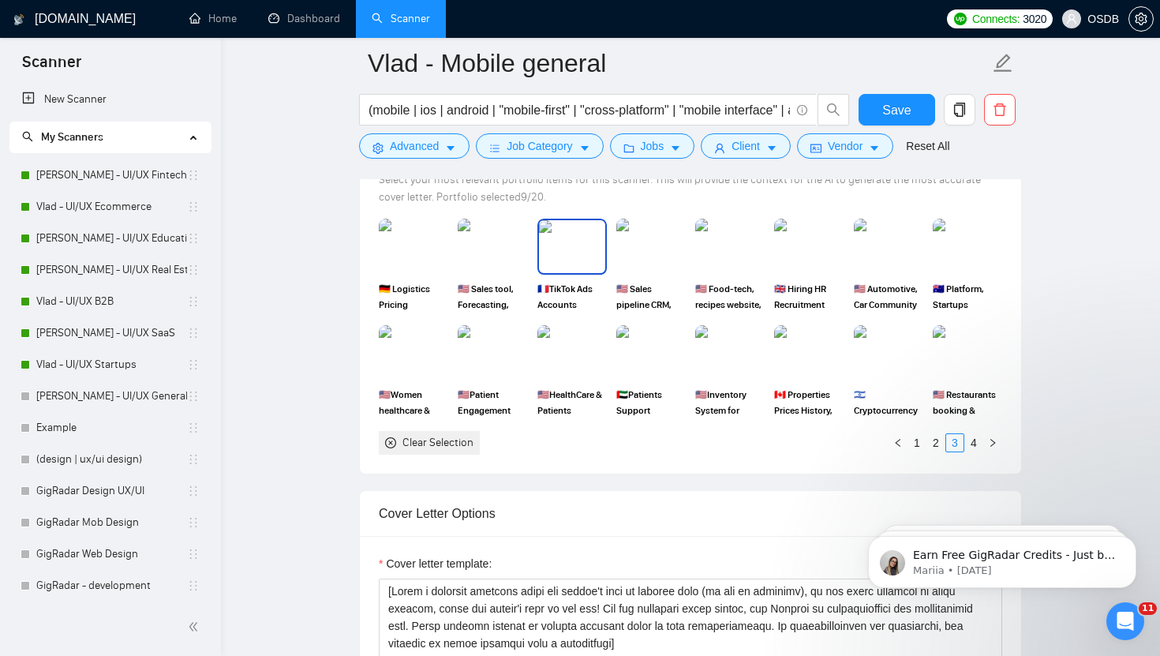
click at [569, 249] on img at bounding box center [572, 246] width 66 height 52
click at [807, 248] on img at bounding box center [809, 246] width 66 height 52
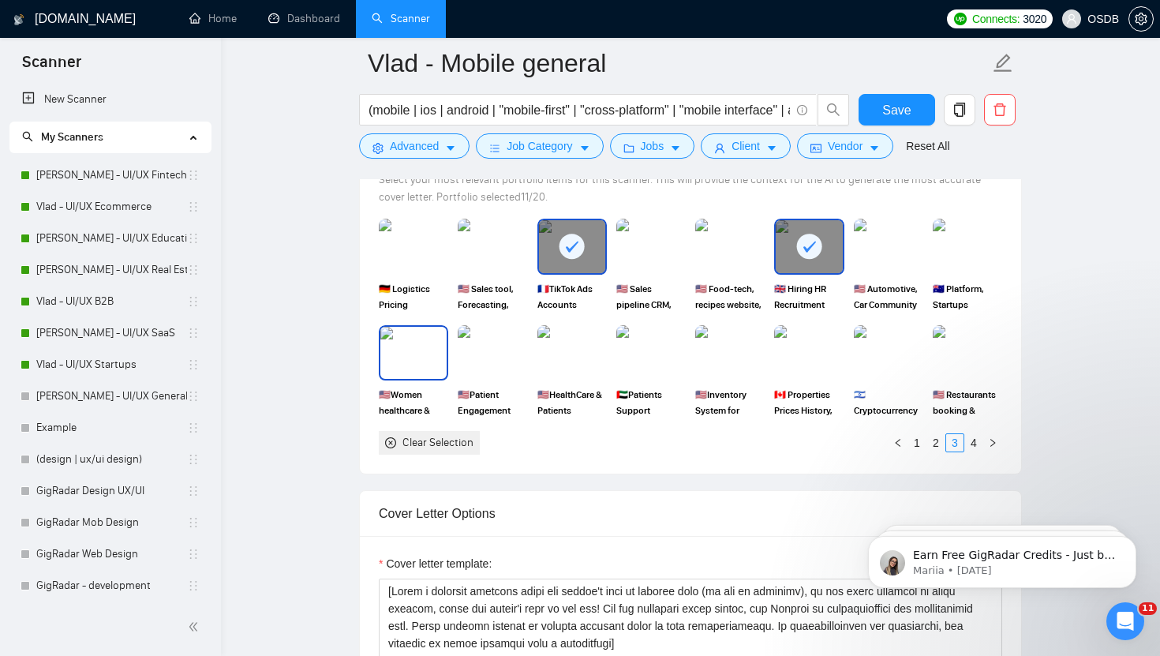
click at [403, 350] on img at bounding box center [414, 353] width 66 height 52
click at [972, 442] on link "4" at bounding box center [973, 442] width 17 height 17
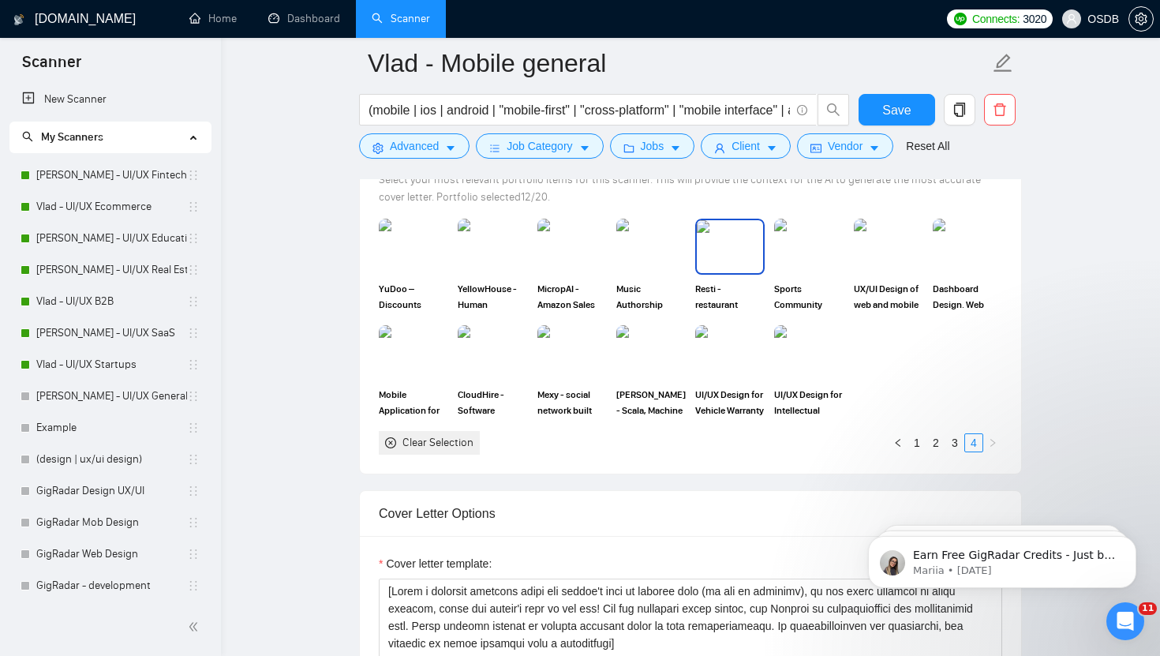
click at [734, 253] on img at bounding box center [730, 246] width 66 height 52
click at [788, 243] on img at bounding box center [809, 246] width 66 height 52
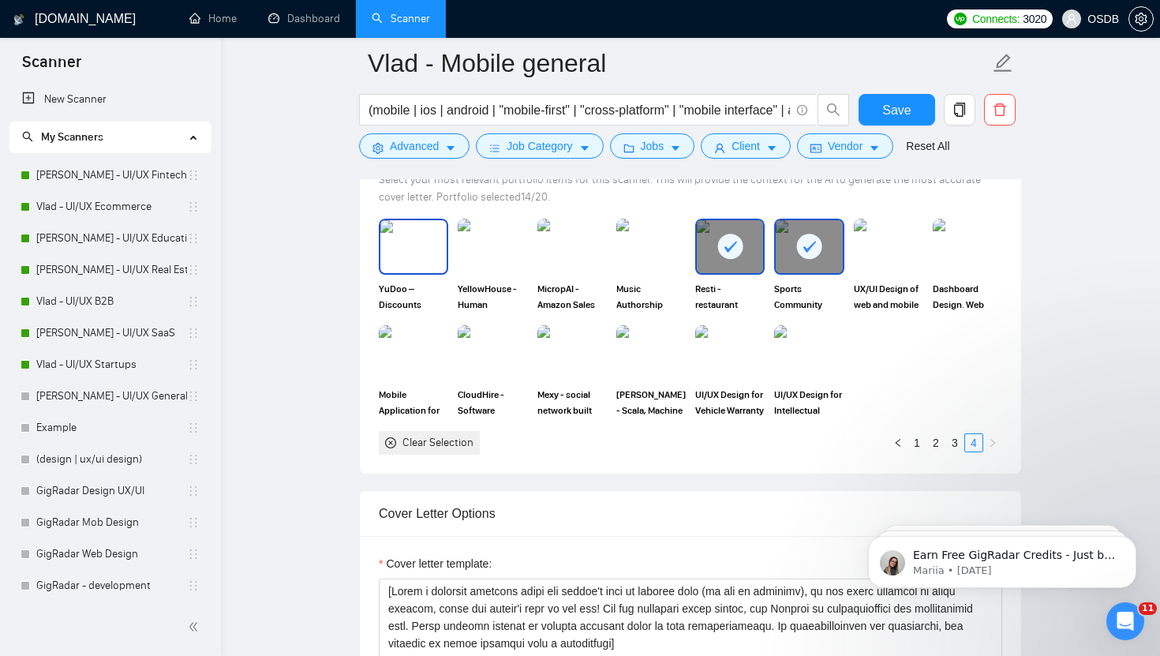
click at [426, 234] on img at bounding box center [414, 246] width 66 height 52
click at [913, 435] on link "1" at bounding box center [917, 442] width 17 height 17
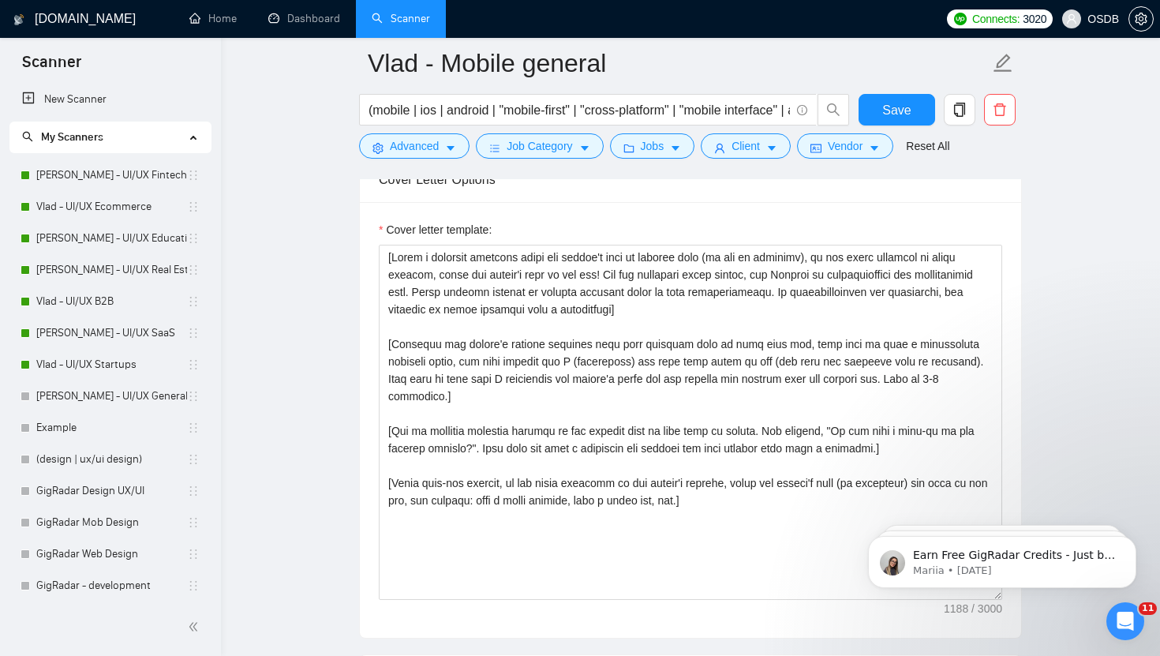
scroll to position [1874, 0]
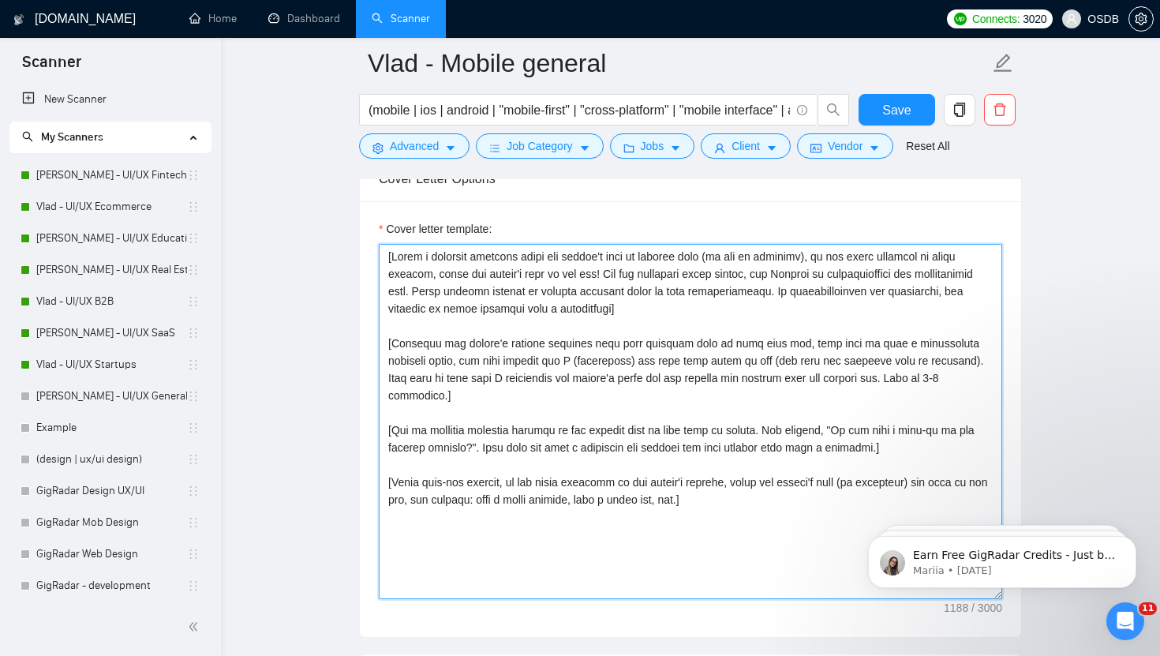
click at [671, 426] on textarea "Cover letter template:" at bounding box center [691, 421] width 624 height 355
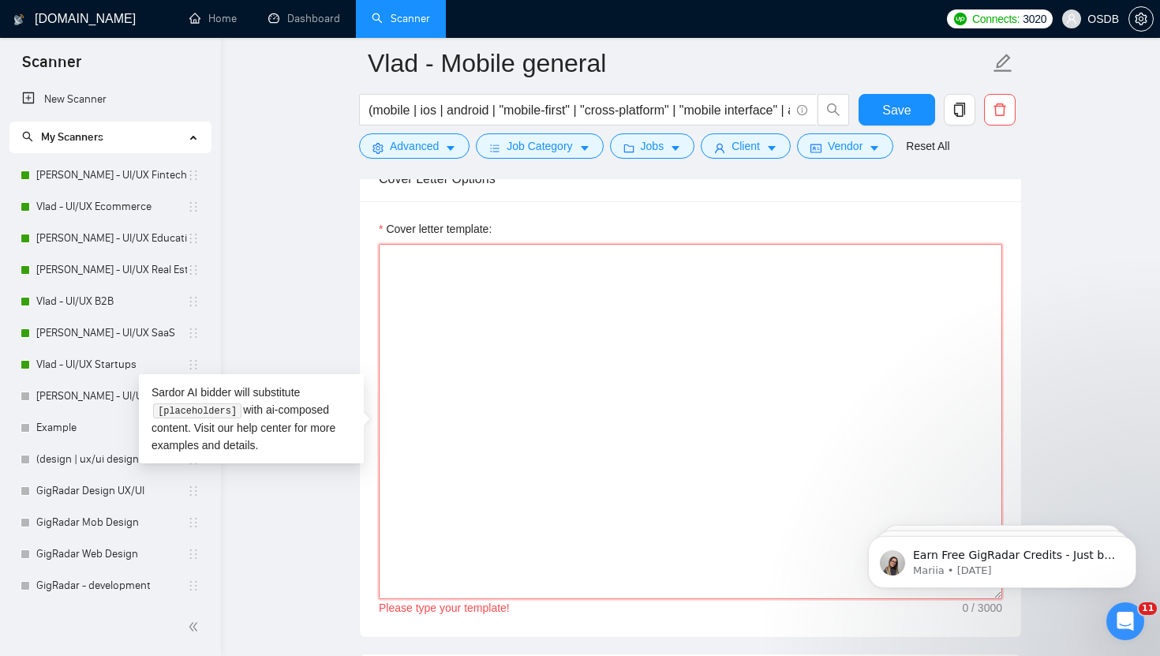
paste textarea "[Folder= 1. CLNT: | URL: | | tag:7748 2. CLNT: | URL: | | tag:7748 3. CLNT: | U…"
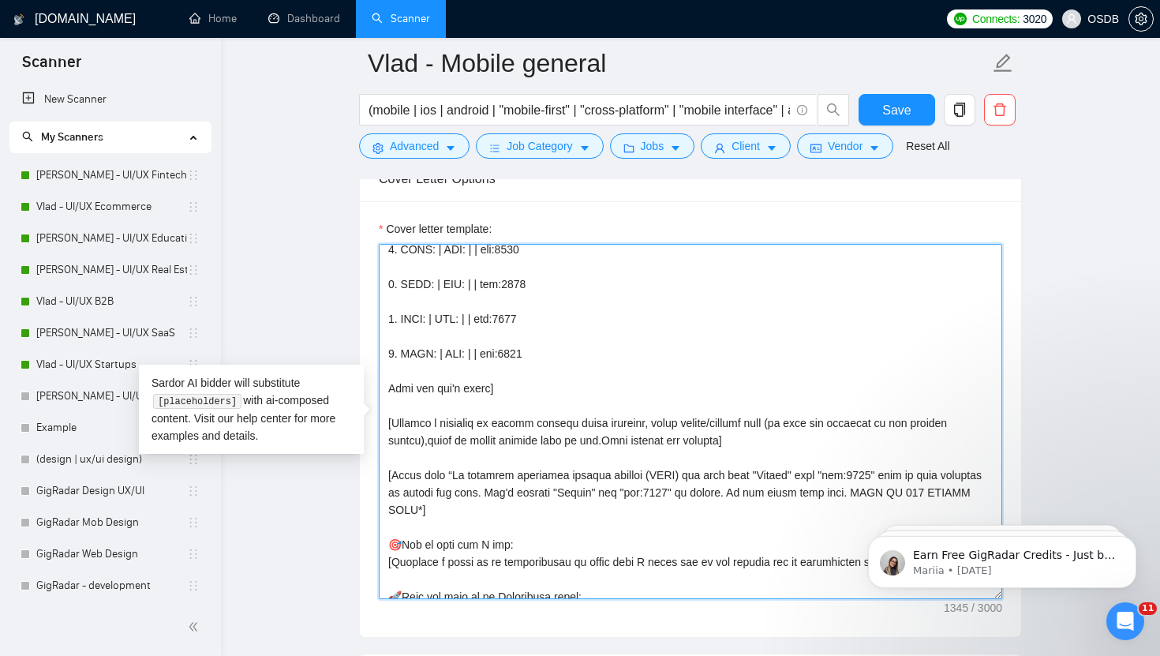
scroll to position [77, 0]
click at [655, 441] on textarea "Cover letter template:" at bounding box center [691, 421] width 624 height 355
click at [464, 478] on textarea "Cover letter template:" at bounding box center [691, 421] width 624 height 355
drag, startPoint x: 549, startPoint y: 477, endPoint x: 511, endPoint y: 475, distance: 38.7
click at [511, 475] on textarea "Cover letter template:" at bounding box center [691, 421] width 624 height 355
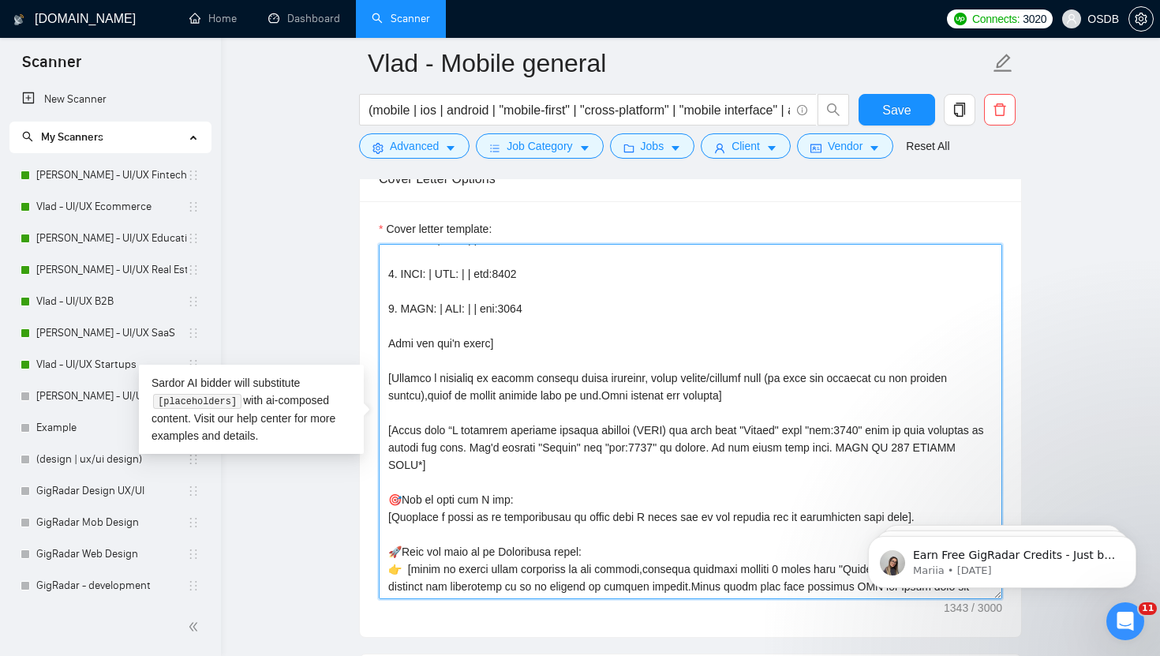
scroll to position [161, 0]
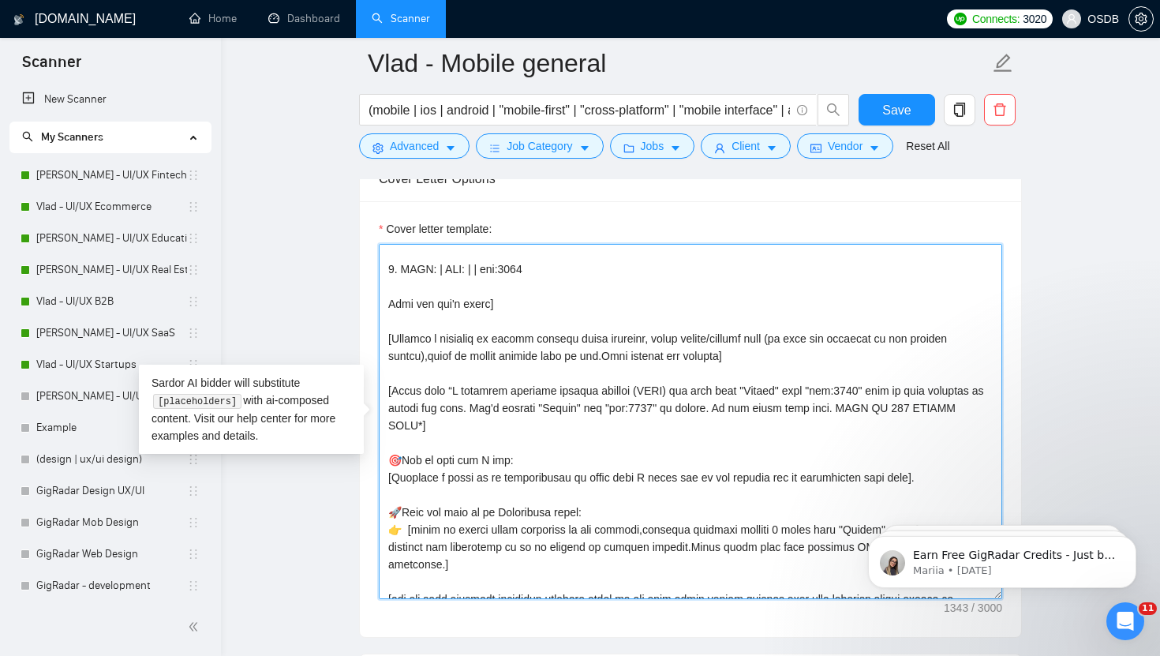
drag, startPoint x: 929, startPoint y: 476, endPoint x: 379, endPoint y: 481, distance: 550.3
click at [379, 481] on textarea "Cover letter template:" at bounding box center [691, 421] width 624 height 355
paste textarea "my design expertise"
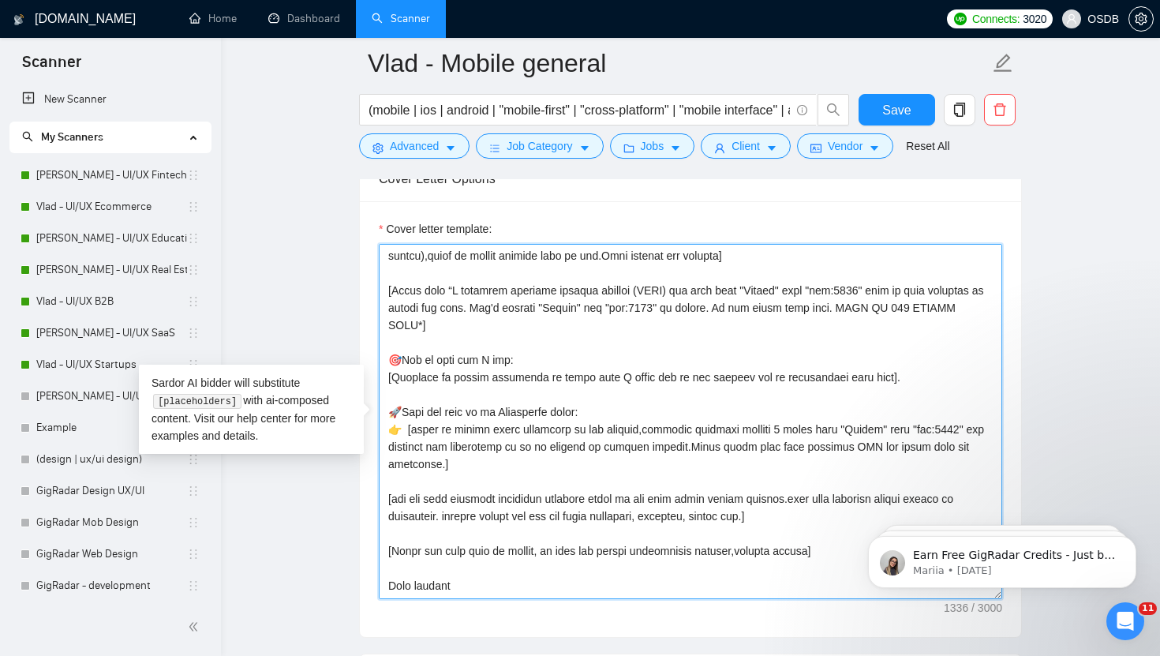
scroll to position [295, 0]
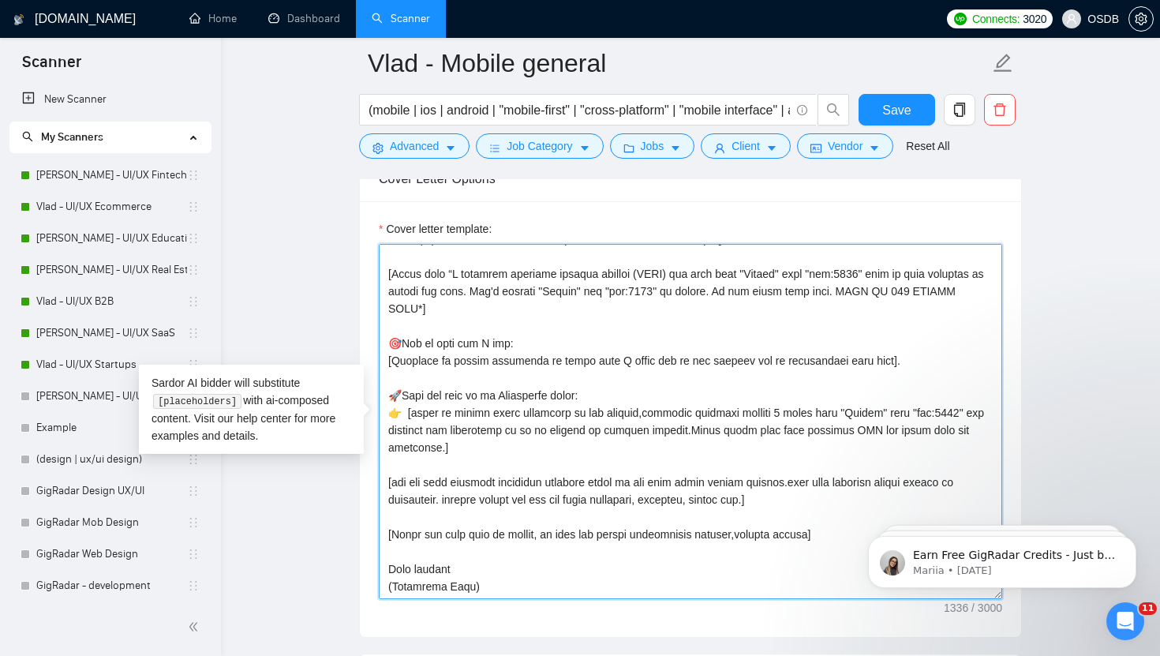
drag, startPoint x: 481, startPoint y: 566, endPoint x: 381, endPoint y: 564, distance: 99.5
click at [381, 564] on textarea "Cover letter template:" at bounding box center [691, 421] width 624 height 355
click at [471, 555] on textarea "Cover letter template:" at bounding box center [691, 421] width 624 height 355
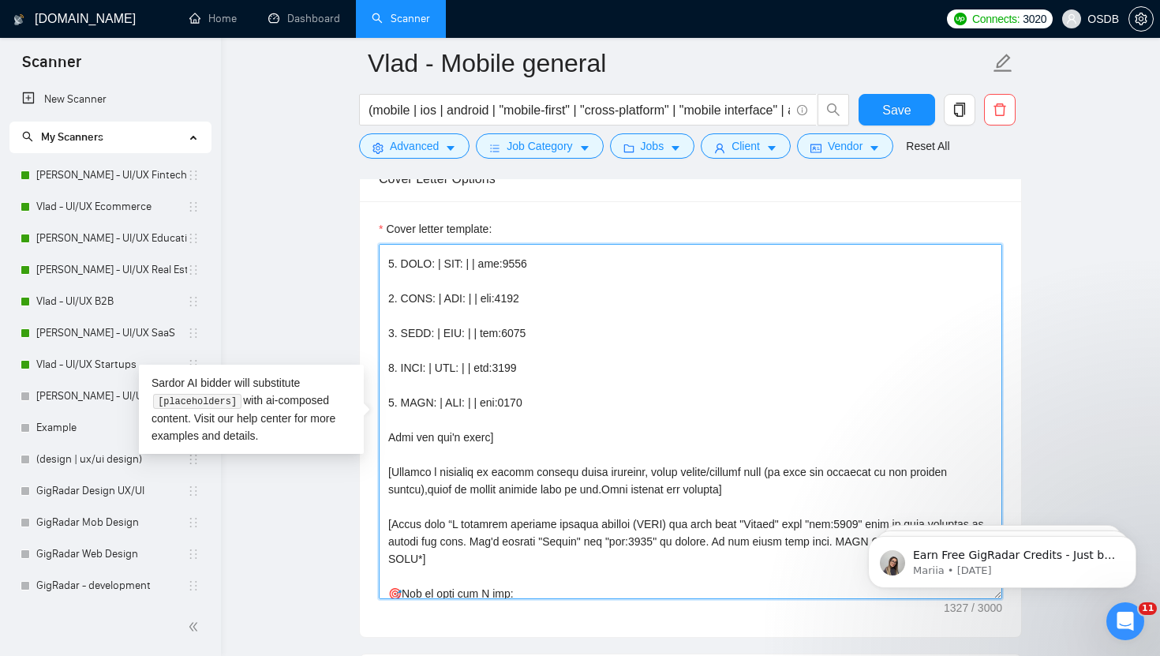
scroll to position [0, 0]
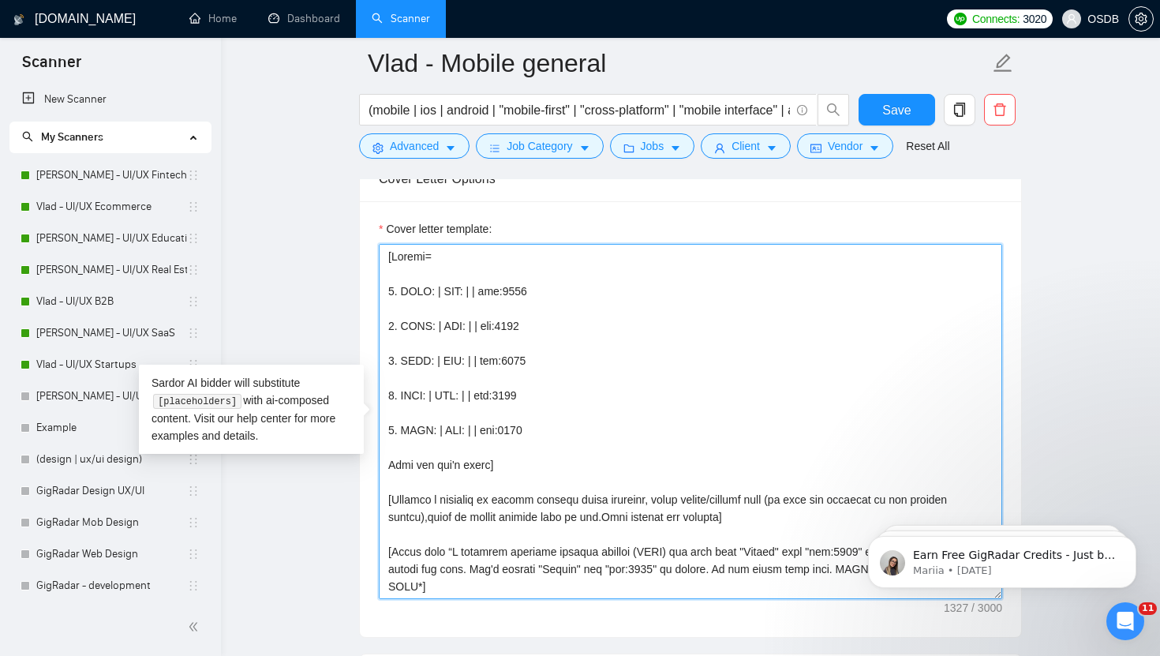
click at [435, 296] on textarea "Cover letter template:" at bounding box center [691, 421] width 624 height 355
paste textarea "WorkID"
click at [507, 296] on textarea "Cover letter template:" at bounding box center [691, 421] width 624 height 355
paste textarea "https://www.upwork.com/freelancers/~01cfac9893d2b68570?p=1713879655990202368"
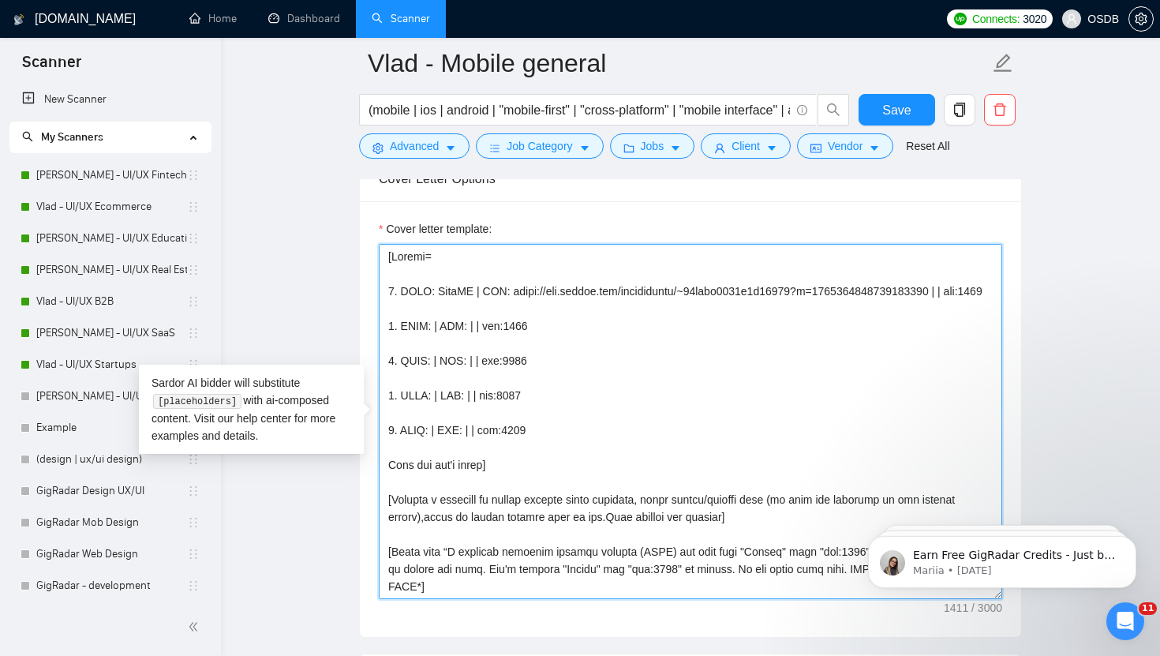
click at [980, 294] on textarea "Cover letter template:" at bounding box center [691, 421] width 624 height 355
paste textarea "SkillMatchApp=real-time job offers via skill/preference input↑match relevance↓s…"
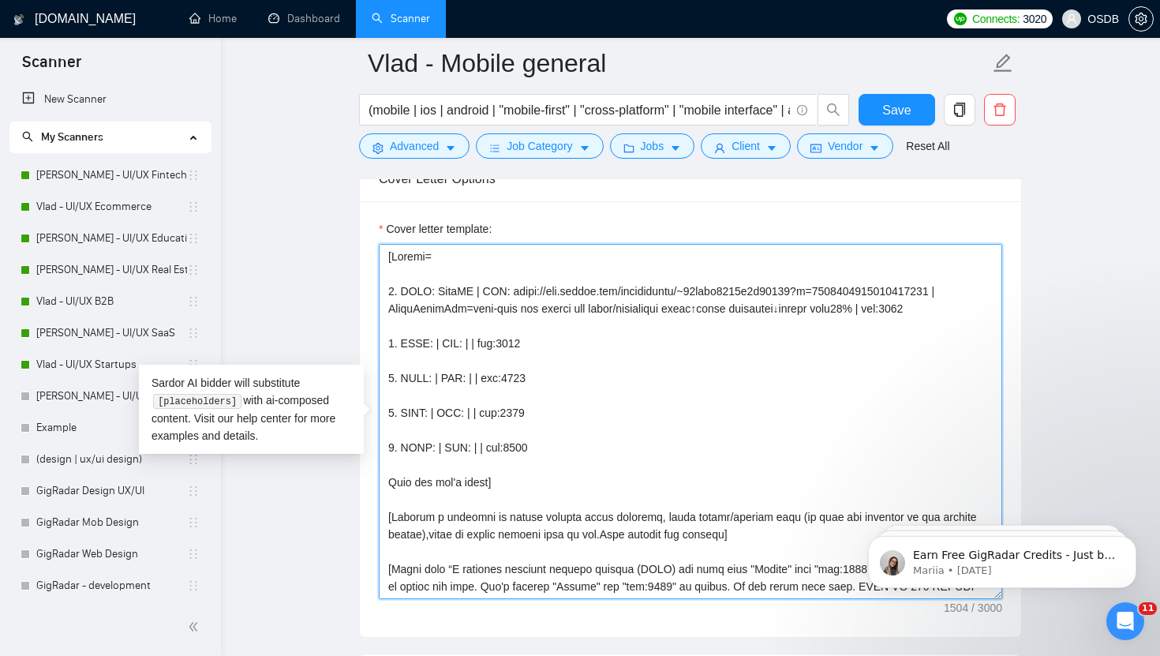
drag, startPoint x: 973, startPoint y: 291, endPoint x: 540, endPoint y: 294, distance: 432.6
click at [540, 294] on textarea "Cover letter template:" at bounding box center [691, 421] width 624 height 355
paste textarea "https://is.gd/3Fp1p3"
click at [435, 345] on textarea "Cover letter template:" at bounding box center [691, 421] width 624 height 355
paste textarea "BiteWise"
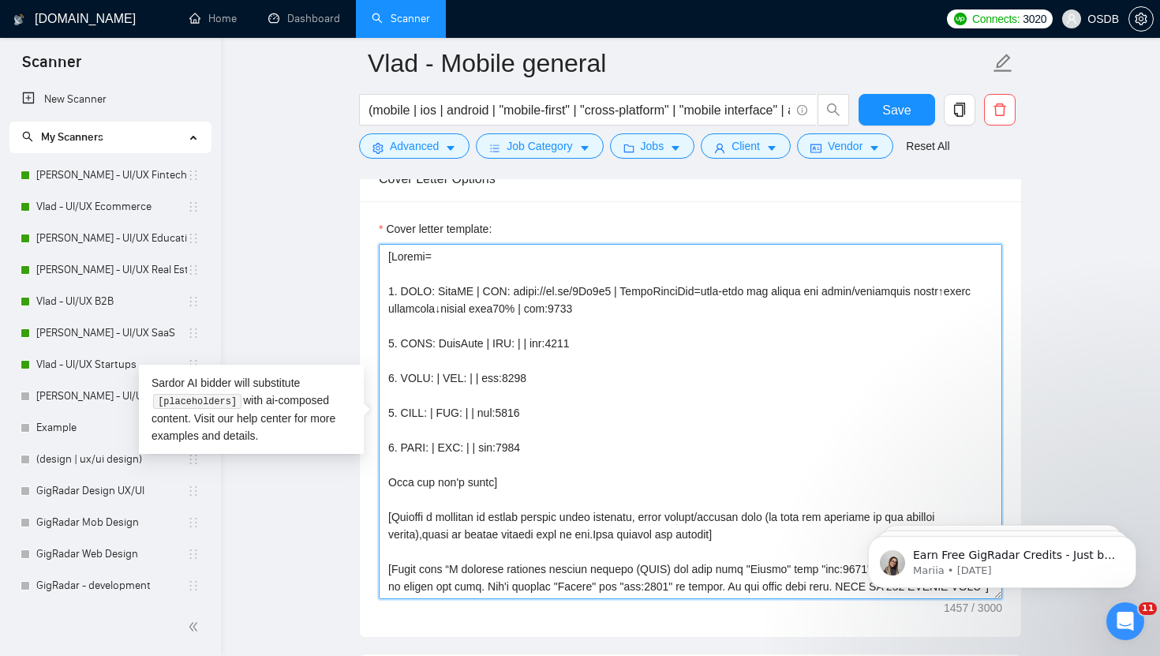
click at [515, 346] on textarea "Cover letter template:" at bounding box center [691, 421] width 624 height 355
paste textarea "https://is.gd/mVCJus"
click at [627, 345] on textarea "Cover letter template:" at bounding box center [691, 421] width 624 height 355
paste textarea "MealTrackApp=log meals+calories,simple/smart/fun UX↑daily engagement+diet aware…"
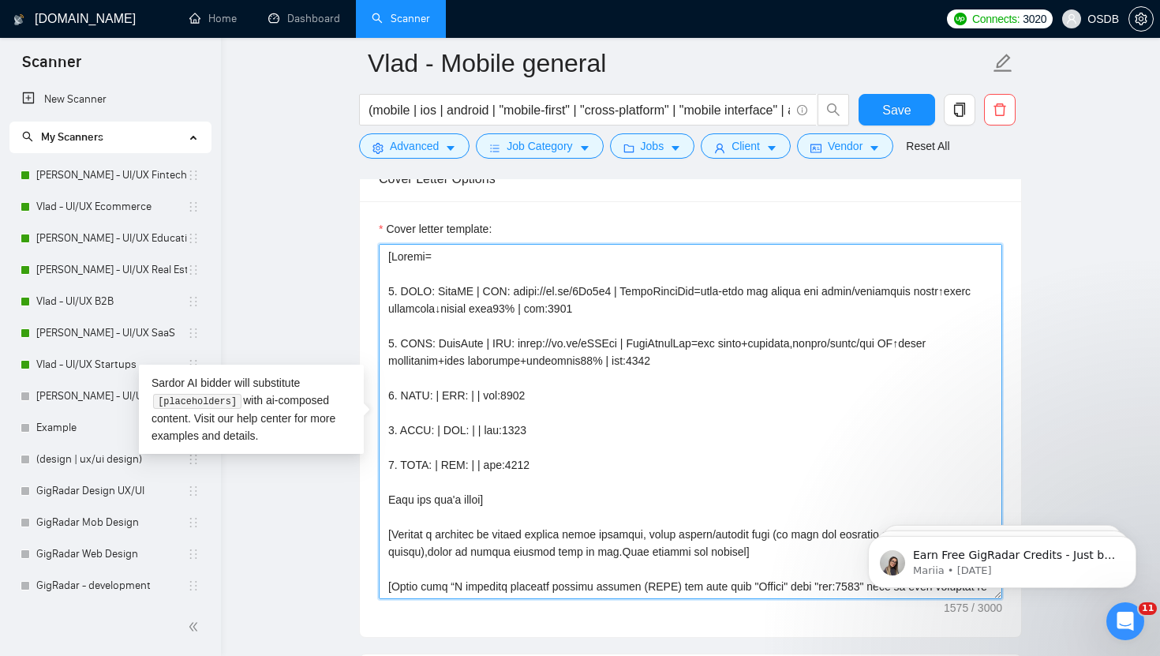
click at [437, 399] on textarea "Cover letter template:" at bounding box center [691, 421] width 624 height 355
paste textarea "Bunnii"
click at [502, 398] on textarea "Cover letter template:" at bounding box center [691, 421] width 624 height 355
paste textarea "https://www.upwork.com/freelancers/~01cfac9893d2b68570?p=1597157408193142784"
paste textarea "WomenHealthApp=track treatment+appointments,focus wellness/recovery↑adherence+o…"
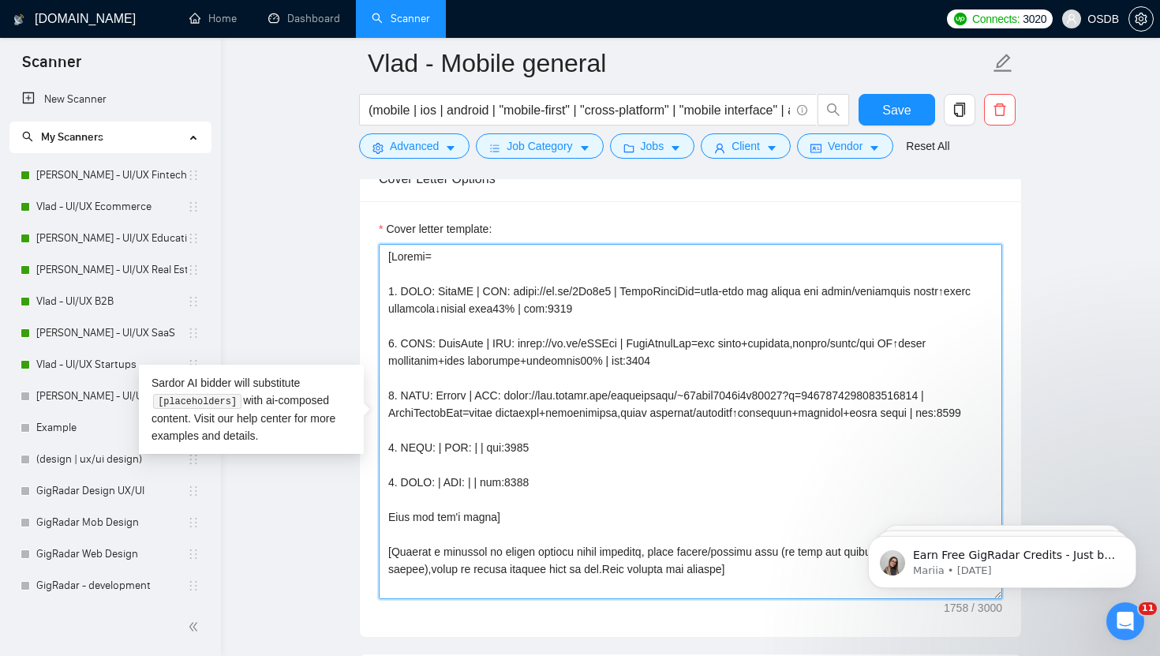
click at [436, 467] on textarea "Cover letter template:" at bounding box center [691, 421] width 624 height 355
paste textarea "WyldPay"
click at [513, 467] on textarea "Cover letter template:" at bounding box center [691, 421] width 624 height 355
paste textarea "https://www.upwork.com/freelancers/~01cfac9893d2b68570?p=1841435157536047104"
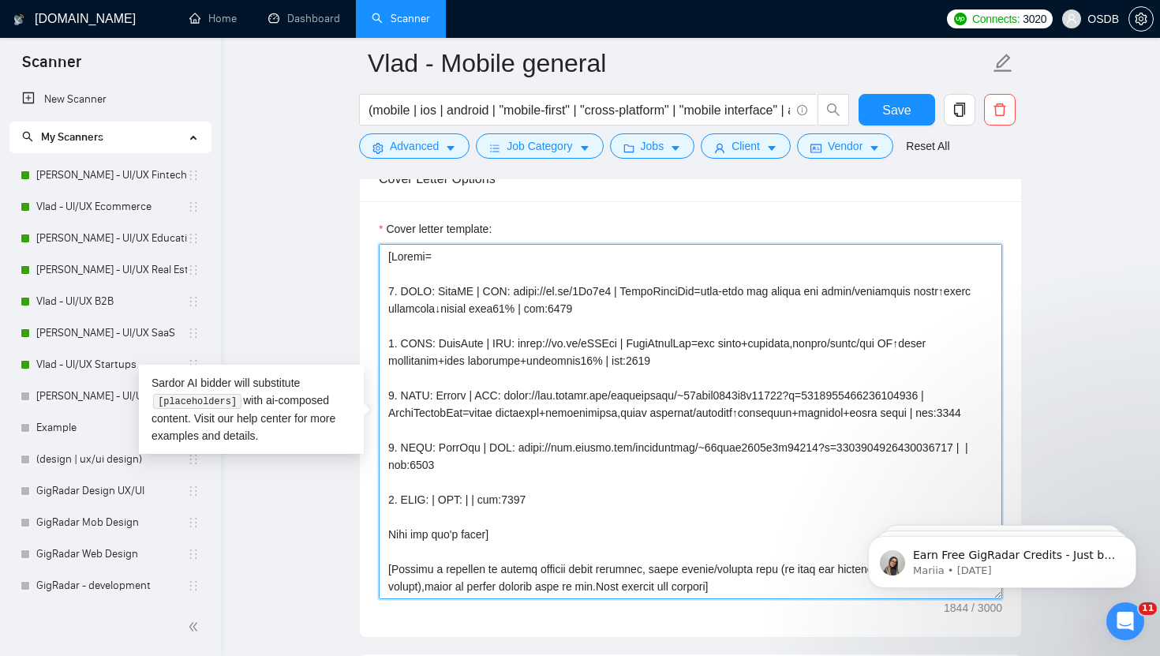
paste textarea "QROrderPayApp=restaurant app for table-side order+pay↑speed+CX↓labor cost"
click at [437, 521] on textarea "Cover letter template:" at bounding box center [691, 421] width 624 height 355
paste textarea "Turn BNB"
click at [519, 519] on textarea "Cover letter template:" at bounding box center [691, 421] width 624 height 355
paste textarea "https://www.upwork.com/freelancers/~01cfac9893d2b68570?p=1861421846093398016"
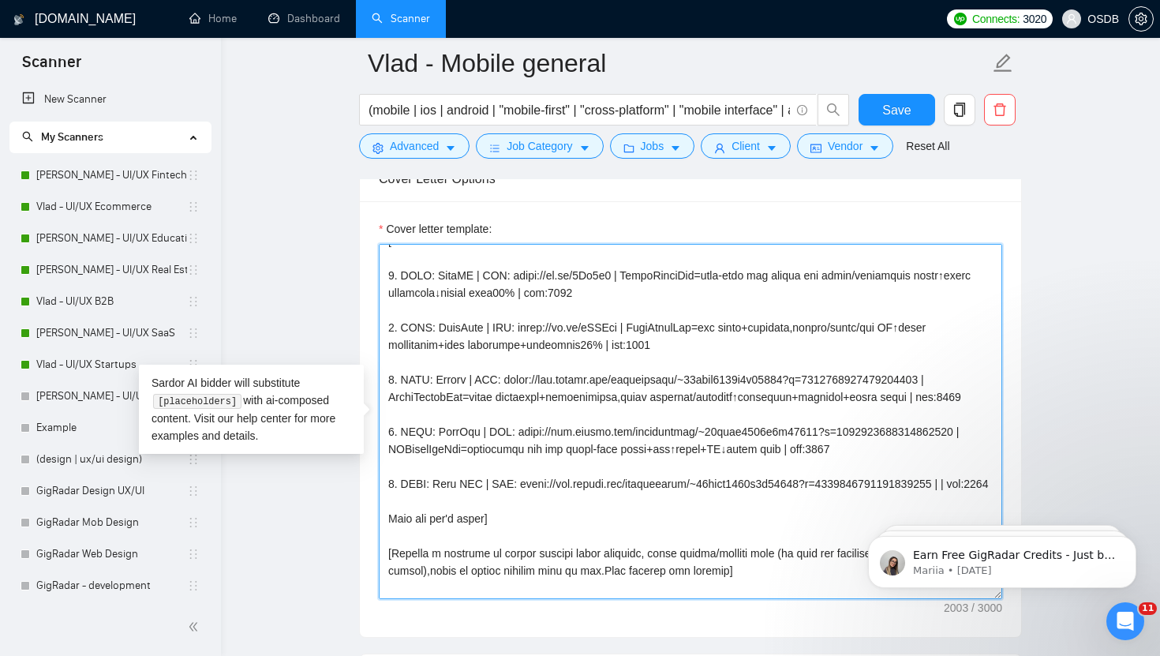
scroll to position [21, 0]
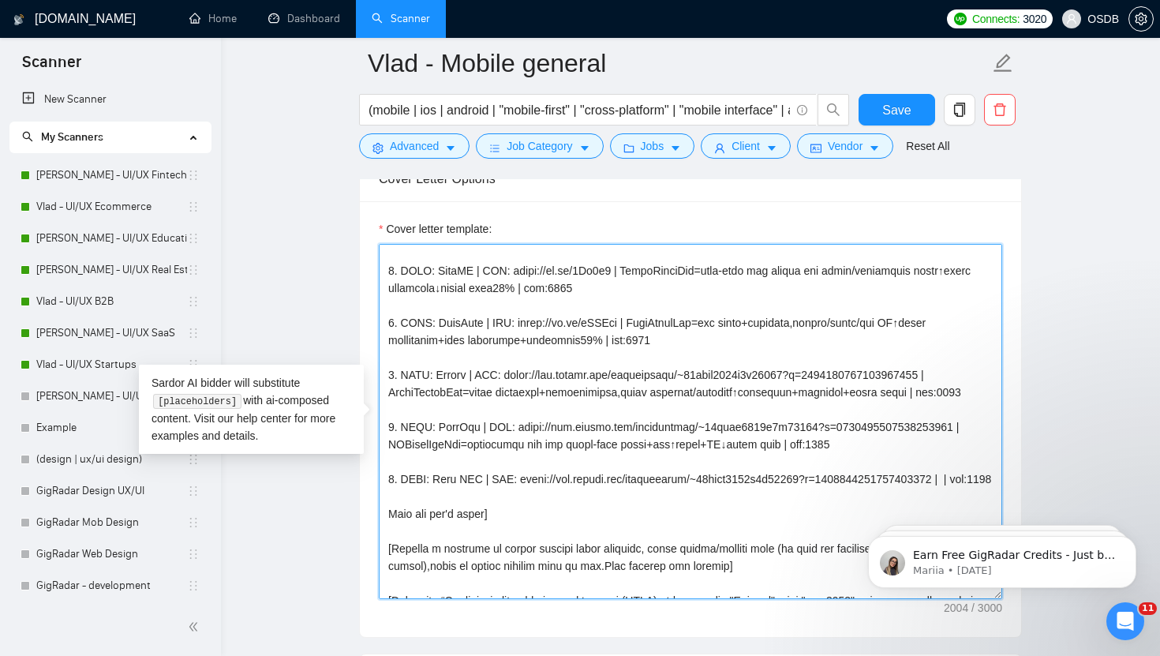
paste textarea "CleanMultiApp=book cleaning,user+provider roles,manage availability+payments↑bo…"
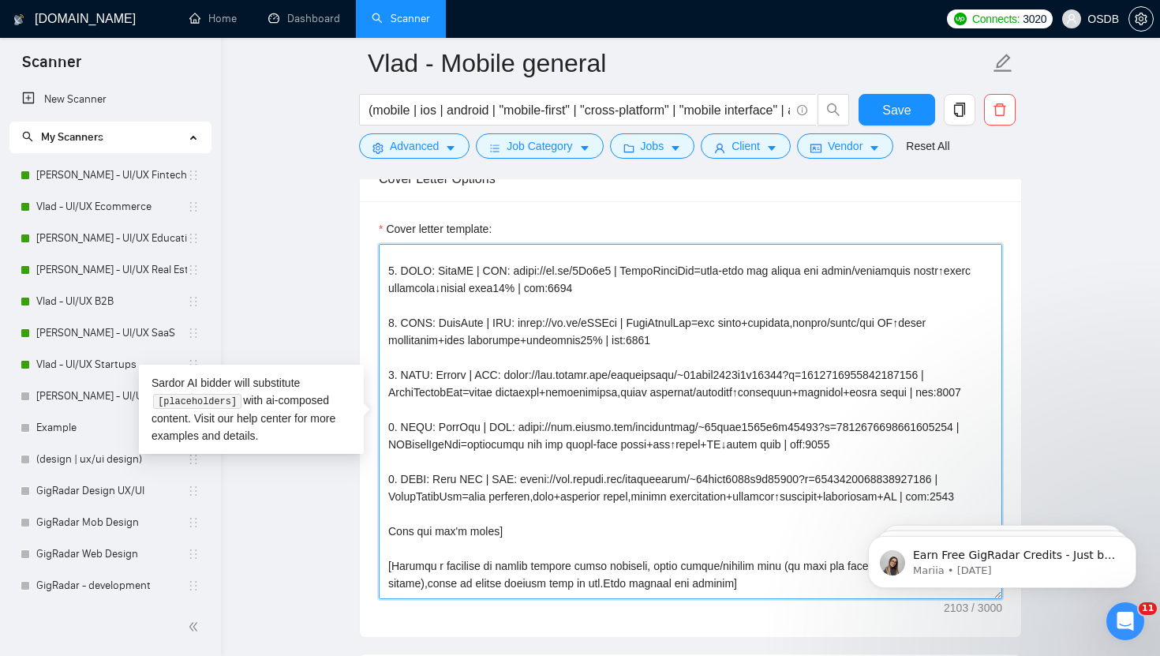
click at [388, 531] on textarea "Cover letter template:" at bounding box center [691, 421] width 624 height 355
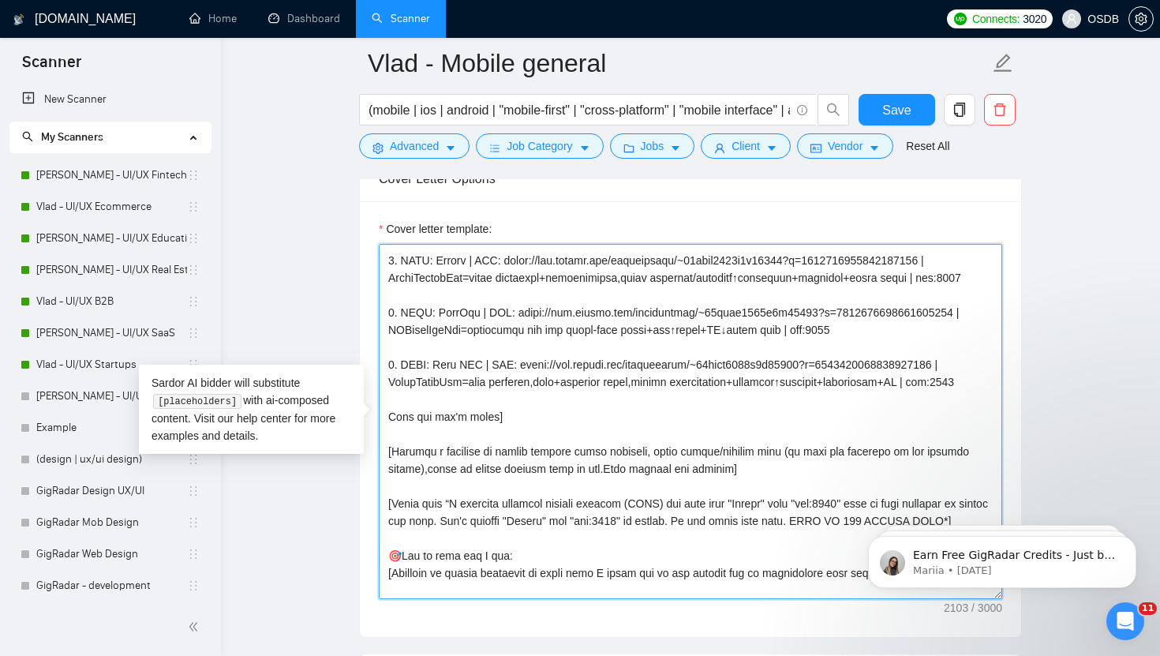
scroll to position [152, 0]
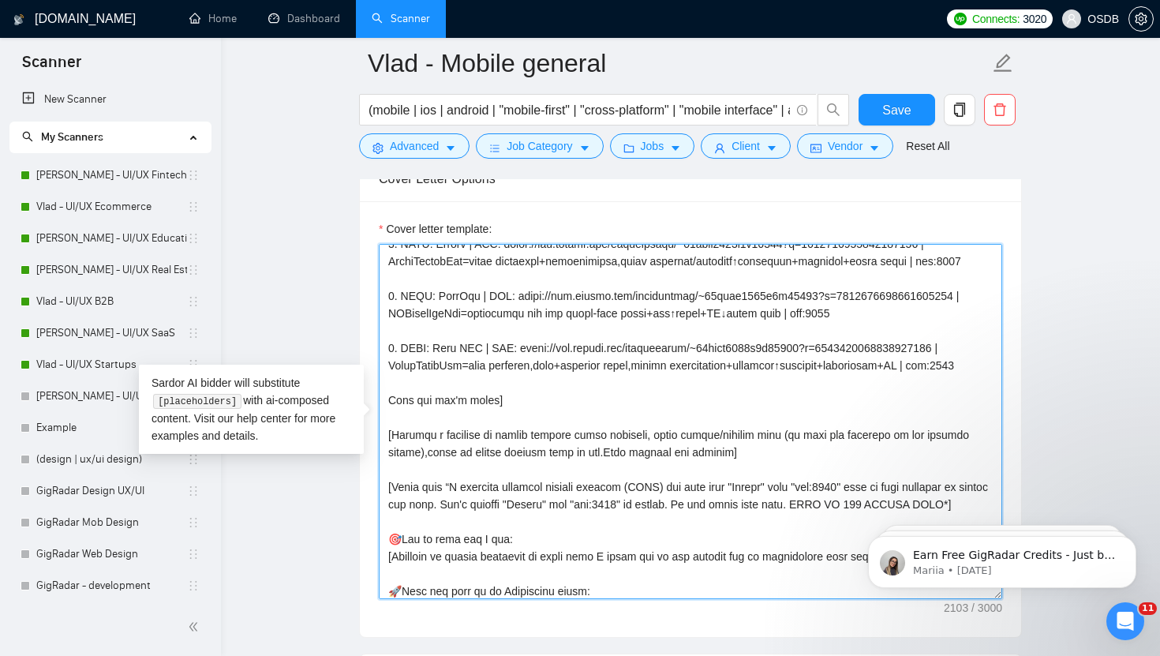
drag, startPoint x: 385, startPoint y: 368, endPoint x: 443, endPoint y: 402, distance: 66.9
click at [442, 403] on textarea "Cover letter template:" at bounding box center [691, 421] width 624 height 355
click at [443, 404] on textarea "Cover letter template:" at bounding box center [691, 421] width 624 height 355
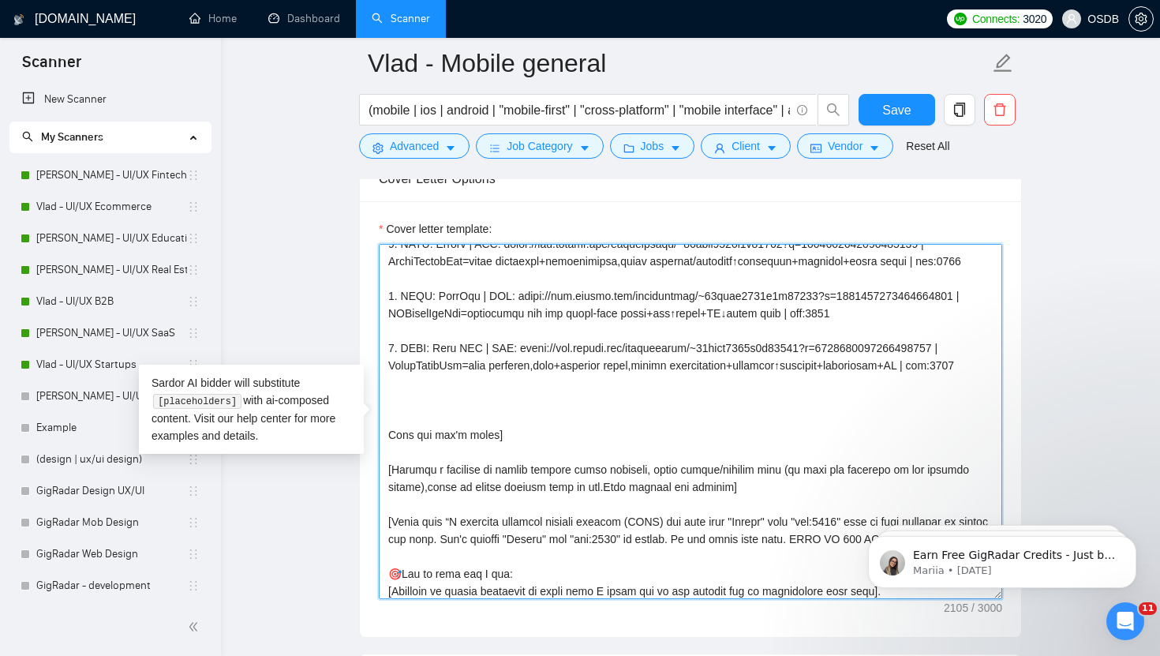
paste textarea "5. CLNT: Turn BNB | URL: https://www.upwork.com/freelancers/~01cfac9893d2b68570…"
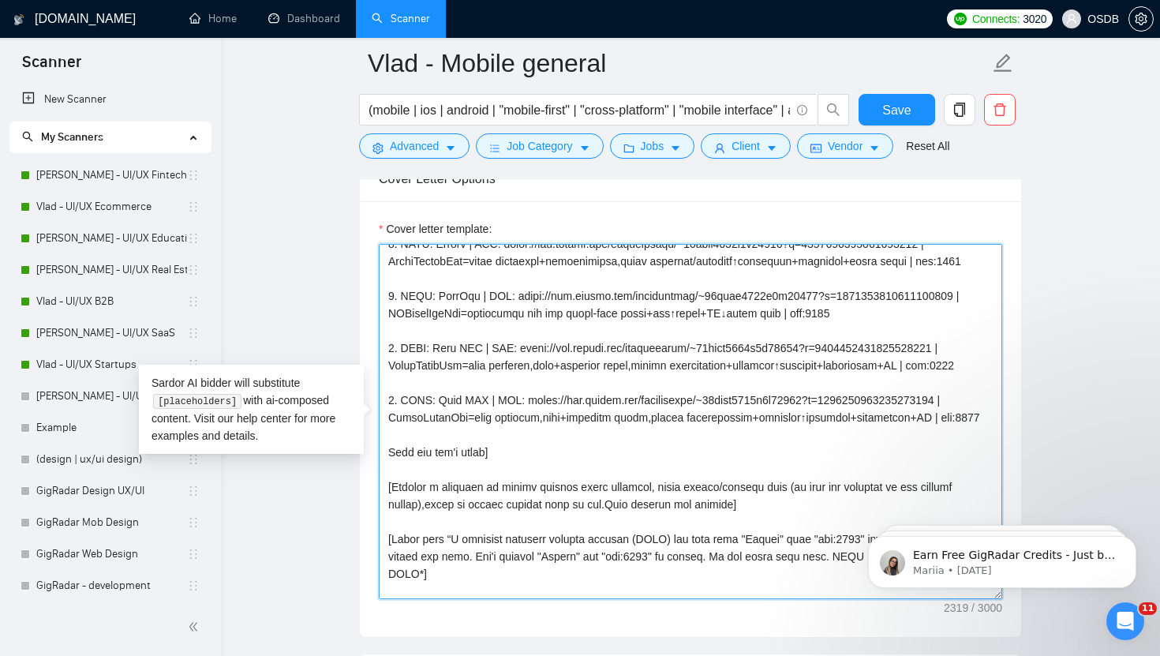
click at [393, 433] on textarea "Cover letter template:" at bounding box center [691, 421] width 624 height 355
drag, startPoint x: 483, startPoint y: 436, endPoint x: 440, endPoint y: 437, distance: 43.4
click at [440, 437] on textarea "Cover letter template:" at bounding box center [691, 421] width 624 height 355
drag, startPoint x: 493, startPoint y: 437, endPoint x: 830, endPoint y: 437, distance: 336.3
click at [830, 437] on textarea "Cover letter template:" at bounding box center [691, 421] width 624 height 355
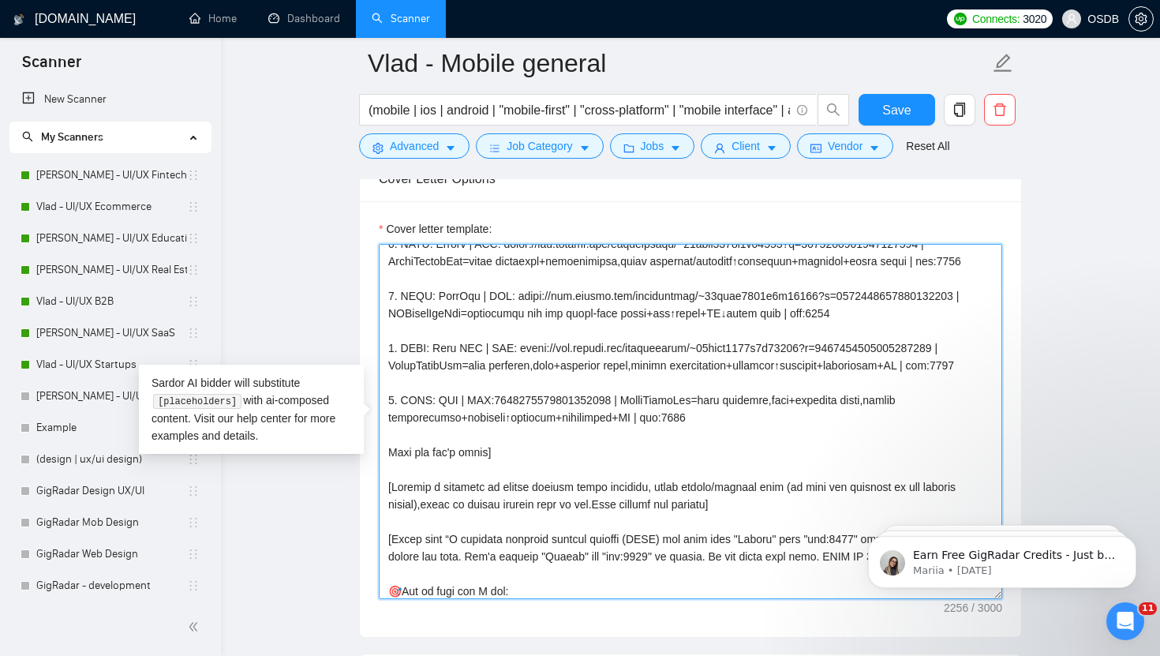
drag, startPoint x: 625, startPoint y: 436, endPoint x: 501, endPoint y: 430, distance: 124.9
click at [499, 431] on textarea "Cover letter template:" at bounding box center [691, 421] width 624 height 355
paste textarea "https://www.upwork.com/freelancers/~01cfac9893d2b68570?p=1949810594828664832"
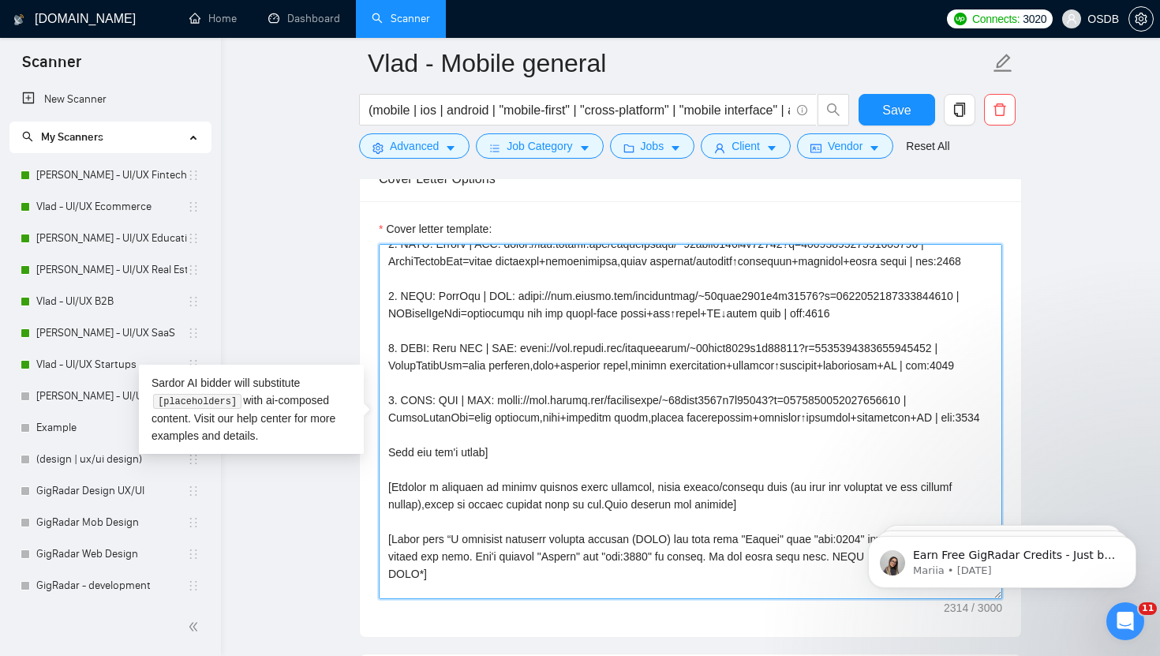
drag, startPoint x: 935, startPoint y: 453, endPoint x: 445, endPoint y: 457, distance: 490.3
click at [445, 457] on textarea "Cover letter template:" at bounding box center [691, 421] width 624 height 355
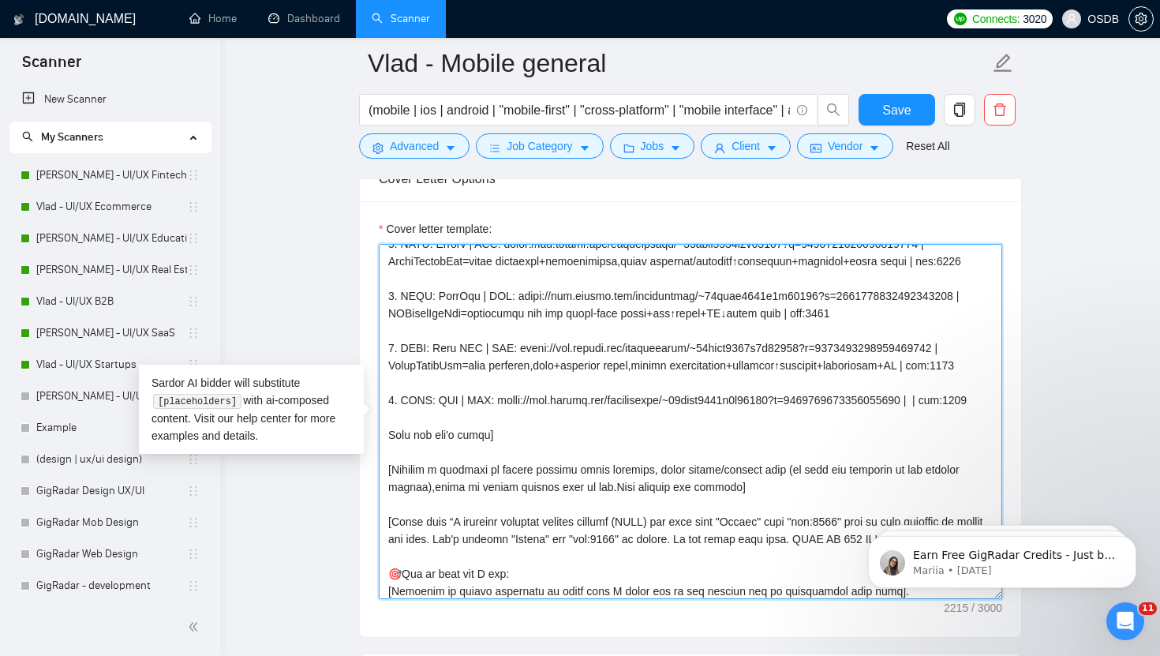
paste textarea "InvestApp=manage portfolio+track performance real-time,tools:diversify+alerts+i…"
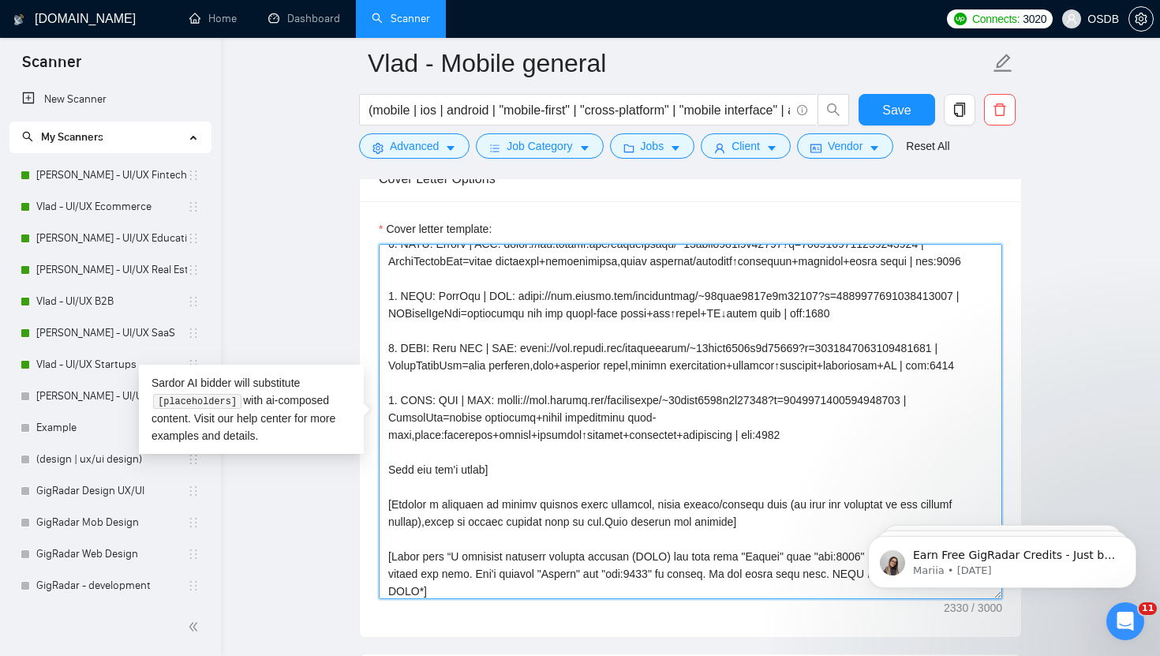
click at [390, 476] on textarea "Cover letter template:" at bounding box center [691, 421] width 624 height 355
drag, startPoint x: 388, startPoint y: 439, endPoint x: 795, endPoint y: 484, distance: 409.8
click at [795, 484] on textarea "Cover letter template:" at bounding box center [691, 421] width 624 height 355
click at [793, 486] on textarea "Cover letter template:" at bounding box center [691, 421] width 624 height 355
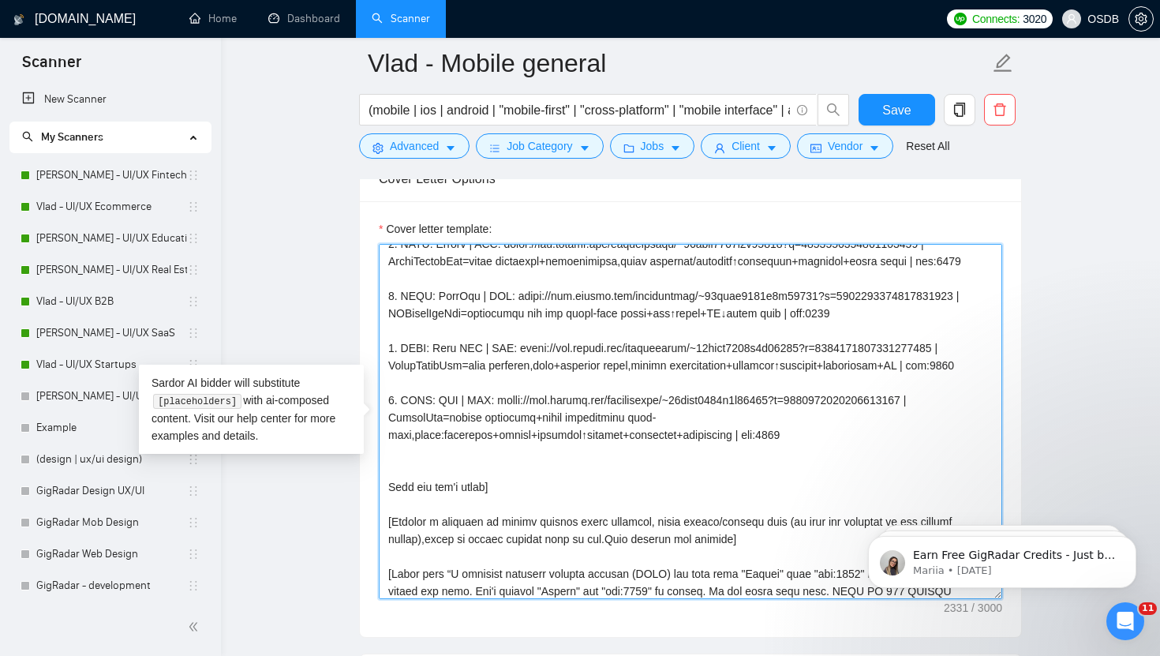
paste textarea "6. CLNT: AGQ | URL: https://www.upwork.com/freelancers/~01cfac9893d2b68570?p=19…"
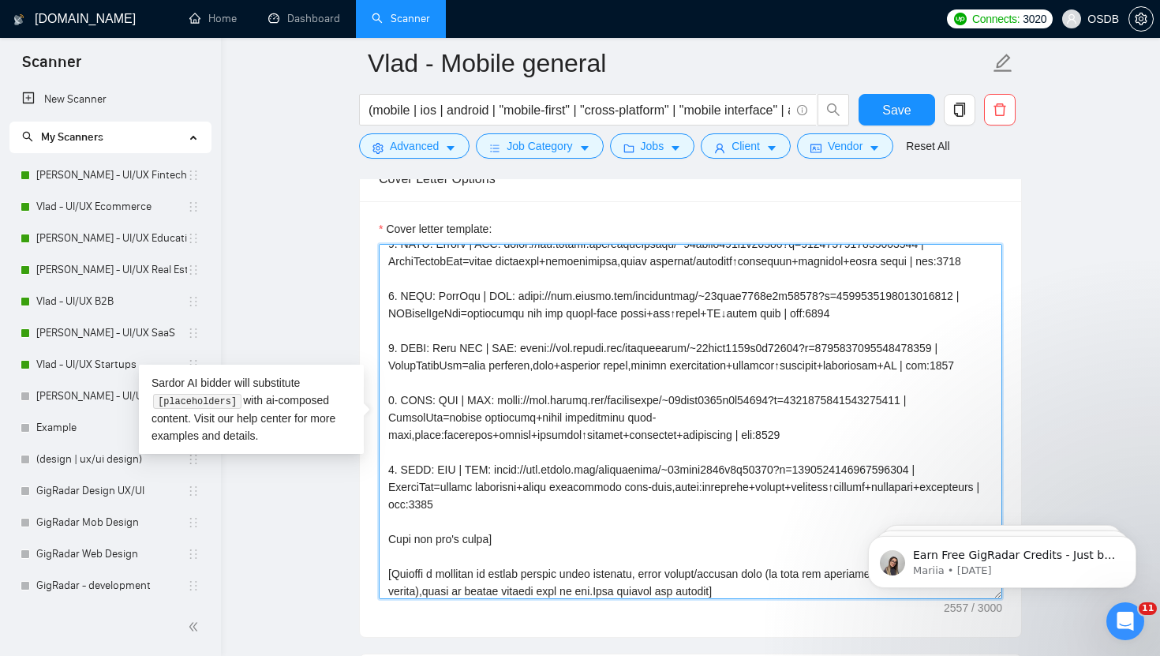
click at [395, 504] on textarea "Cover letter template:" at bounding box center [691, 421] width 624 height 355
drag, startPoint x: 456, startPoint y: 504, endPoint x: 440, endPoint y: 504, distance: 15.8
click at [440, 504] on textarea "Cover letter template:" at bounding box center [691, 421] width 624 height 355
paste textarea "LingSwap"
drag, startPoint x: 1370, startPoint y: 1005, endPoint x: 950, endPoint y: 506, distance: 651.6
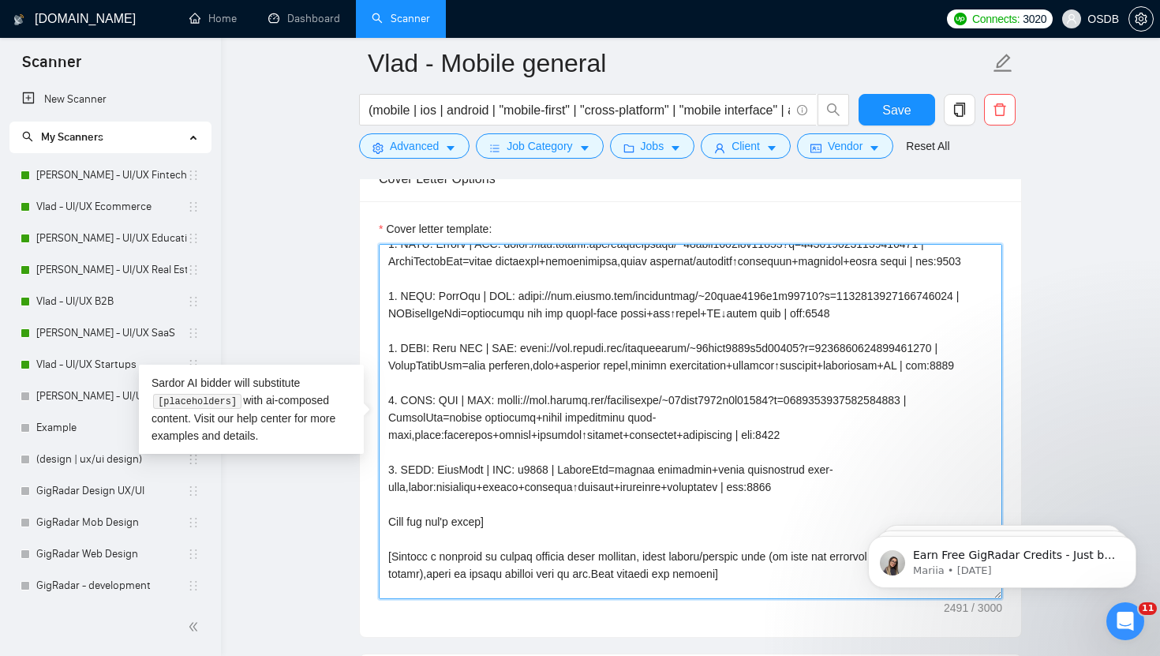
drag, startPoint x: 553, startPoint y: 506, endPoint x: 521, endPoint y: 507, distance: 31.6
click at [521, 507] on textarea "Cover letter template:" at bounding box center [691, 421] width 624 height 355
paste textarea "https://www.behance.net/gallery/149442453/Languages-Education-Mentor-Mobile-app…"
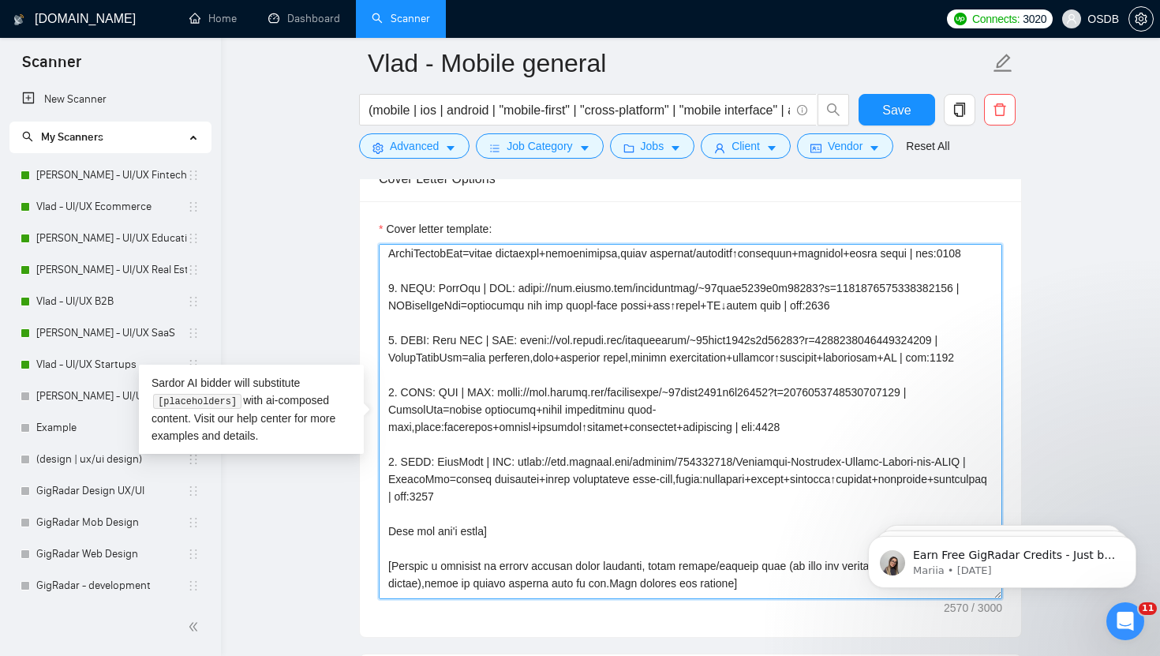
scroll to position [163, 0]
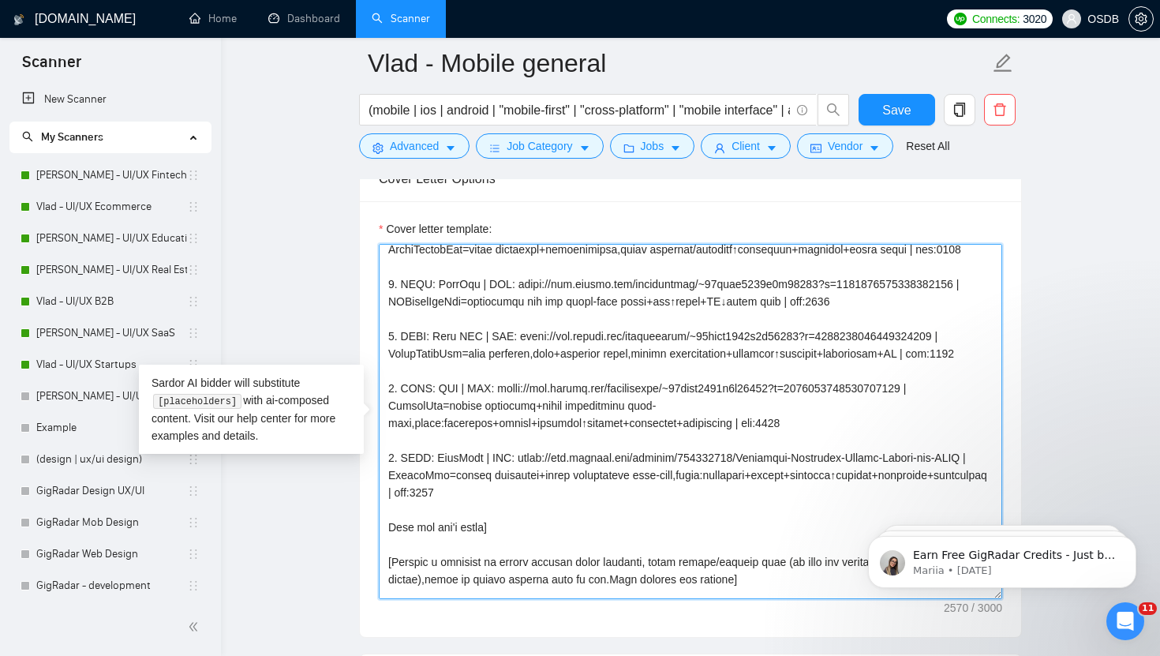
drag, startPoint x: 427, startPoint y: 512, endPoint x: 712, endPoint y: 526, distance: 285.3
click at [712, 527] on textarea "Cover letter template:" at bounding box center [691, 421] width 624 height 355
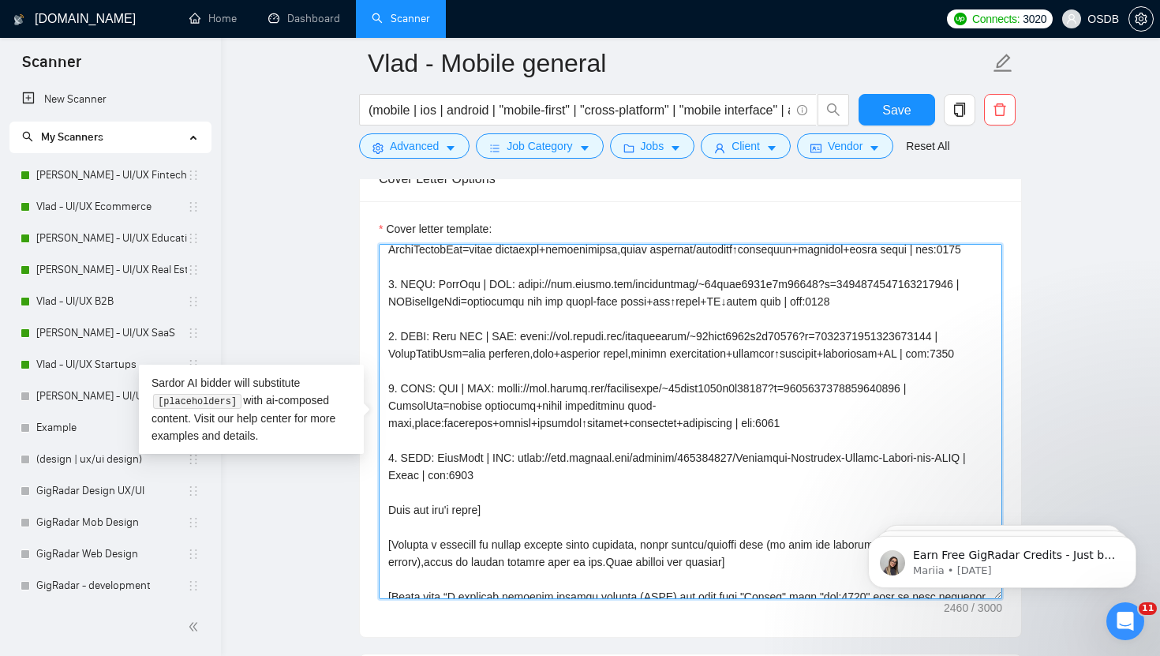
drag, startPoint x: 450, startPoint y: 512, endPoint x: 430, endPoint y: 512, distance: 19.8
click at [430, 512] on textarea "Cover letter template:" at bounding box center [691, 421] width 624 height 355
paste textarea "LangLearnApp=mentor pairing+progress track,chat+live feedback from natives/educ…"
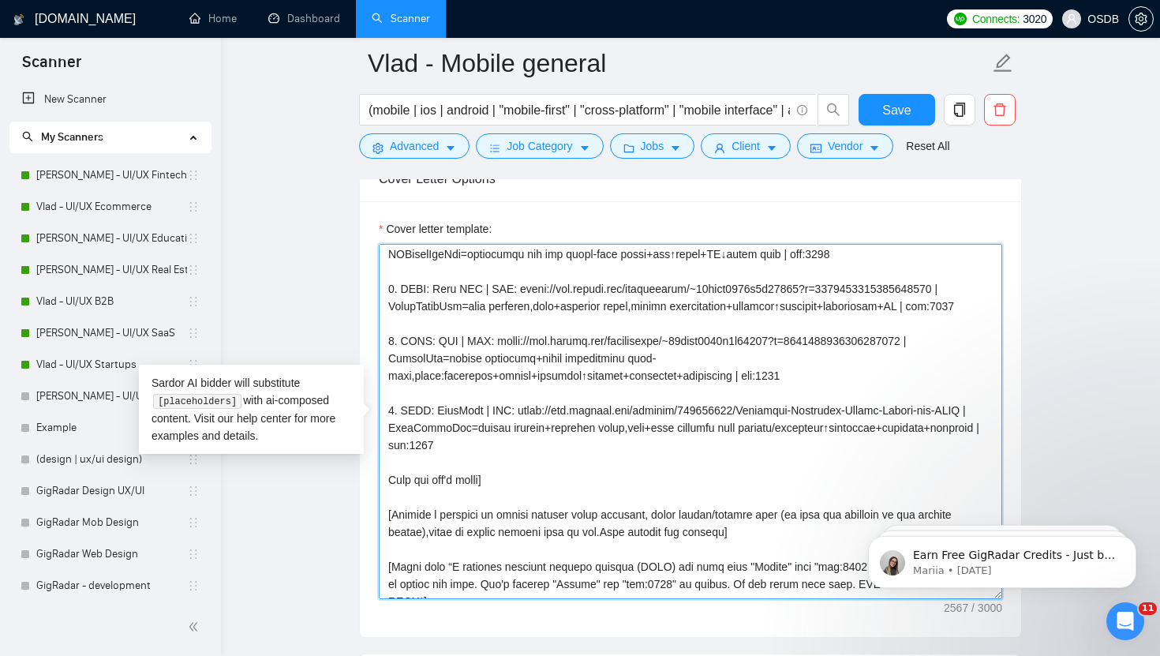
scroll to position [214, 0]
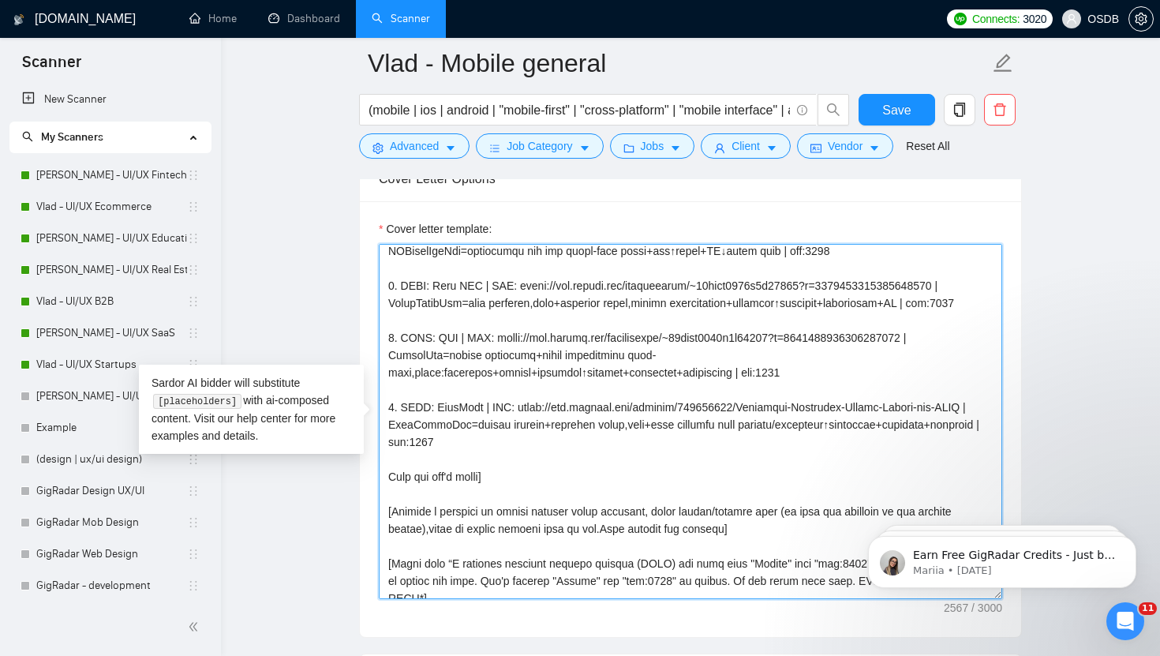
drag, startPoint x: 707, startPoint y: 477, endPoint x: 388, endPoint y: 447, distance: 320.3
click at [388, 447] on textarea "Cover letter template:" at bounding box center [691, 421] width 624 height 355
click at [735, 487] on textarea "Cover letter template:" at bounding box center [691, 421] width 624 height 355
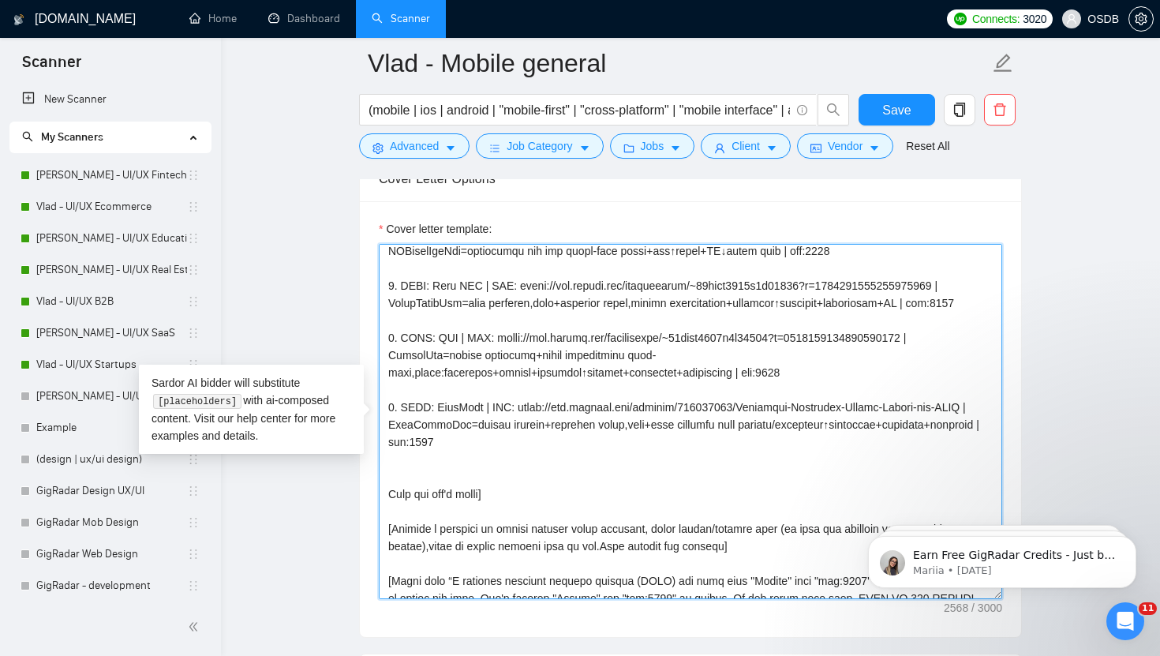
paste textarea "7. CLNT: LingSwap | URL: https://www.behance.net/gallery/149442453/Languages-Ed…"
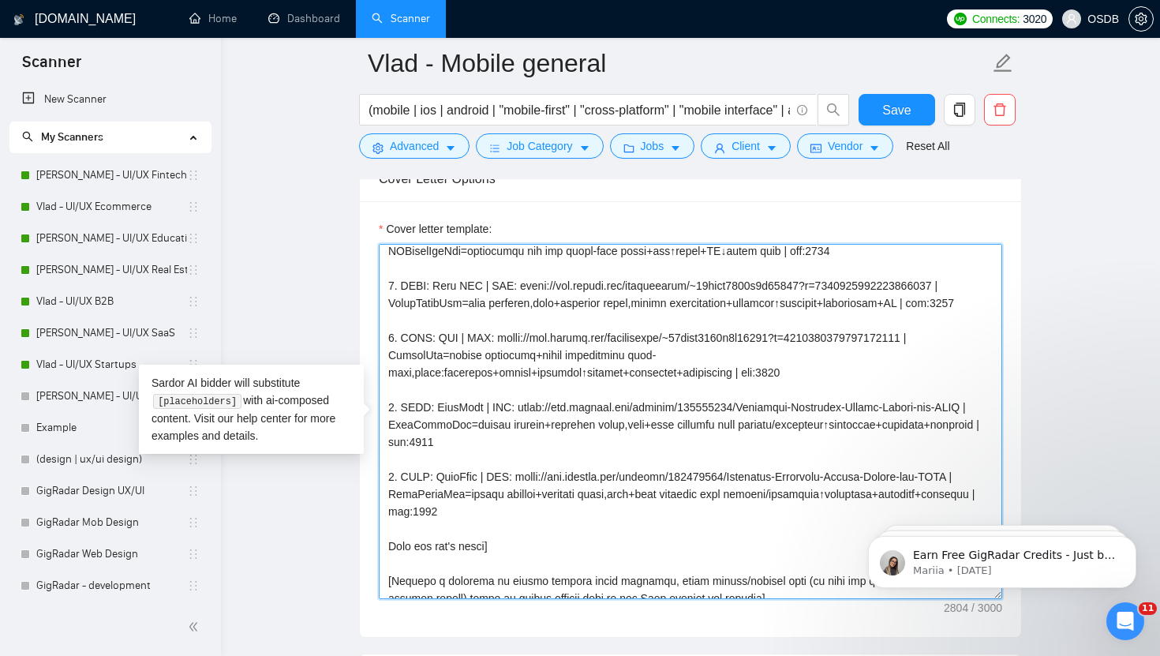
click at [393, 512] on textarea "Cover letter template:" at bounding box center [691, 421] width 624 height 355
drag, startPoint x: 482, startPoint y: 513, endPoint x: 445, endPoint y: 513, distance: 37.1
click at [444, 513] on textarea "Cover letter template:" at bounding box center [691, 421] width 624 height 355
paste textarea "Harmony Habits"
drag, startPoint x: 553, startPoint y: 514, endPoint x: 439, endPoint y: 535, distance: 115.7
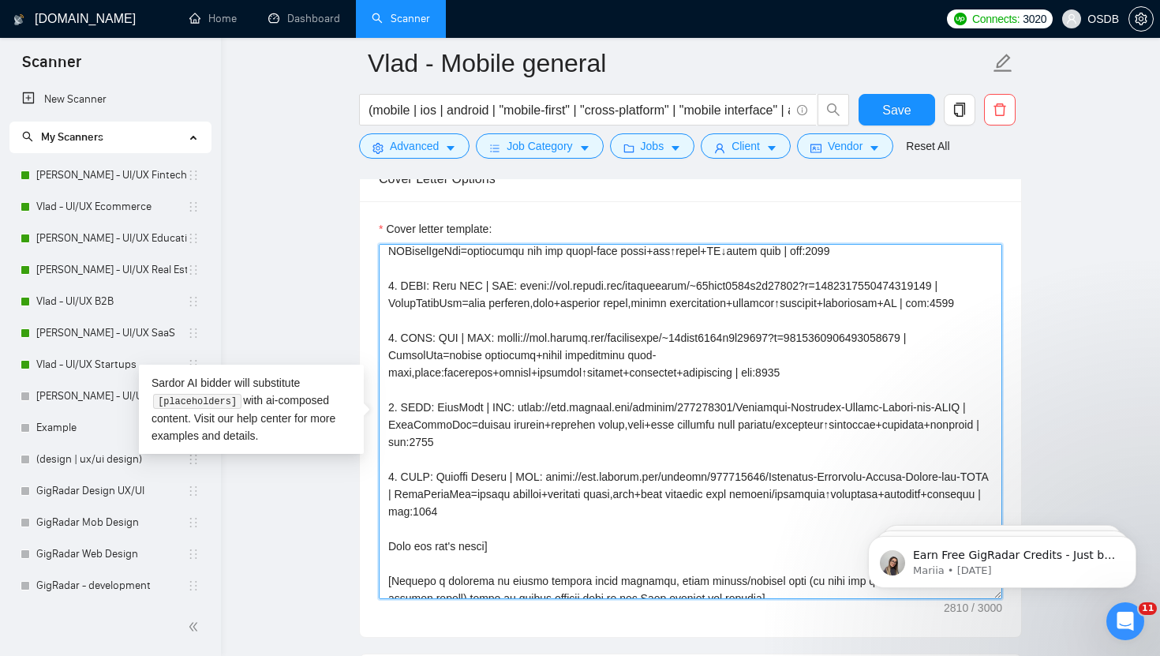
click at [439, 535] on textarea "Cover letter template:" at bounding box center [691, 421] width 624 height 355
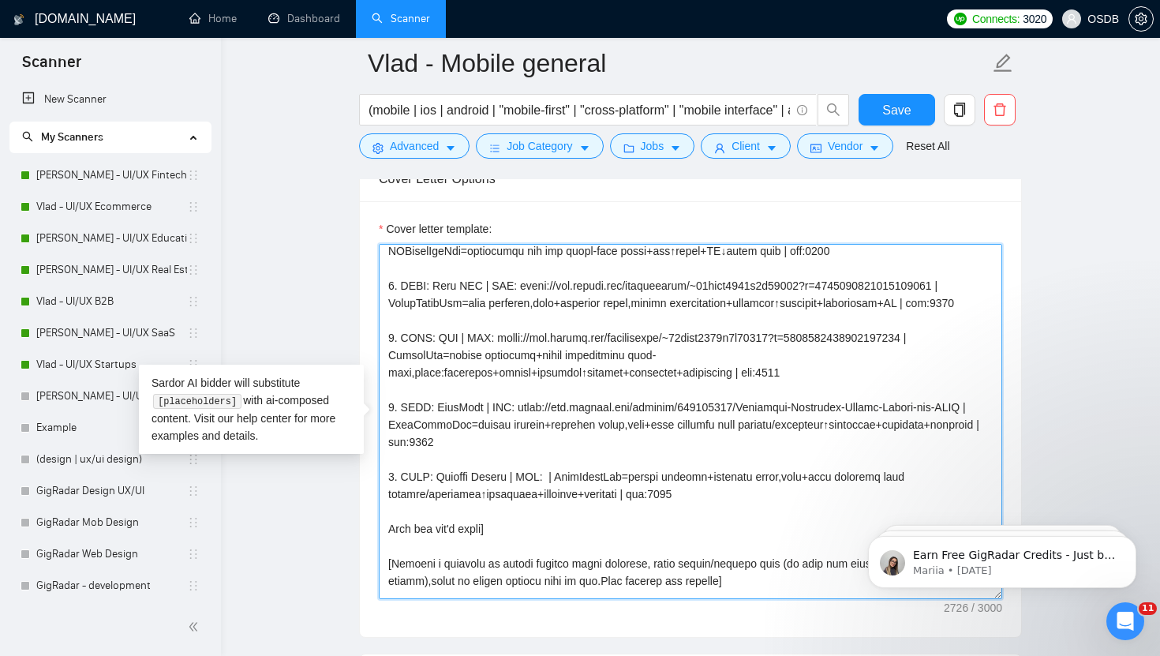
paste textarea "https://www.upwork.com/freelancers/~01cfac9893d2b68570?p=1943631976734945280"
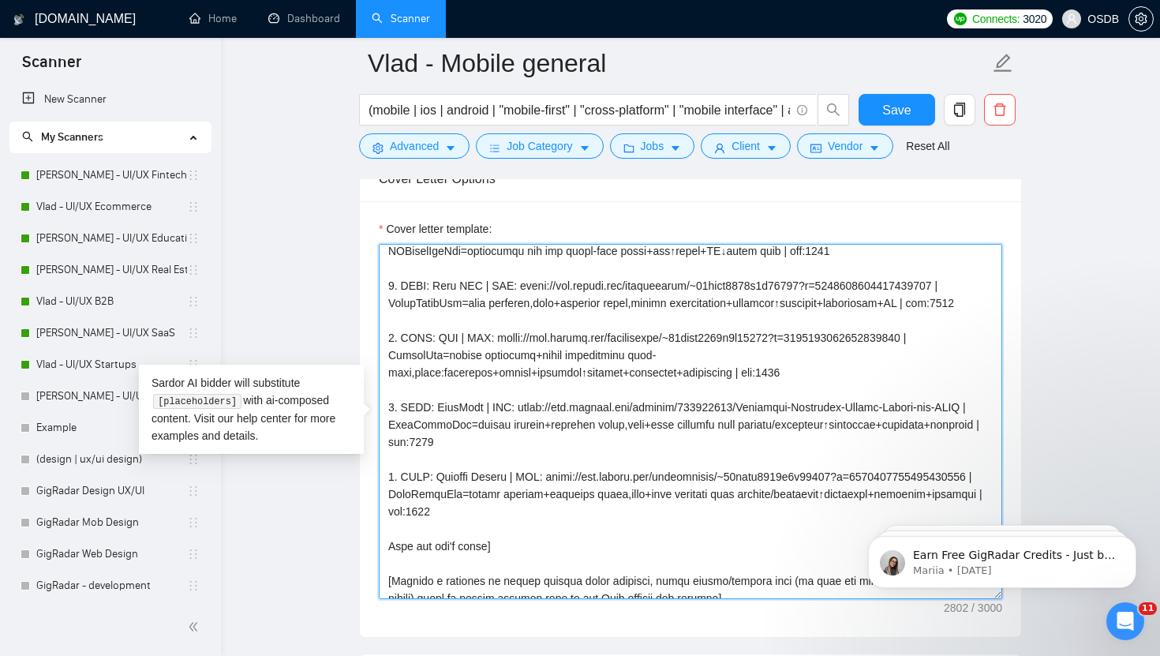
drag, startPoint x: 541, startPoint y: 531, endPoint x: 643, endPoint y: 548, distance: 104.0
click at [643, 549] on textarea "Cover letter template:" at bounding box center [691, 421] width 624 height 355
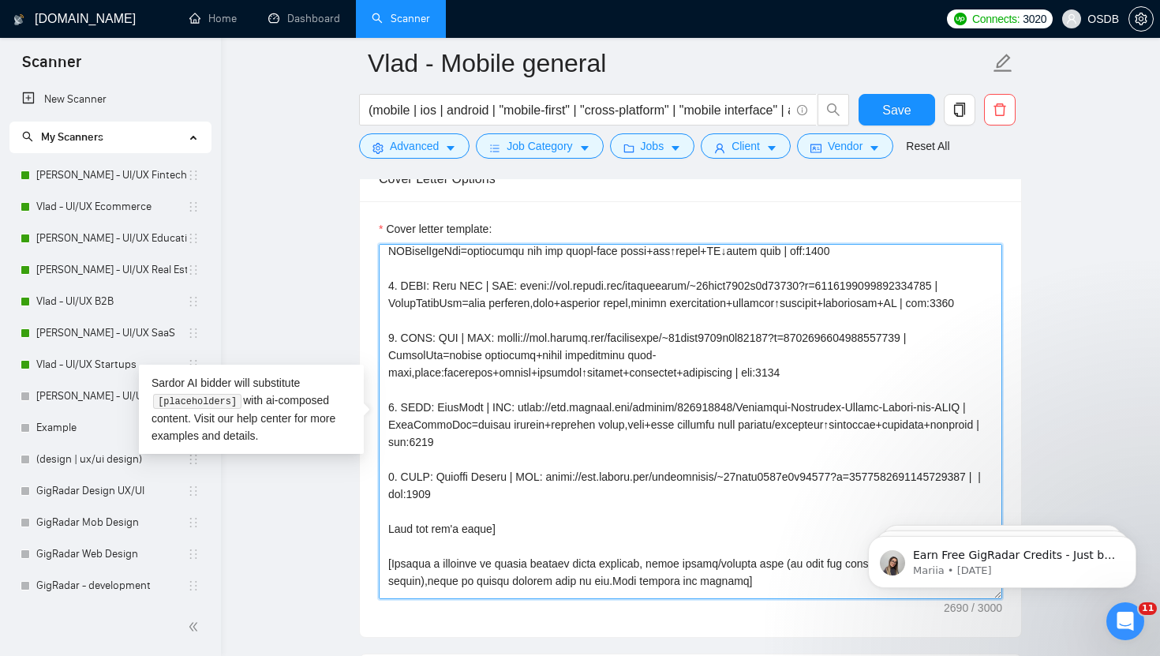
paste textarea "HerbalWellnessApp=track rituals+herbs,reminders+guides+journaling↑habits+lifest…"
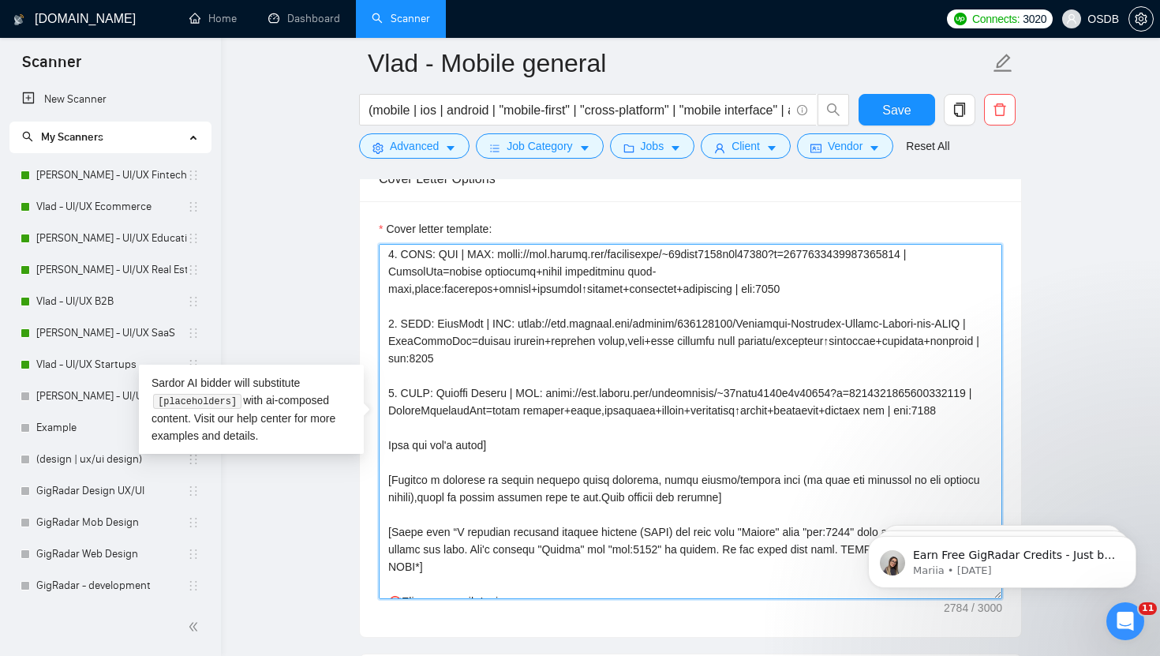
scroll to position [334, 0]
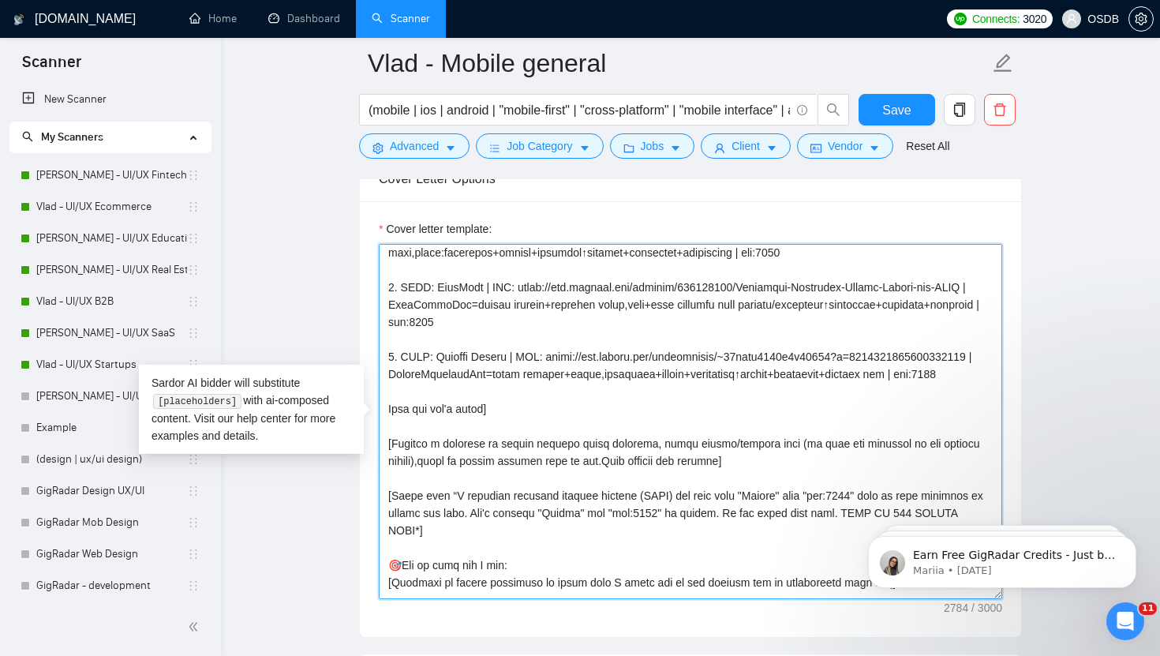
drag, startPoint x: 827, startPoint y: 433, endPoint x: 349, endPoint y: 394, distance: 479.2
click at [853, 433] on textarea "Cover letter template:" at bounding box center [691, 421] width 624 height 355
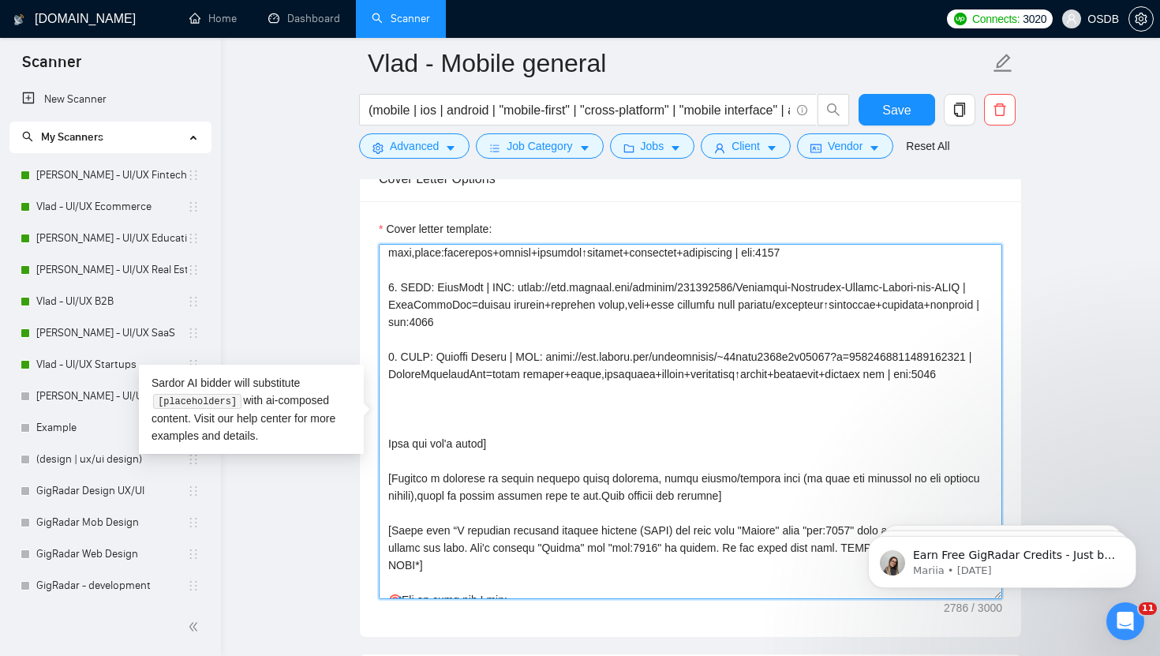
paste textarea
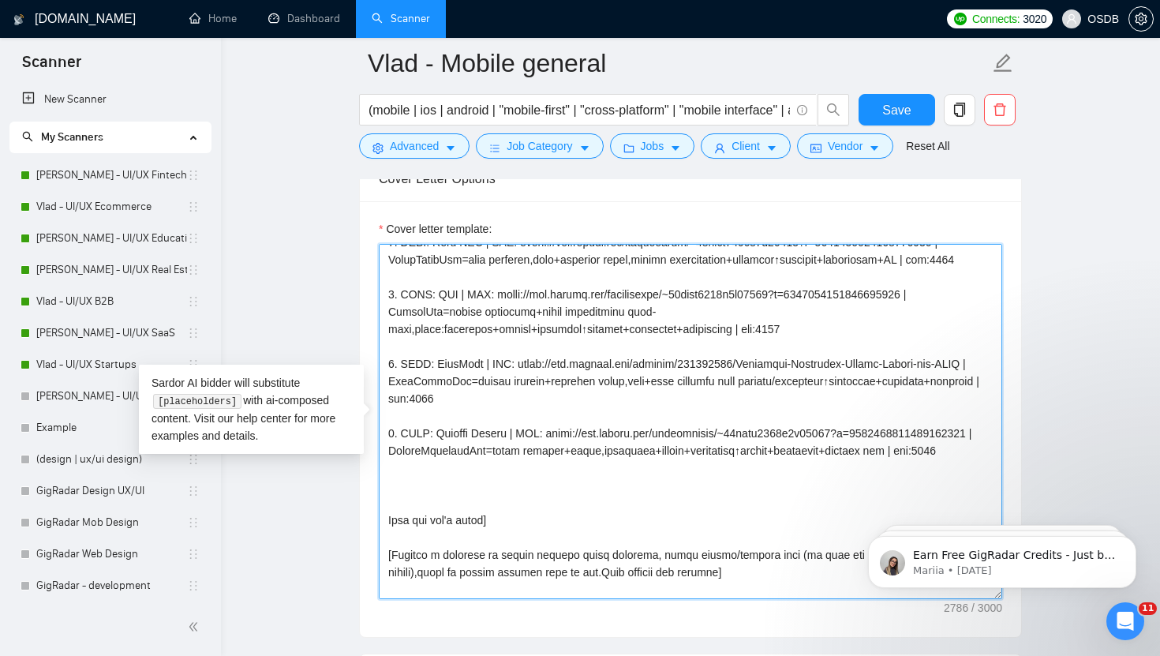
scroll to position [261, 0]
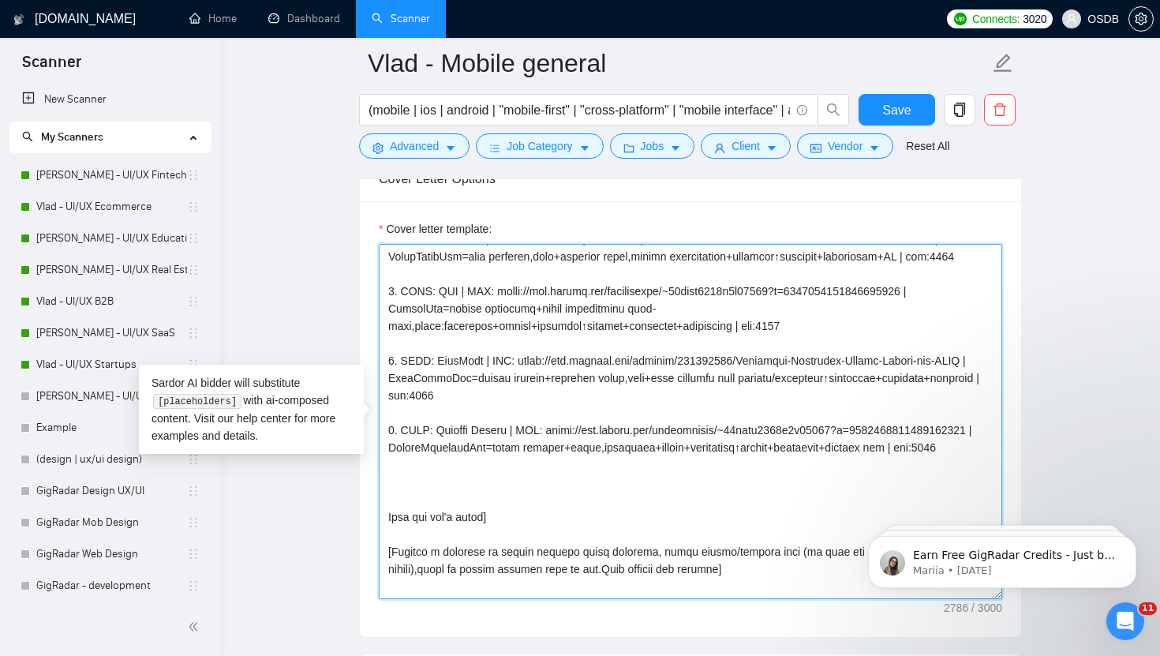
click at [424, 545] on textarea "Cover letter template:" at bounding box center [691, 421] width 624 height 355
drag, startPoint x: 389, startPoint y: 466, endPoint x: 436, endPoint y: 463, distance: 46.6
click at [436, 464] on textarea "Cover letter template:" at bounding box center [691, 421] width 624 height 355
click at [400, 538] on textarea "Cover letter template:" at bounding box center [691, 421] width 624 height 355
paste textarea "8. CLNT:"
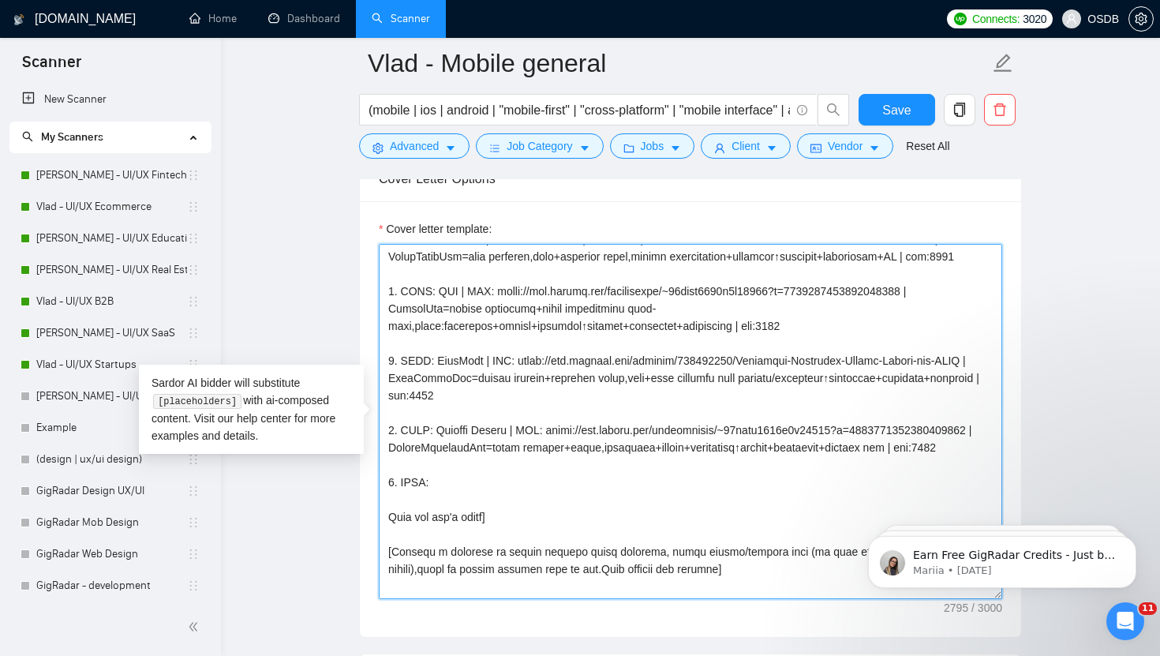
click at [396, 533] on textarea "Cover letter template:" at bounding box center [691, 421] width 624 height 355
click at [461, 549] on textarea "Cover letter template:" at bounding box center [691, 421] width 624 height 355
click at [461, 545] on textarea "Cover letter template:" at bounding box center [691, 421] width 624 height 355
drag, startPoint x: 519, startPoint y: 468, endPoint x: 551, endPoint y: 467, distance: 32.4
click at [551, 467] on textarea "Cover letter template:" at bounding box center [691, 421] width 624 height 355
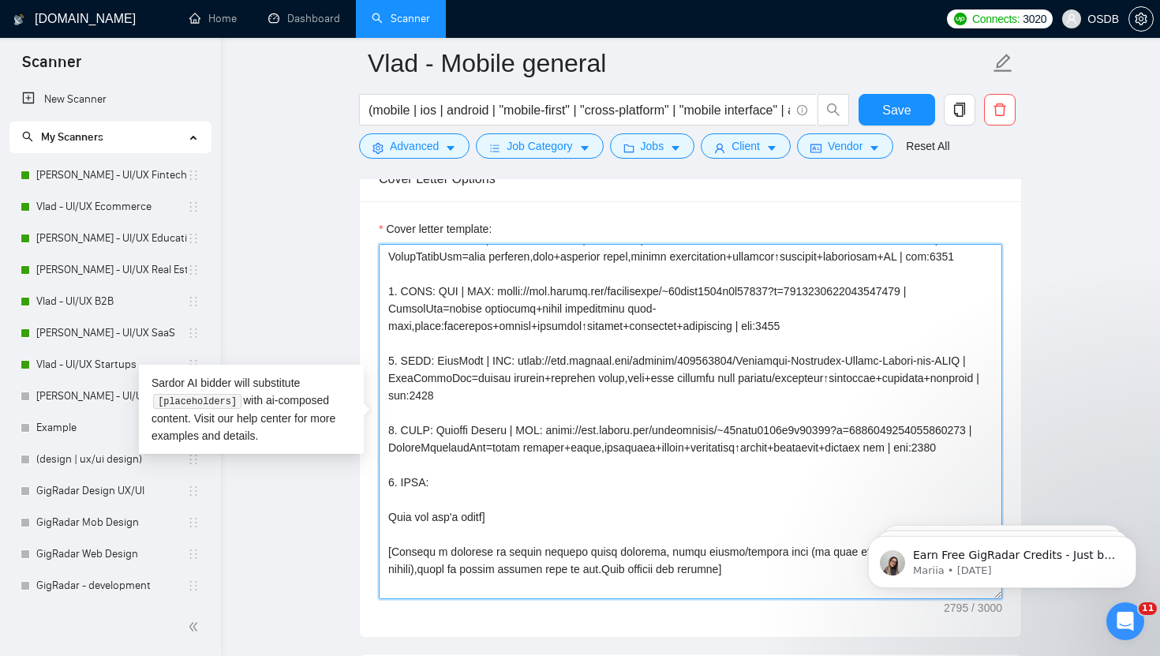
click at [468, 530] on textarea "Cover letter template:" at bounding box center [691, 421] width 624 height 355
paste textarea "| URL:"
click at [535, 485] on textarea "Cover letter template:" at bounding box center [691, 421] width 624 height 355
click at [533, 481] on textarea "Cover letter template:" at bounding box center [691, 421] width 624 height 355
click at [492, 525] on textarea "Cover letter template:" at bounding box center [691, 421] width 624 height 355
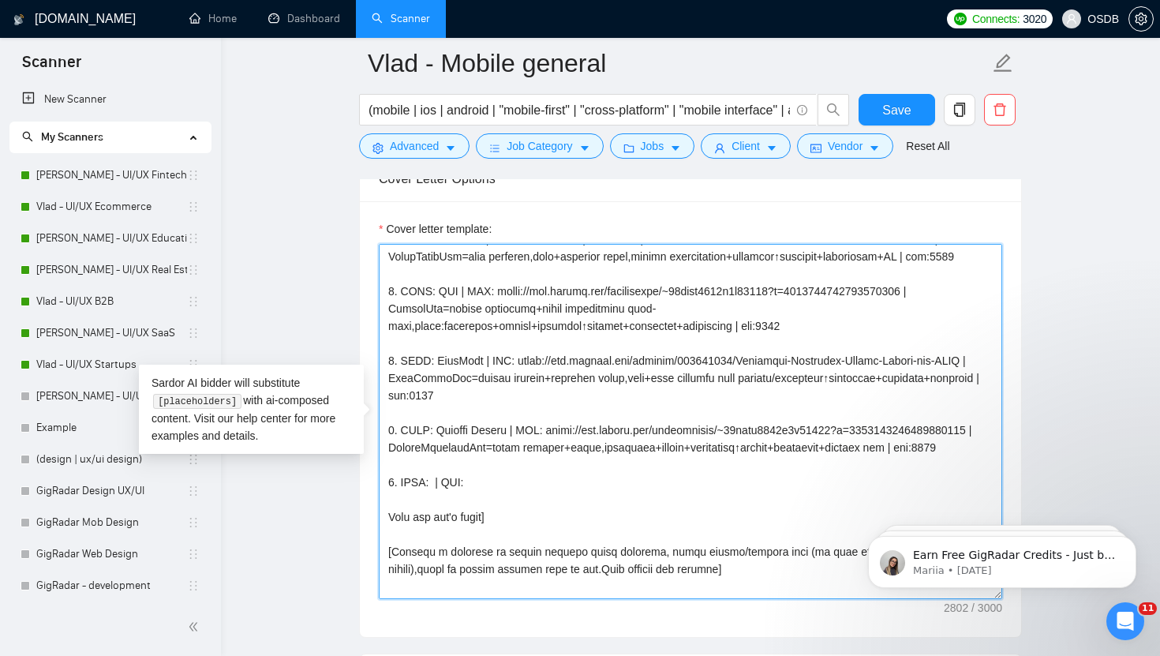
paste textarea "|"
drag, startPoint x: 763, startPoint y: 501, endPoint x: 817, endPoint y: 497, distance: 54.6
click at [817, 497] on textarea "Cover letter template:" at bounding box center [691, 421] width 624 height 355
click at [565, 534] on textarea "Cover letter template:" at bounding box center [691, 421] width 624 height 355
paste textarea "| tag:7748"
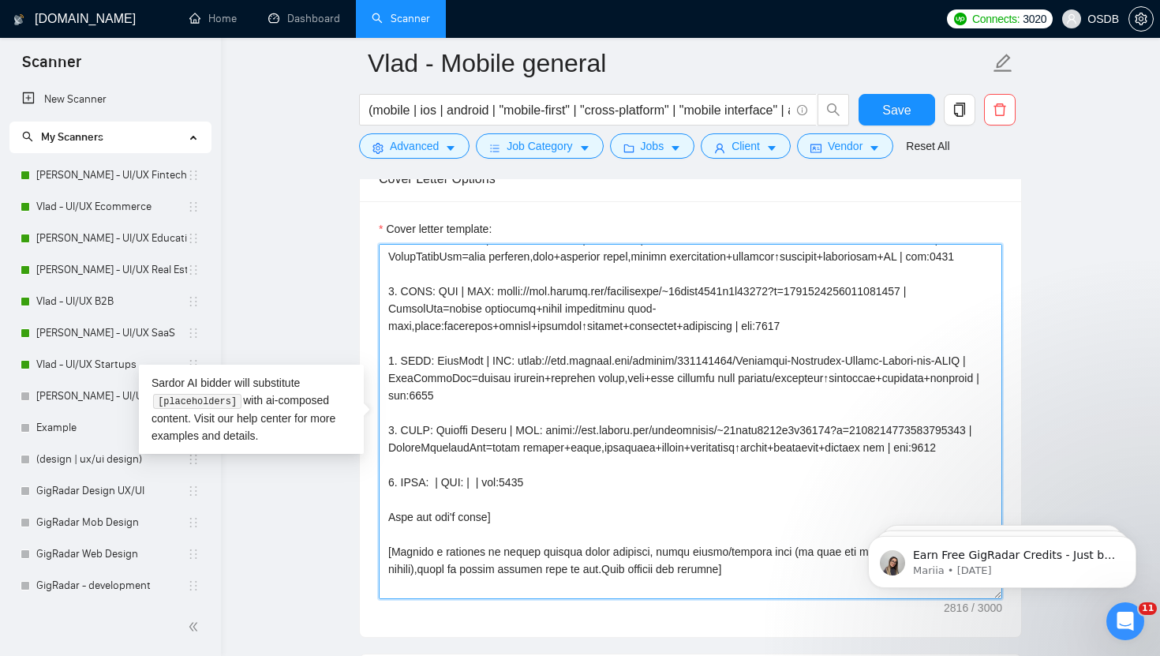
click at [477, 533] on textarea "Cover letter template:" at bounding box center [691, 421] width 624 height 355
click at [434, 534] on textarea "Cover letter template:" at bounding box center [691, 421] width 624 height 355
paste textarea "YuDoo"
click at [511, 534] on textarea "Cover letter template:" at bounding box center [691, 421] width 624 height 355
paste textarea "https://is.gd/b6UNre"
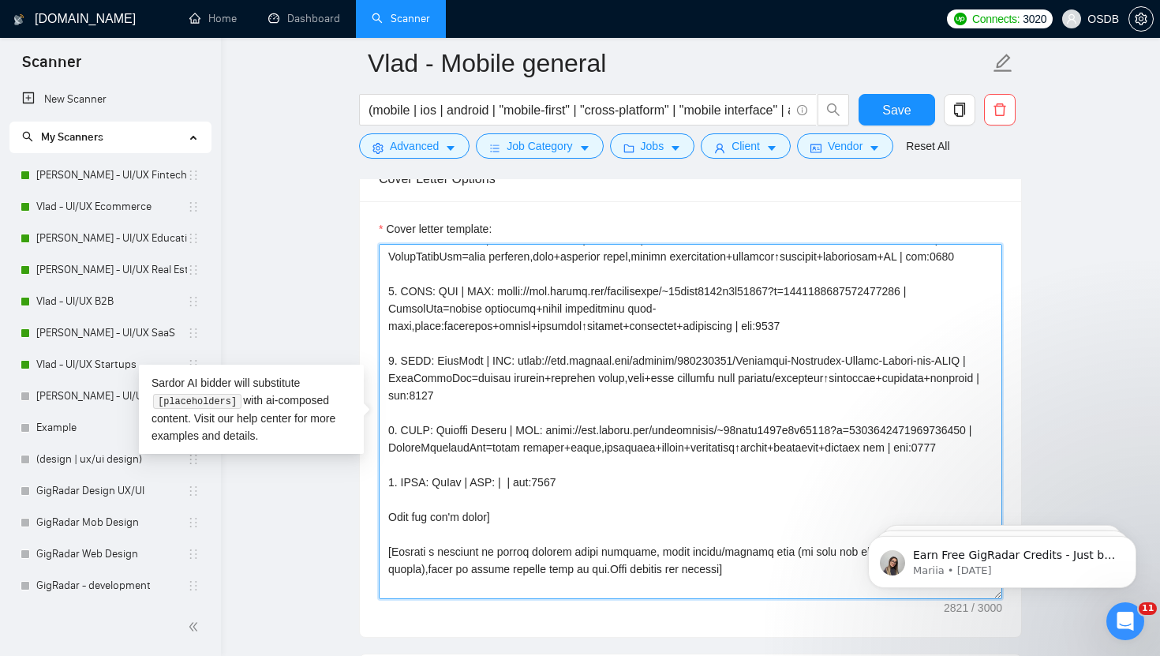
click at [504, 538] on textarea "Cover letter template:" at bounding box center [691, 421] width 624 height 355
paste textarea "https://is.gd/b6UNre"
paste textarea "TravelRewardsApp=discounts+rewards via local biz partners↑engagement+biz exposu…"
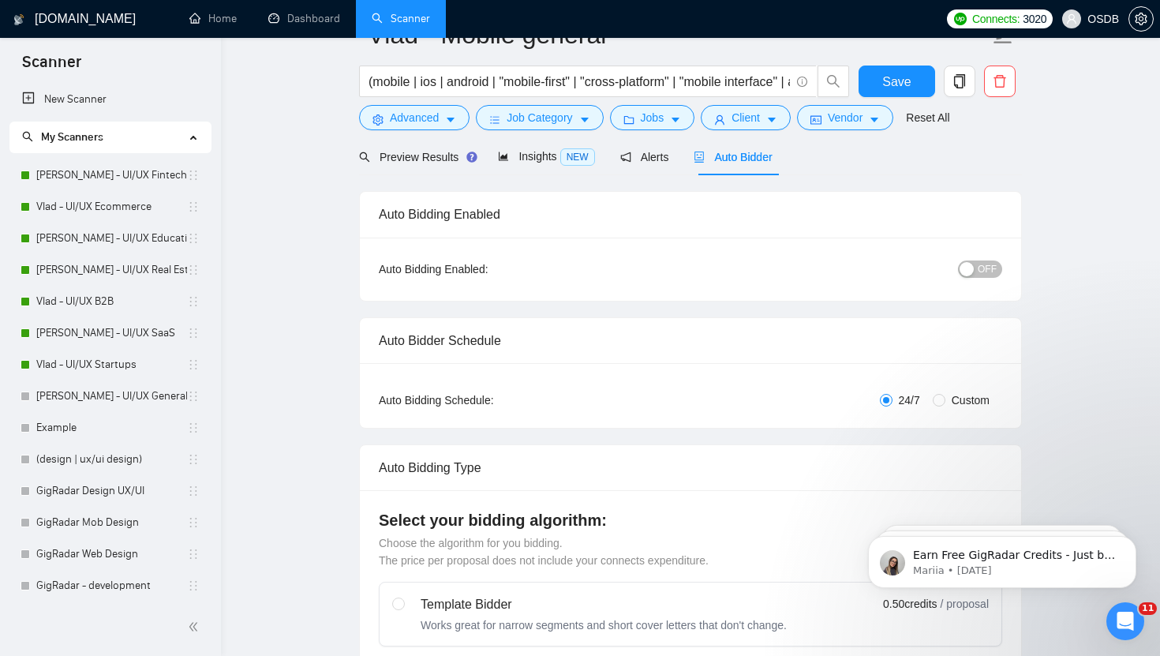
scroll to position [0, 0]
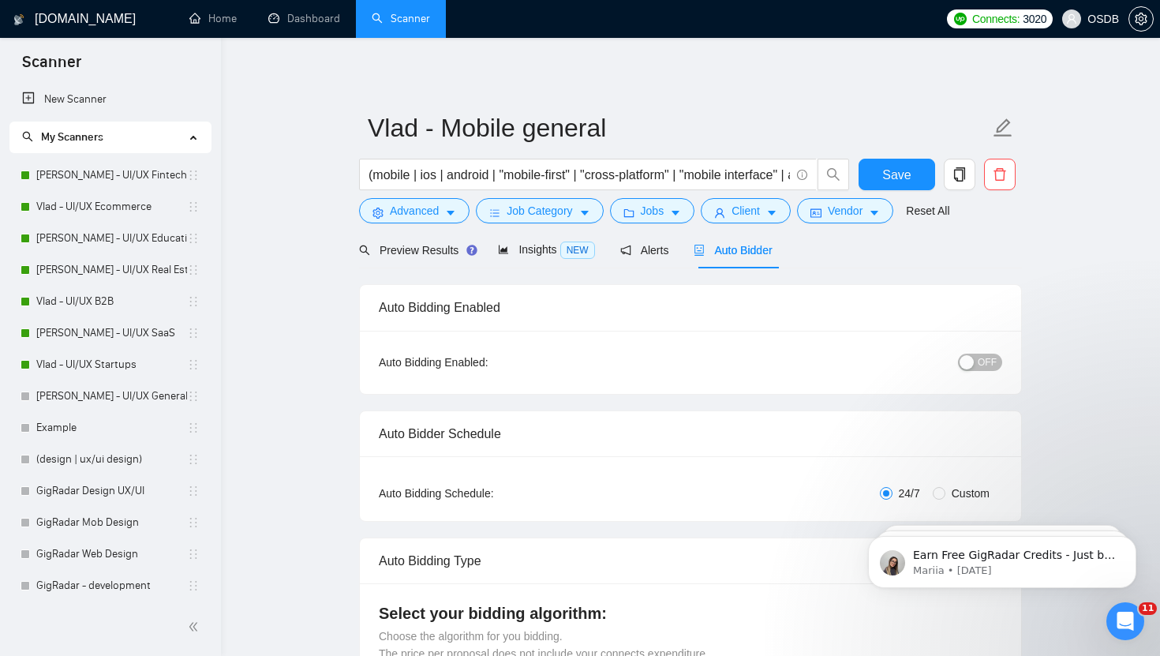
type textarea "[Folder= 1. CLNT: WorkID | URL: https://is.gd/3Fp1p3 | SkillMatchApp=real-time …"
click at [985, 362] on span "OFF" at bounding box center [987, 362] width 19 height 17
click at [887, 178] on span "Save" at bounding box center [897, 175] width 28 height 20
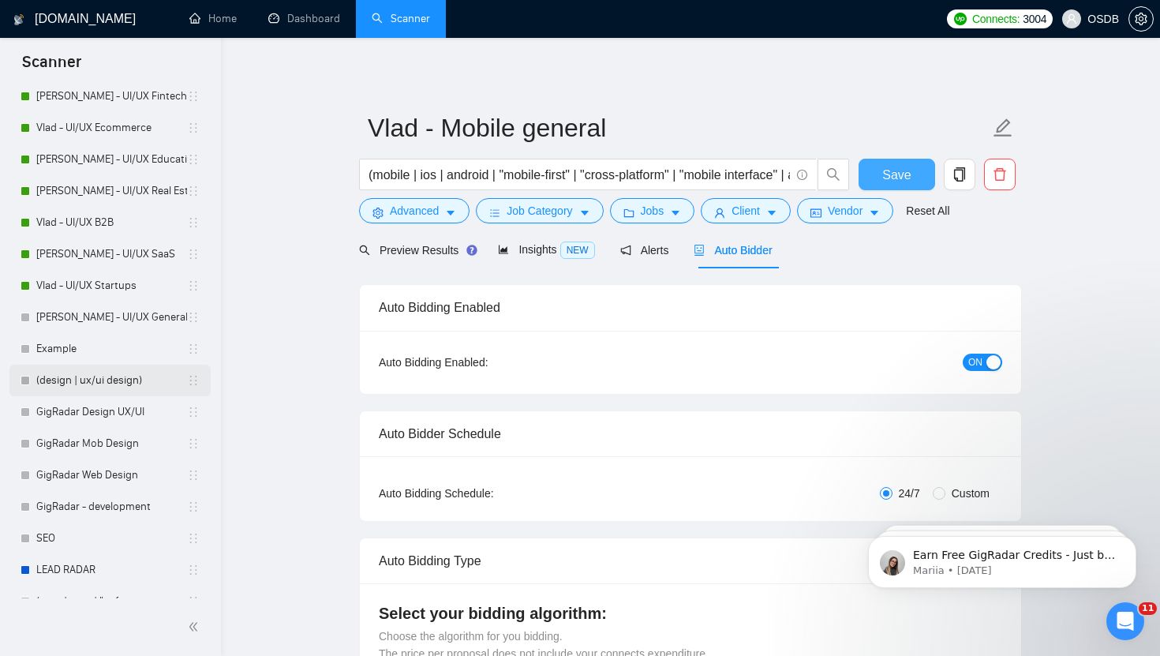
scroll to position [129, 0]
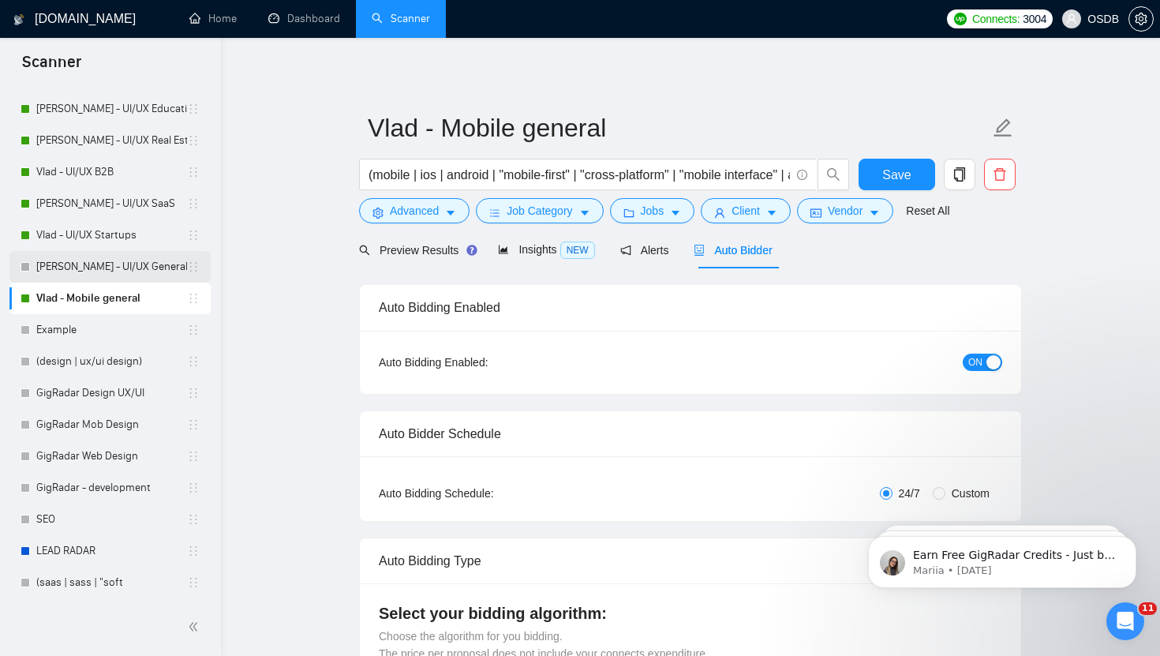
click at [118, 273] on link "[PERSON_NAME] - UI/UX General" at bounding box center [111, 267] width 151 height 32
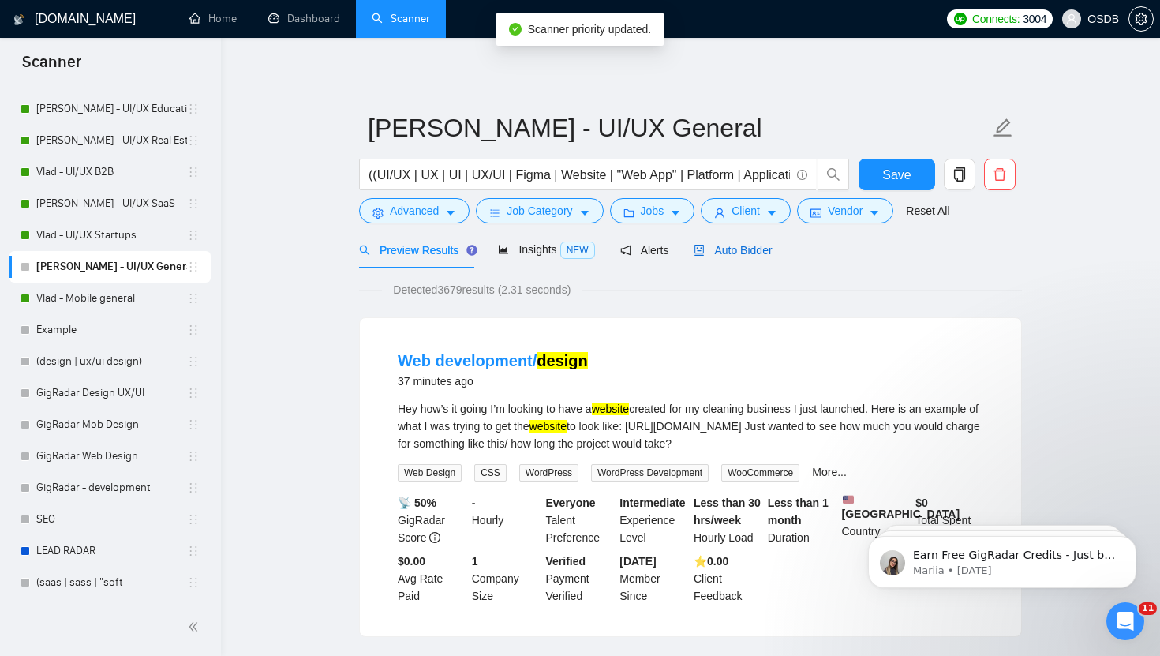
click at [731, 245] on span "Auto Bidder" at bounding box center [733, 250] width 78 height 13
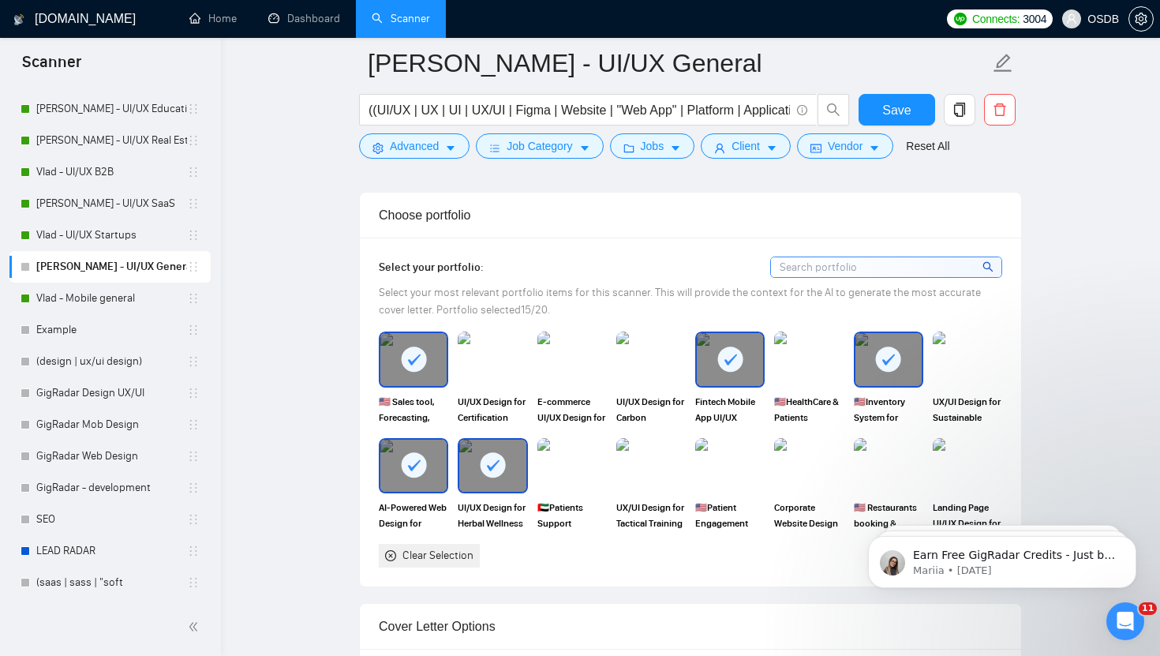
scroll to position [1383, 0]
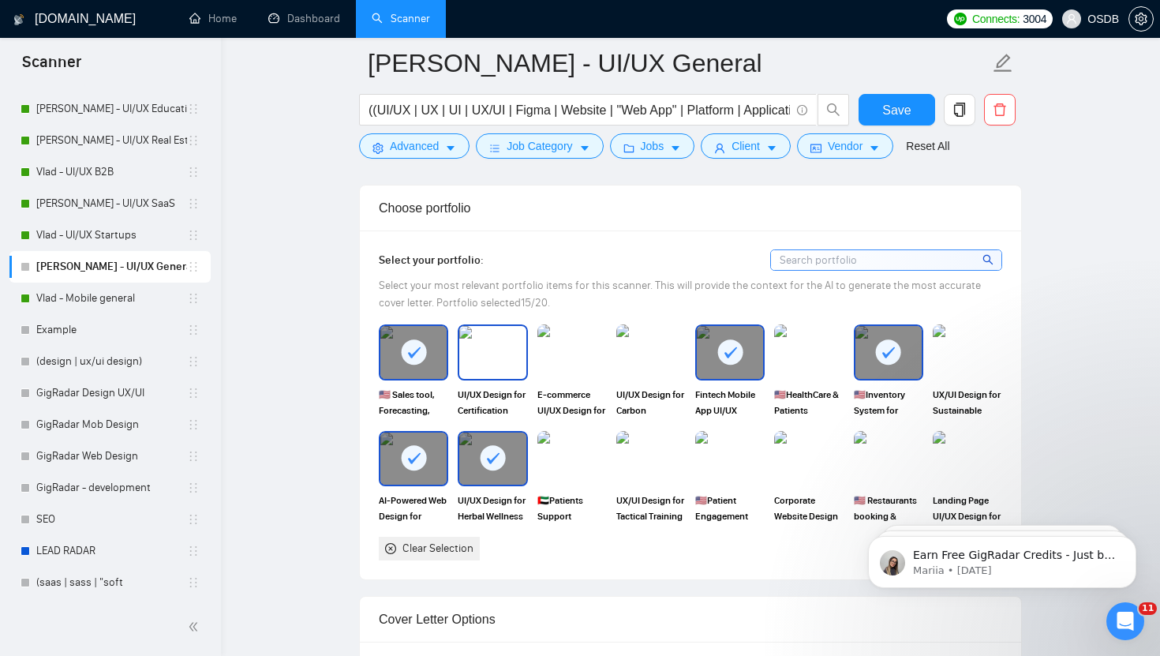
click at [504, 347] on img at bounding box center [492, 352] width 66 height 52
click at [553, 351] on img at bounding box center [572, 352] width 66 height 52
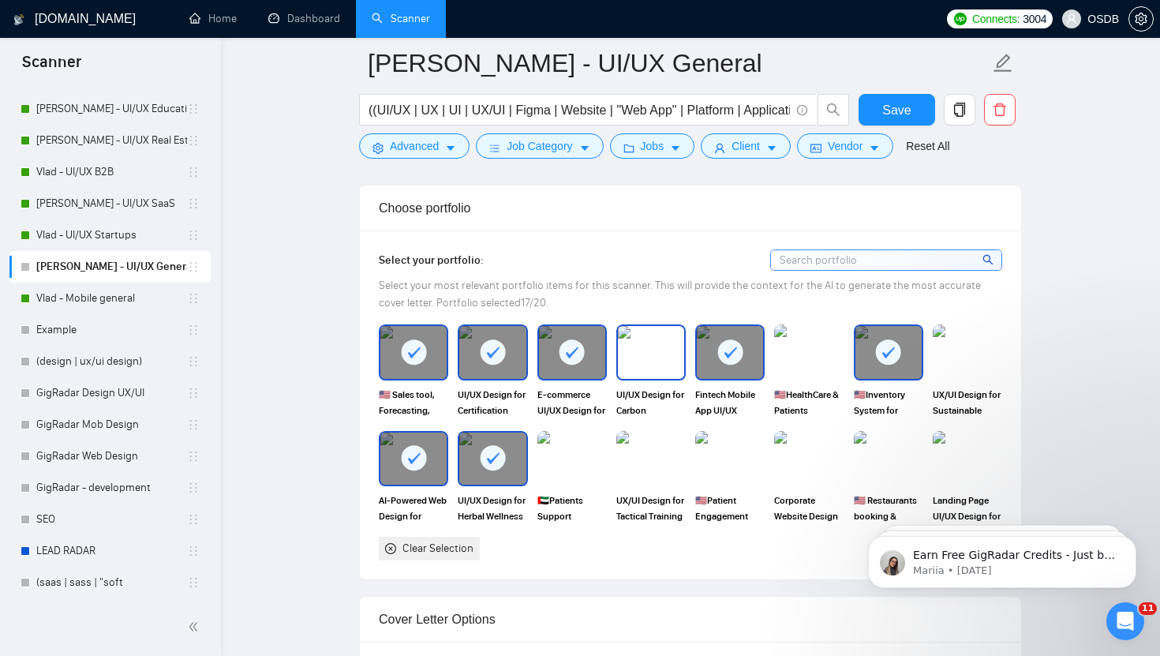
click at [661, 352] on img at bounding box center [651, 352] width 66 height 52
click at [729, 362] on rect at bounding box center [730, 351] width 25 height 25
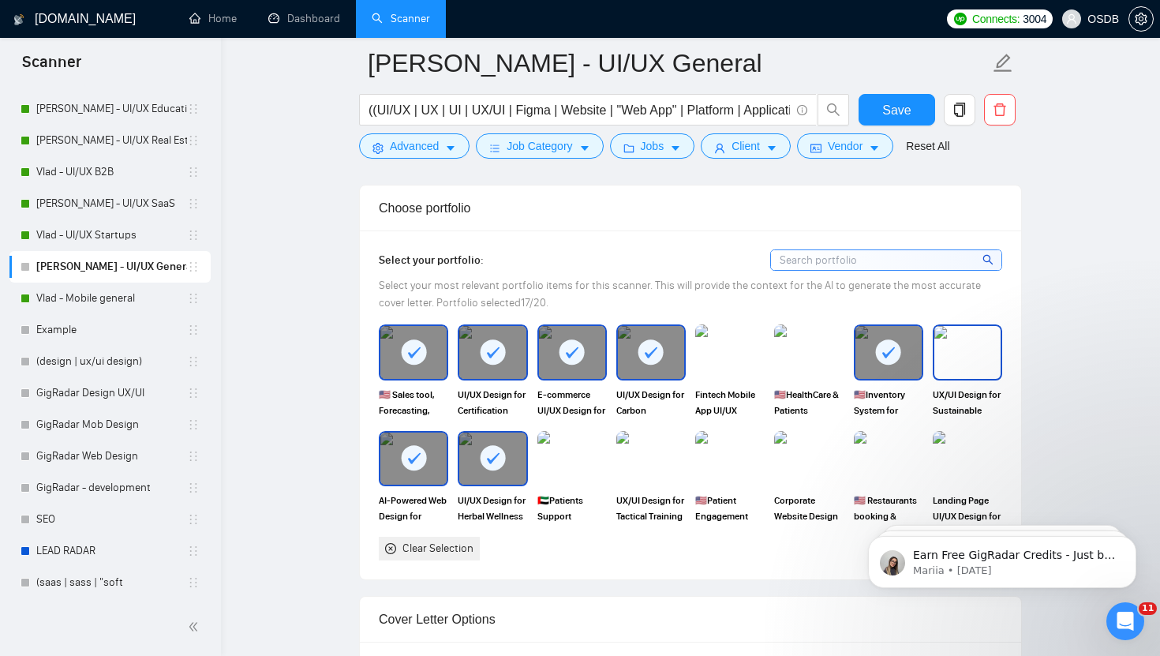
click at [988, 347] on img at bounding box center [968, 352] width 66 height 52
click at [645, 468] on img at bounding box center [651, 459] width 66 height 52
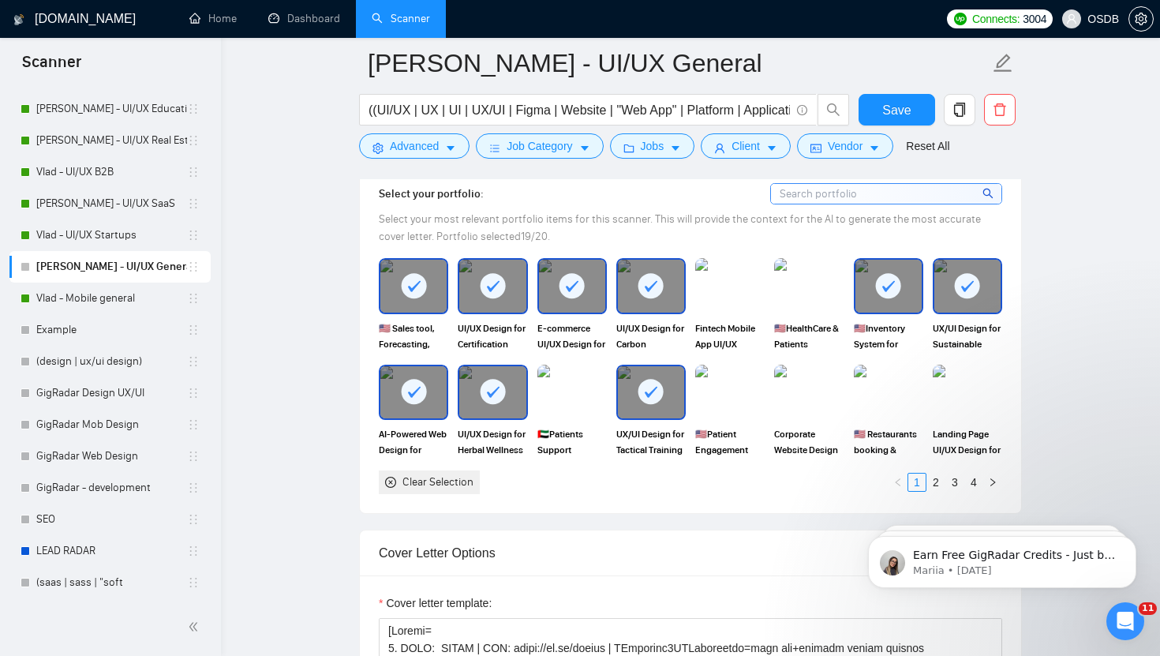
scroll to position [1453, 0]
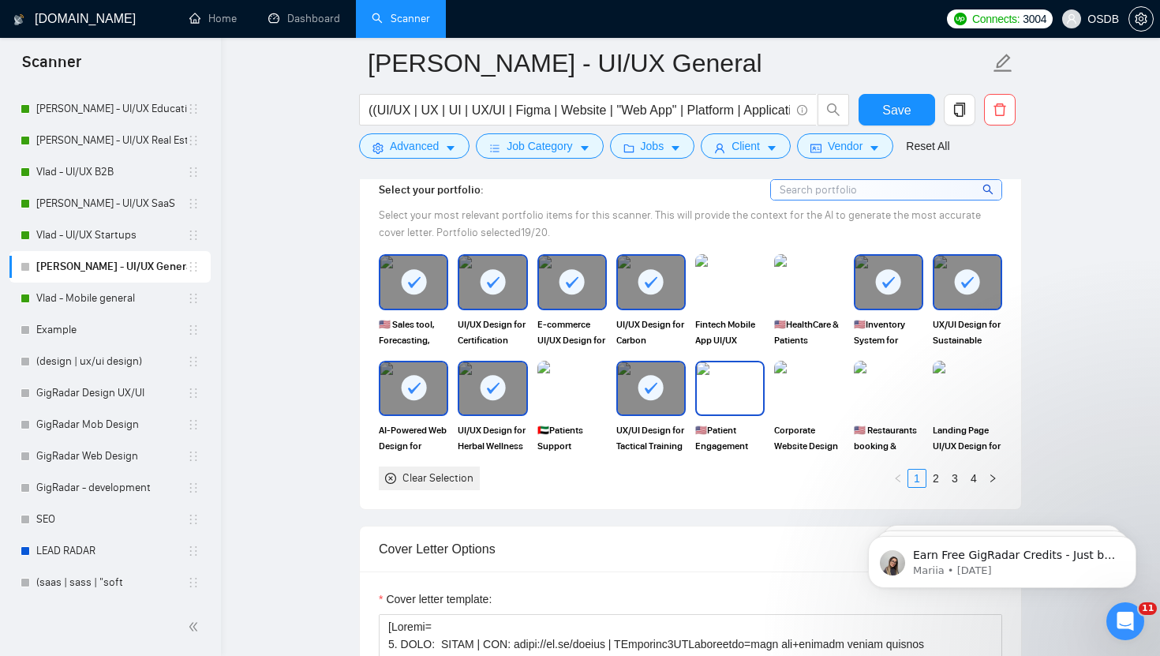
click at [736, 395] on img at bounding box center [730, 388] width 66 height 52
click at [796, 395] on img at bounding box center [809, 388] width 66 height 52
click at [883, 384] on img at bounding box center [889, 388] width 66 height 52
click at [878, 392] on img at bounding box center [889, 388] width 66 height 52
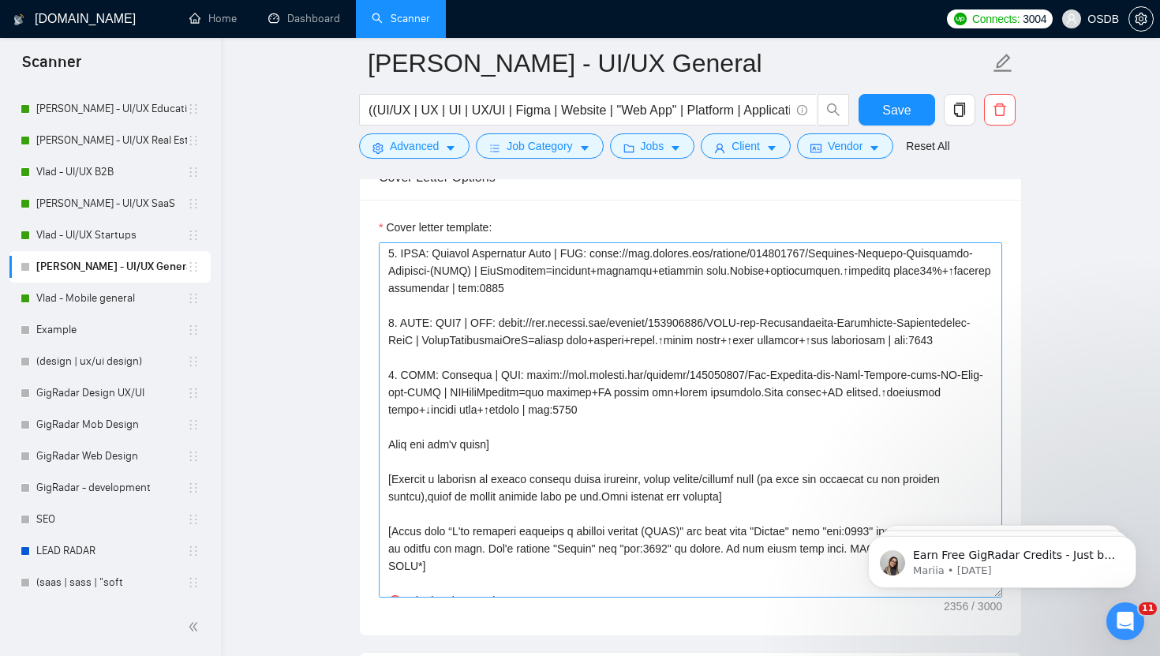
scroll to position [170, 0]
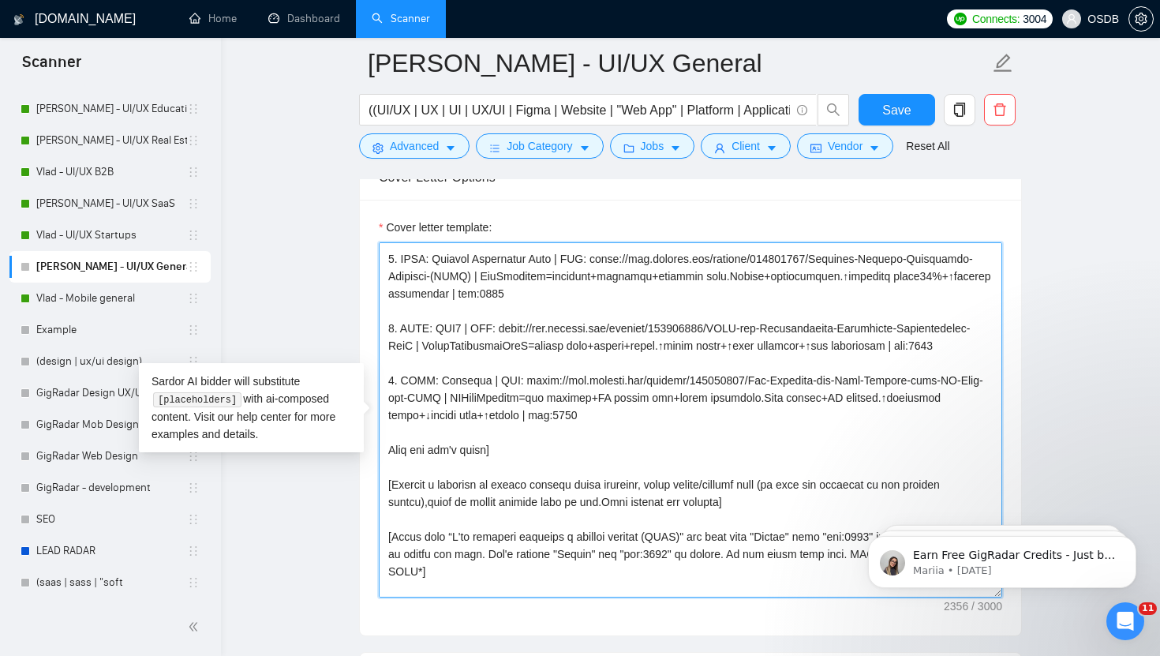
drag, startPoint x: 391, startPoint y: 386, endPoint x: 612, endPoint y: 416, distance: 223.1
click at [612, 416] on textarea "Cover letter template:" at bounding box center [691, 419] width 624 height 355
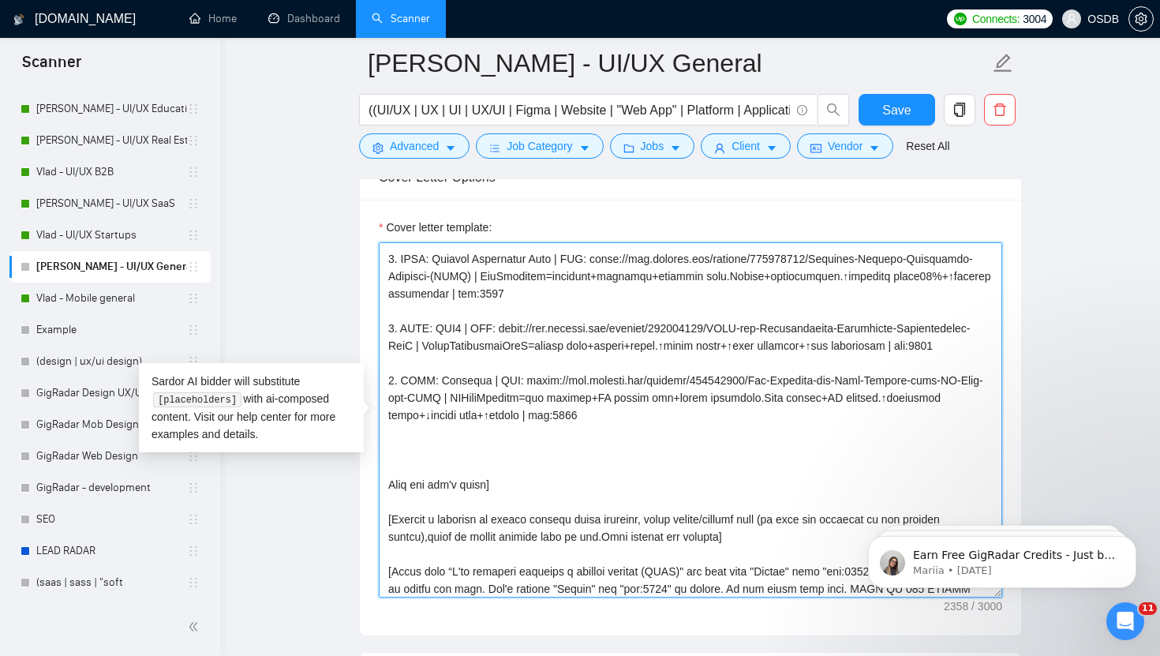
paste textarea "6. CLNT: Arcturus | URL: https://www.behance.net/gallery/213325021/Web-Platform…"
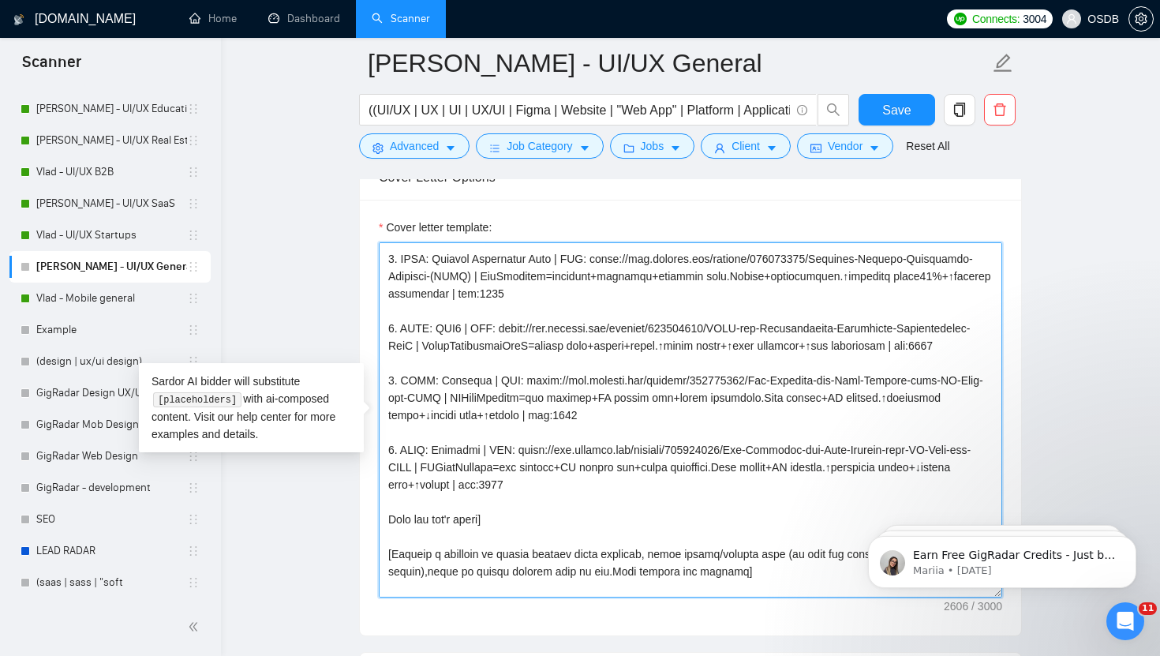
click at [395, 453] on textarea "Cover letter template:" at bounding box center [691, 419] width 624 height 355
drag, startPoint x: 479, startPoint y: 451, endPoint x: 449, endPoint y: 444, distance: 30.7
click at [445, 452] on textarea "Cover letter template:" at bounding box center [691, 419] width 624 height 355
paste textarea "Car Sale Website"
drag, startPoint x: 560, startPoint y: 452, endPoint x: 482, endPoint y: 471, distance: 80.4
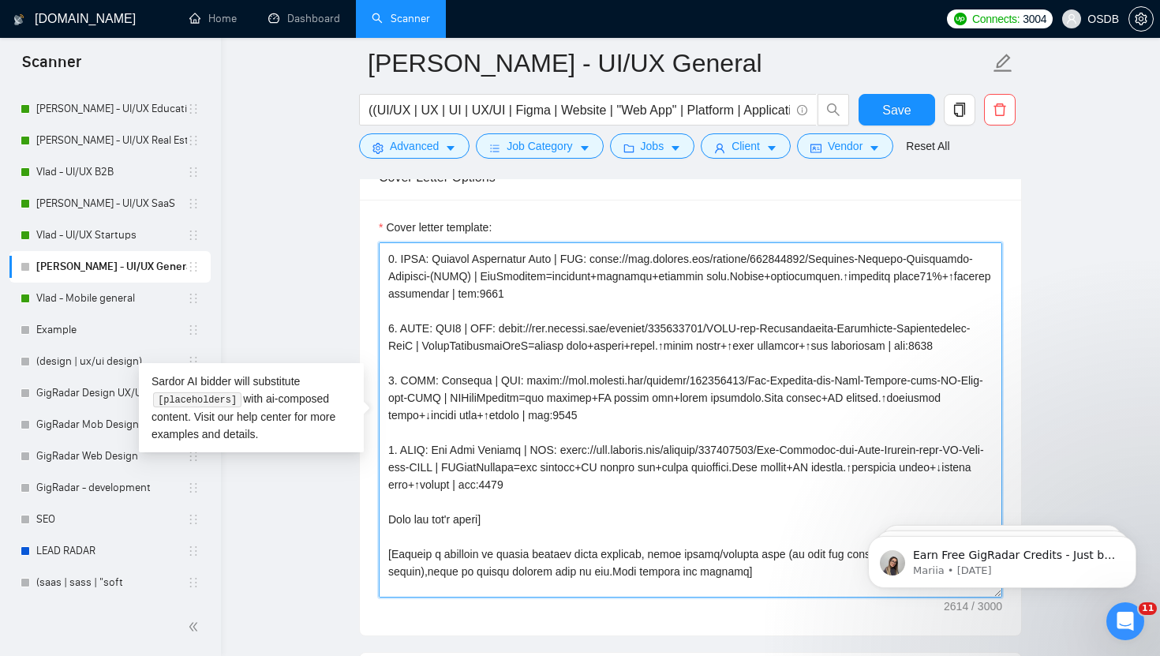
click at [481, 471] on textarea "Cover letter template:" at bounding box center [691, 419] width 624 height 355
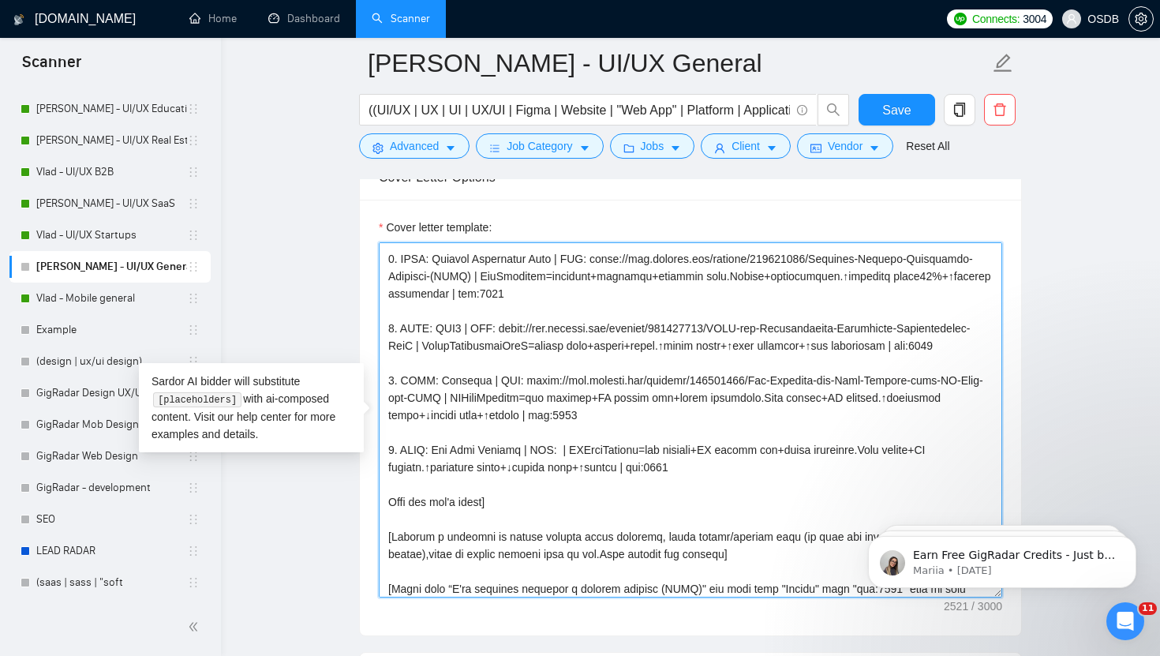
paste textarea "https://www.upwork.com/freelancers/~01cfac9893d2b68570?p=1841834042310877184"
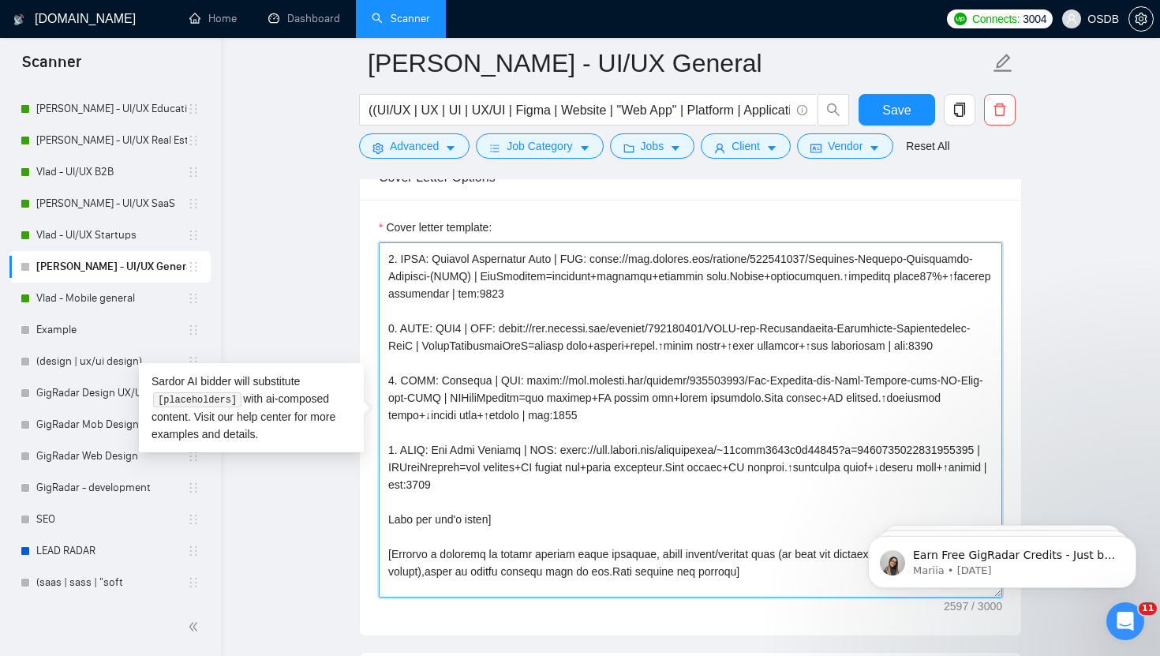
drag, startPoint x: 541, startPoint y: 471, endPoint x: 632, endPoint y: 484, distance: 92.4
click at [632, 484] on textarea "Cover letter template:" at bounding box center [691, 419] width 624 height 355
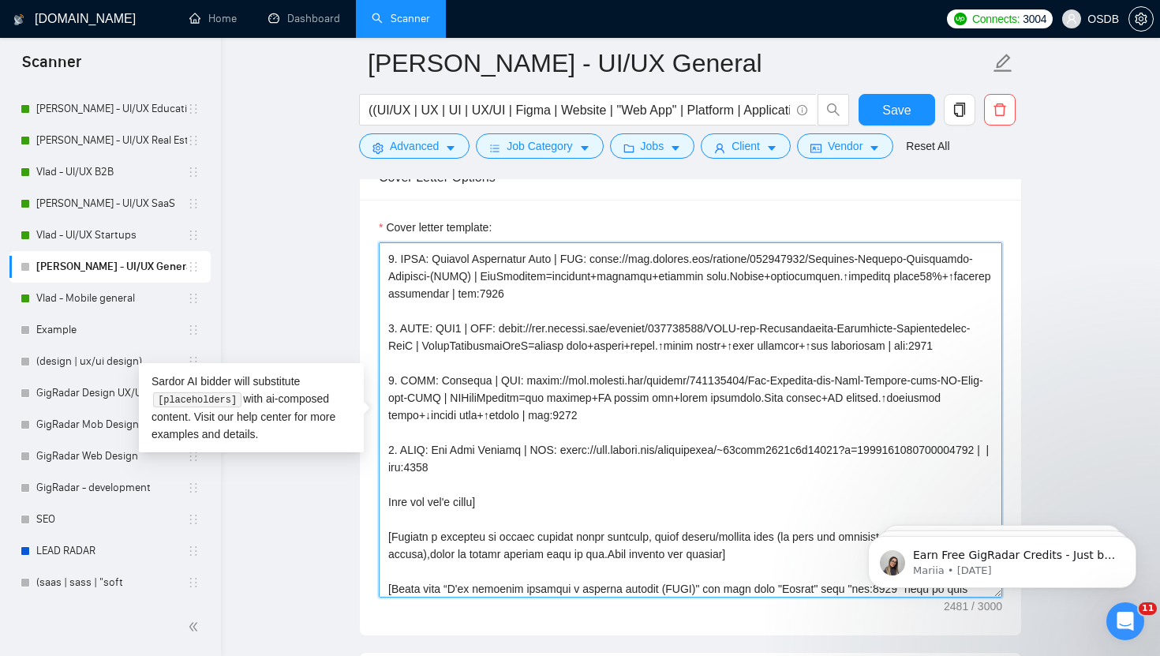
paste textarea "DealerWebPlatform=commission car sales via verified network,list+inquiry+payout…"
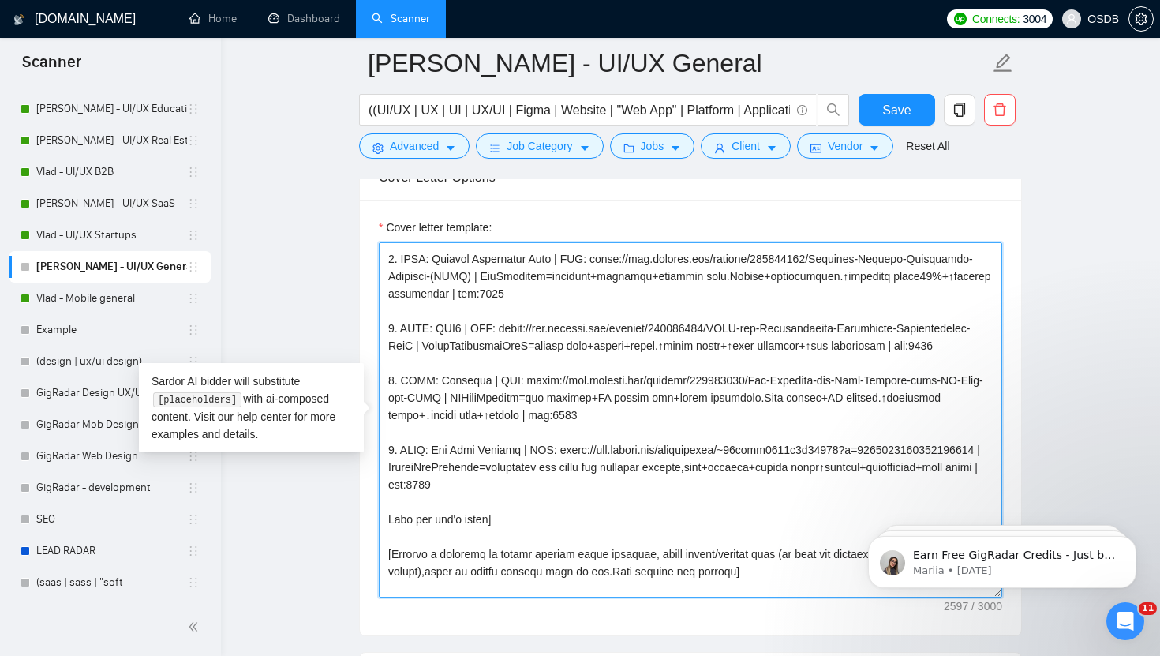
drag, startPoint x: 673, startPoint y: 478, endPoint x: 384, endPoint y: 445, distance: 290.8
click at [384, 445] on textarea "Cover letter template:" at bounding box center [691, 419] width 624 height 355
click at [656, 504] on textarea "Cover letter template:" at bounding box center [691, 419] width 624 height 355
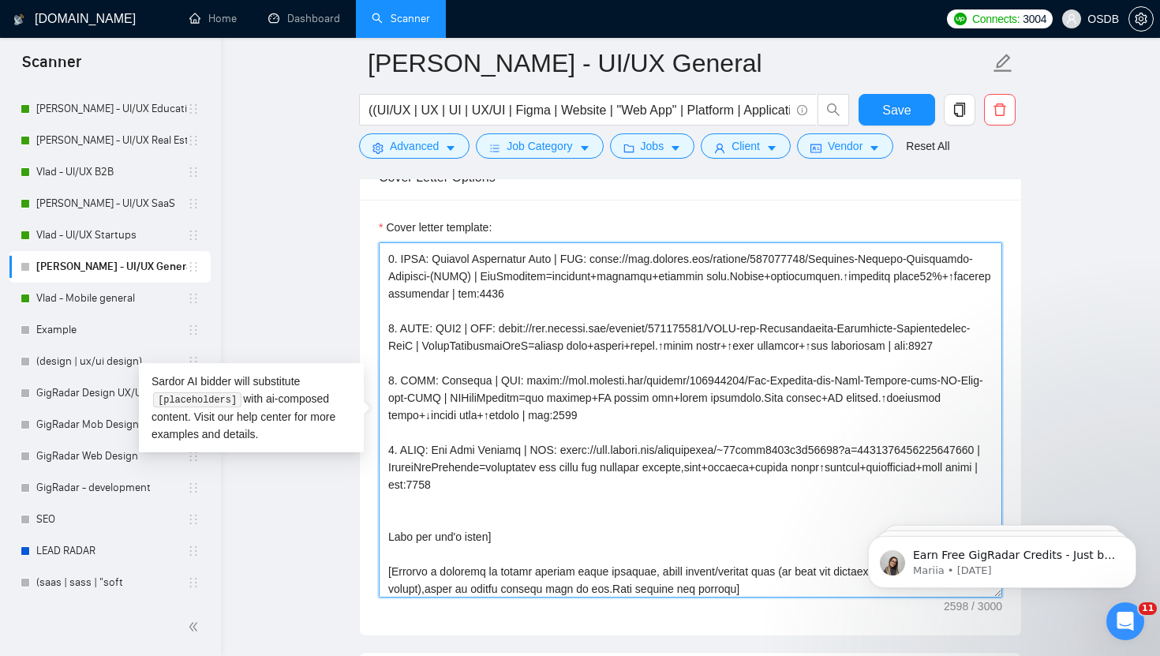
paste textarea "7. CLNT: Car Sale Website | URL: https://www.upwork.com/freelancers/~01cfac9893…"
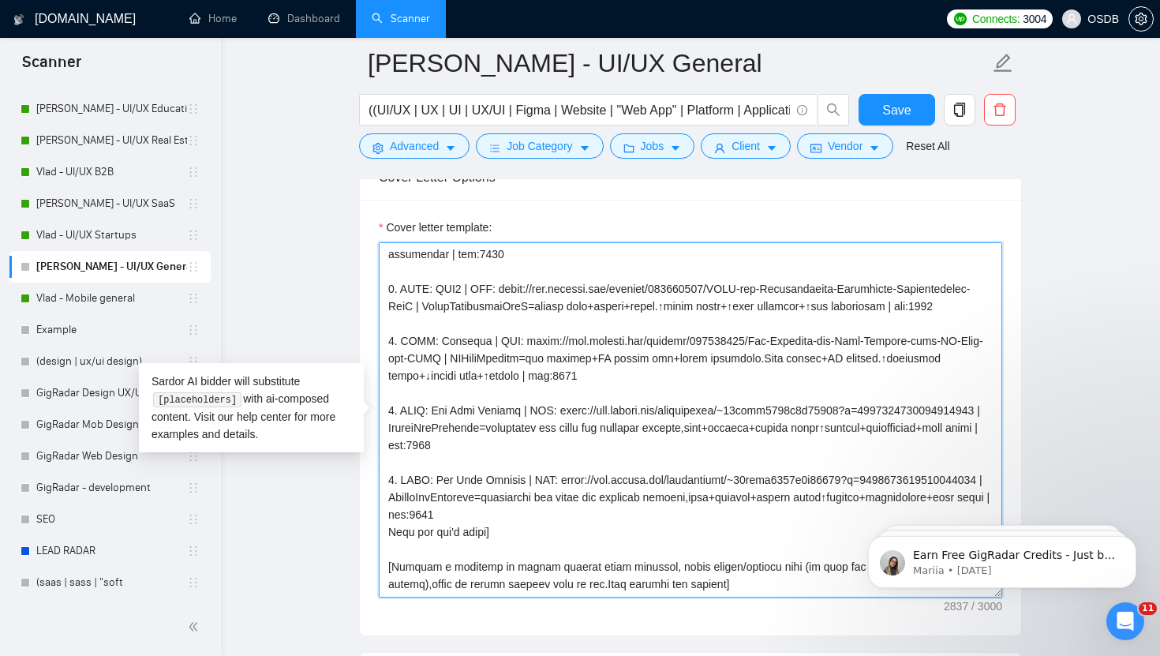
scroll to position [219, 0]
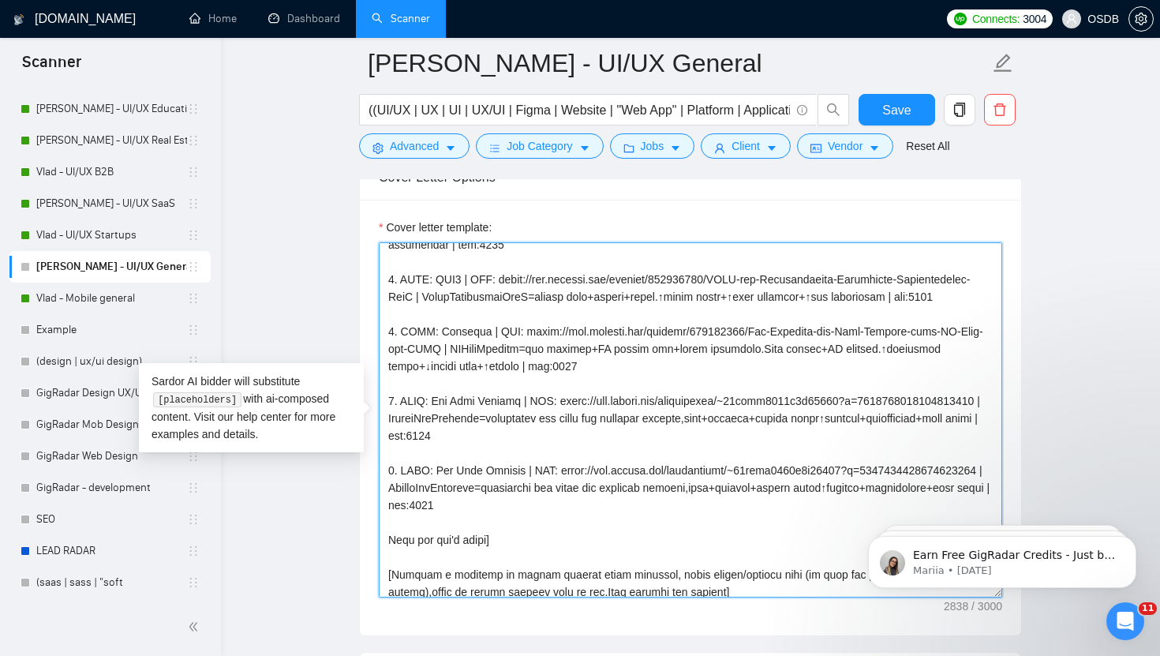
click at [393, 469] on textarea "Cover letter template:" at bounding box center [691, 419] width 624 height 355
drag, startPoint x: 521, startPoint y: 470, endPoint x: 440, endPoint y: 474, distance: 81.4
click at [440, 474] on textarea "Cover letter template:" at bounding box center [691, 419] width 624 height 355
paste textarea "WizeWerks"
drag, startPoint x: 529, startPoint y: 471, endPoint x: 965, endPoint y: 472, distance: 436.6
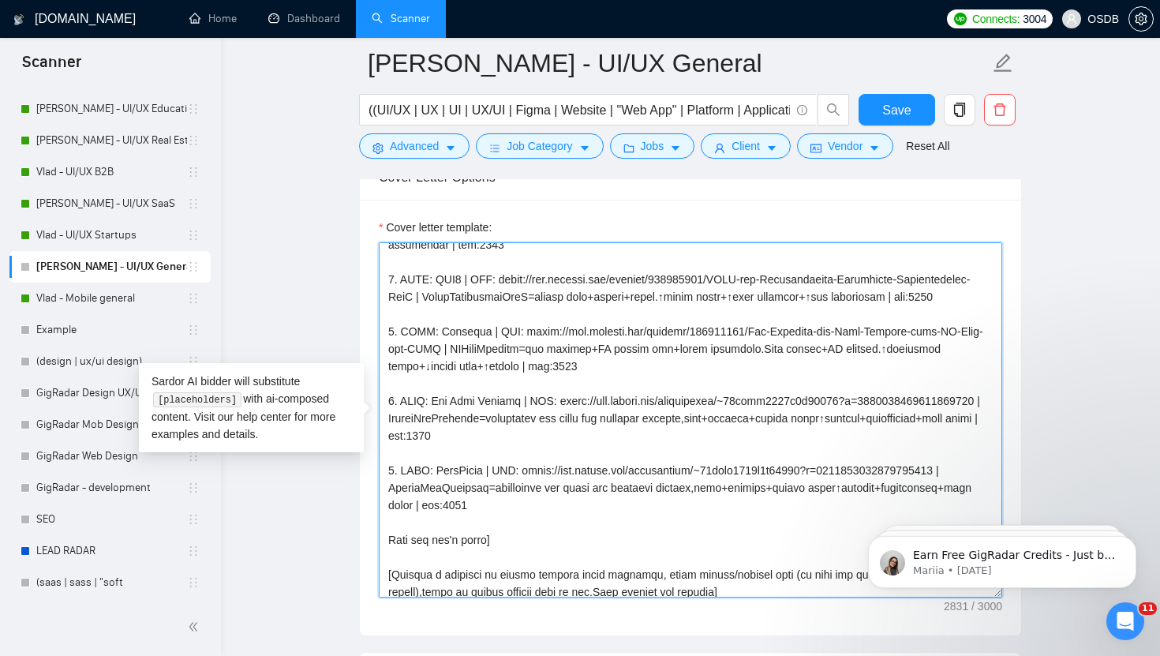
click at [965, 474] on textarea "Cover letter template:" at bounding box center [691, 419] width 624 height 355
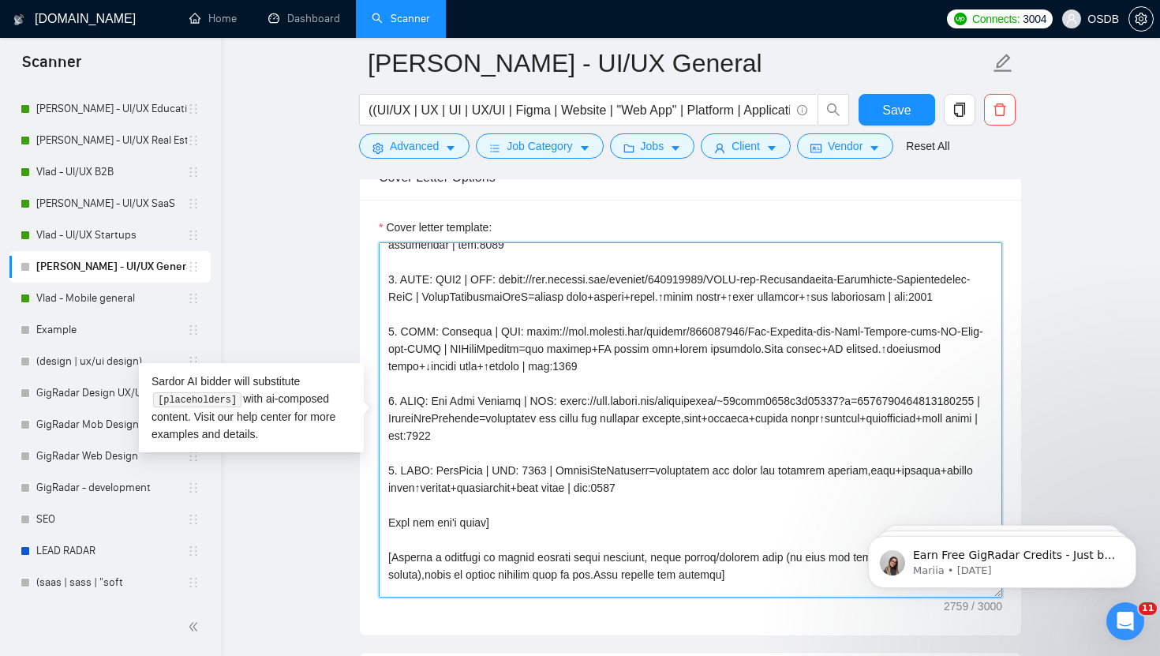
drag, startPoint x: 555, startPoint y: 472, endPoint x: 531, endPoint y: 471, distance: 23.7
click at [530, 471] on textarea "Cover letter template:" at bounding box center [691, 419] width 624 height 355
paste textarea "https://www.upwork.com/freelancers/~01cfac9893d2b68570?p=1933509206200115200"
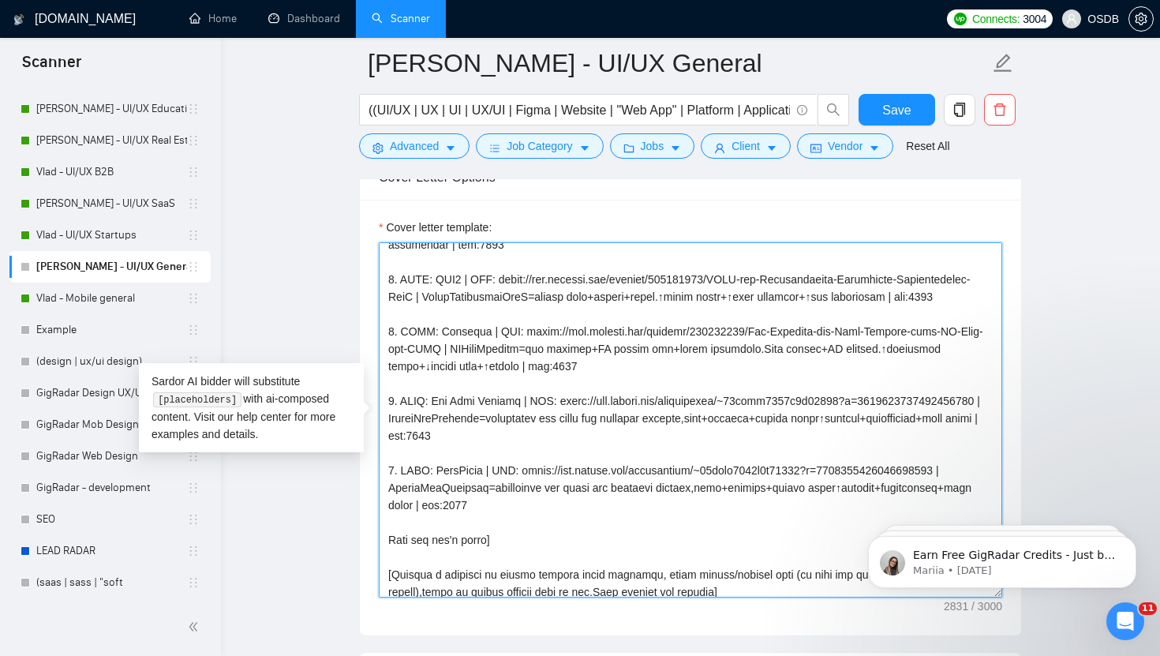
drag, startPoint x: 397, startPoint y: 489, endPoint x: 419, endPoint y: 502, distance: 25.9
click at [419, 502] on textarea "Cover letter template:" at bounding box center [691, 419] width 624 height 355
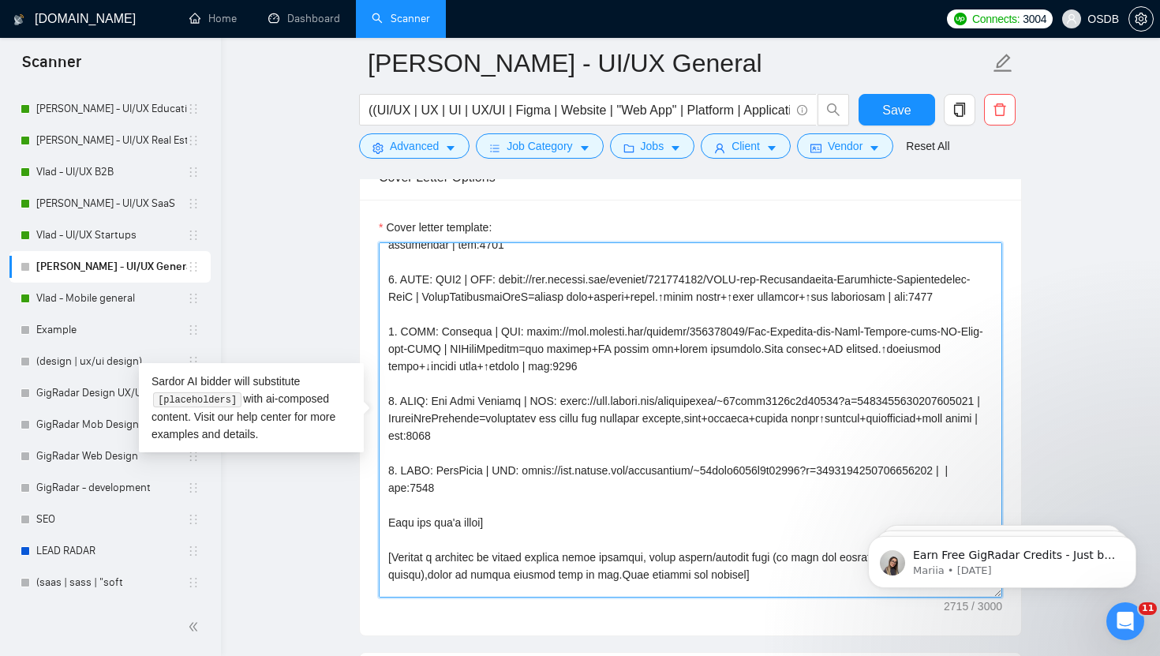
paste textarea "ConsultSite=showcase services+team+cases↑leads+brand+trust"
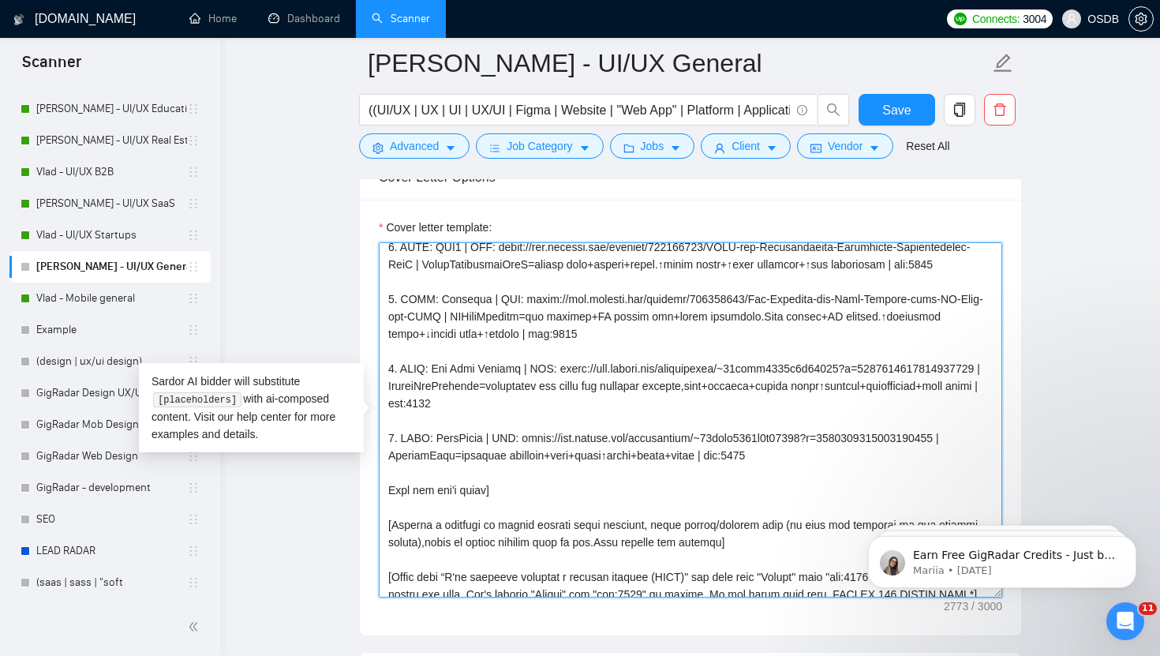
drag, startPoint x: 789, startPoint y: 457, endPoint x: 355, endPoint y: 434, distance: 434.8
click at [823, 456] on textarea "Cover letter template:" at bounding box center [691, 419] width 624 height 355
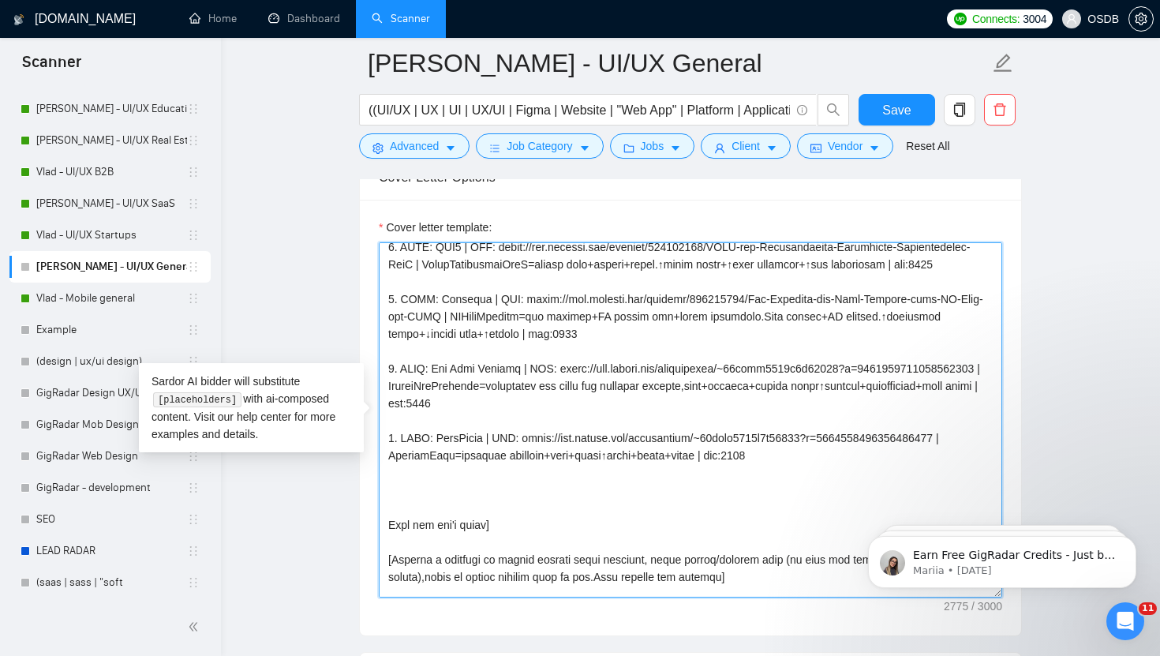
paste textarea "8. CLNT: WizeWerks | URL: https://www.upwork.com/freelancers/~01cfac9893d2b6857…"
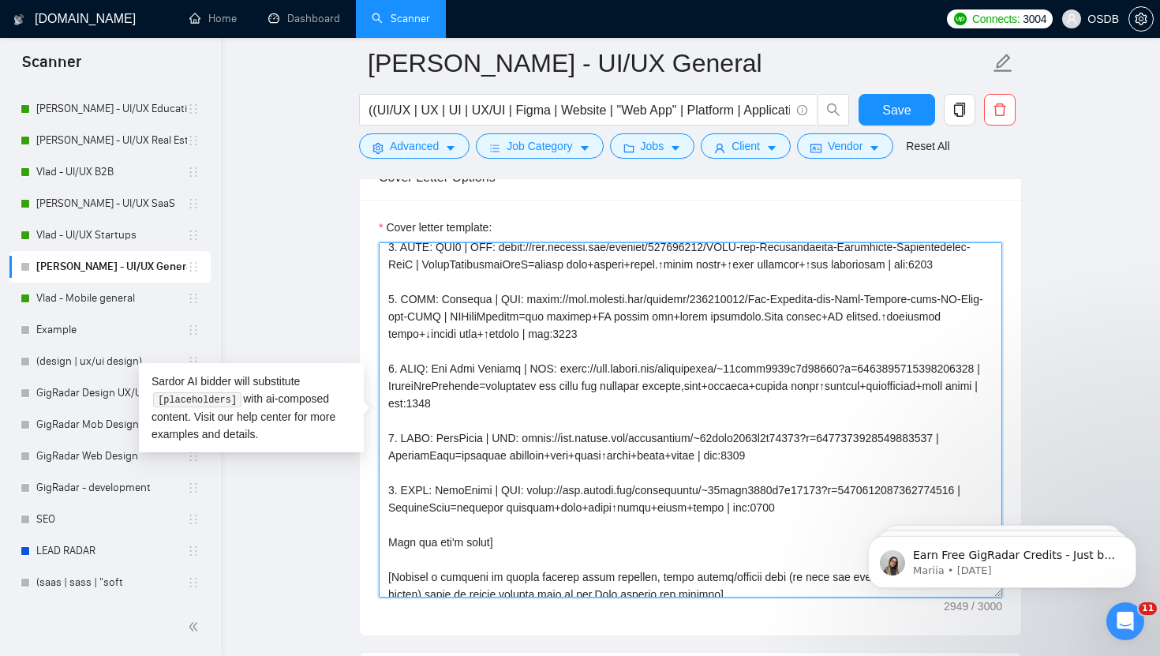
click at [394, 491] on textarea "Cover letter template:" at bounding box center [691, 419] width 624 height 355
drag, startPoint x: 488, startPoint y: 490, endPoint x: 435, endPoint y: 491, distance: 52.9
click at [435, 491] on textarea "Cover letter template:" at bounding box center [691, 419] width 624 height 355
paste textarea "Respectra"
drag, startPoint x: 523, startPoint y: 491, endPoint x: 858, endPoint y: 499, distance: 335.6
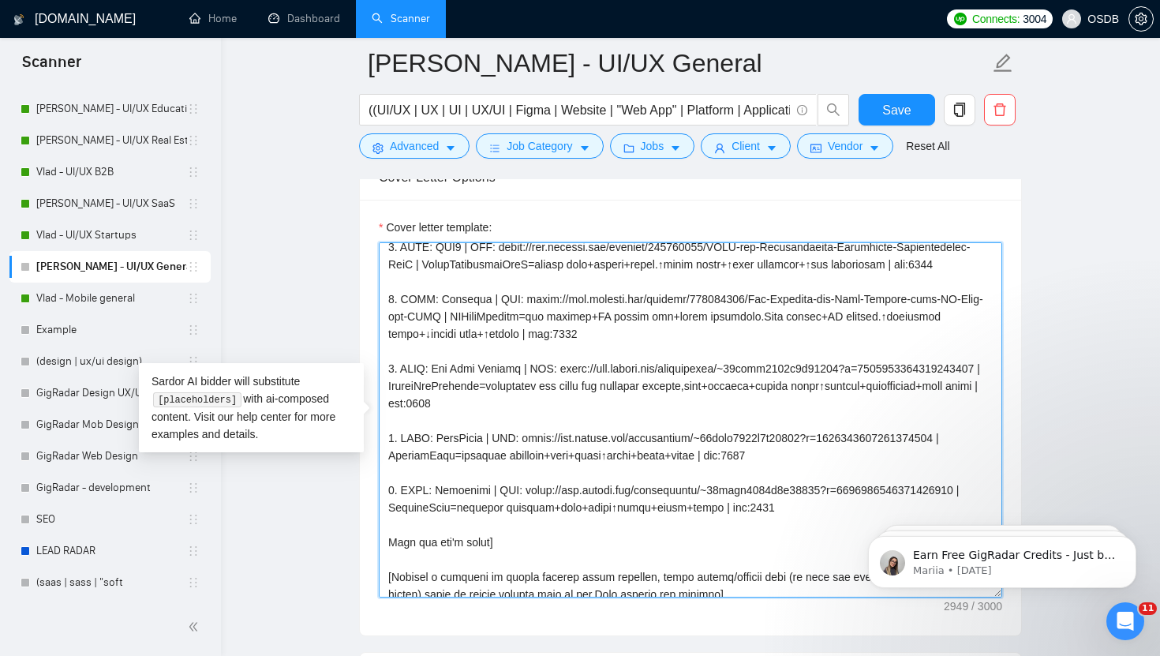
click at [857, 499] on textarea "Cover letter template:" at bounding box center [691, 419] width 624 height 355
click at [755, 489] on textarea "Cover letter template:" at bounding box center [691, 419] width 624 height 355
drag, startPoint x: 986, startPoint y: 489, endPoint x: 528, endPoint y: 489, distance: 457.9
click at [527, 489] on textarea "Cover letter template:" at bounding box center [691, 419] width 624 height 355
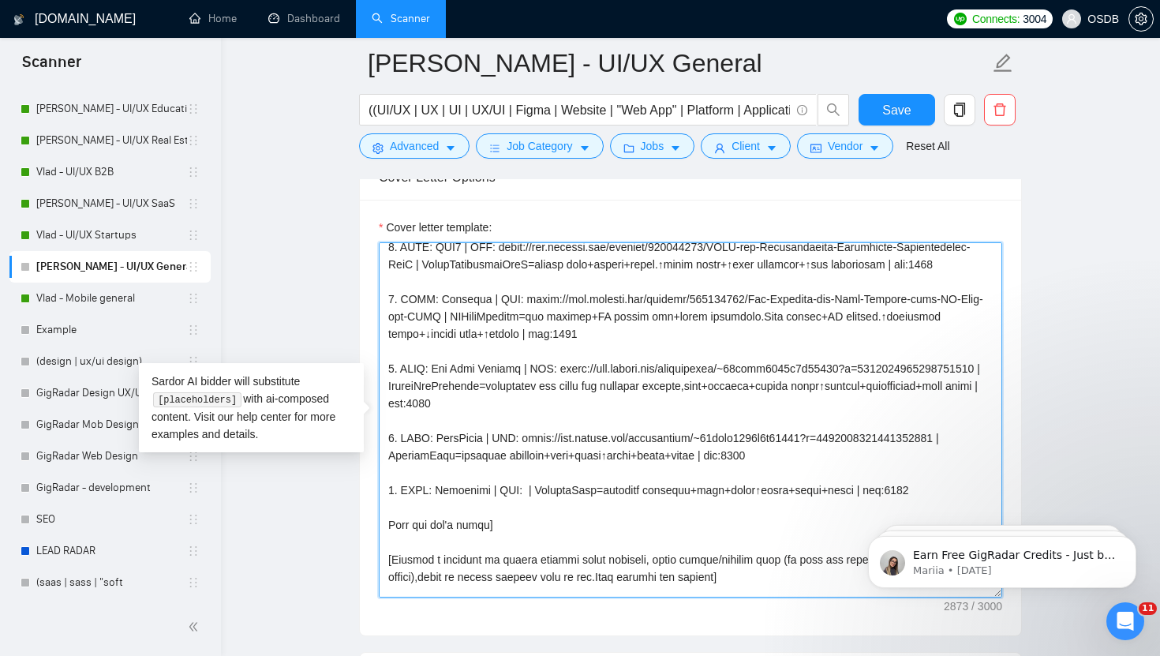
paste textarea "https://www.upwork.com/freelancers/~01cfac9893d2b68570?p=1933512647937552384"
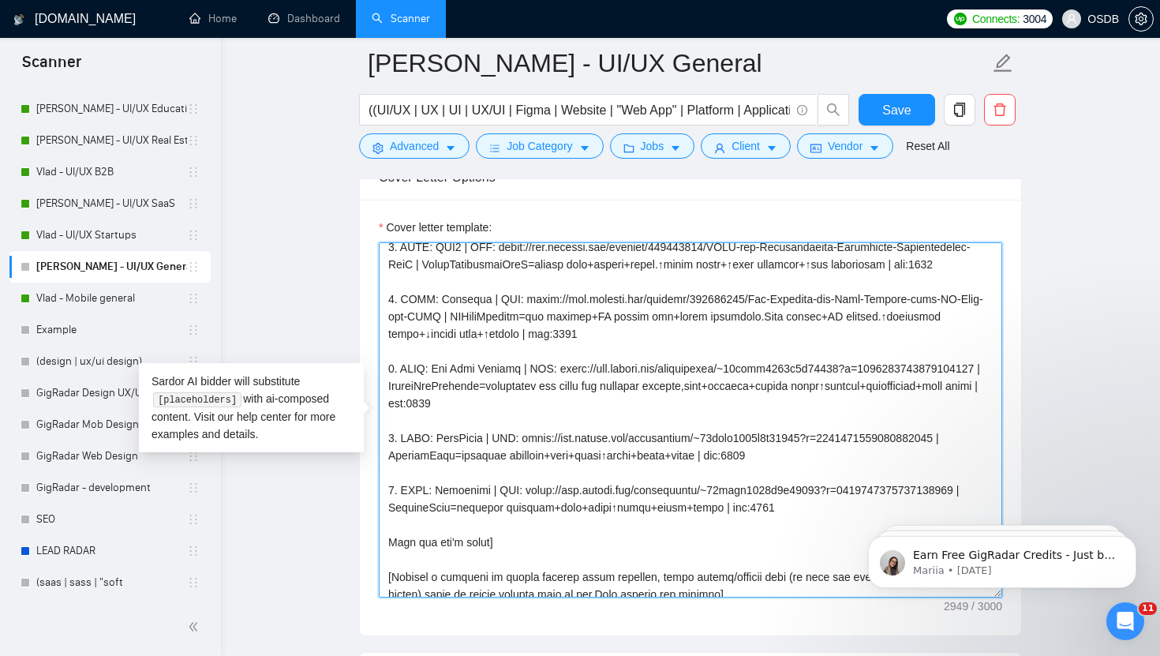
drag, startPoint x: 719, startPoint y: 509, endPoint x: 375, endPoint y: 513, distance: 344.2
click at [373, 514] on div "Cover letter template:" at bounding box center [691, 418] width 662 height 436
paste textarea
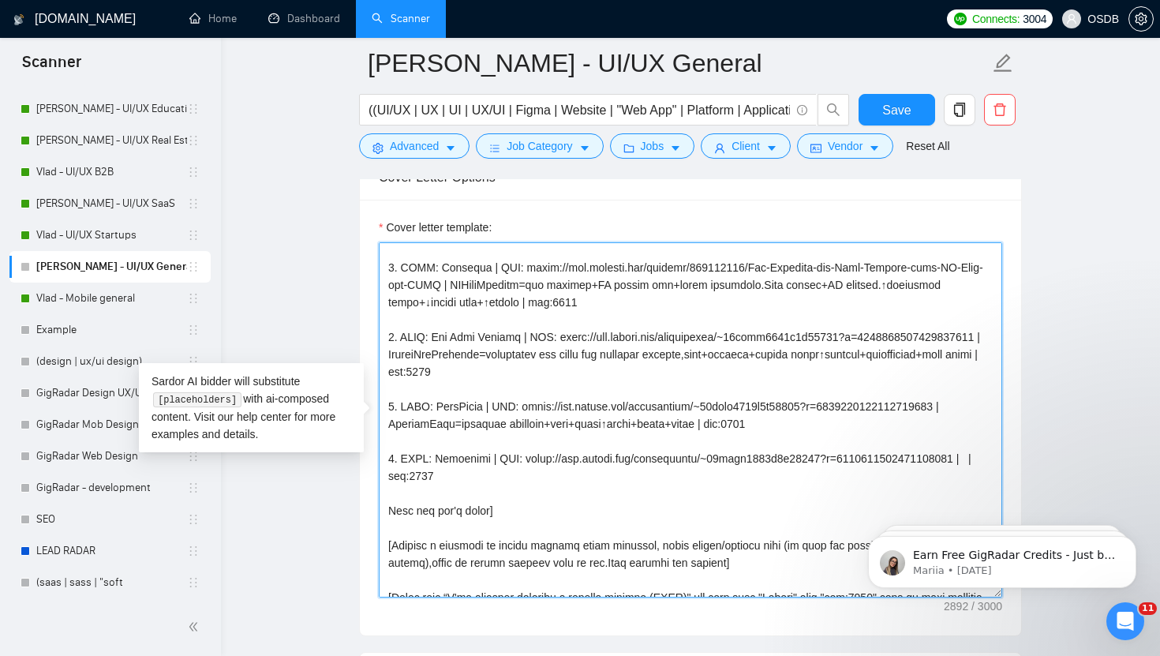
scroll to position [283, 0]
click at [992, 459] on textarea "Cover letter template:" at bounding box center [691, 419] width 624 height 355
paste textarea "TacticalSite=training+signup+testimonials+schedule↑signups+visibility+flow"
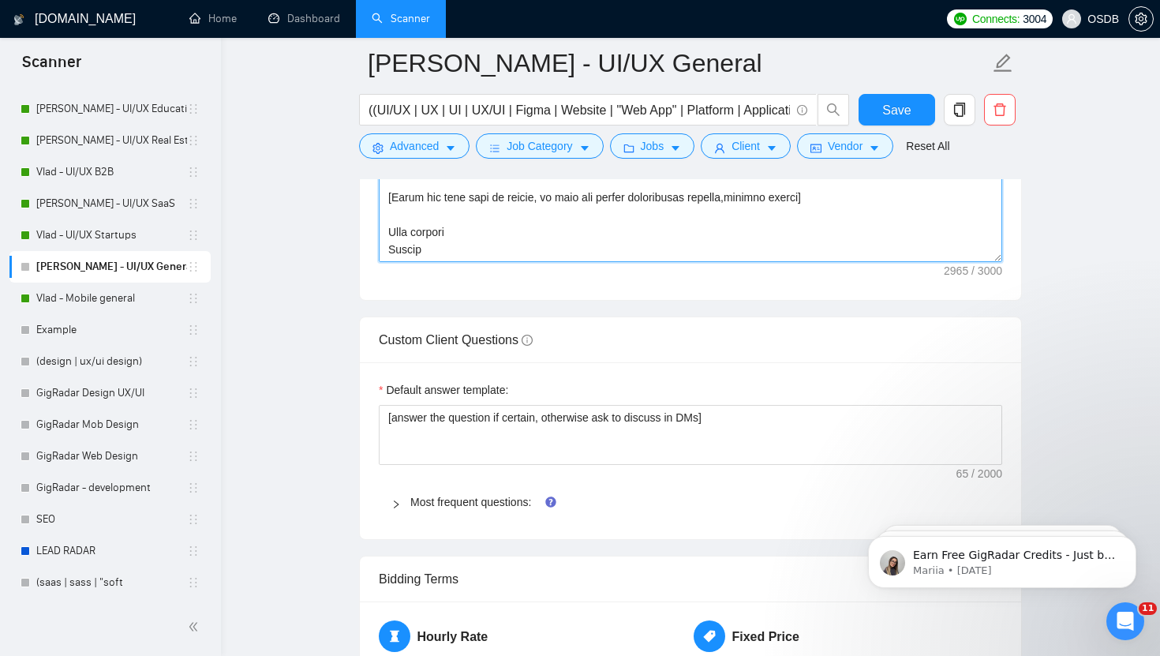
scroll to position [2163, 0]
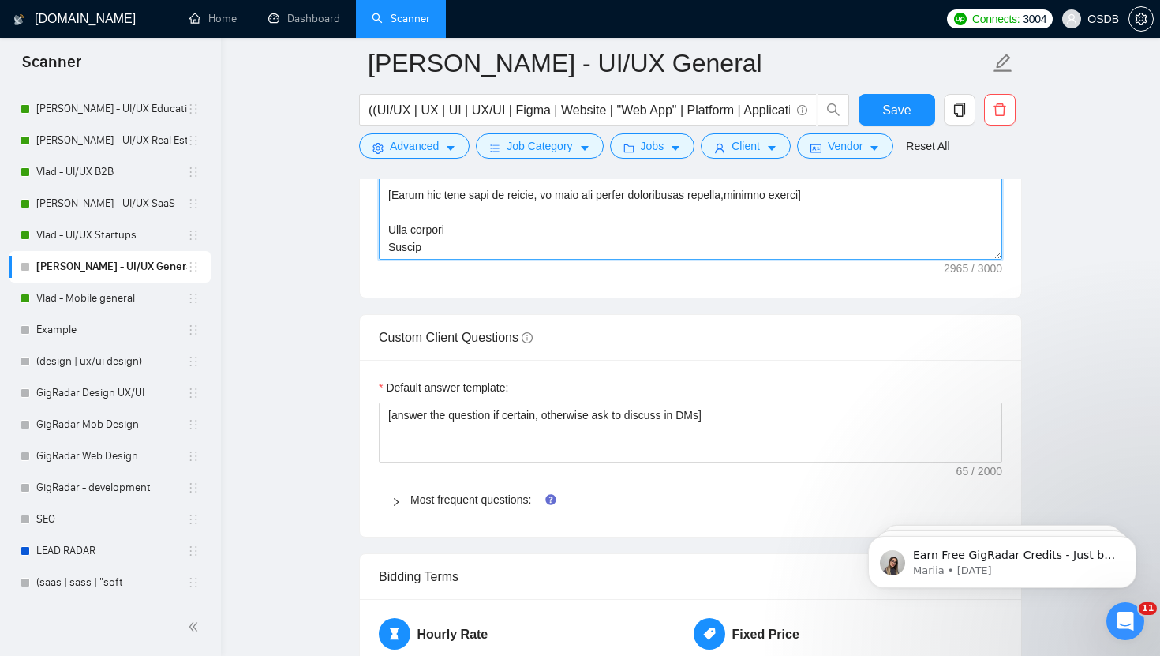
click at [473, 239] on textarea "Cover letter template:" at bounding box center [691, 81] width 624 height 355
click at [473, 238] on textarea "Cover letter template:" at bounding box center [691, 81] width 624 height 355
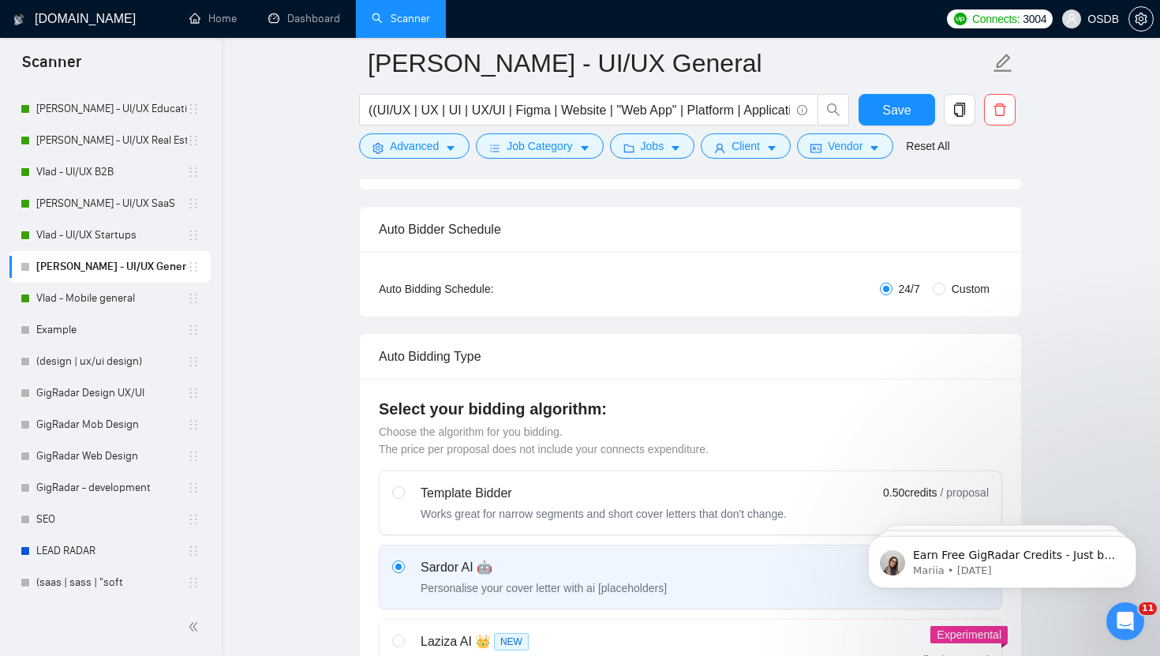
scroll to position [0, 0]
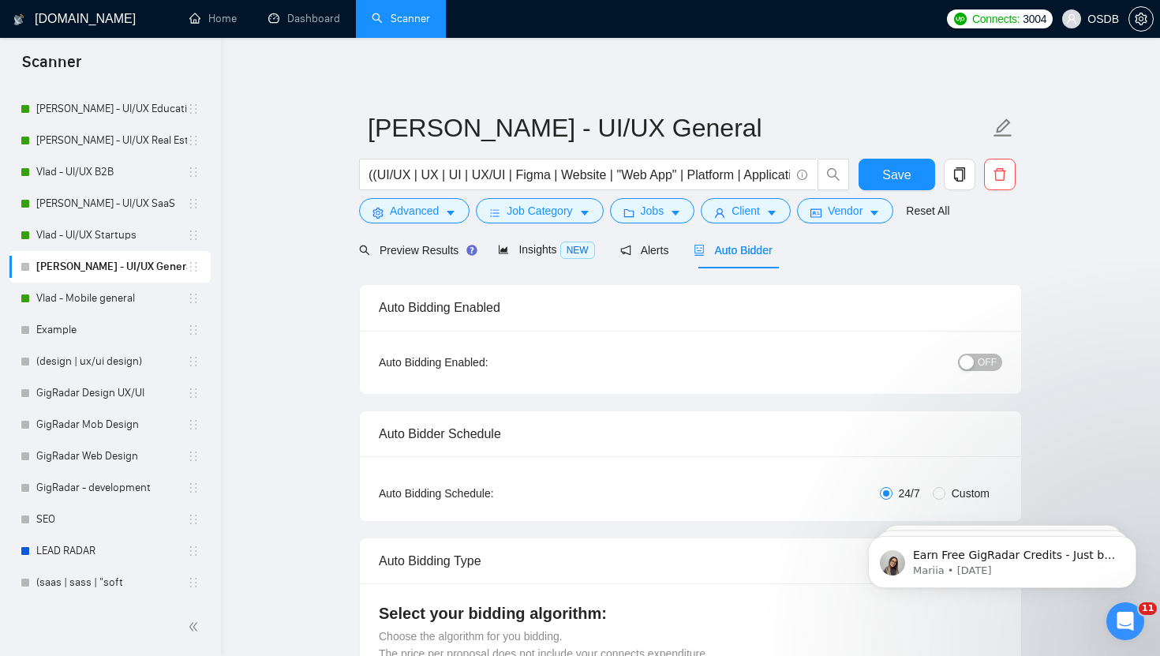
type textarea "[Folder= 1. CLNT: SELLO | URL: https://is.gd/inugbp | AIpricing4CEPlogistics=au…"
click at [985, 362] on span "OFF" at bounding box center [987, 362] width 19 height 17
click at [907, 174] on span "Save" at bounding box center [897, 175] width 28 height 20
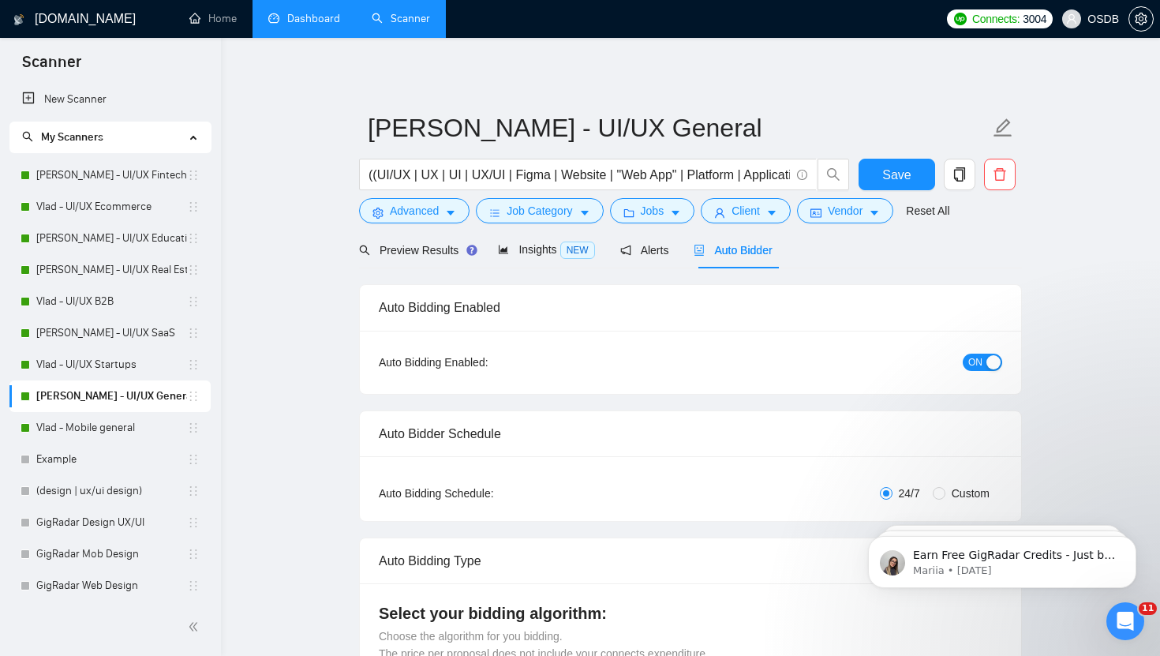
click at [315, 17] on link "Dashboard" at bounding box center [304, 18] width 72 height 13
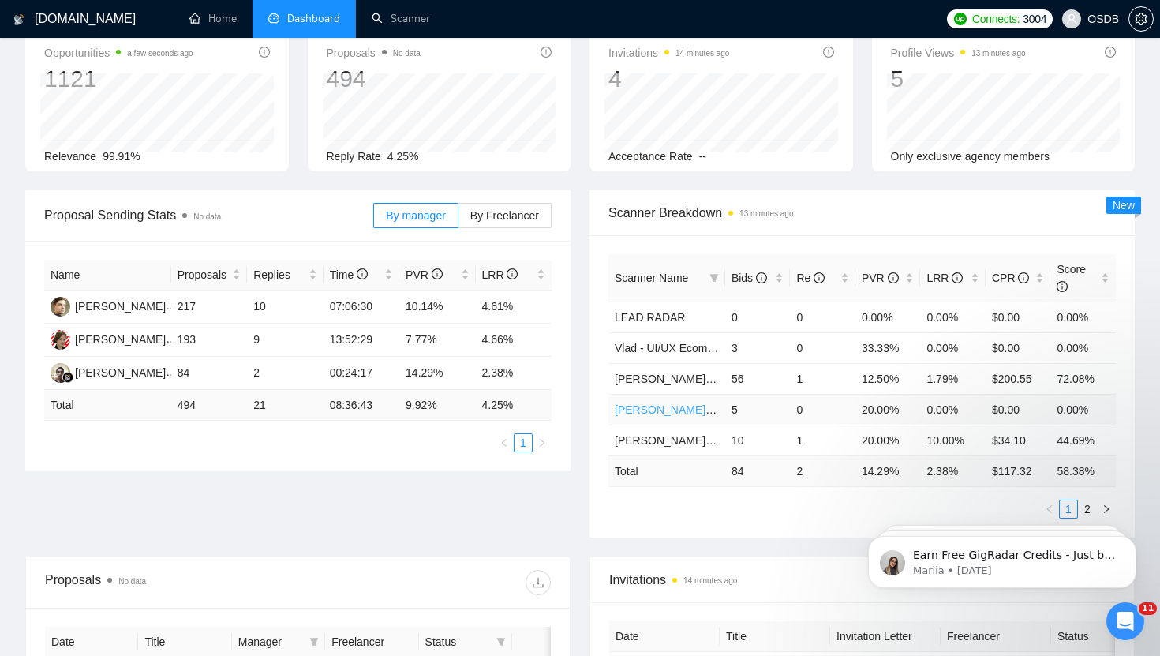
scroll to position [90, 0]
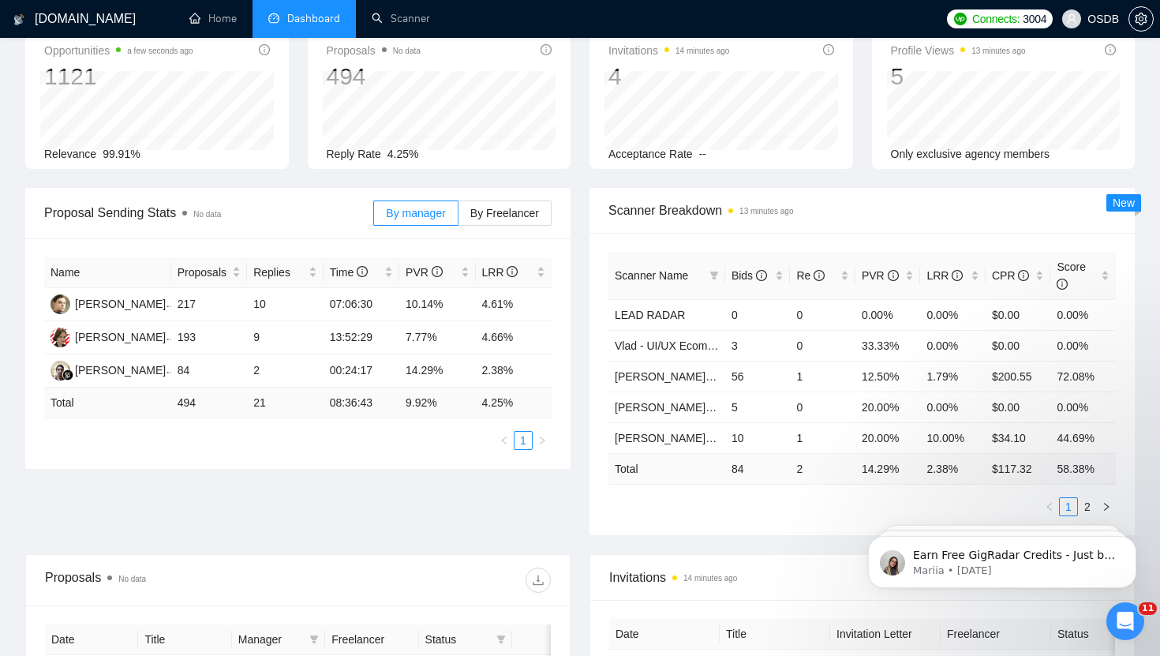
click html "Earn Free GigRadar Credits - Just by Sharing Your Story! 💬 Want more credits fo…"
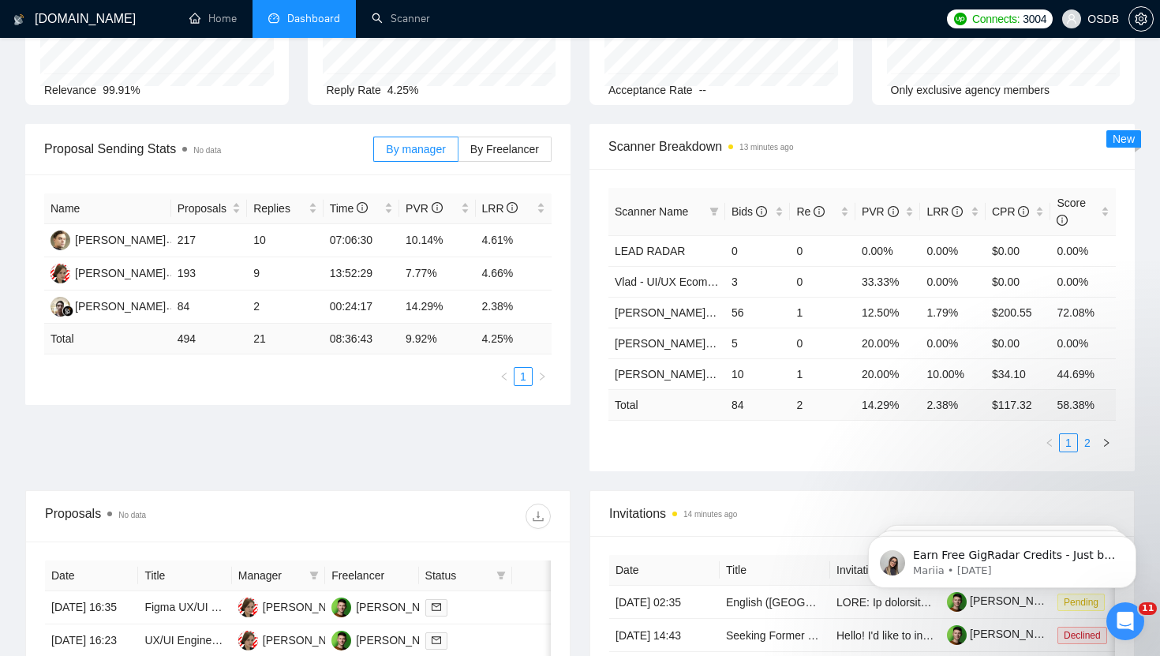
click at [1092, 447] on link "2" at bounding box center [1087, 442] width 17 height 17
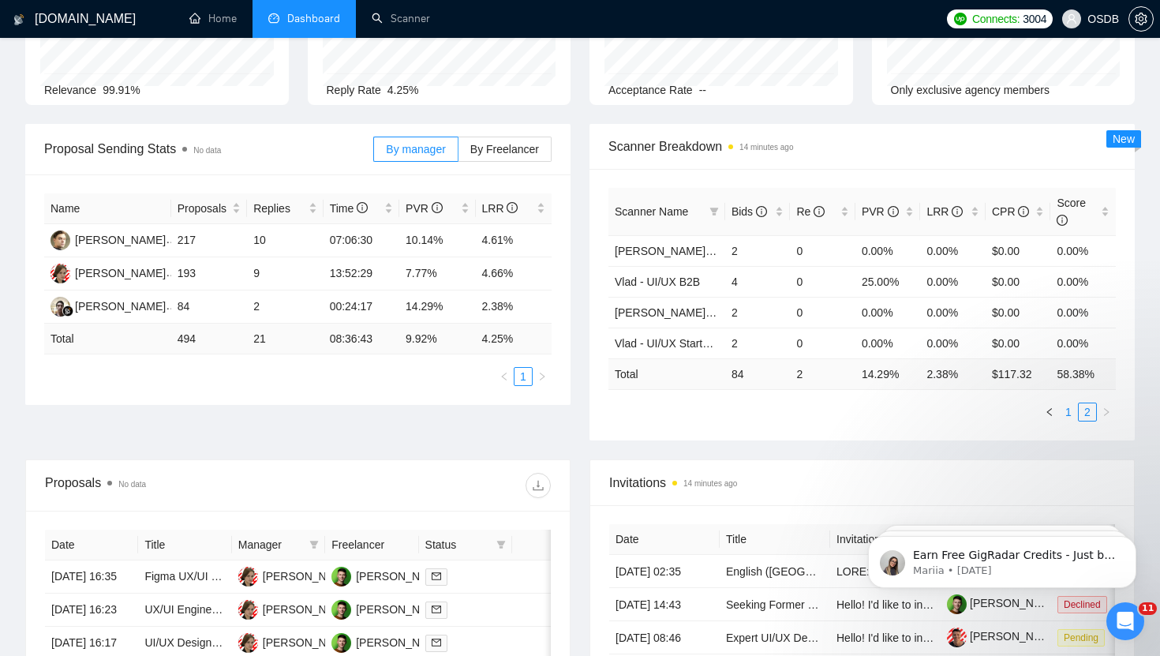
click at [1069, 412] on link "1" at bounding box center [1068, 411] width 17 height 17
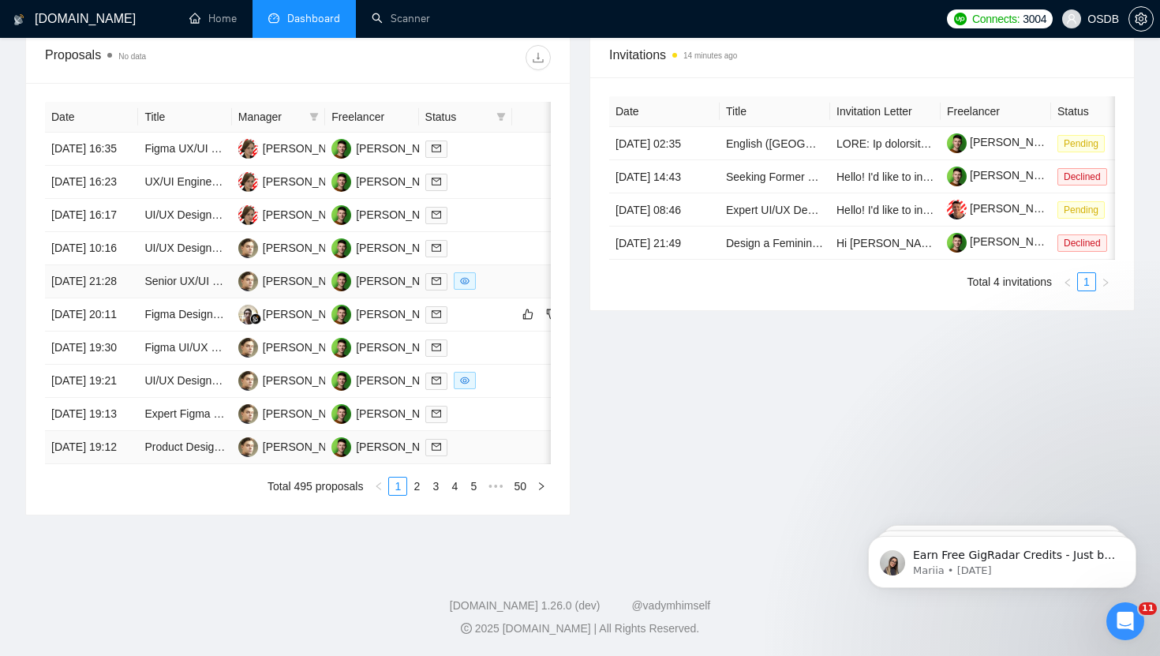
scroll to position [0, 0]
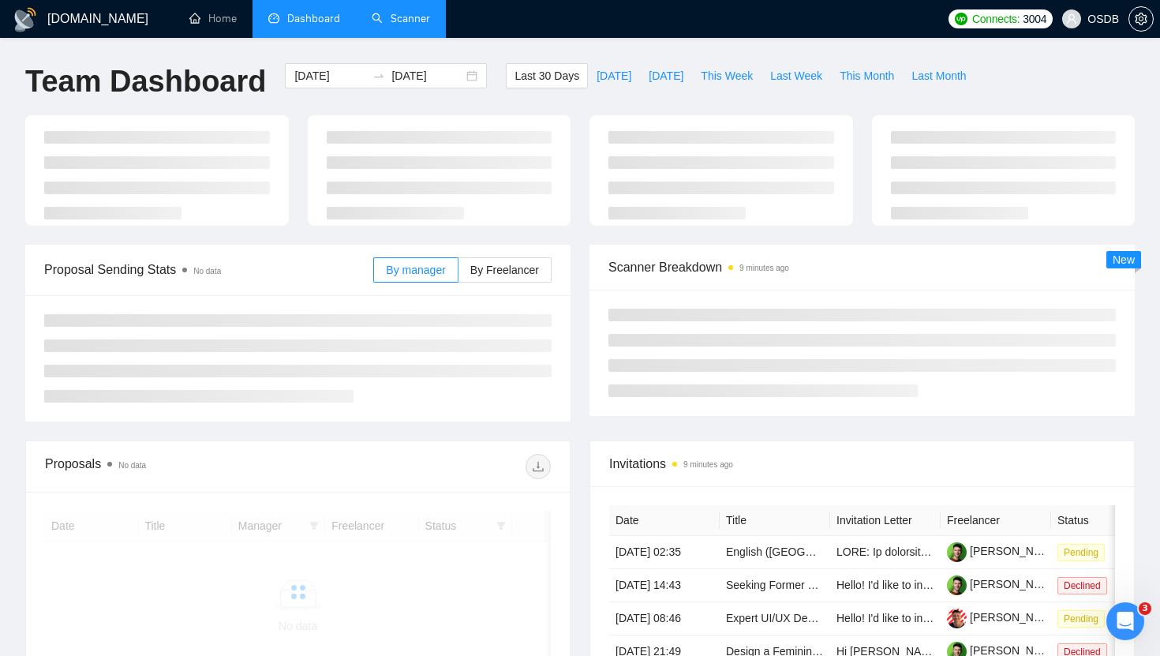
click at [388, 12] on link "Scanner" at bounding box center [401, 18] width 58 height 13
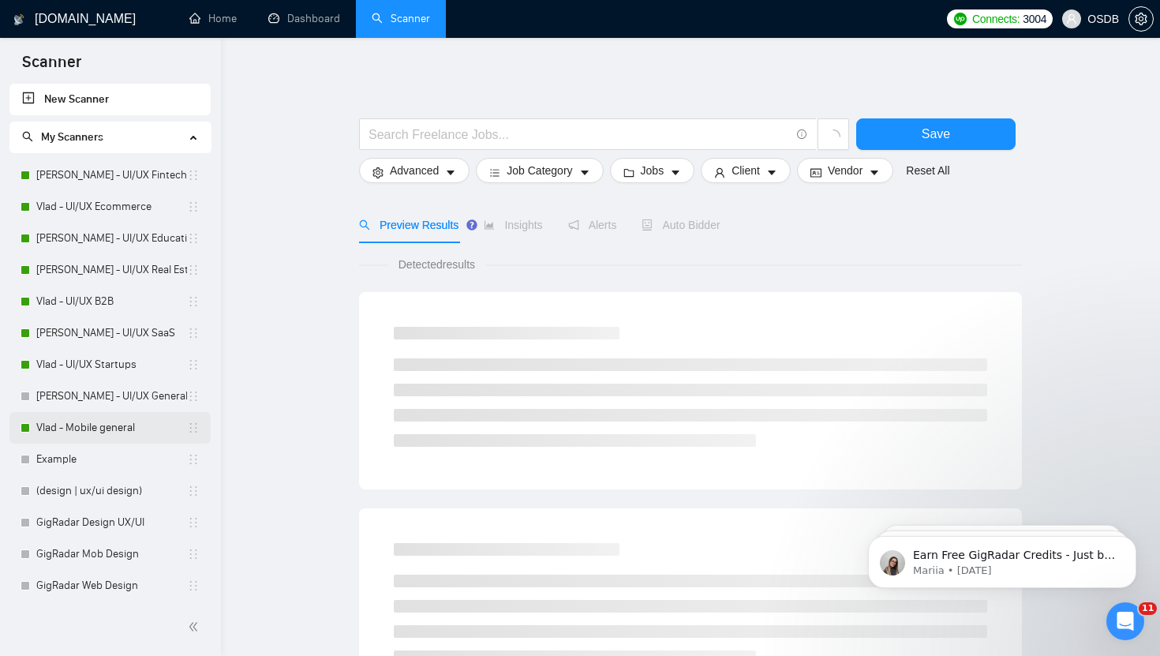
click at [102, 432] on link "Vlad - Mobile general" at bounding box center [111, 428] width 151 height 32
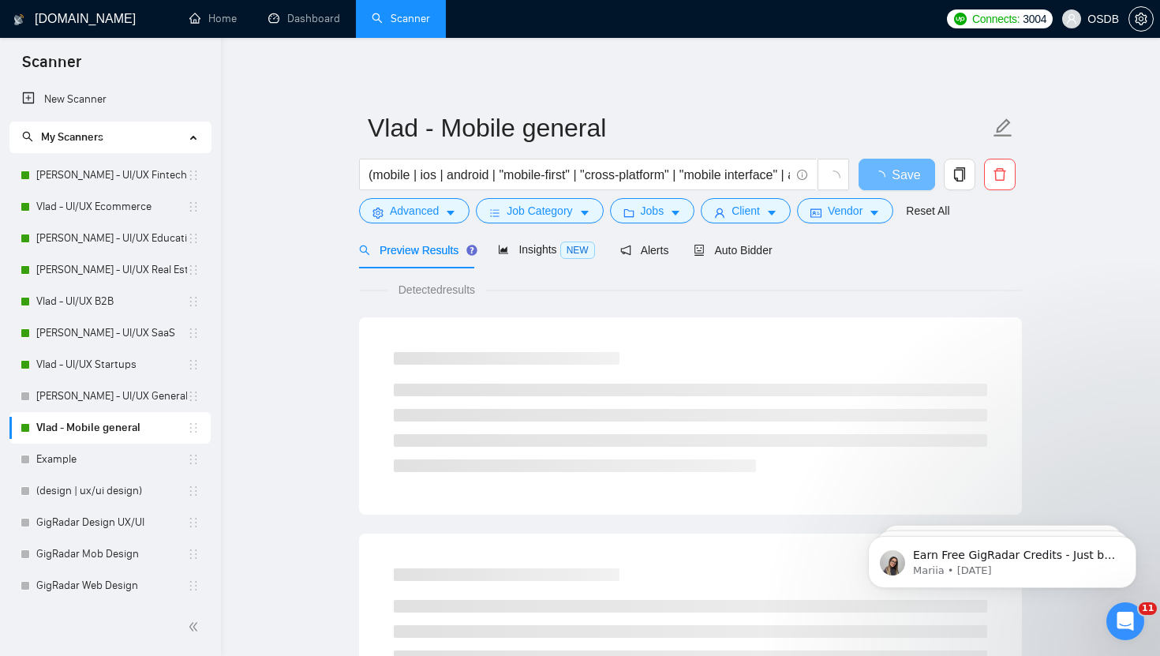
click at [690, 256] on div "Preview Results Insights NEW Alerts Auto Bidder" at bounding box center [566, 249] width 414 height 37
click at [719, 251] on span "Auto Bidder" at bounding box center [733, 250] width 78 height 13
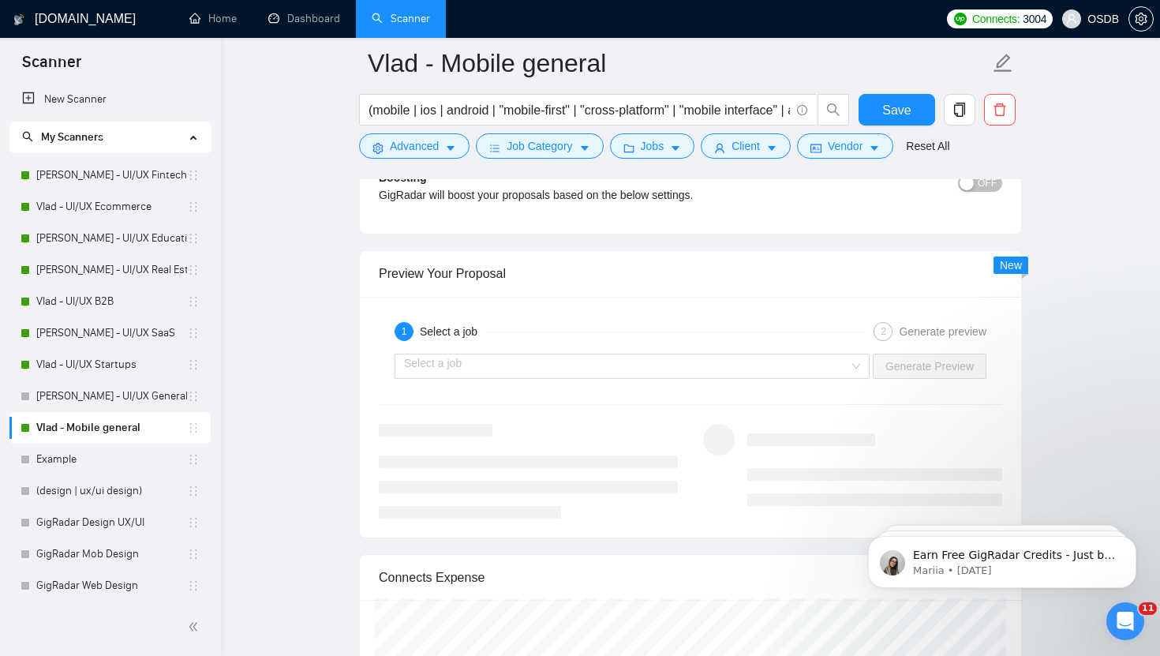
scroll to position [3051, 0]
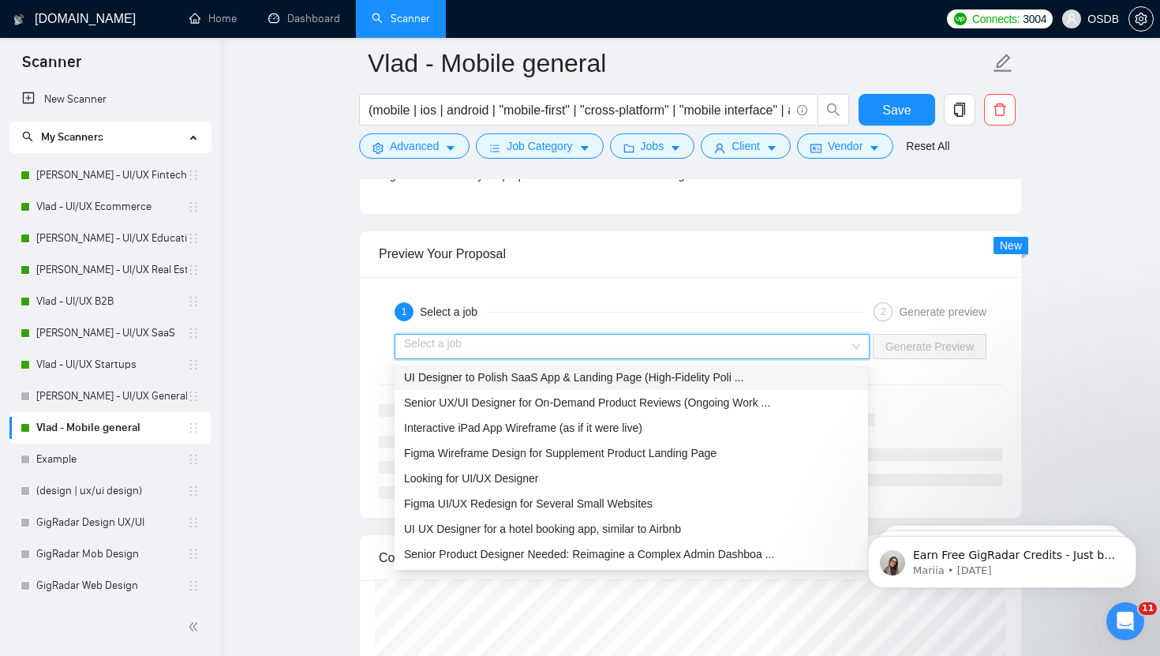
click at [740, 351] on input "search" at bounding box center [626, 347] width 445 height 24
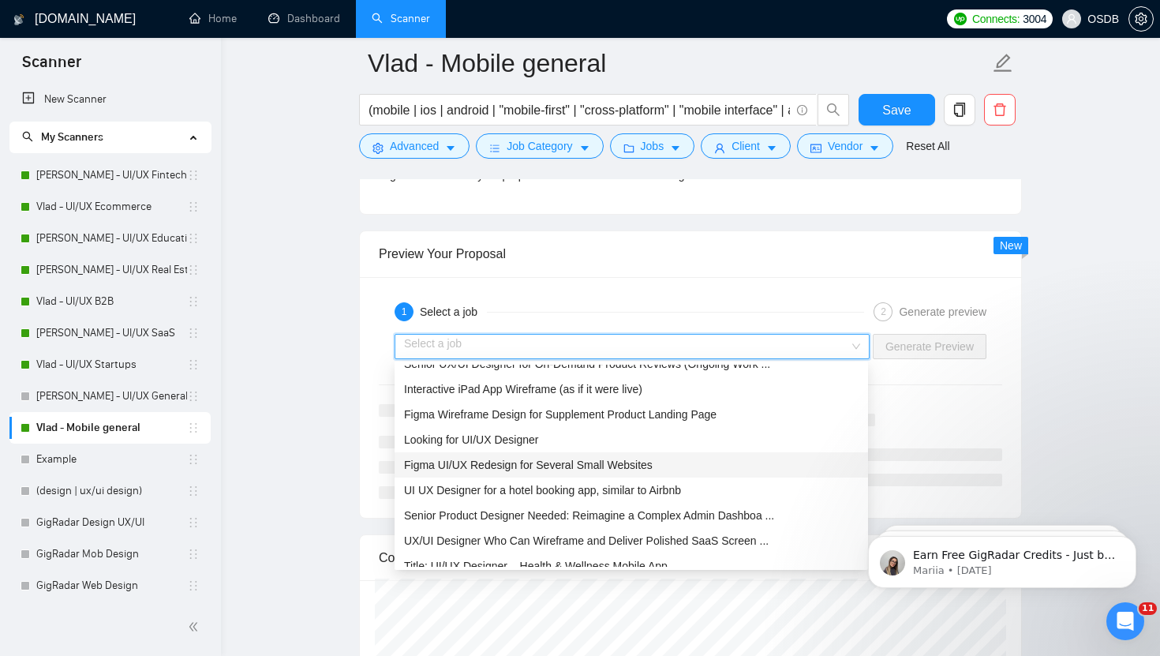
scroll to position [45, 0]
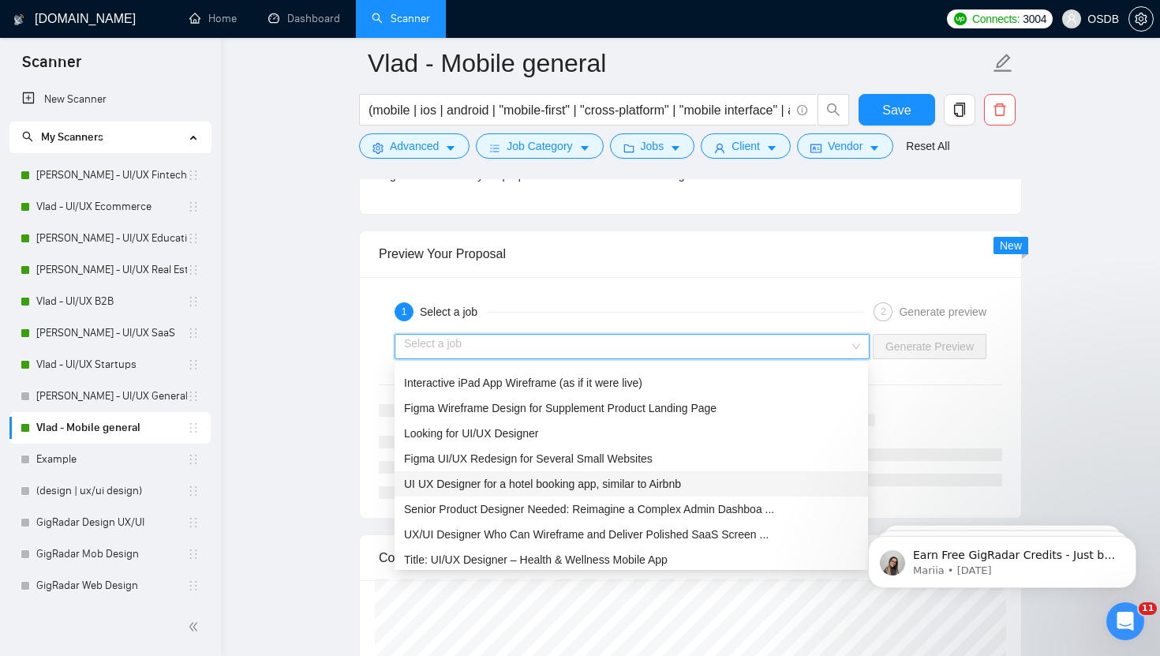
click at [669, 483] on span "UI UX Designer for a hotel booking app, similar to Airbnb" at bounding box center [542, 484] width 277 height 13
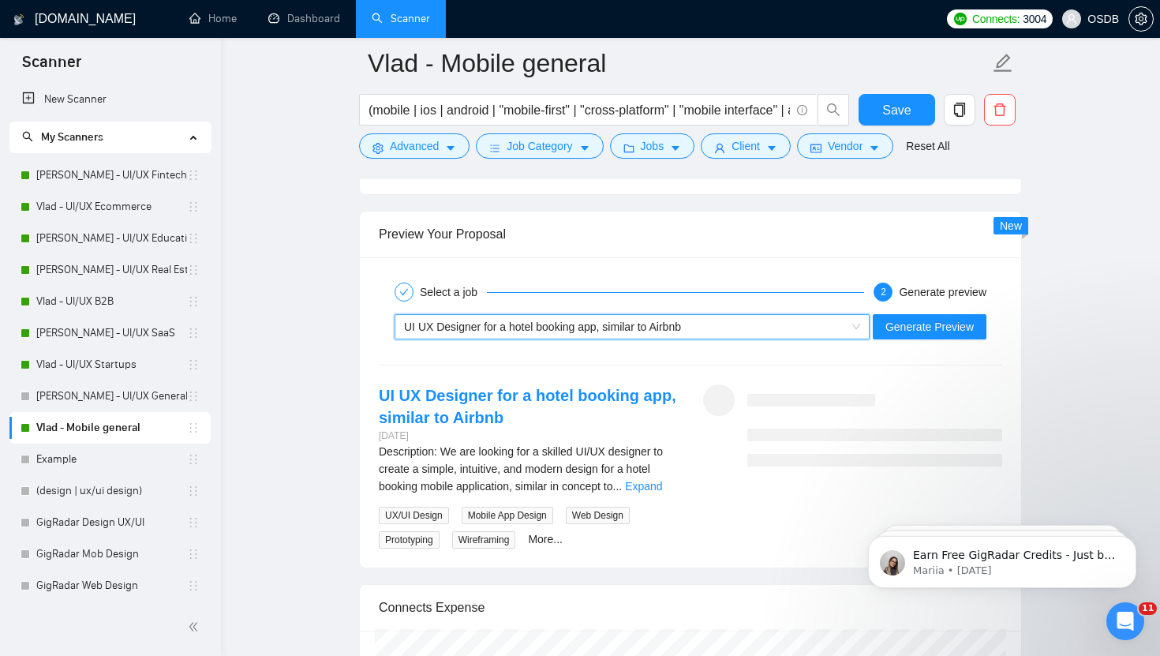
scroll to position [3072, 0]
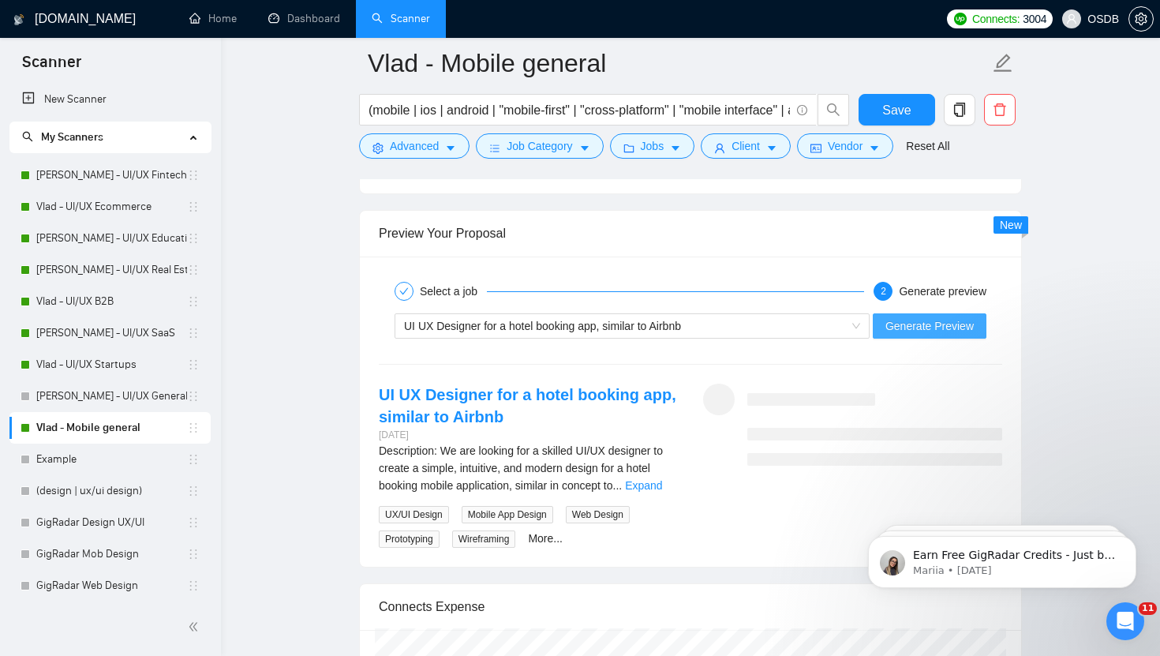
click at [937, 324] on span "Generate Preview" at bounding box center [930, 325] width 88 height 17
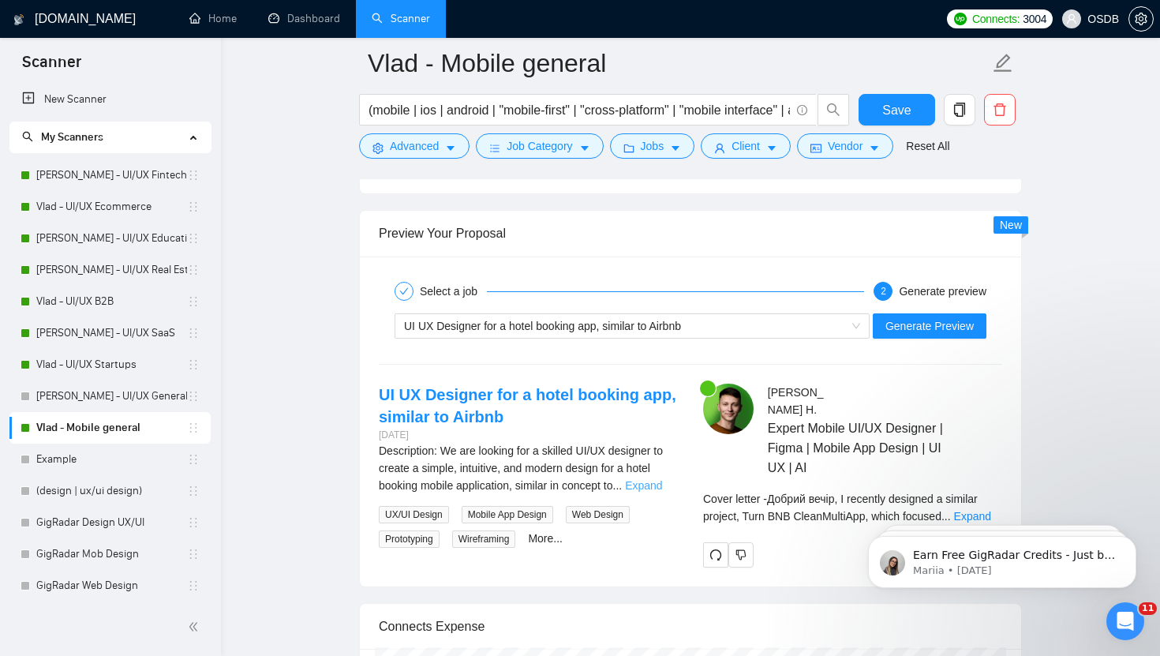
click at [660, 487] on link "Expand" at bounding box center [643, 485] width 37 height 13
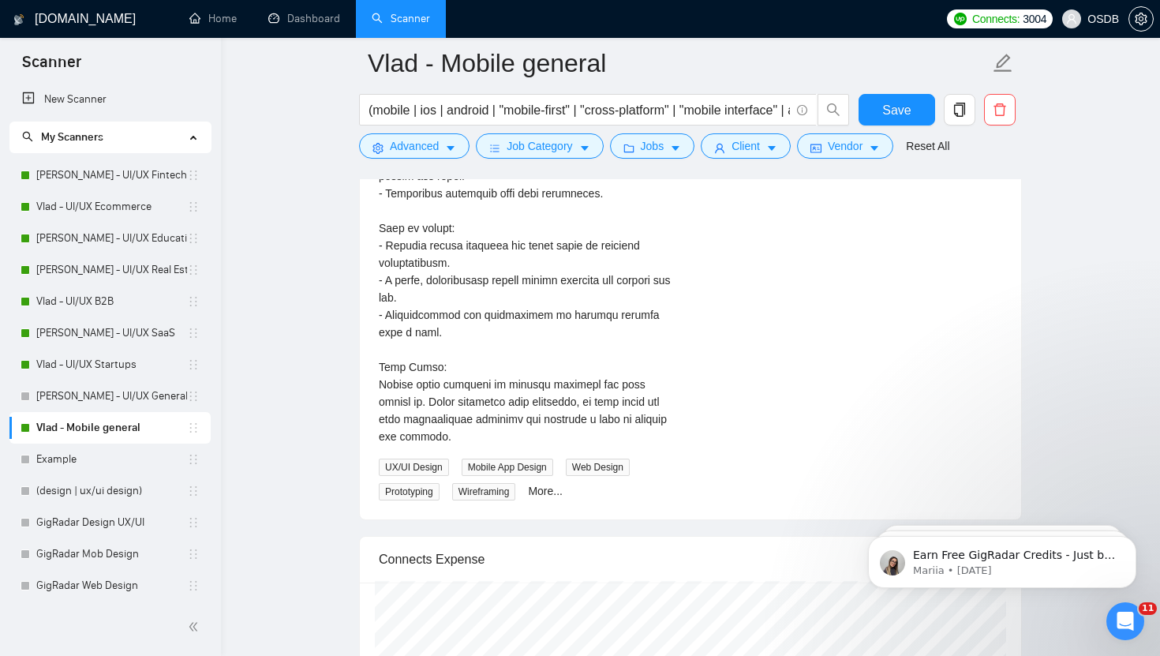
scroll to position [3653, 0]
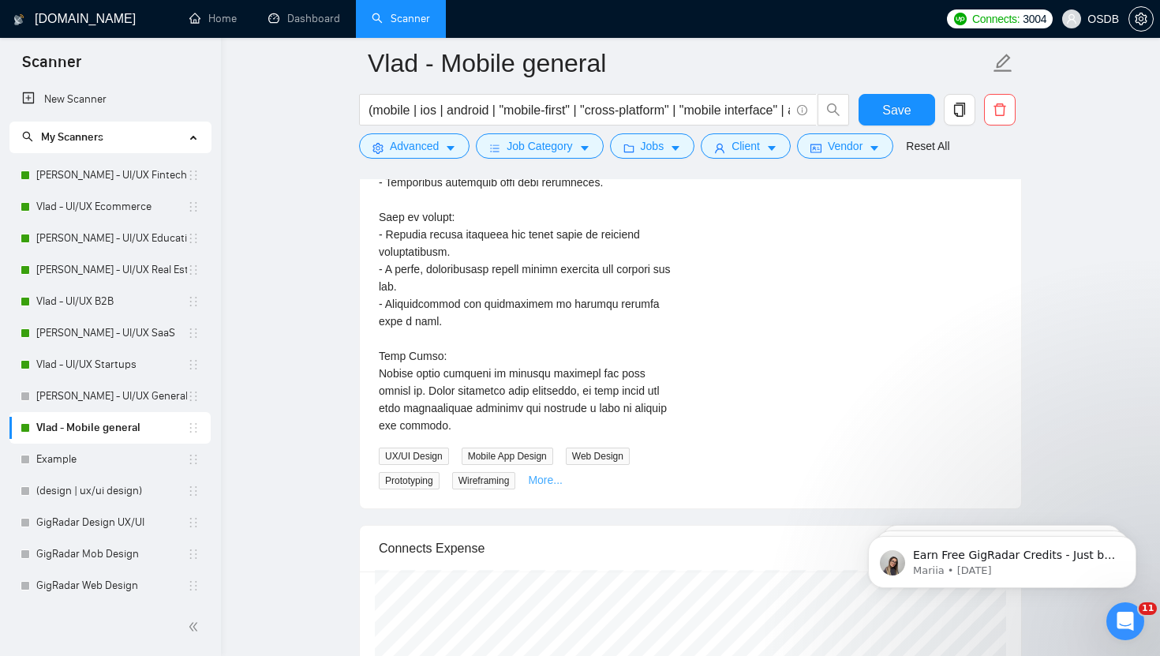
click at [546, 483] on link "More..." at bounding box center [545, 480] width 35 height 13
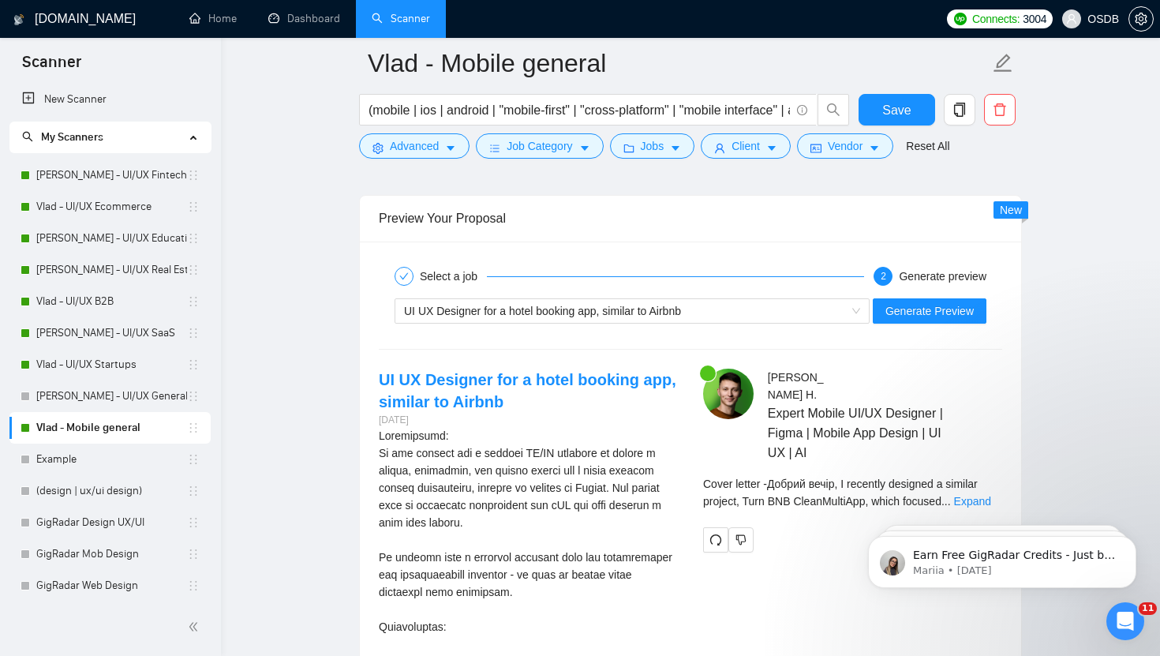
scroll to position [3054, 0]
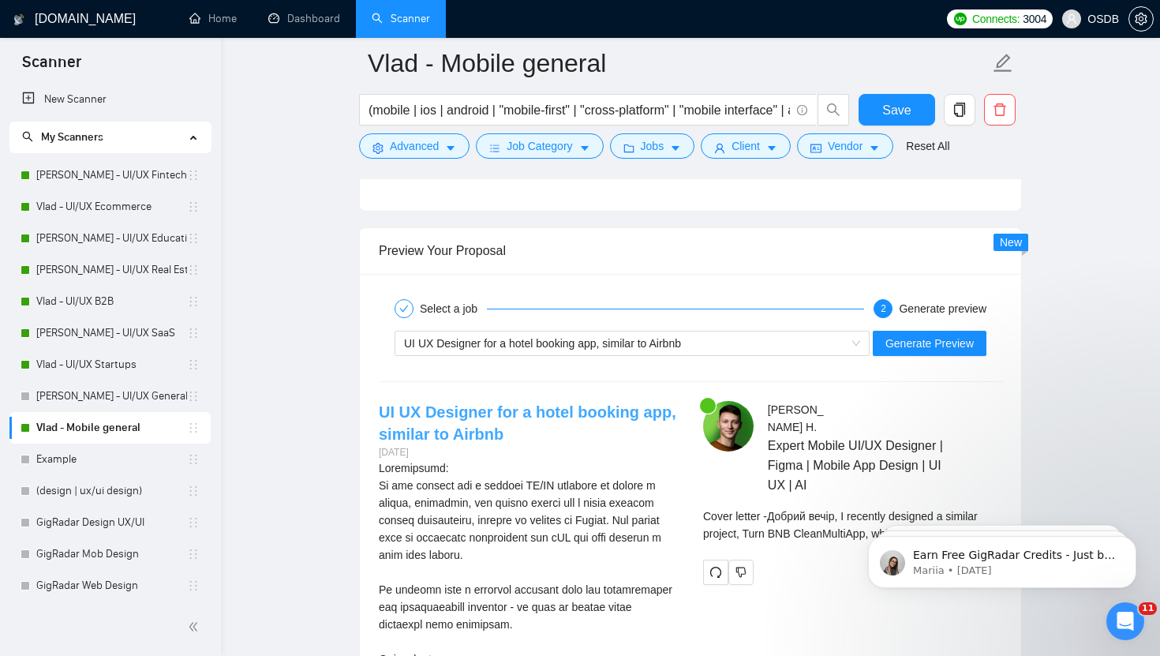
click at [508, 408] on link "UI UX Designer for a hotel booking app, similar to Airbnb" at bounding box center [528, 422] width 298 height 39
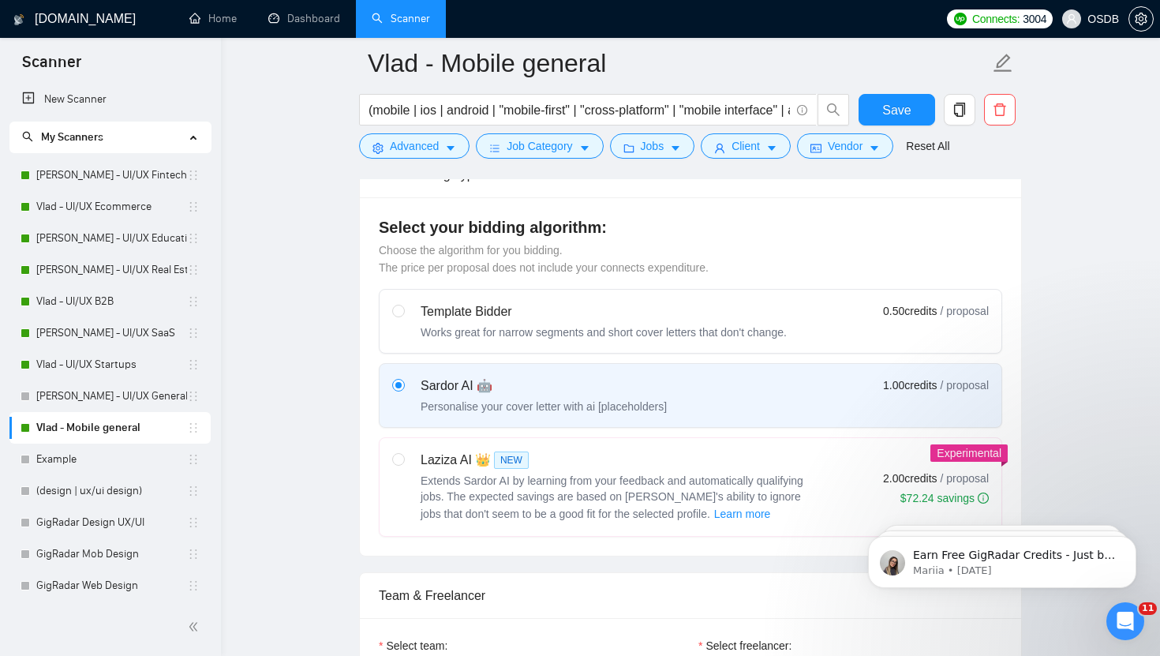
scroll to position [0, 0]
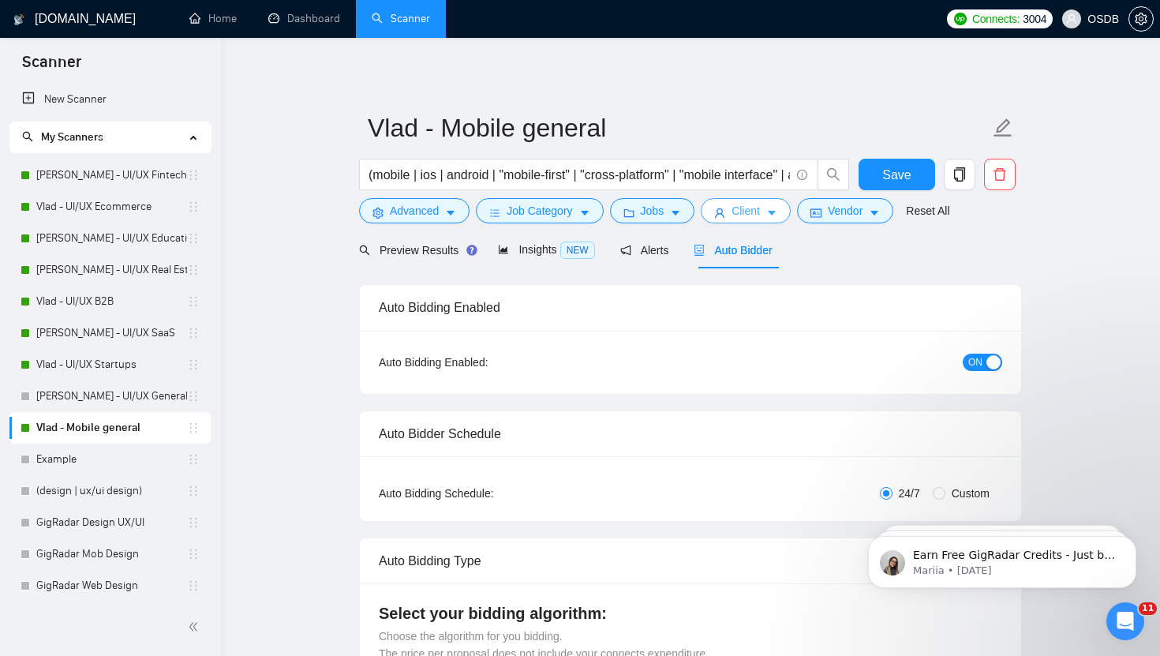
click at [725, 214] on icon "user" at bounding box center [719, 213] width 11 height 11
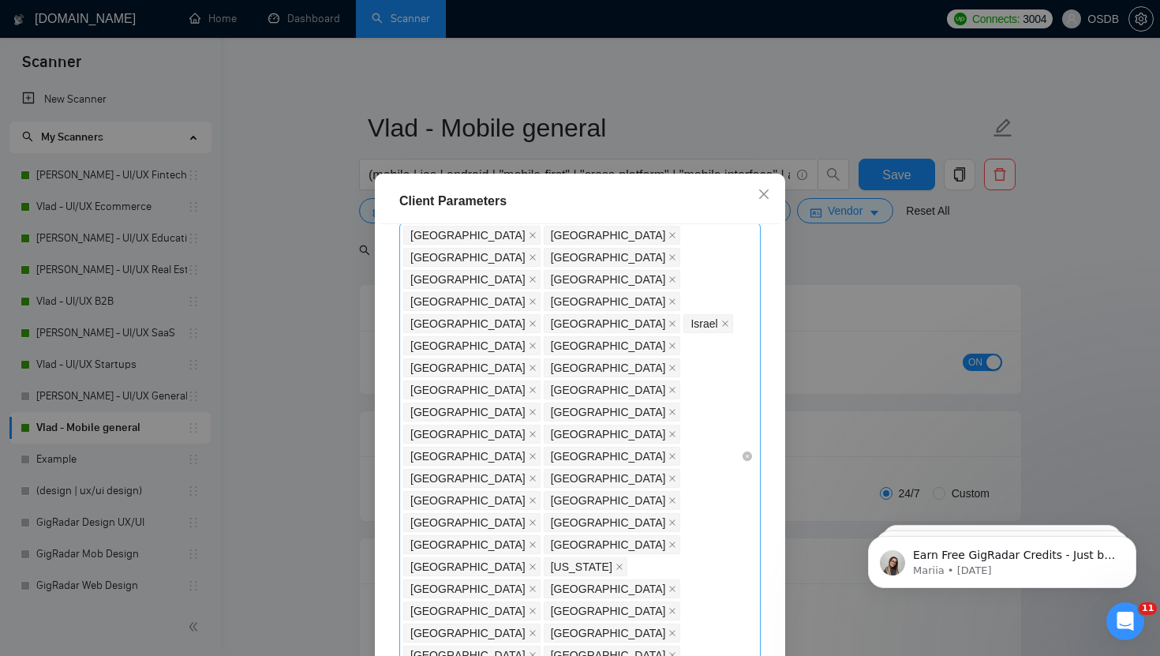
scroll to position [78, 0]
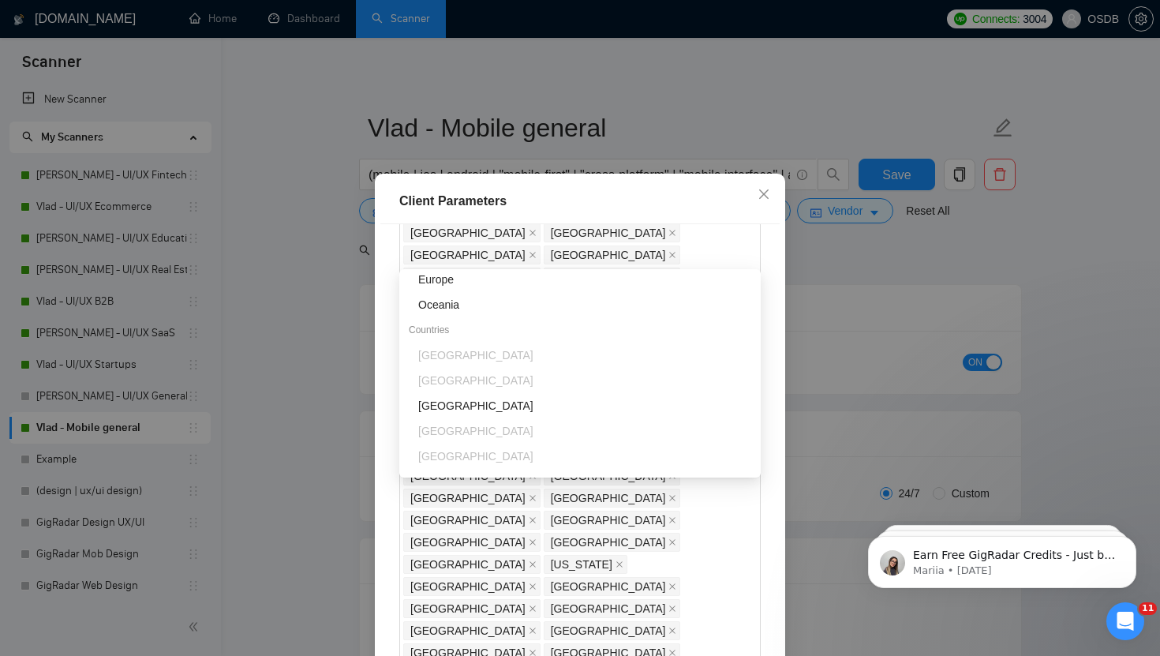
scroll to position [138, 0]
click at [447, 397] on div "[GEOGRAPHIC_DATA]" at bounding box center [584, 399] width 333 height 17
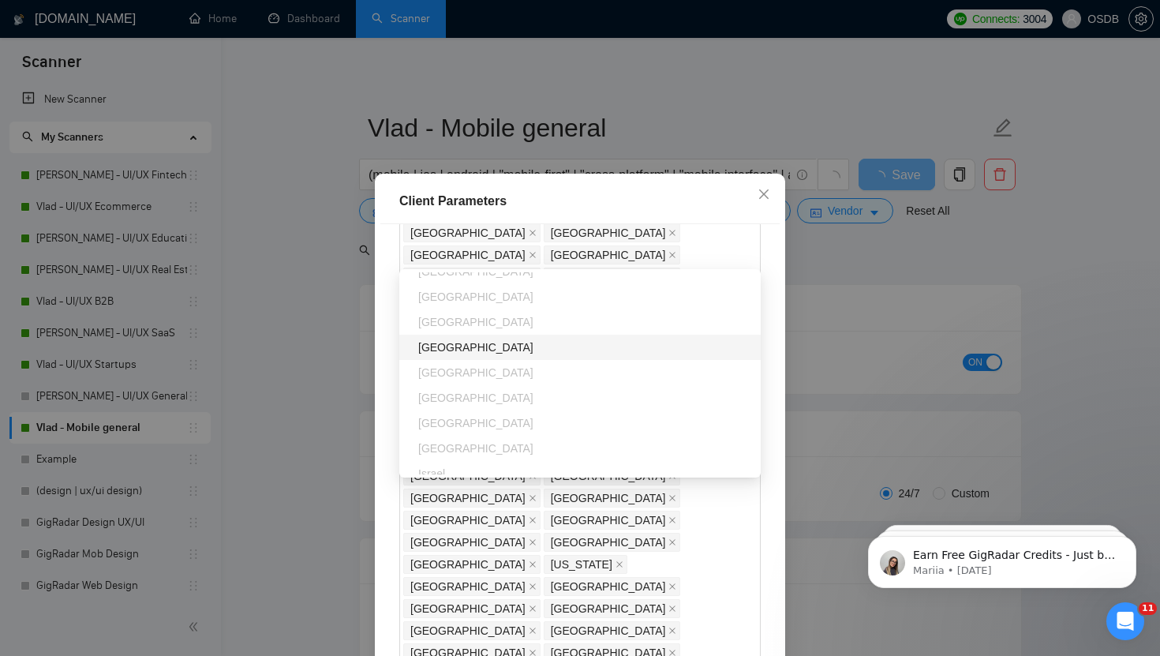
click at [450, 352] on div "[GEOGRAPHIC_DATA]" at bounding box center [584, 347] width 333 height 17
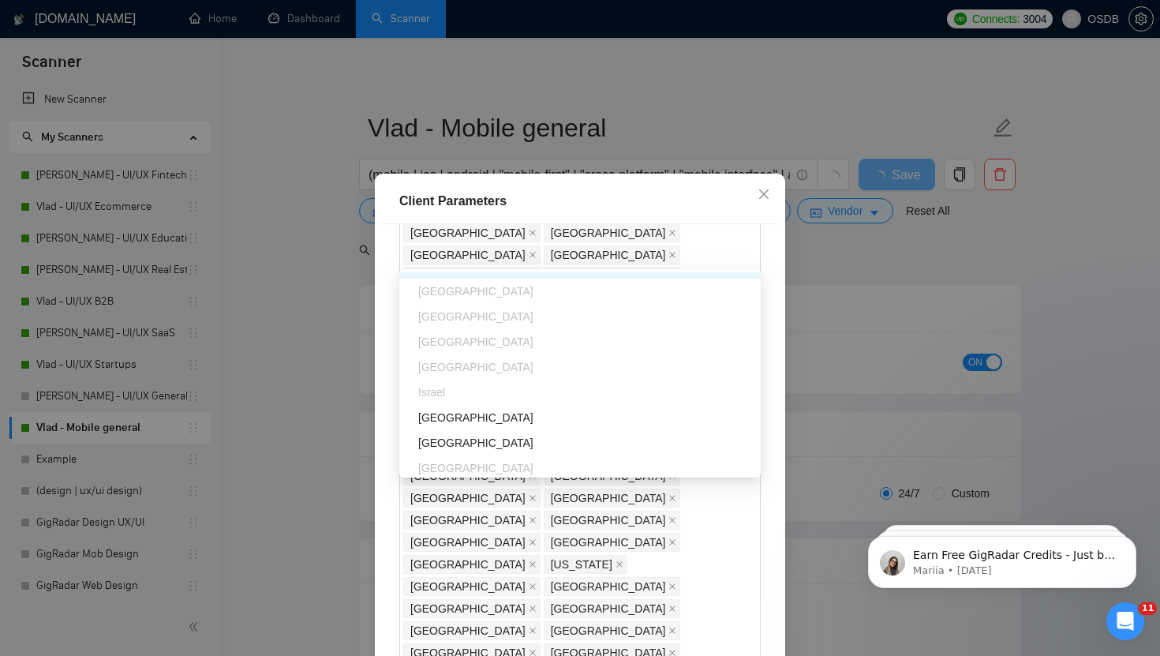
scroll to position [376, 0]
click at [447, 413] on div "[GEOGRAPHIC_DATA]" at bounding box center [584, 414] width 333 height 17
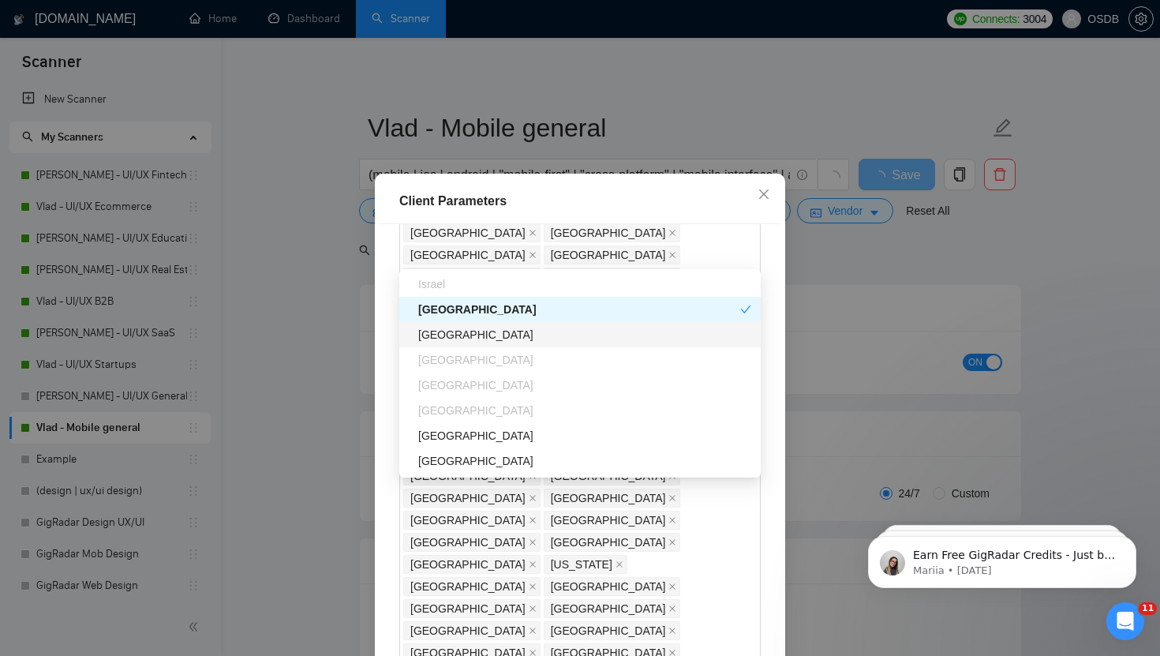
scroll to position [486, 0]
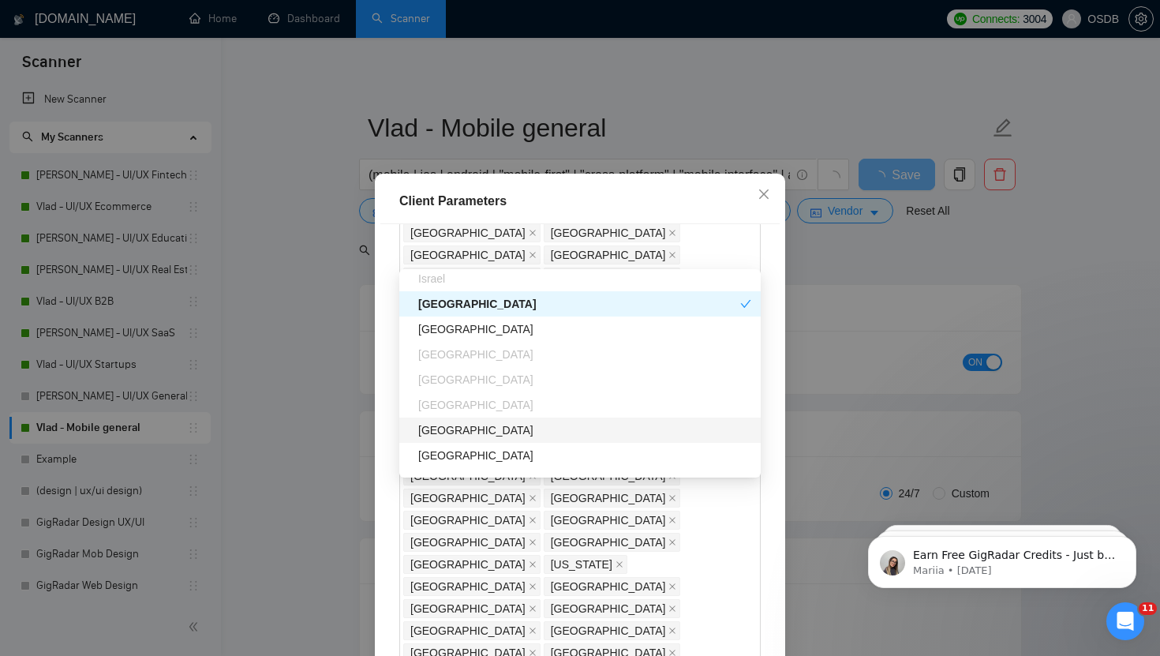
click at [448, 424] on div "[GEOGRAPHIC_DATA]" at bounding box center [584, 430] width 333 height 17
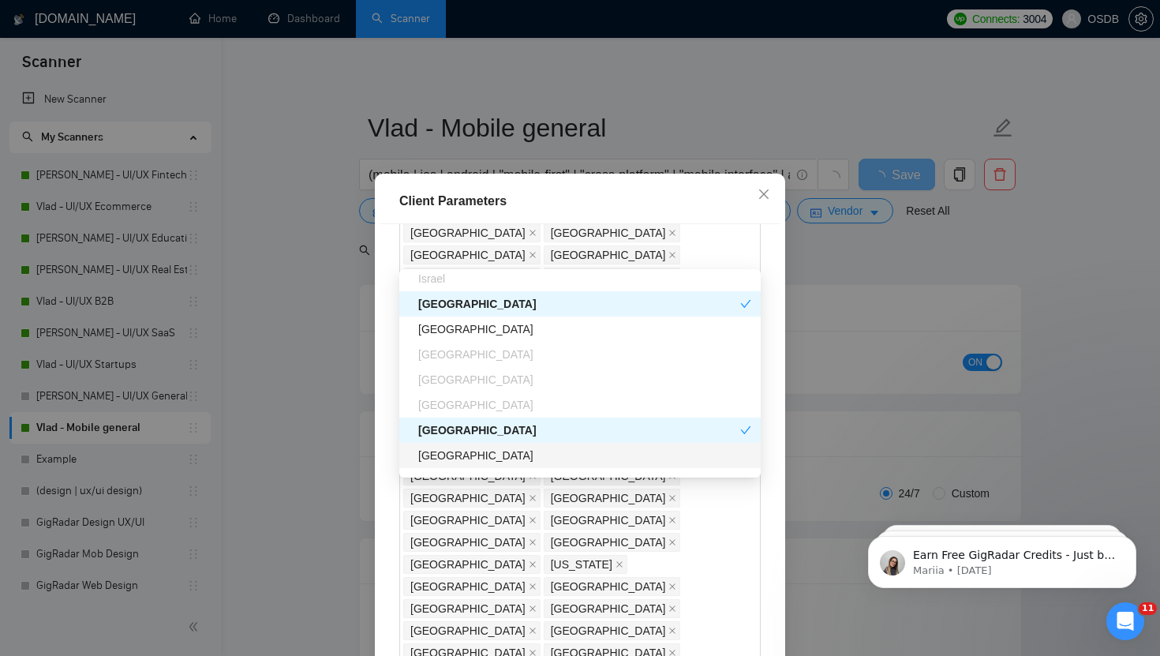
click at [444, 447] on div "[GEOGRAPHIC_DATA]" at bounding box center [584, 455] width 333 height 17
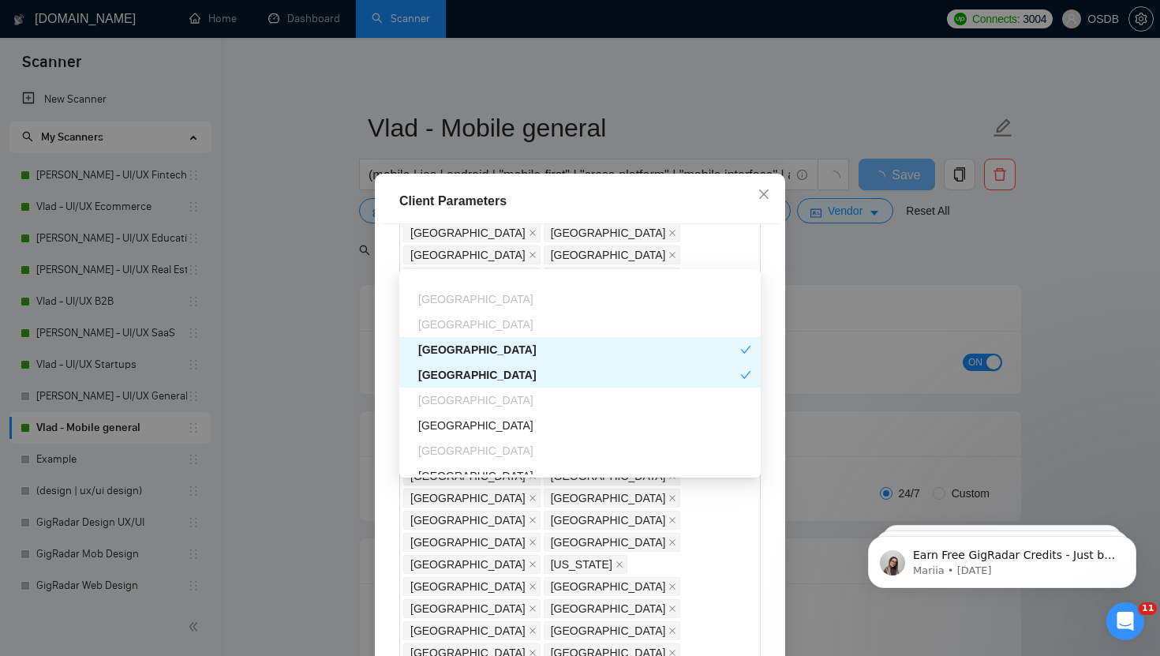
scroll to position [586, 0]
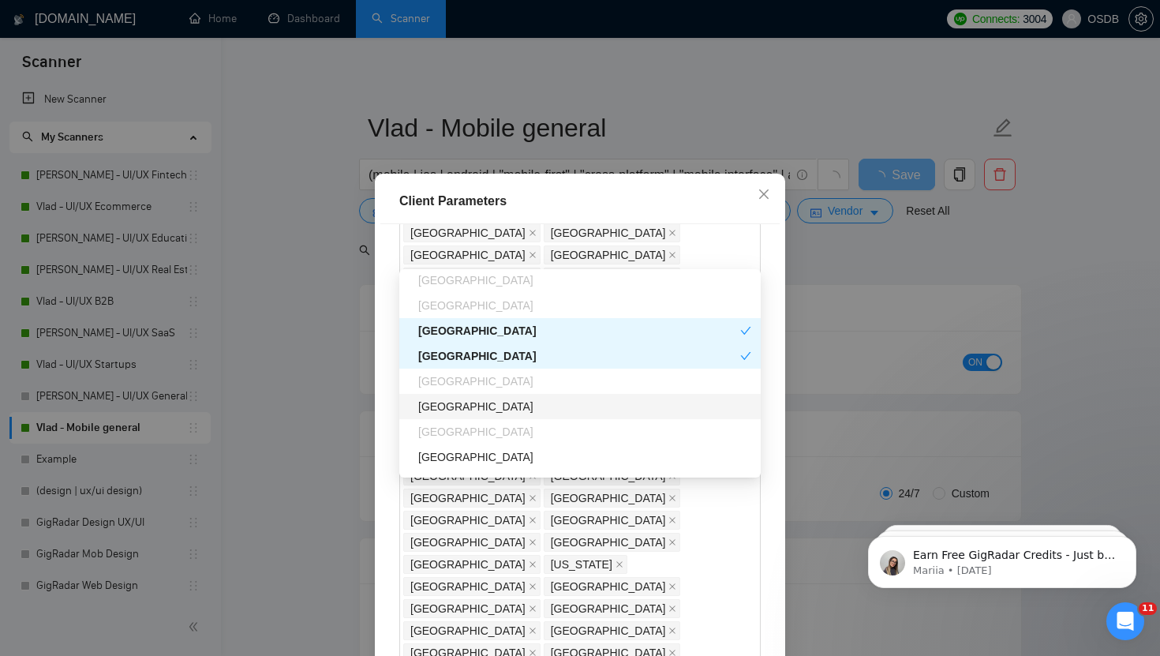
click at [452, 415] on div "[GEOGRAPHIC_DATA]" at bounding box center [580, 406] width 362 height 25
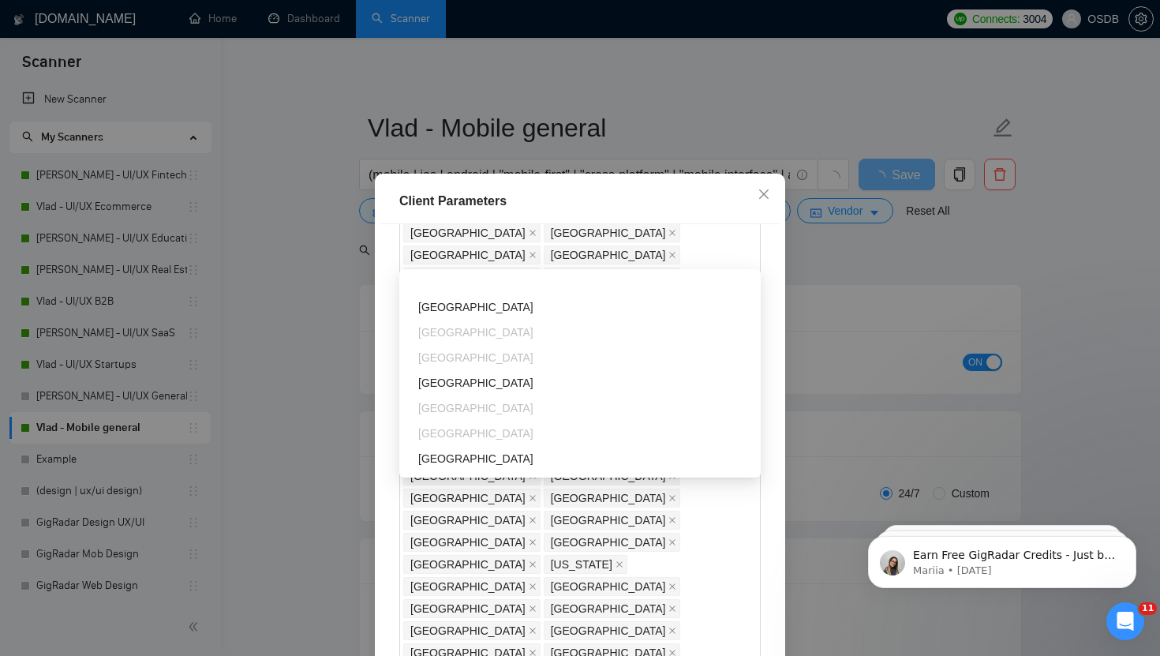
scroll to position [924, 0]
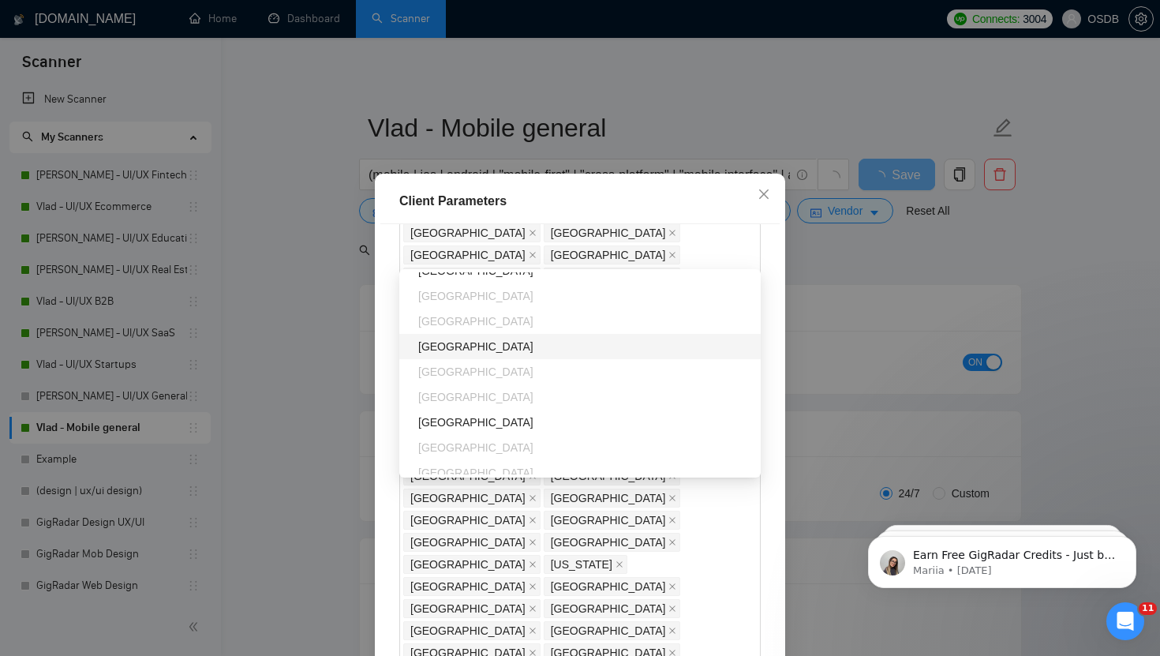
click at [456, 344] on div "[GEOGRAPHIC_DATA]" at bounding box center [584, 346] width 333 height 17
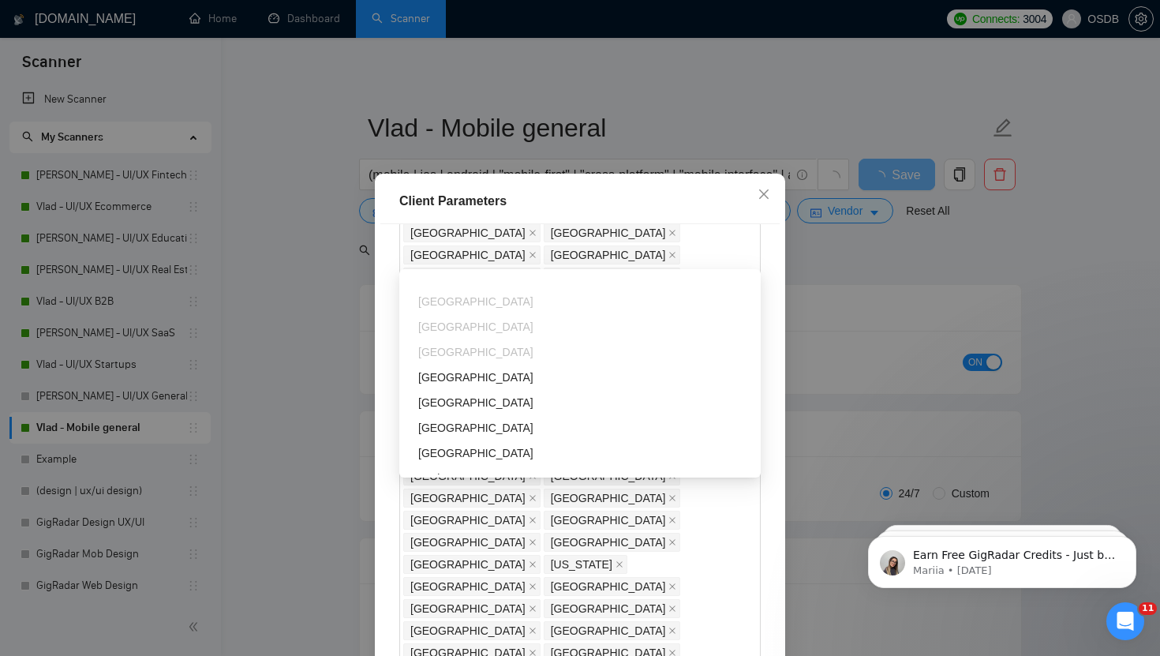
scroll to position [1352, 0]
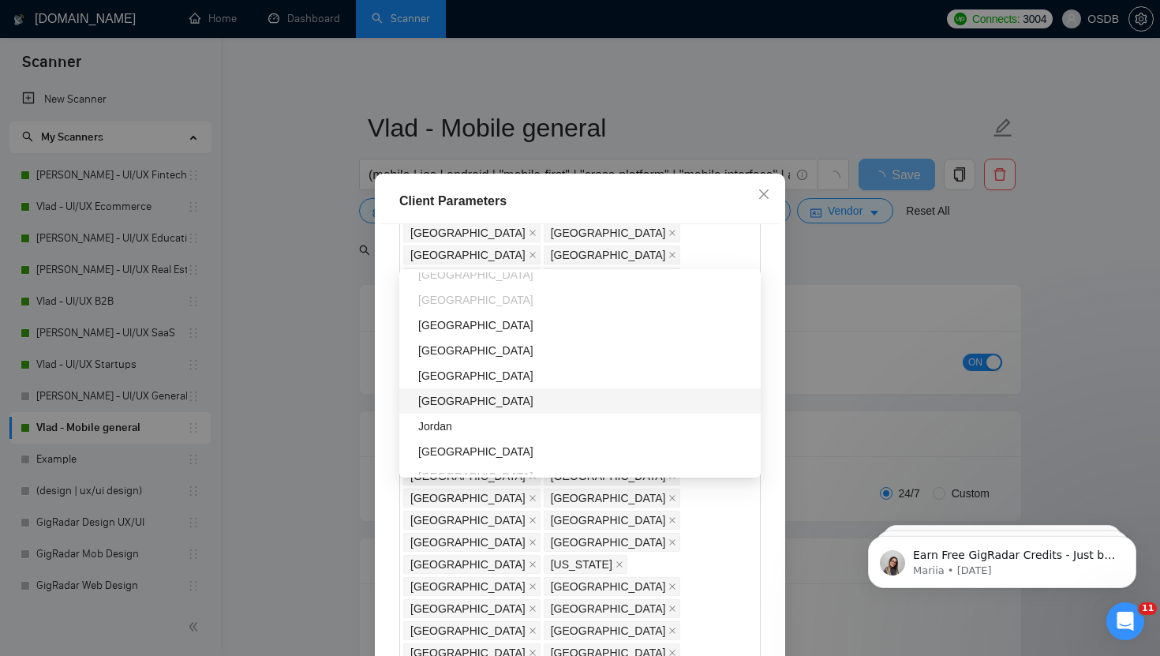
click at [457, 411] on div "[GEOGRAPHIC_DATA]" at bounding box center [580, 400] width 362 height 25
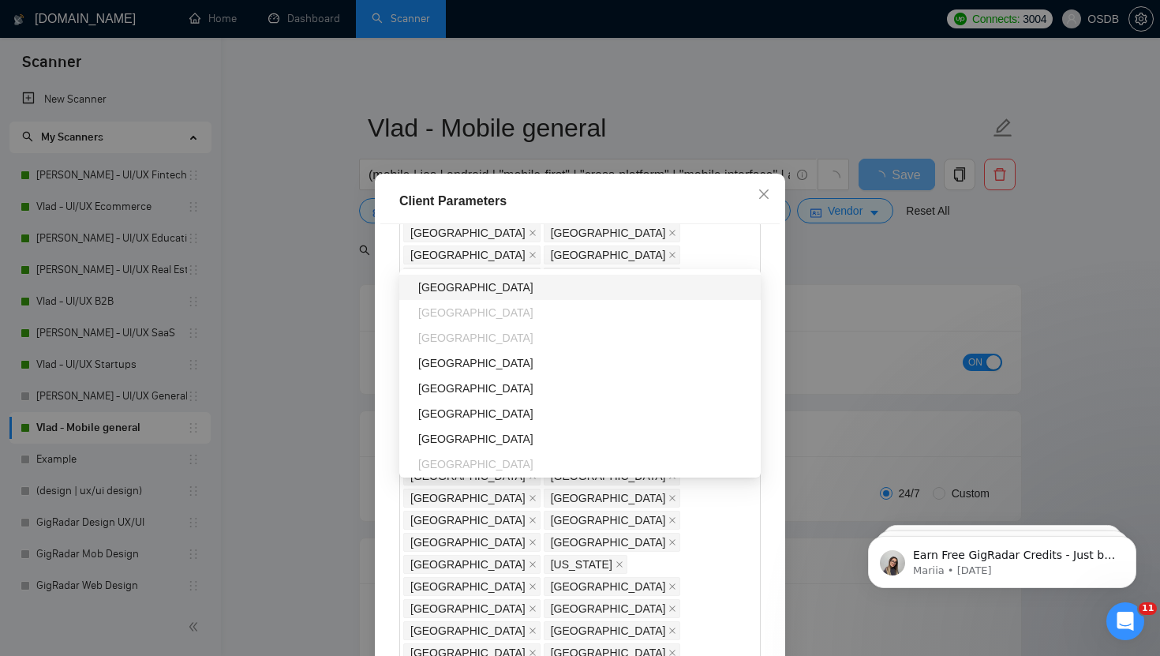
scroll to position [1559, 0]
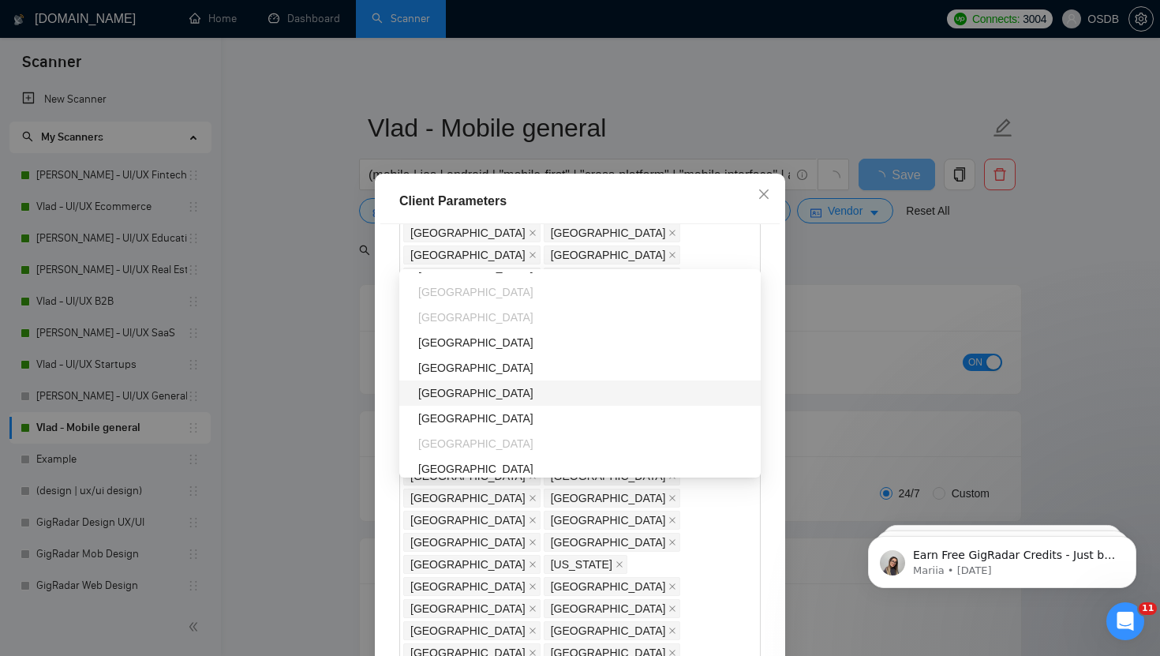
click at [435, 395] on div "[GEOGRAPHIC_DATA]" at bounding box center [584, 392] width 333 height 17
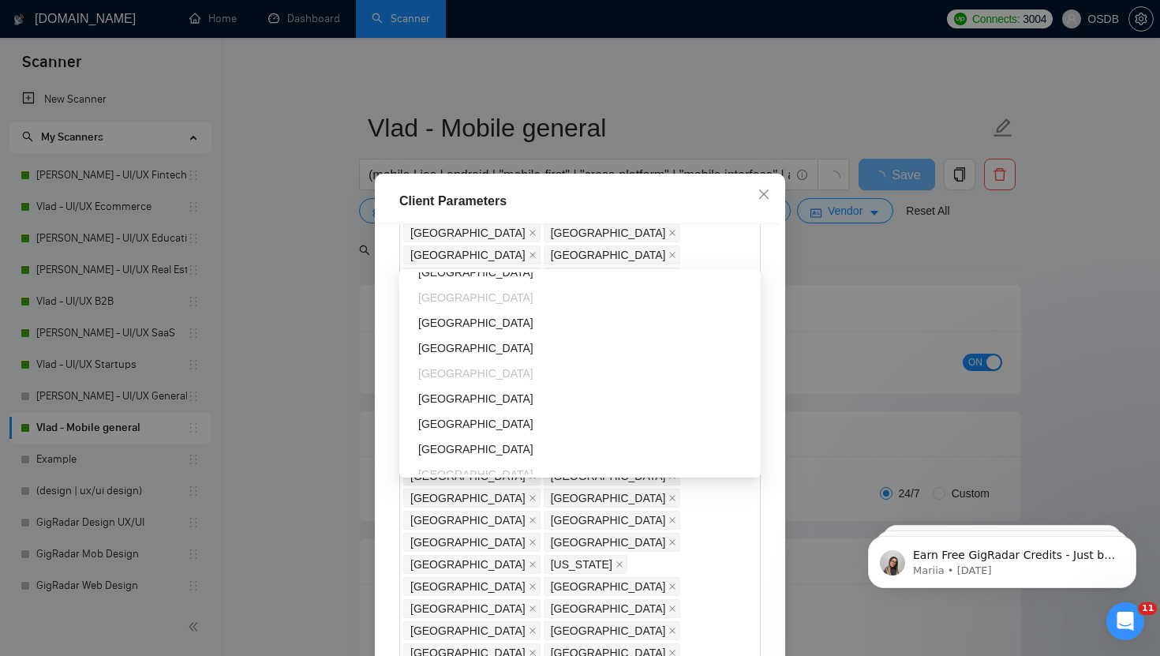
scroll to position [1756, 0]
click at [459, 405] on div "[GEOGRAPHIC_DATA]" at bounding box center [584, 397] width 333 height 17
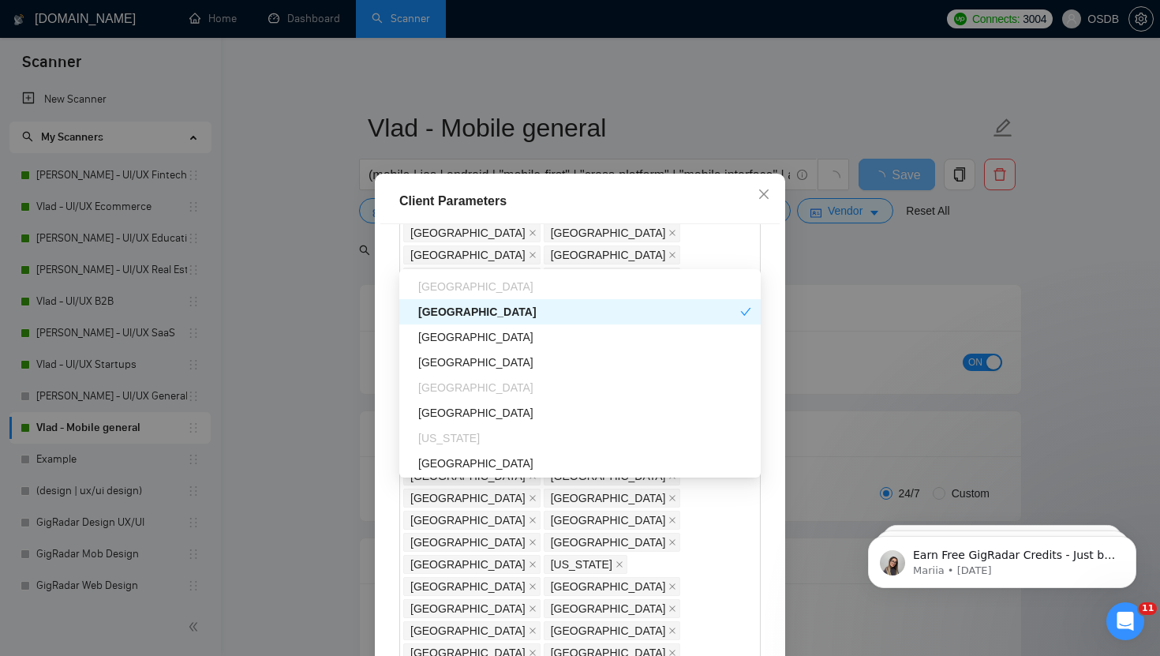
scroll to position [1891, 0]
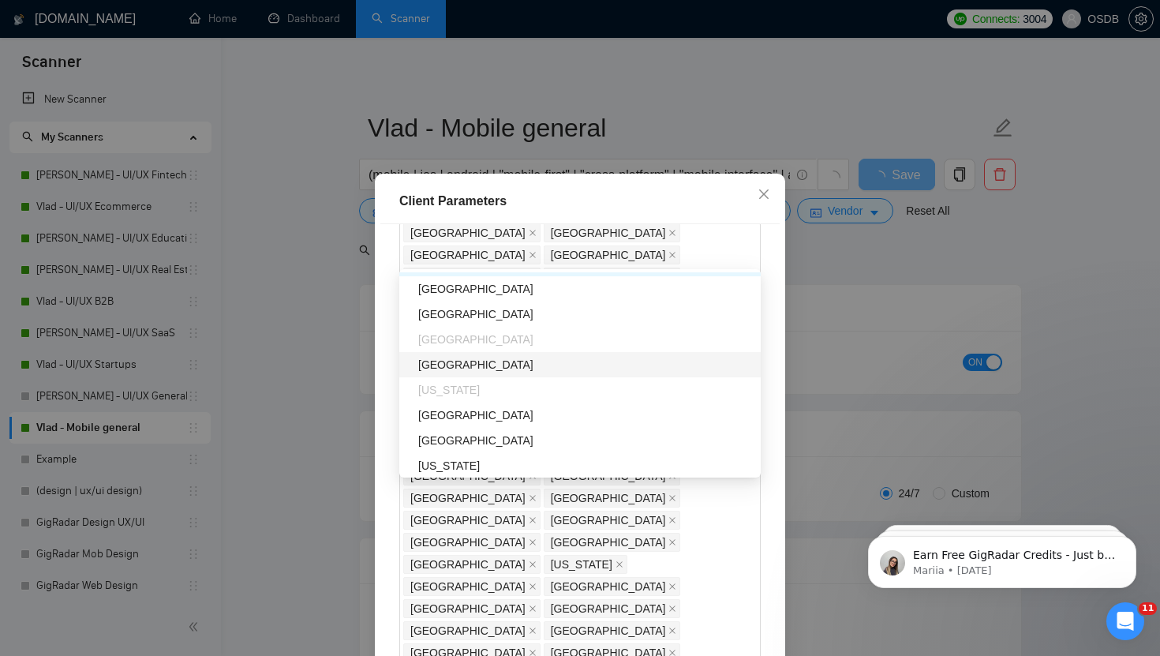
click at [443, 367] on div "[GEOGRAPHIC_DATA]" at bounding box center [584, 364] width 333 height 17
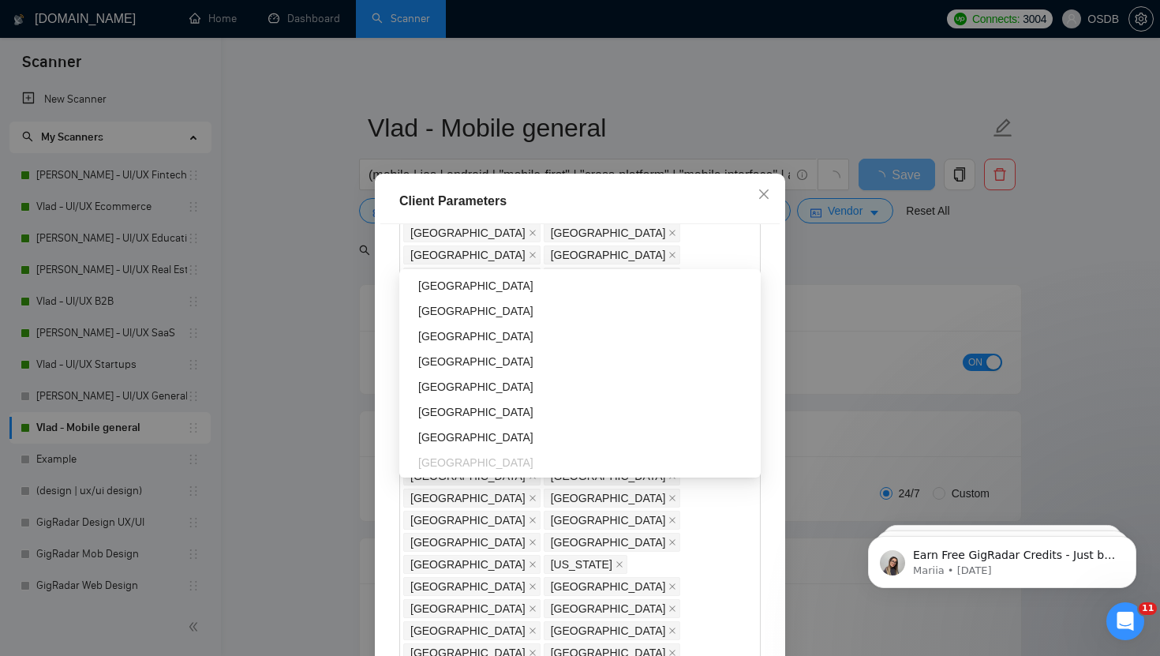
scroll to position [2274, 0]
click at [441, 407] on div "[GEOGRAPHIC_DATA]" at bounding box center [584, 409] width 333 height 17
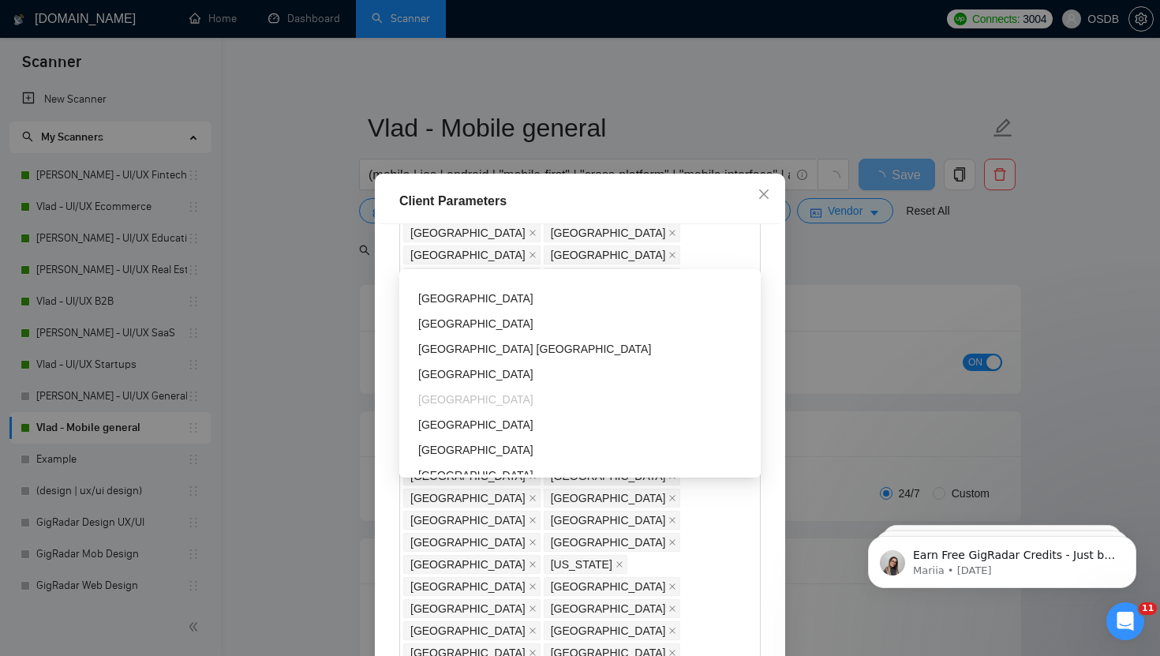
scroll to position [3638, 0]
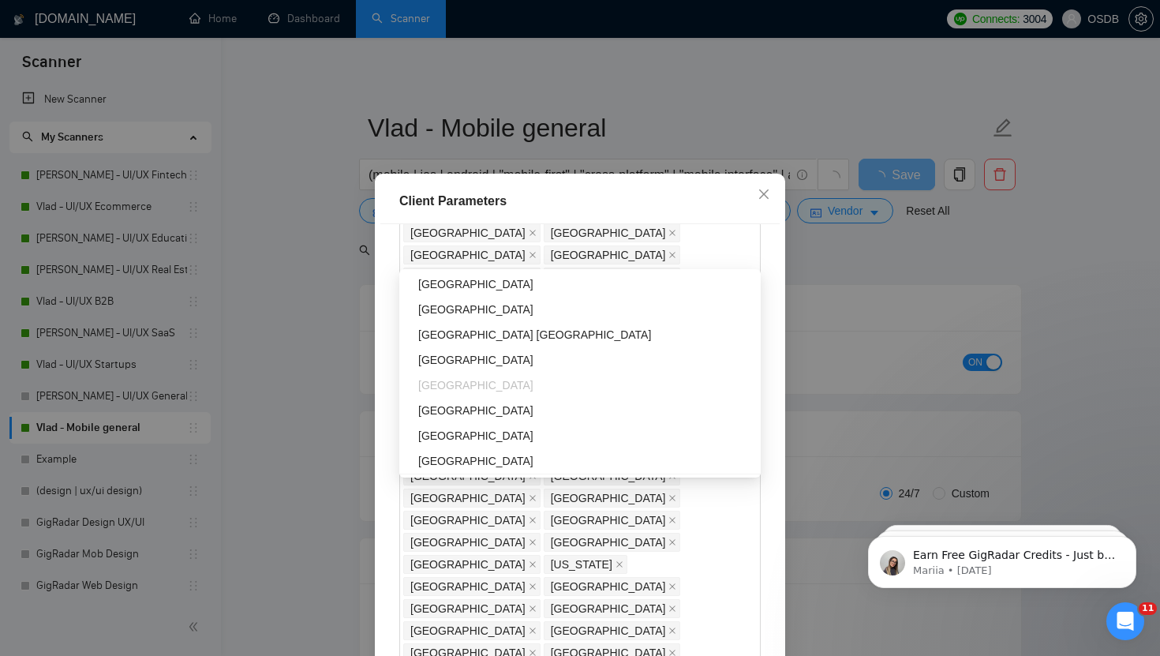
click at [620, 579] on div "Client Location Include Client Countries [GEOGRAPHIC_DATA] [GEOGRAPHIC_DATA] [G…" at bounding box center [580, 453] width 399 height 459
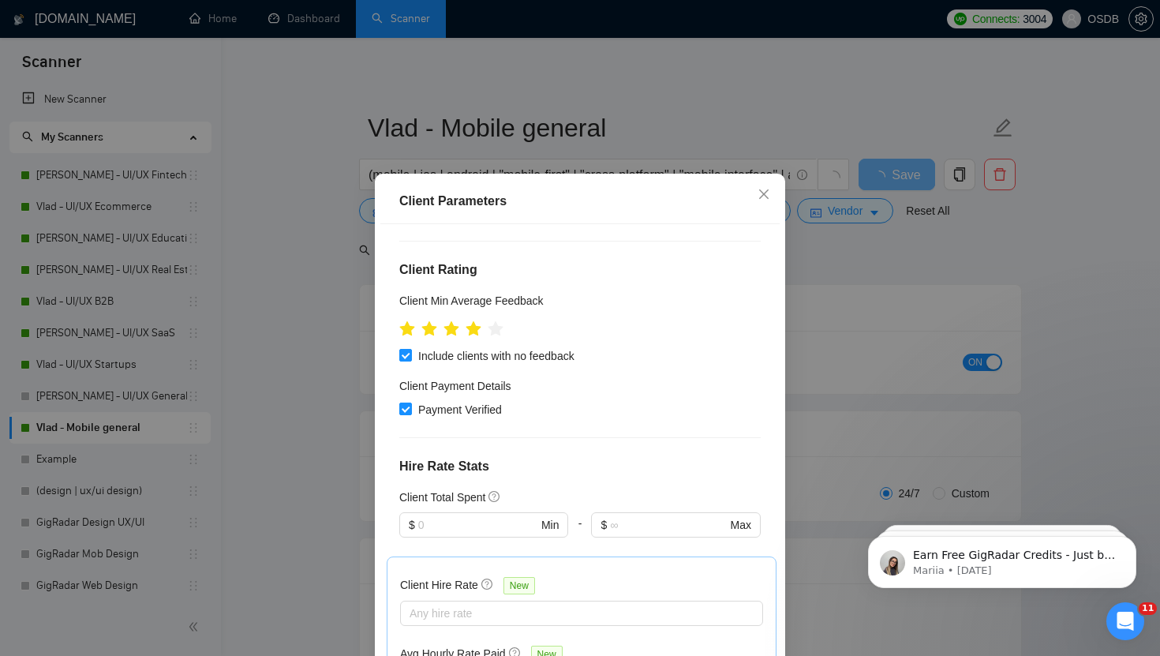
scroll to position [767, 0]
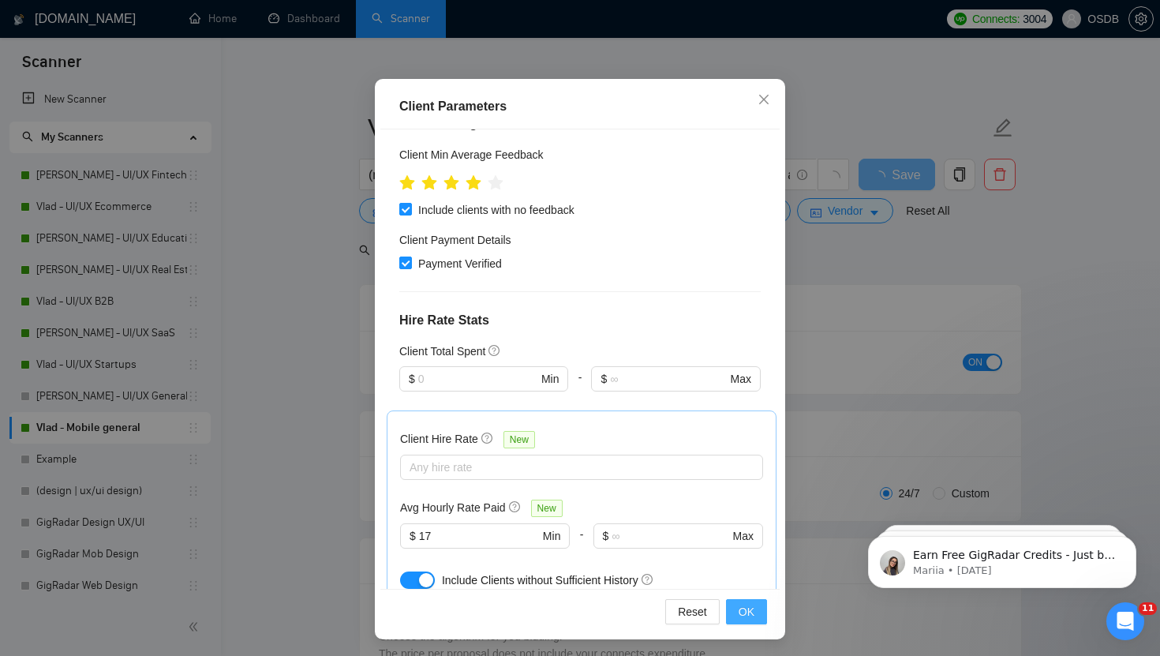
click at [727, 613] on button "OK" at bounding box center [746, 611] width 41 height 25
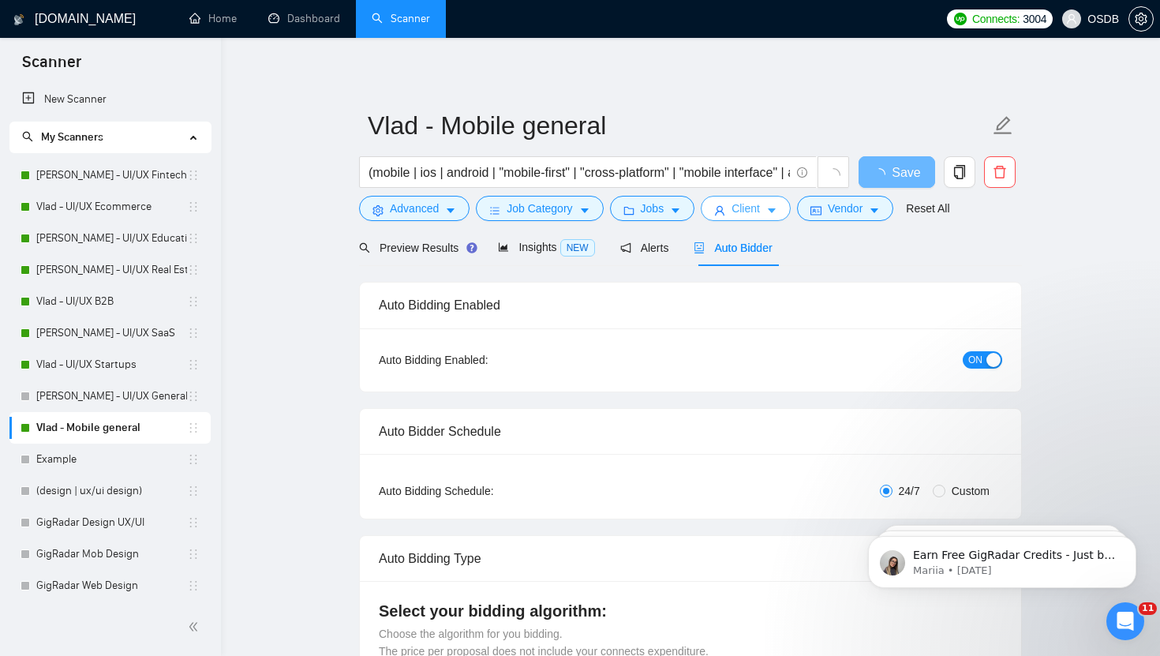
scroll to position [0, 0]
